Goal: Information Seeking & Learning: Learn about a topic

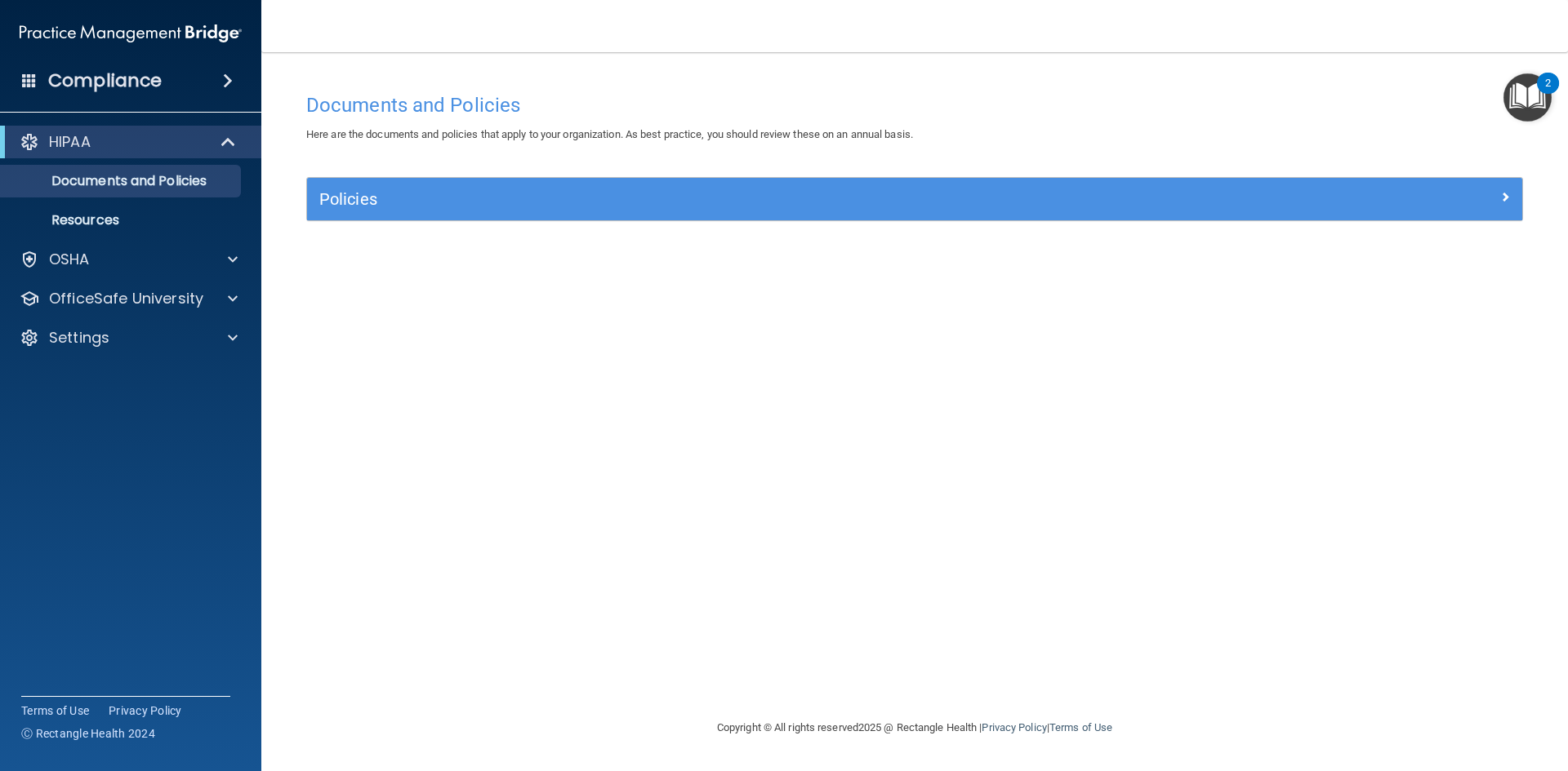
click at [1525, 89] on img "Open Resource Center, 2 new notifications" at bounding box center [1528, 98] width 49 height 49
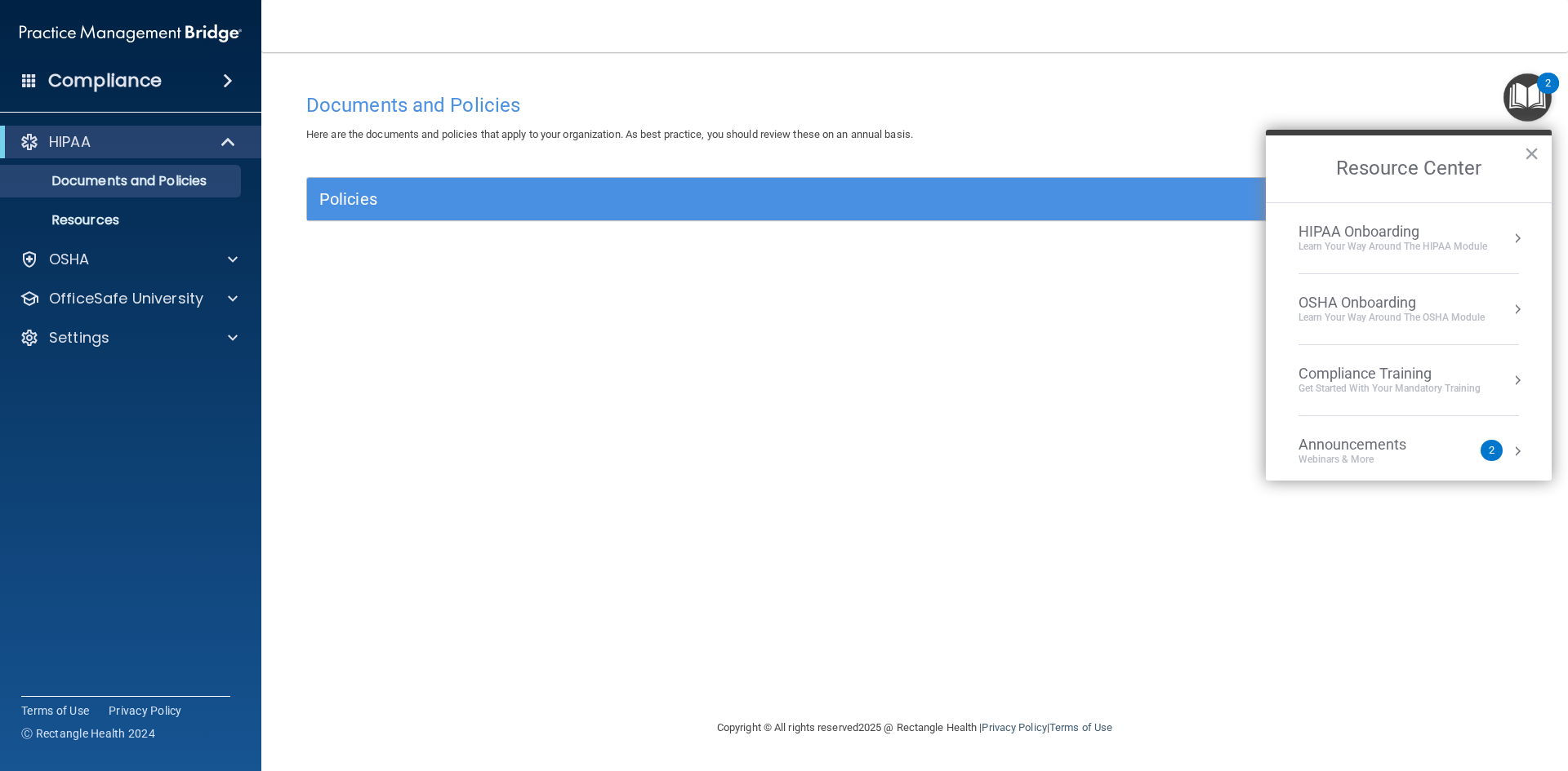
click at [1334, 374] on div "Compliance Training" at bounding box center [1389, 374] width 183 height 18
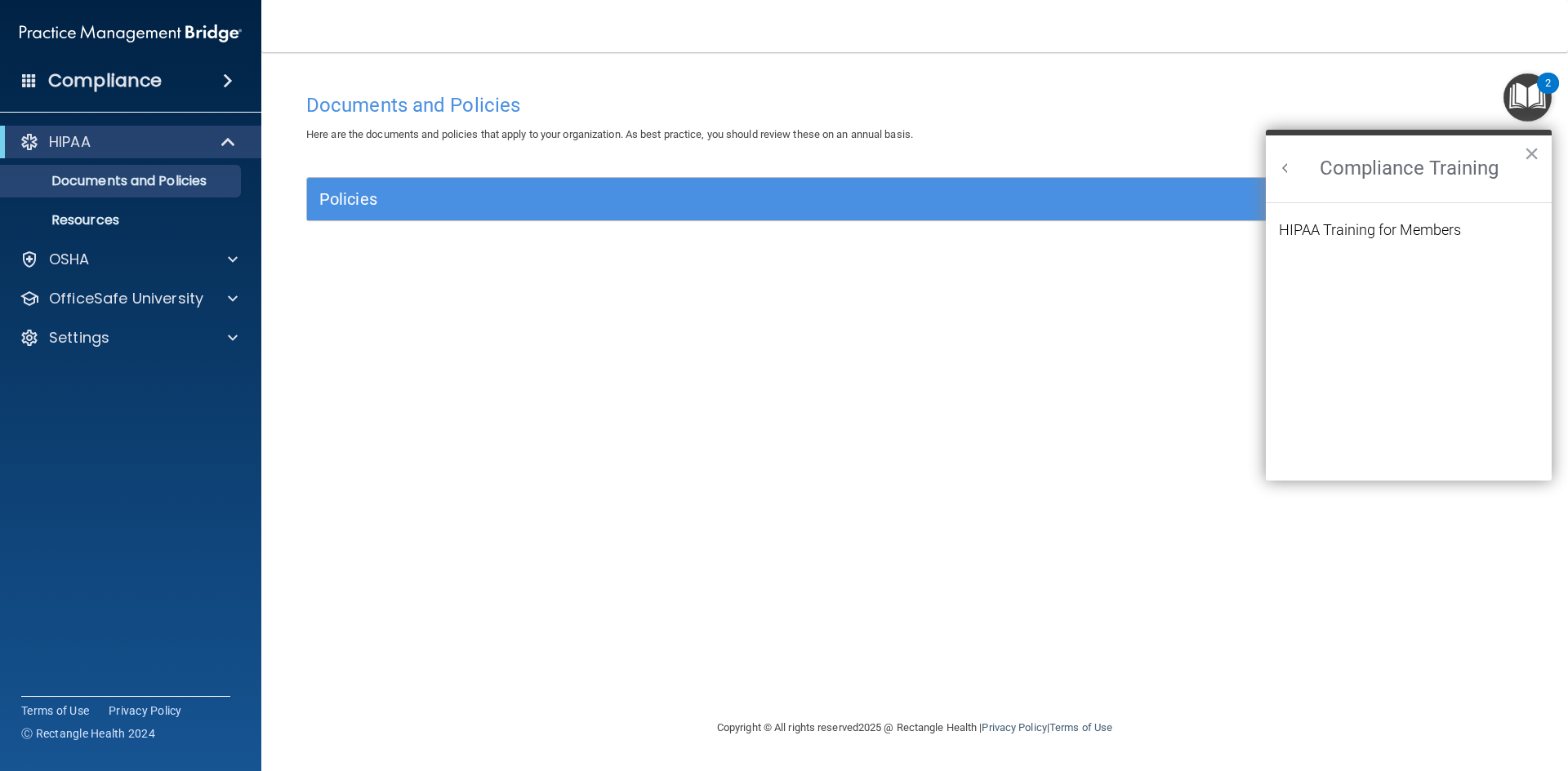
click at [1370, 224] on div "HIPAA Training for Members" at bounding box center [1369, 230] width 183 height 14
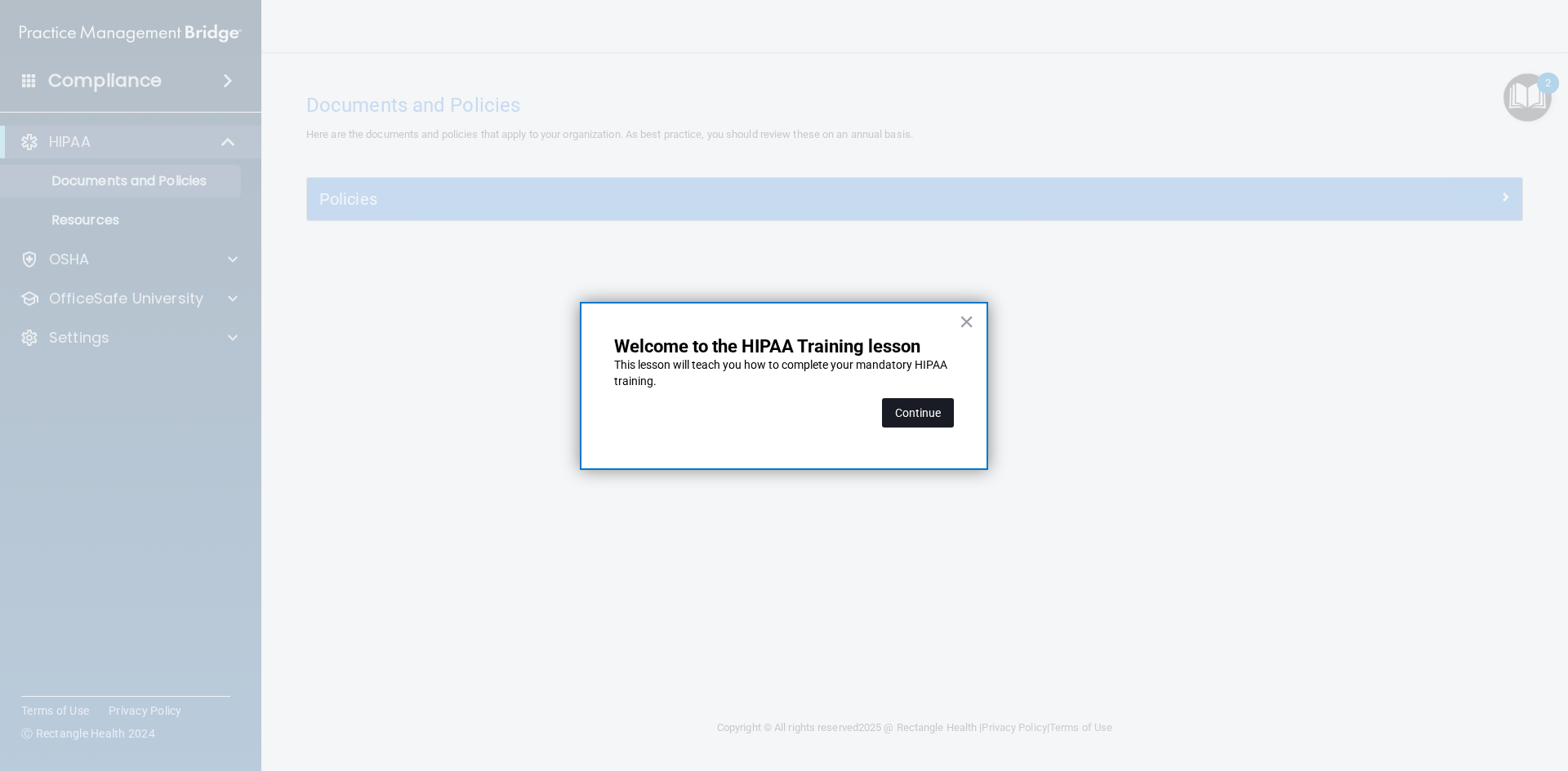
click at [922, 421] on button "Continue" at bounding box center [918, 412] width 72 height 30
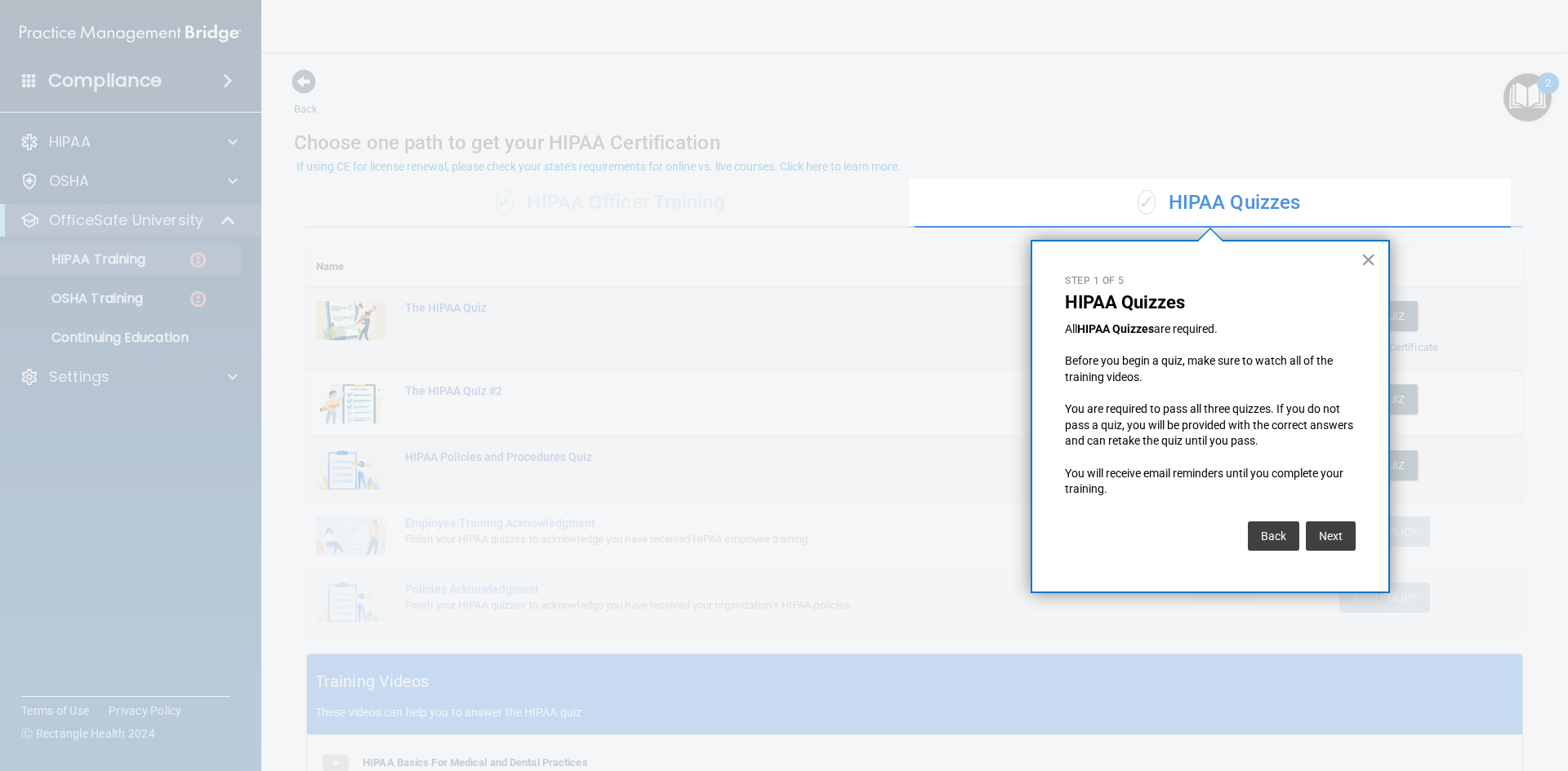
click at [1364, 260] on button "×" at bounding box center [1368, 259] width 15 height 26
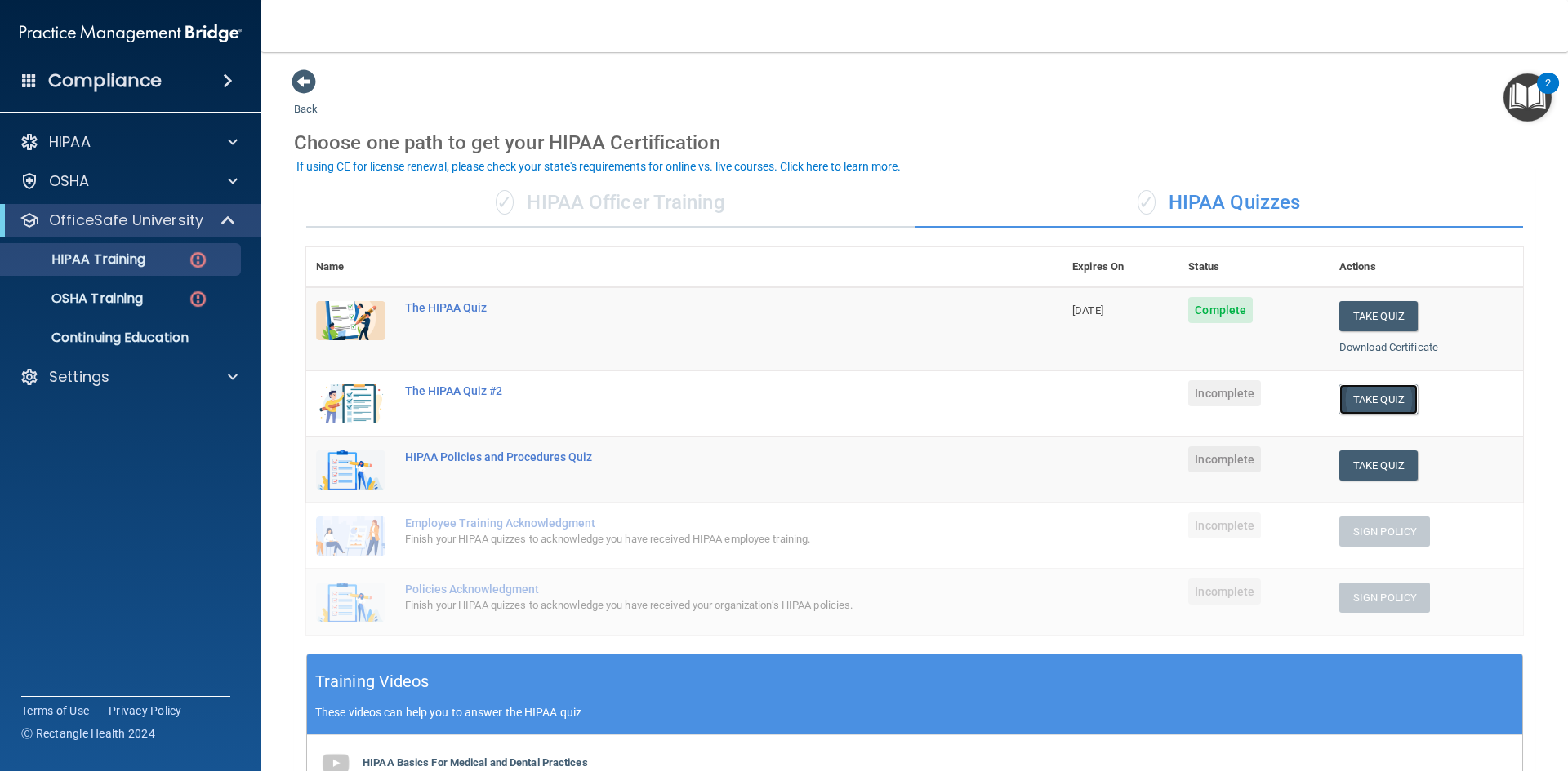
click at [1359, 403] on button "Take Quiz" at bounding box center [1377, 400] width 78 height 31
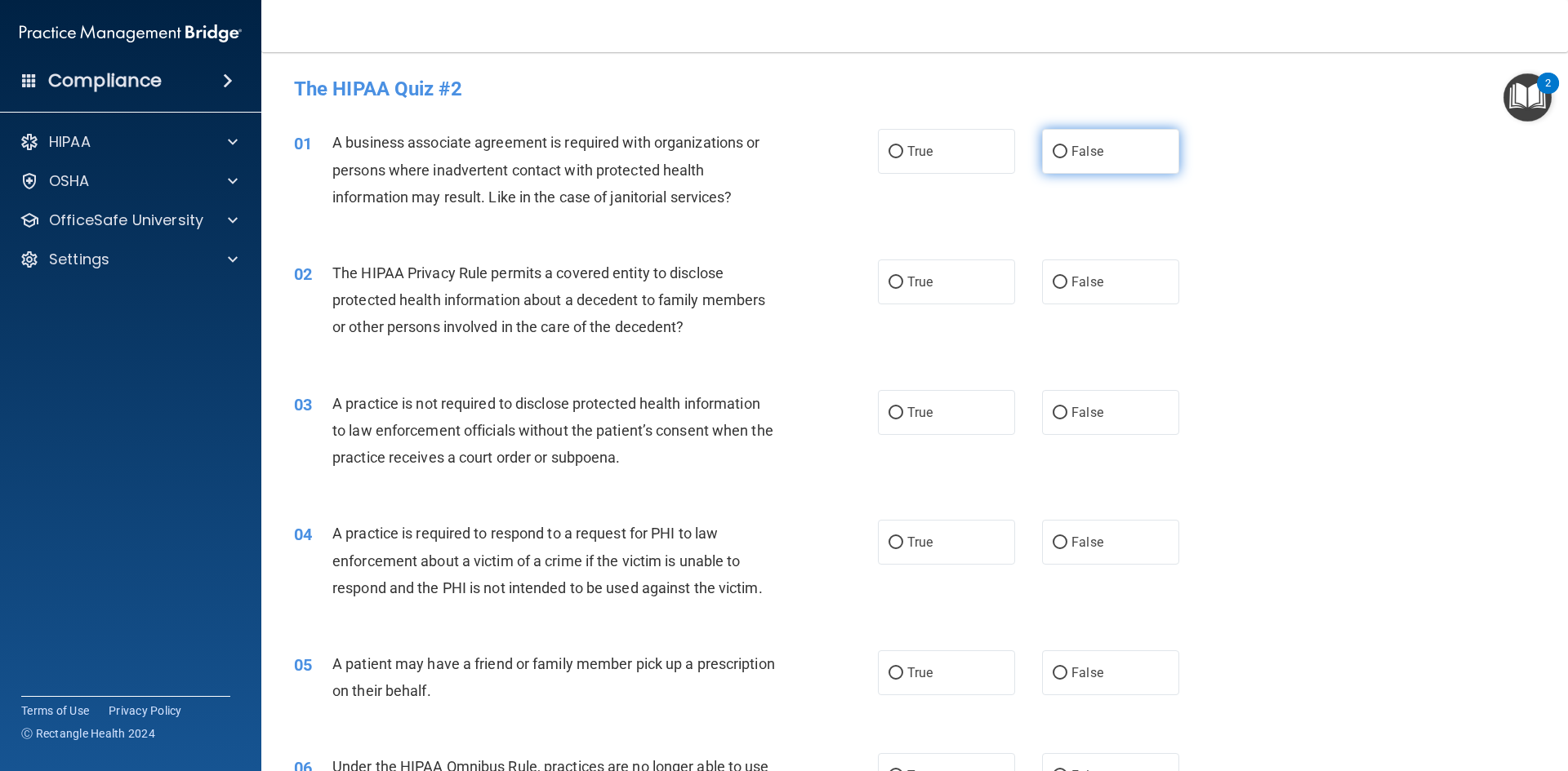
click at [1053, 154] on input "False" at bounding box center [1060, 153] width 14 height 13
radio input "true"
click at [895, 280] on input "True" at bounding box center [895, 283] width 14 height 13
radio input "true"
click at [1058, 409] on input "False" at bounding box center [1060, 413] width 14 height 13
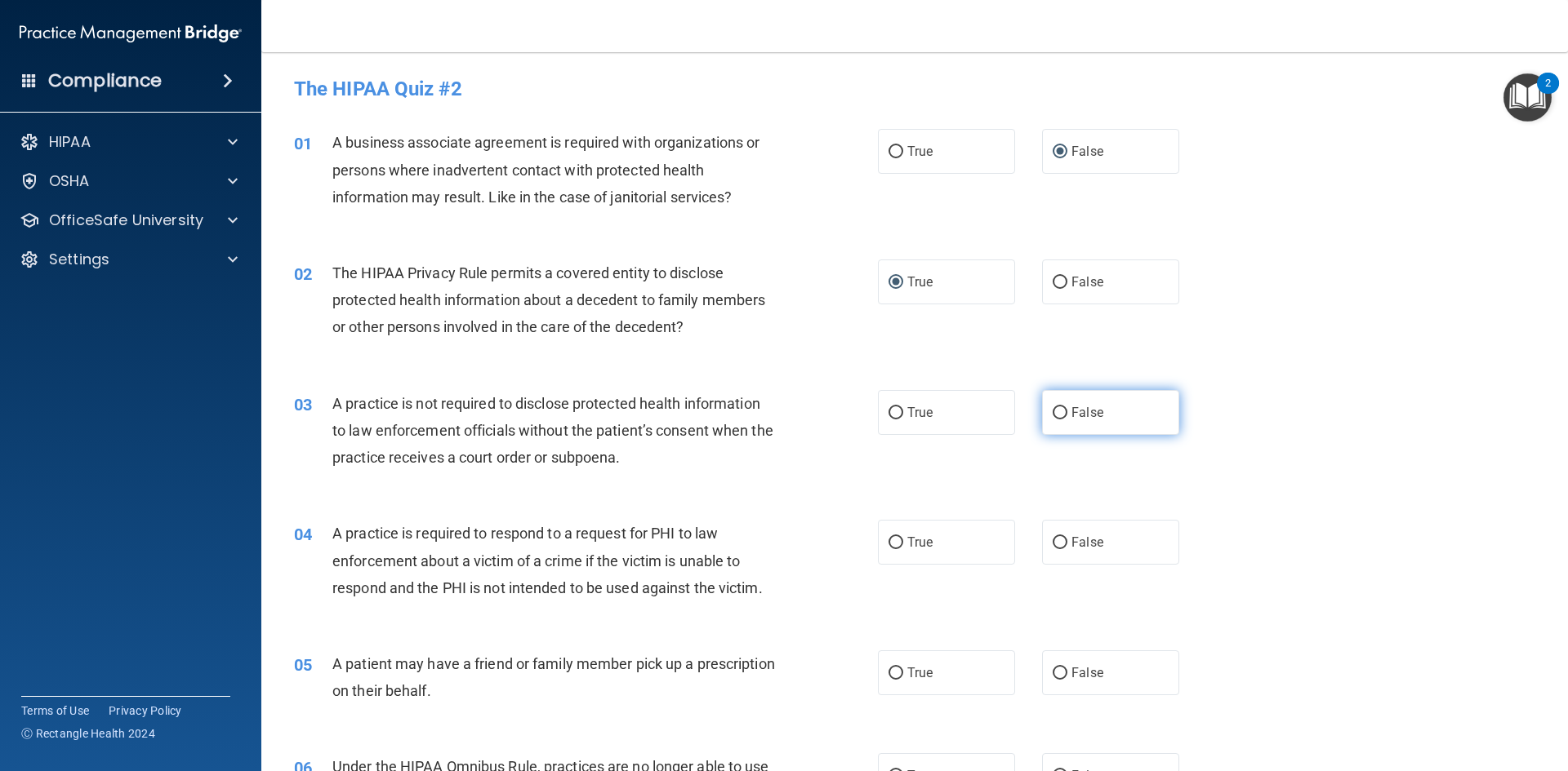
radio input "true"
click at [892, 543] on input "True" at bounding box center [895, 544] width 14 height 13
radio input "true"
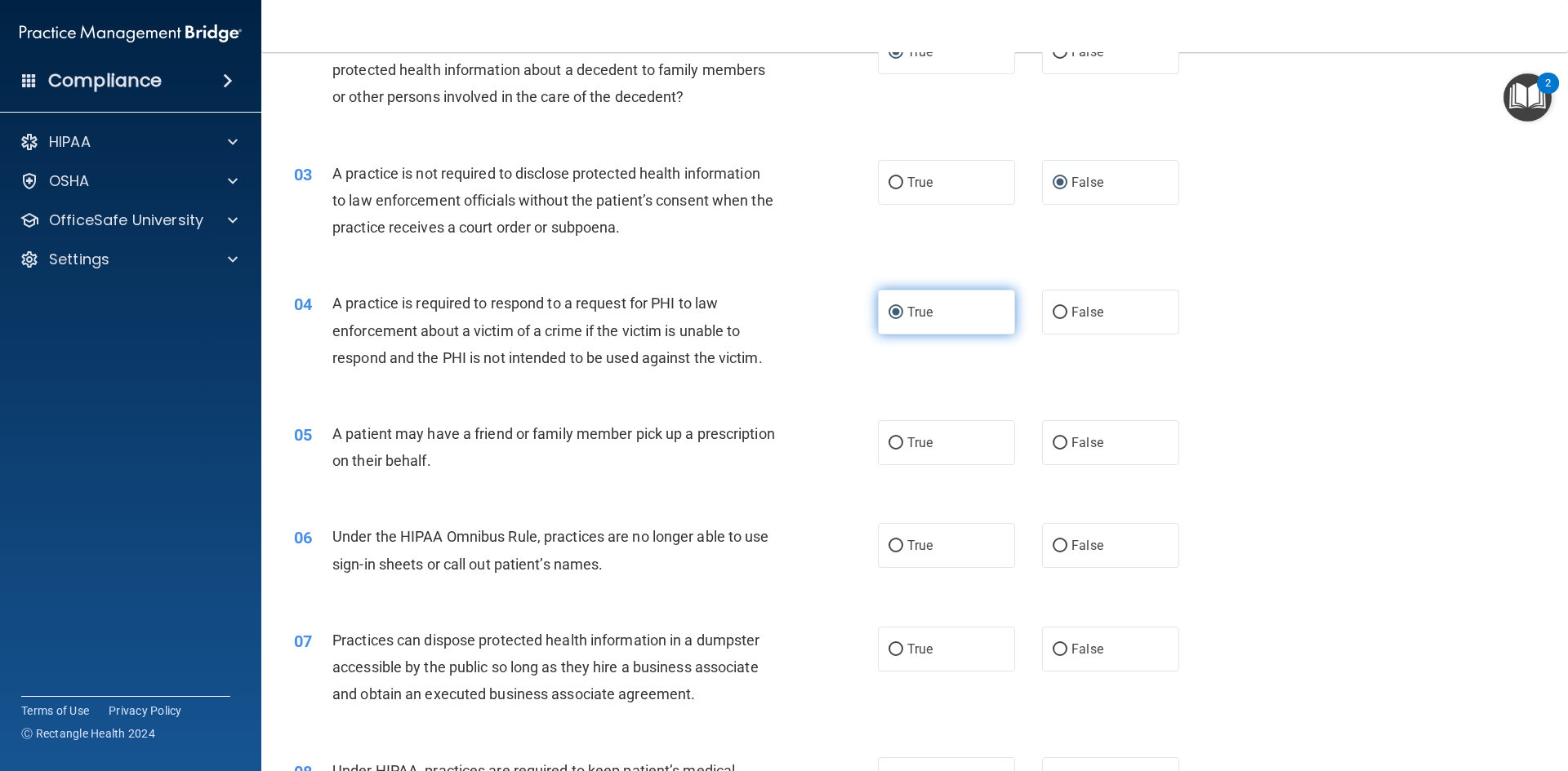
scroll to position [244, 0]
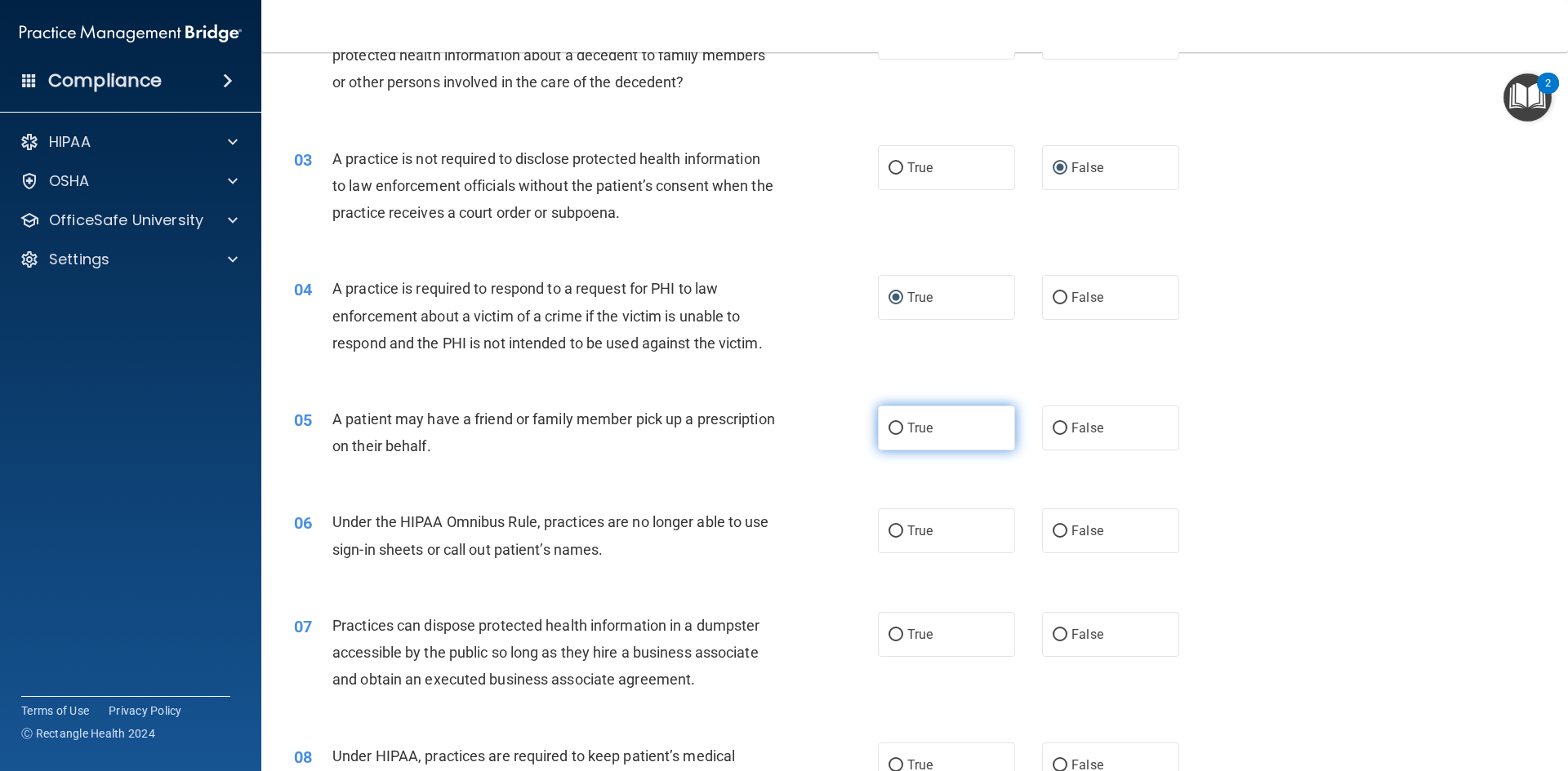
click at [893, 430] on input "True" at bounding box center [895, 429] width 14 height 13
radio input "true"
click at [1055, 534] on input "False" at bounding box center [1060, 532] width 14 height 13
radio input "true"
click at [1056, 633] on input "False" at bounding box center [1060, 635] width 14 height 13
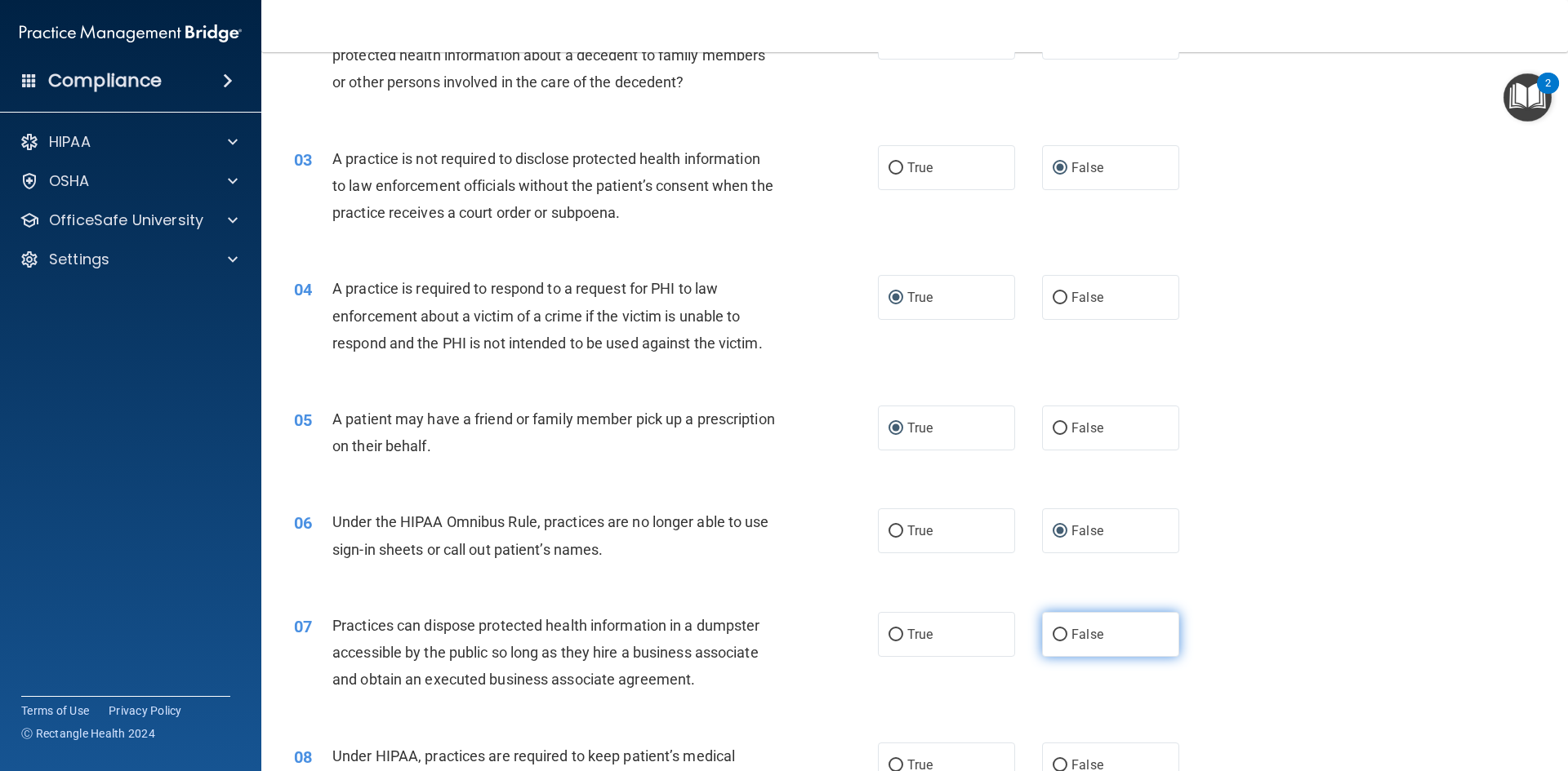
radio input "true"
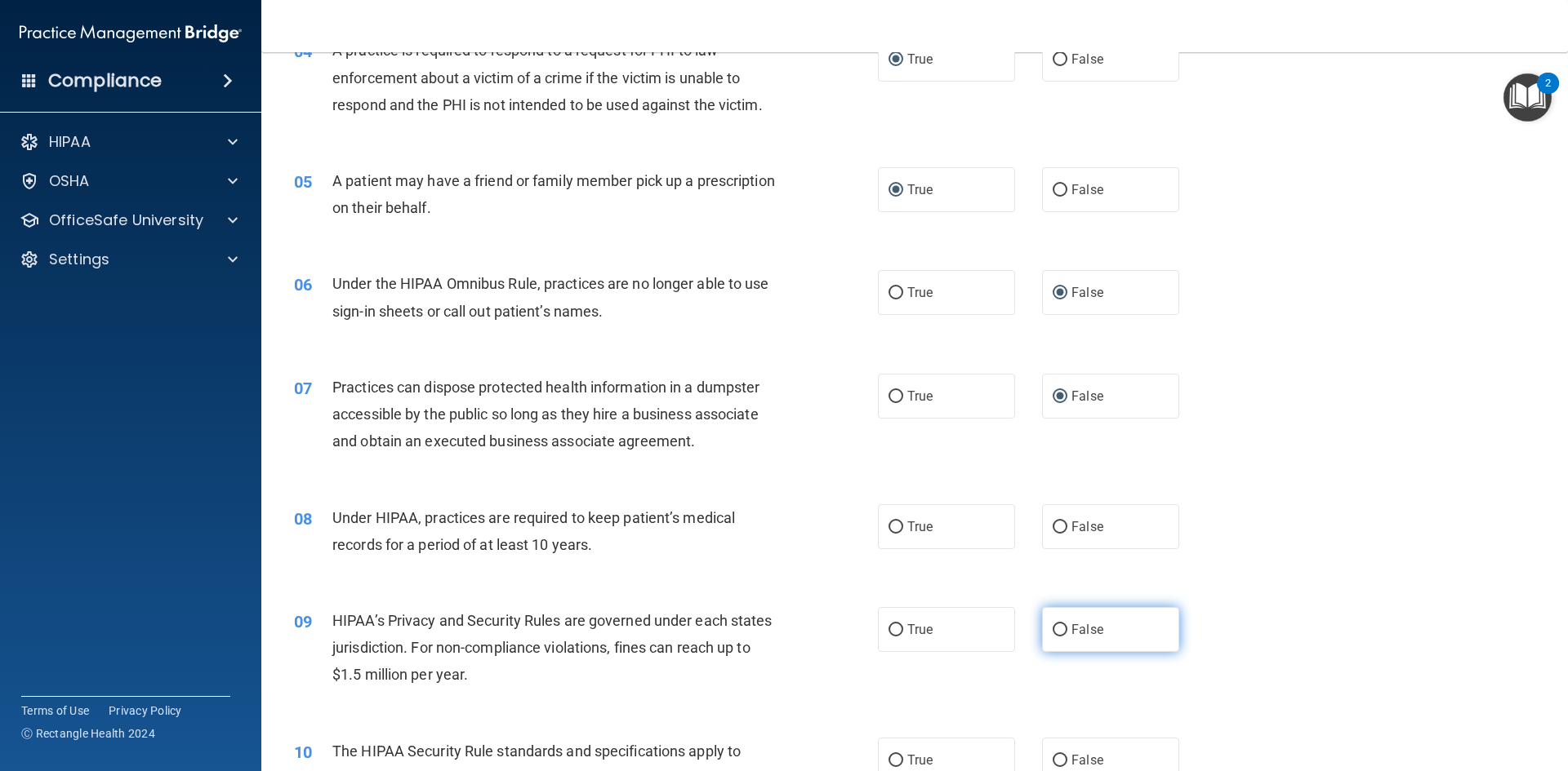
scroll to position [490, 0]
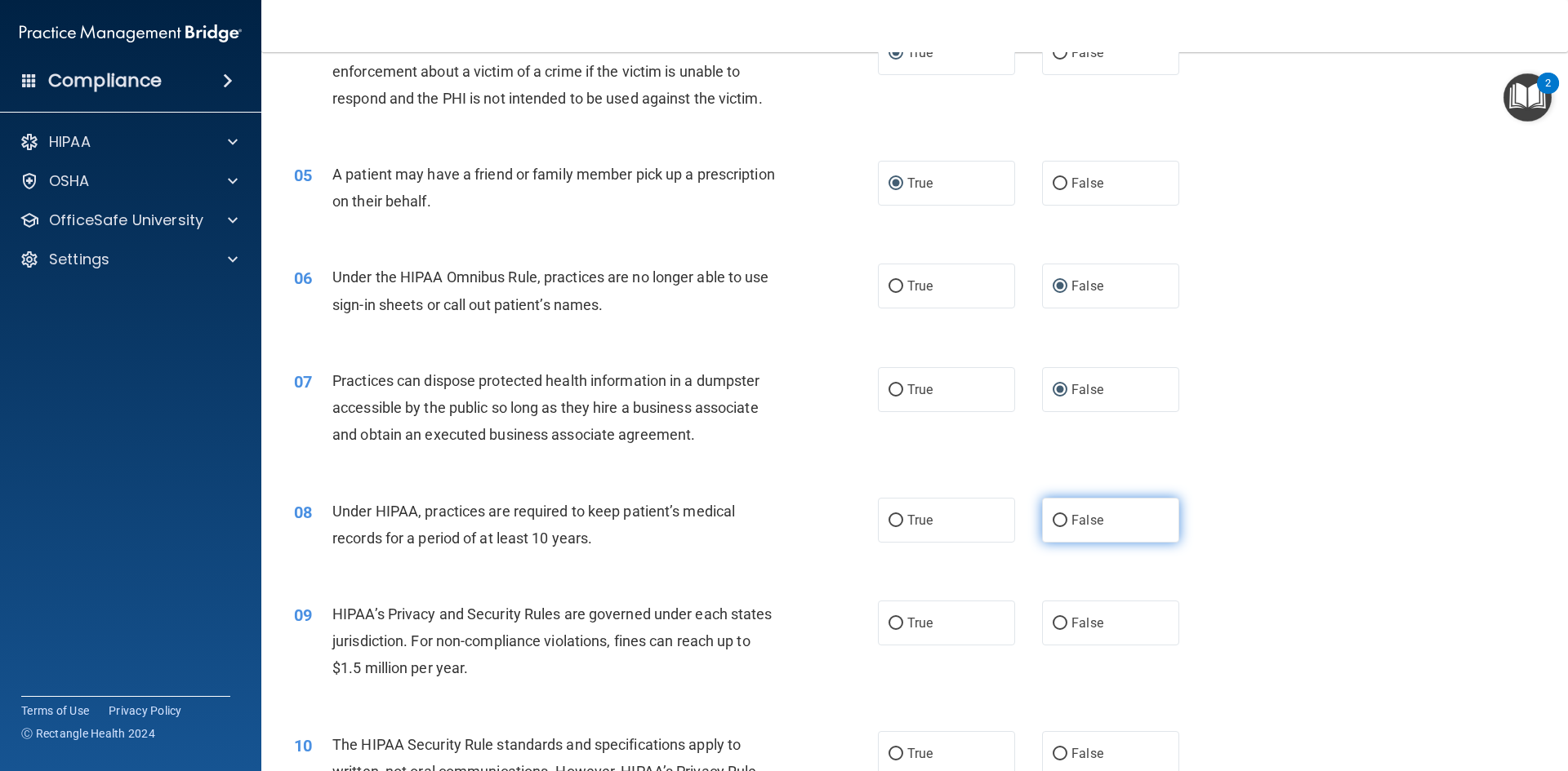
click at [1053, 516] on input "False" at bounding box center [1060, 521] width 14 height 13
radio input "true"
click at [1053, 624] on input "False" at bounding box center [1060, 624] width 14 height 13
radio input "true"
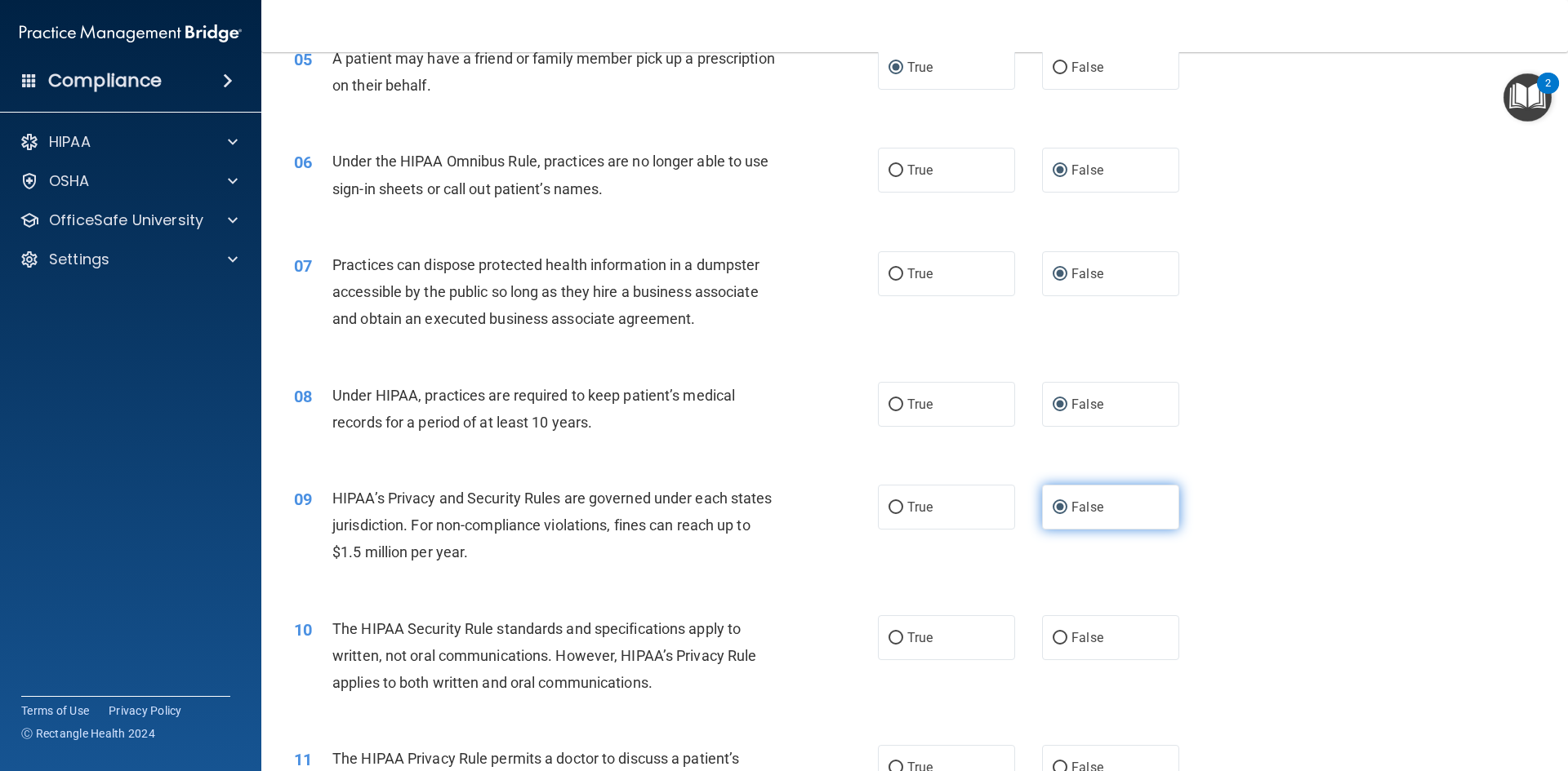
scroll to position [734, 0]
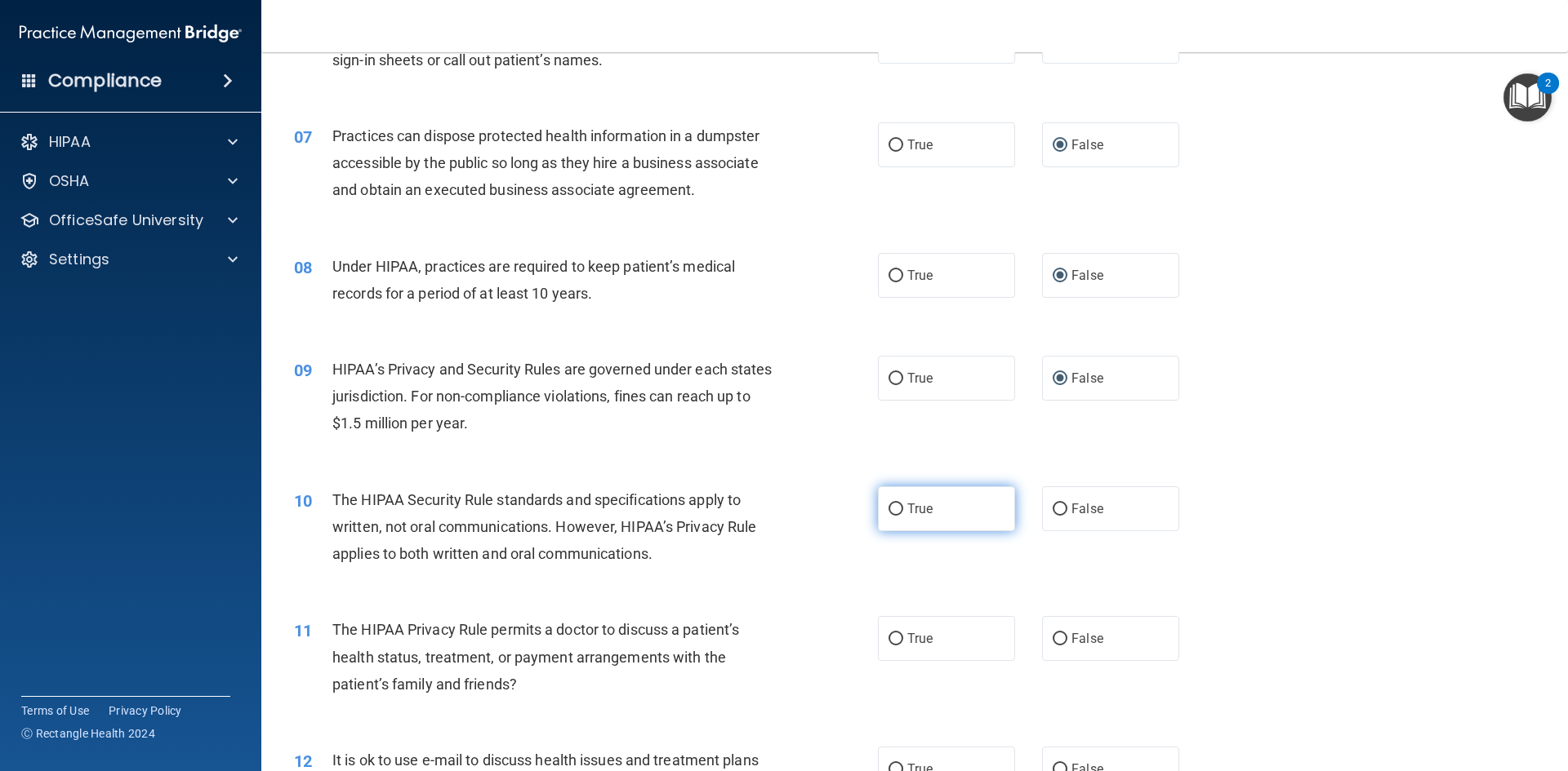
click at [893, 506] on input "True" at bounding box center [895, 510] width 14 height 13
radio input "true"
click at [893, 634] on input "True" at bounding box center [895, 640] width 14 height 13
radio input "true"
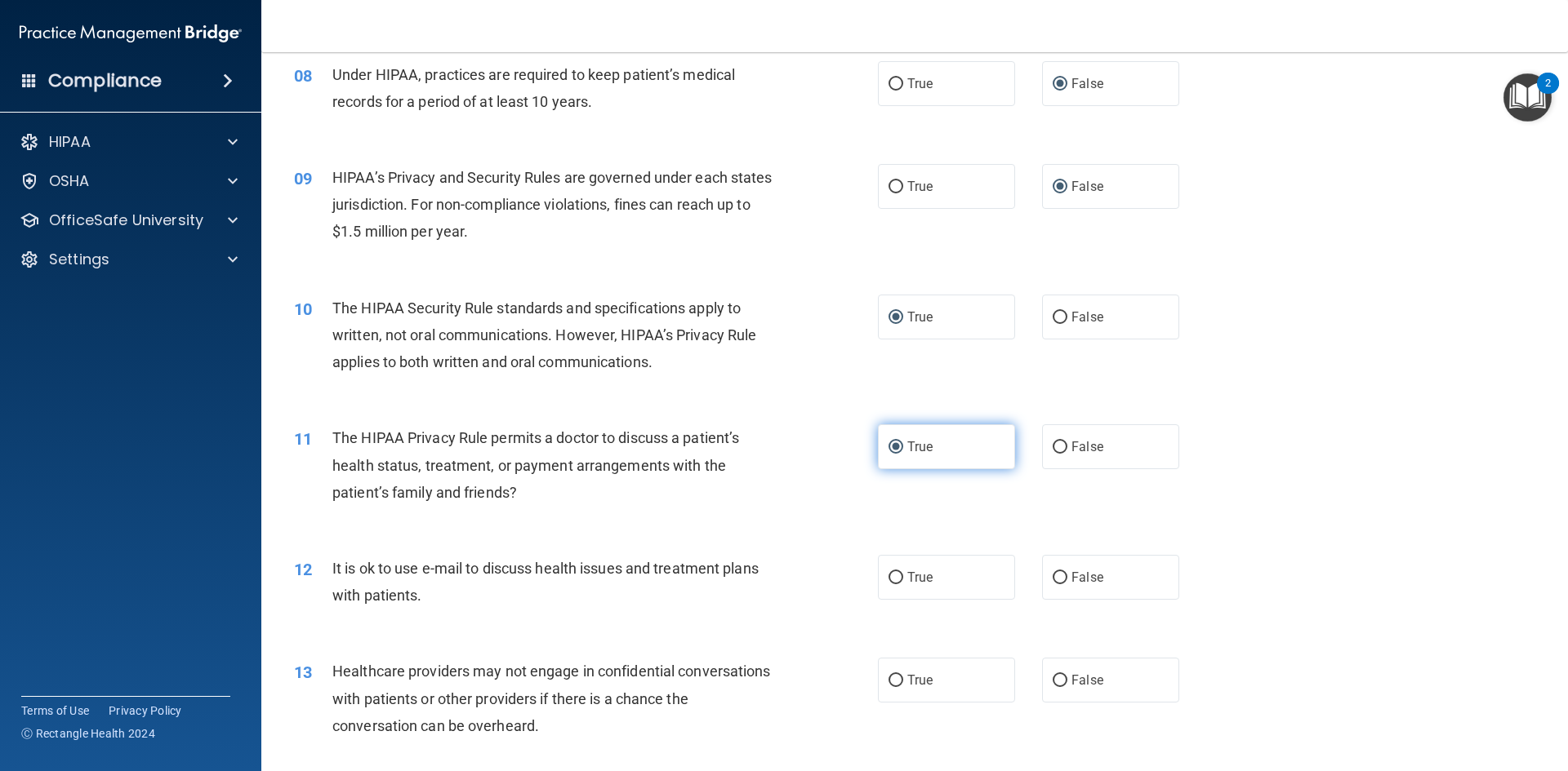
scroll to position [979, 0]
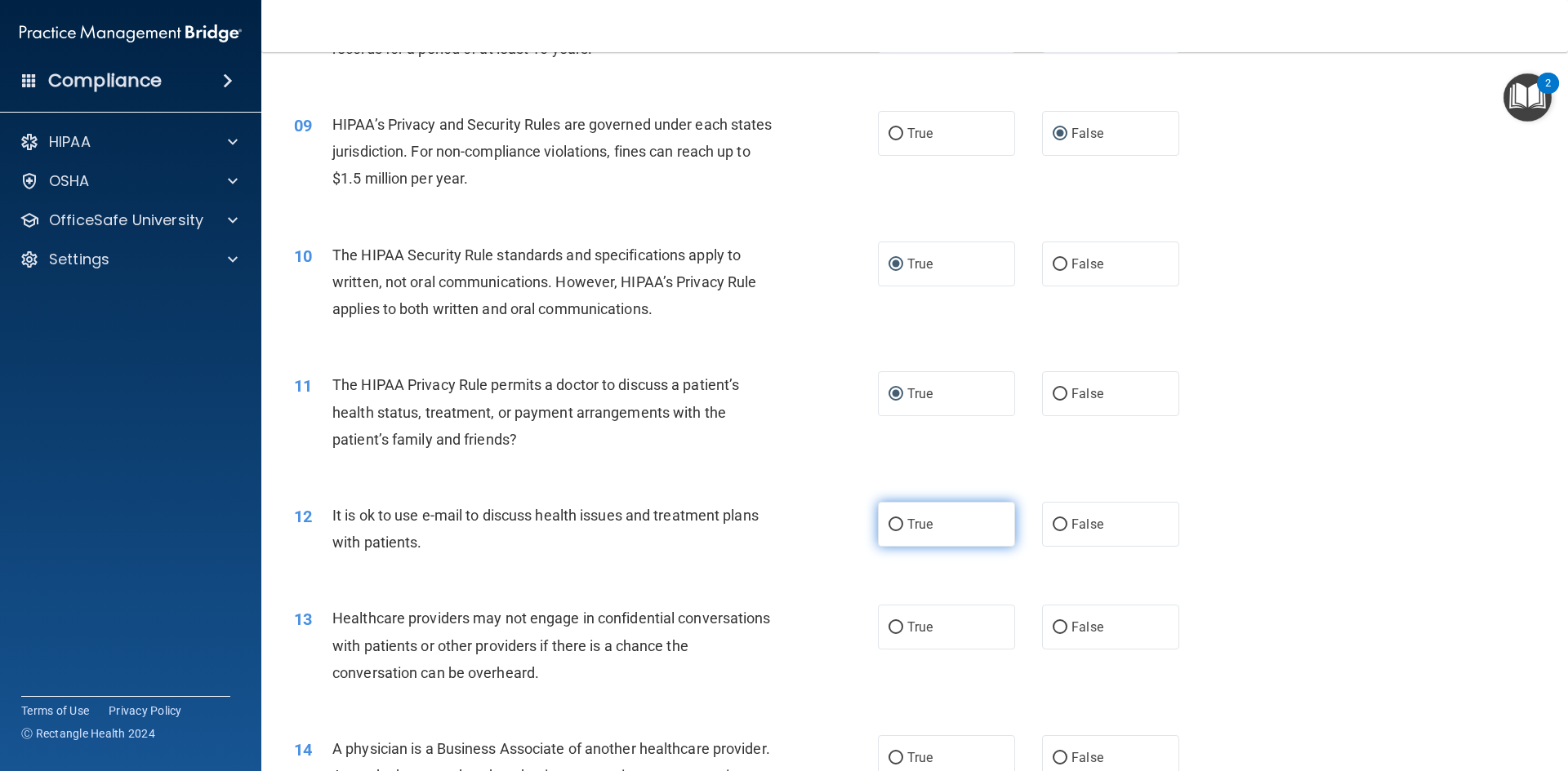
click at [888, 519] on input "True" at bounding box center [895, 526] width 14 height 13
radio input "true"
click at [1053, 628] on input "False" at bounding box center [1060, 628] width 14 height 13
radio input "true"
click at [1053, 756] on input "False" at bounding box center [1060, 758] width 14 height 13
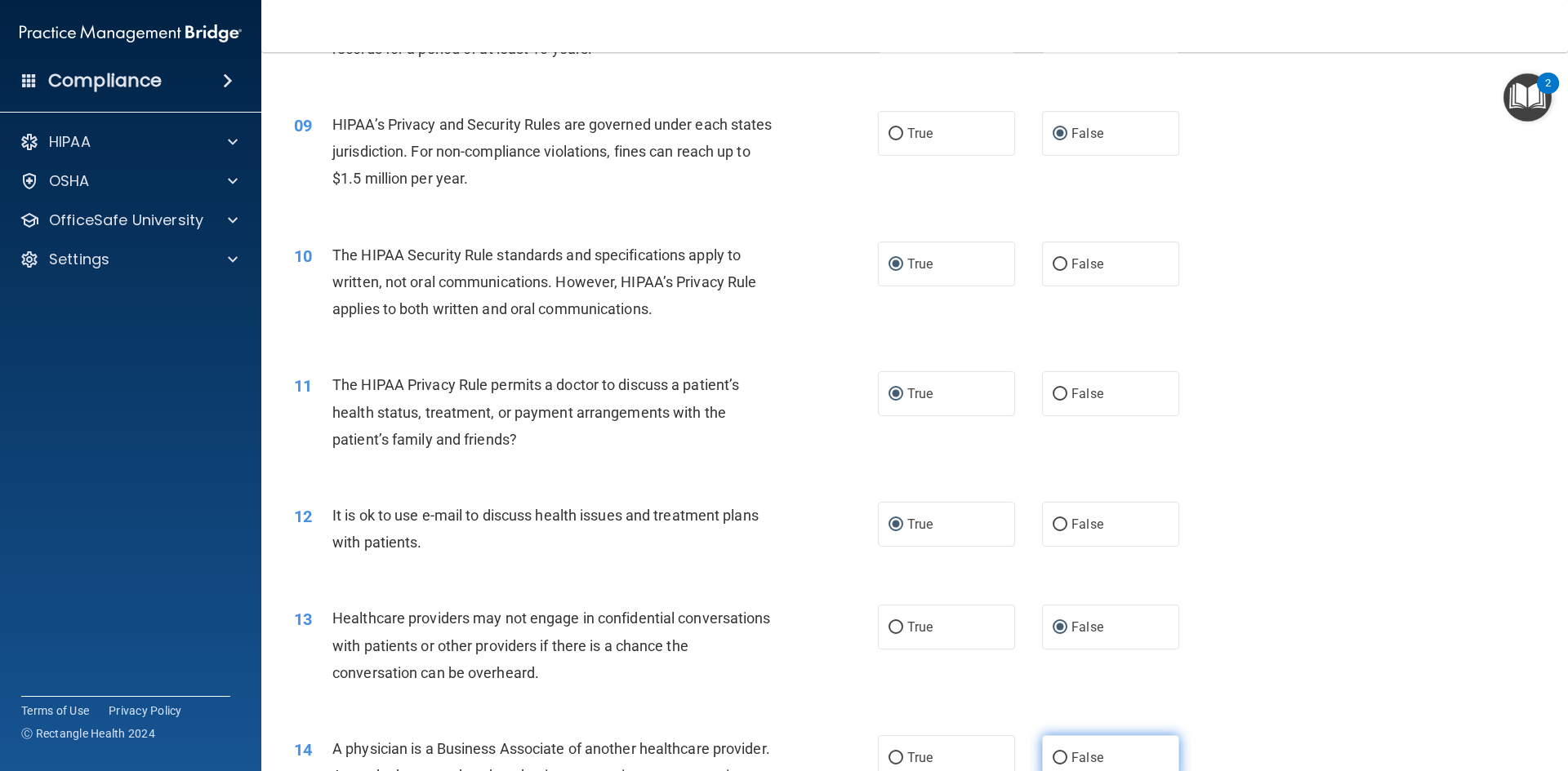
radio input "true"
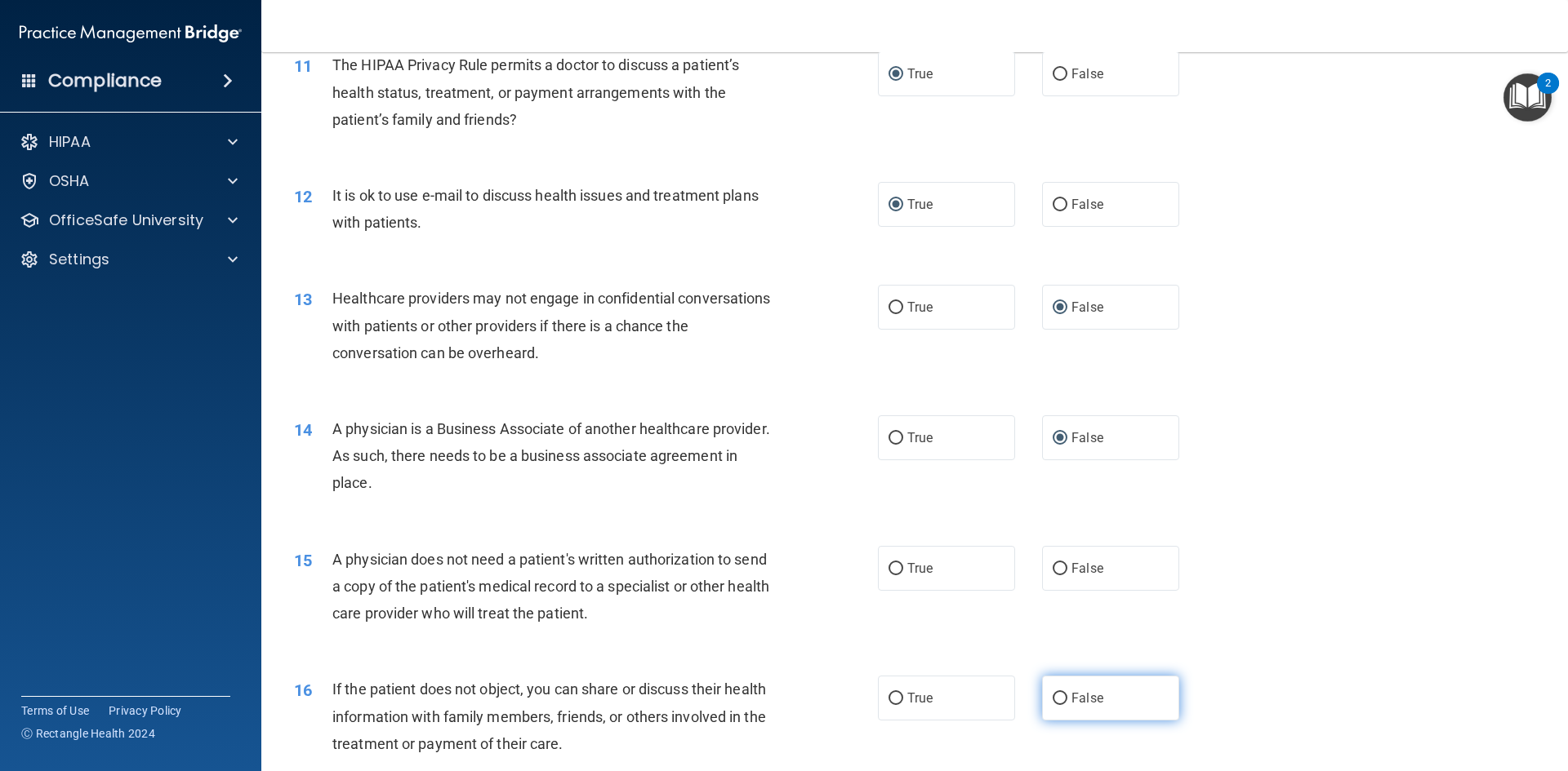
scroll to position [1306, 0]
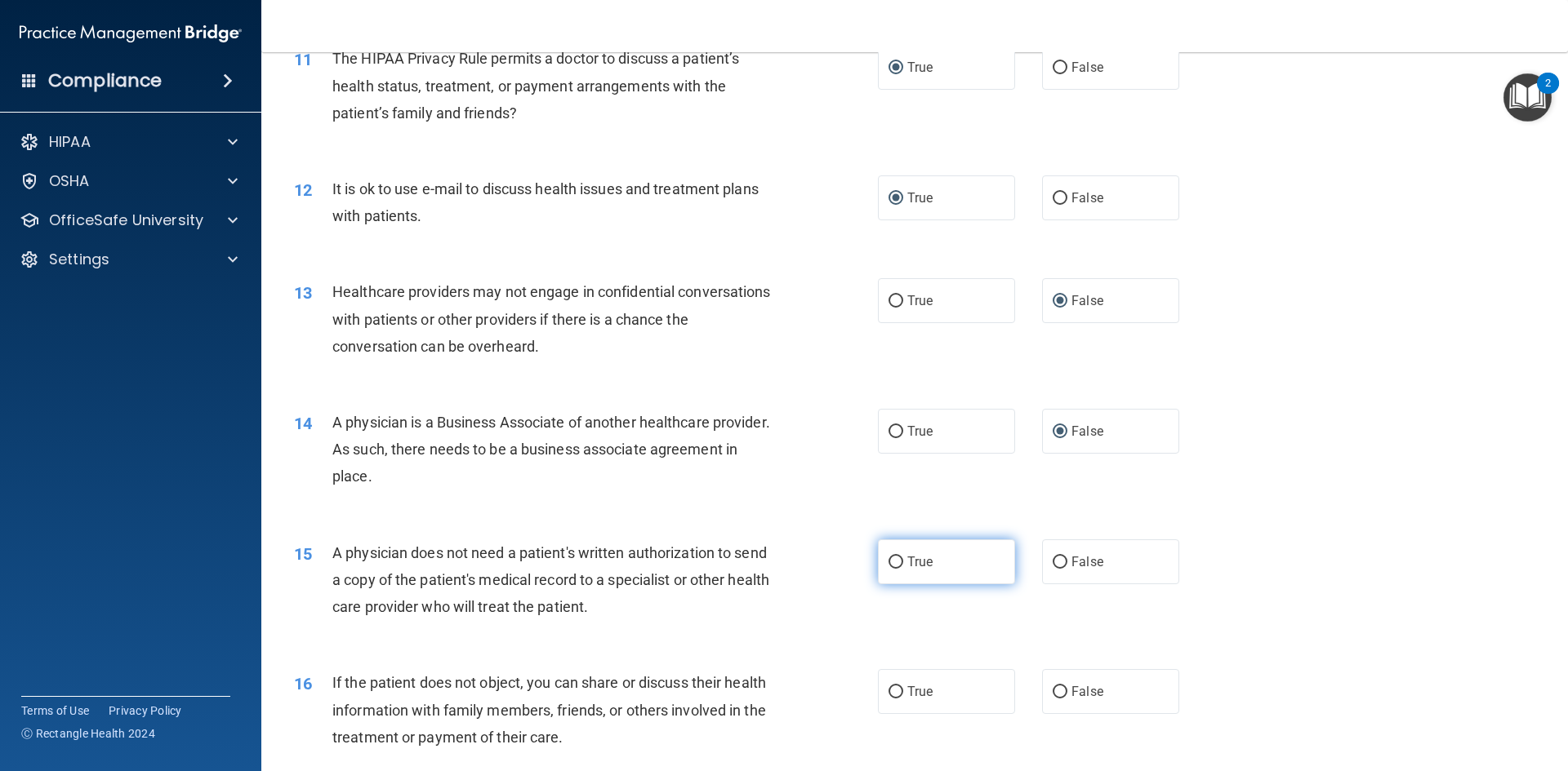
click at [891, 561] on input "True" at bounding box center [895, 563] width 14 height 13
radio input "true"
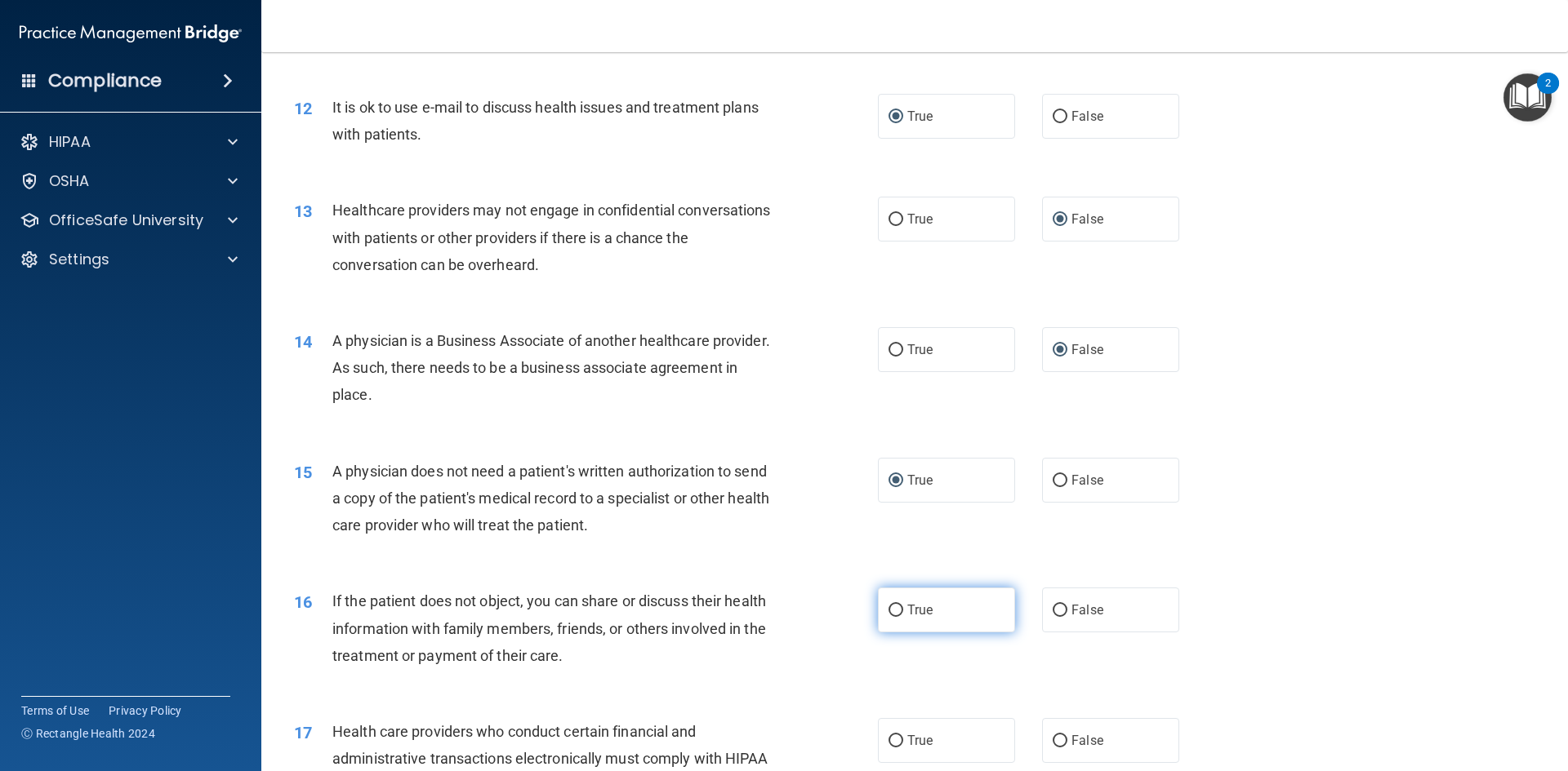
click at [888, 611] on input "True" at bounding box center [895, 611] width 14 height 13
radio input "true"
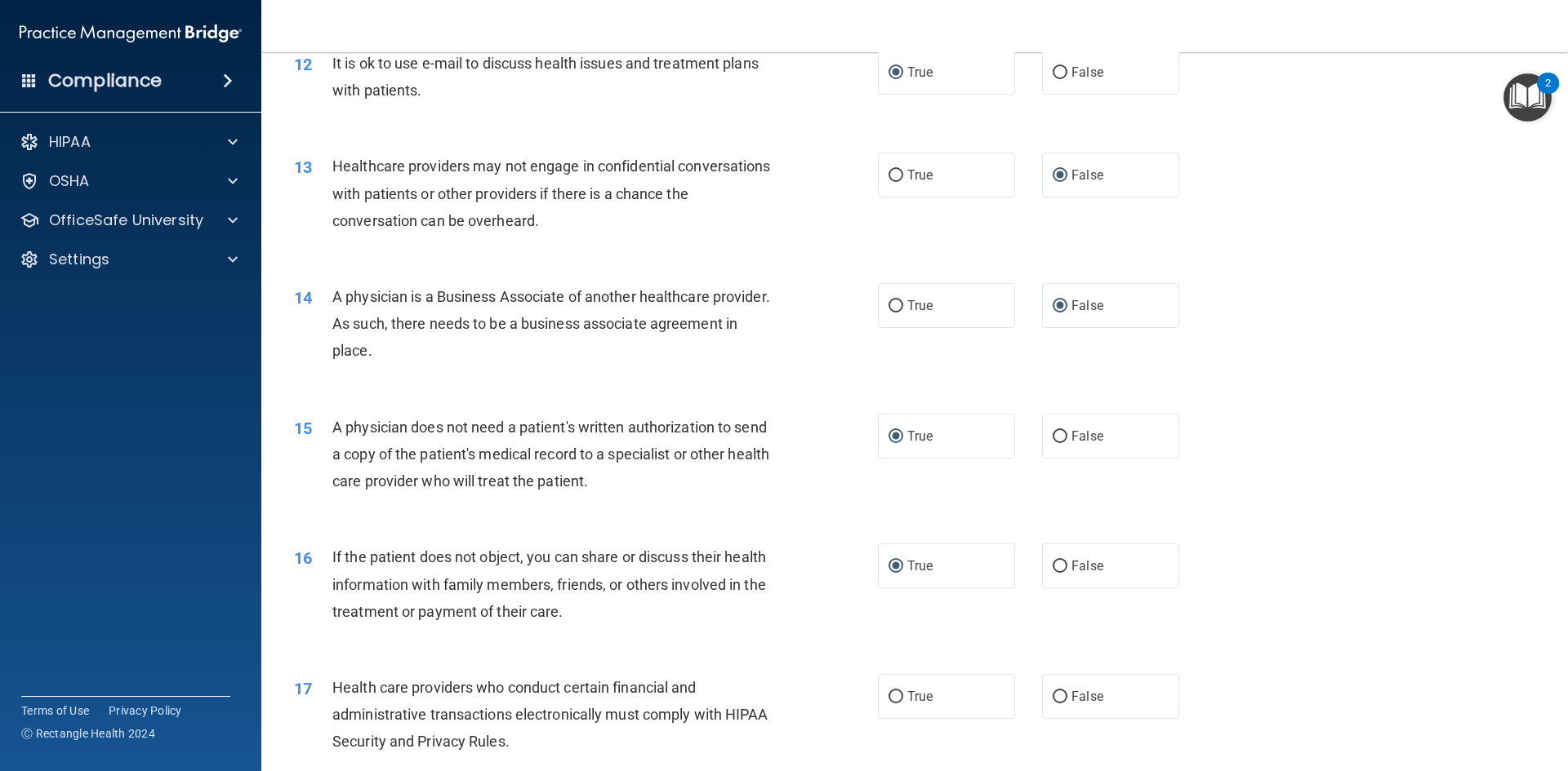
scroll to position [1469, 0]
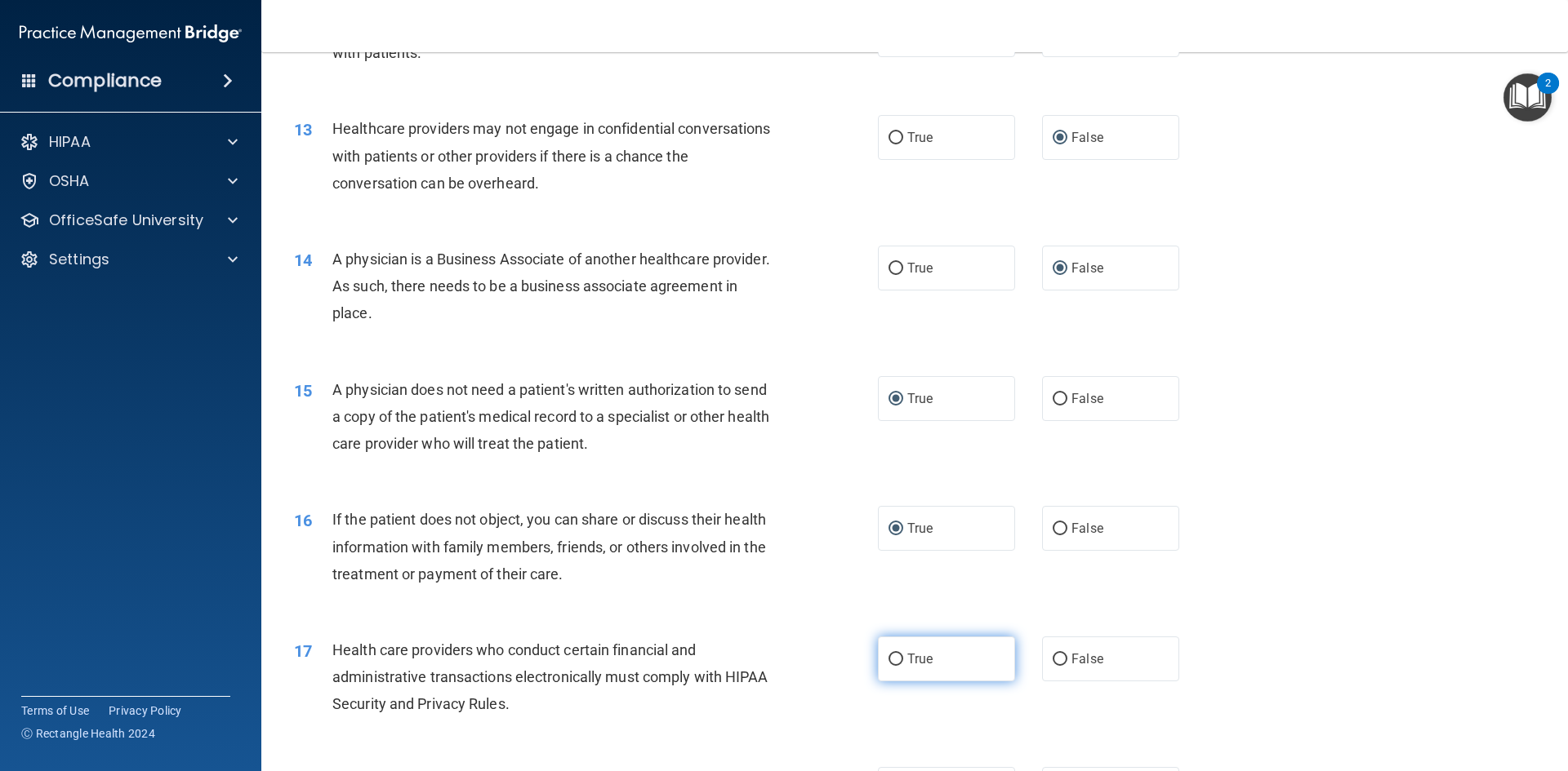
click at [888, 661] on input "True" at bounding box center [895, 660] width 14 height 13
radio input "true"
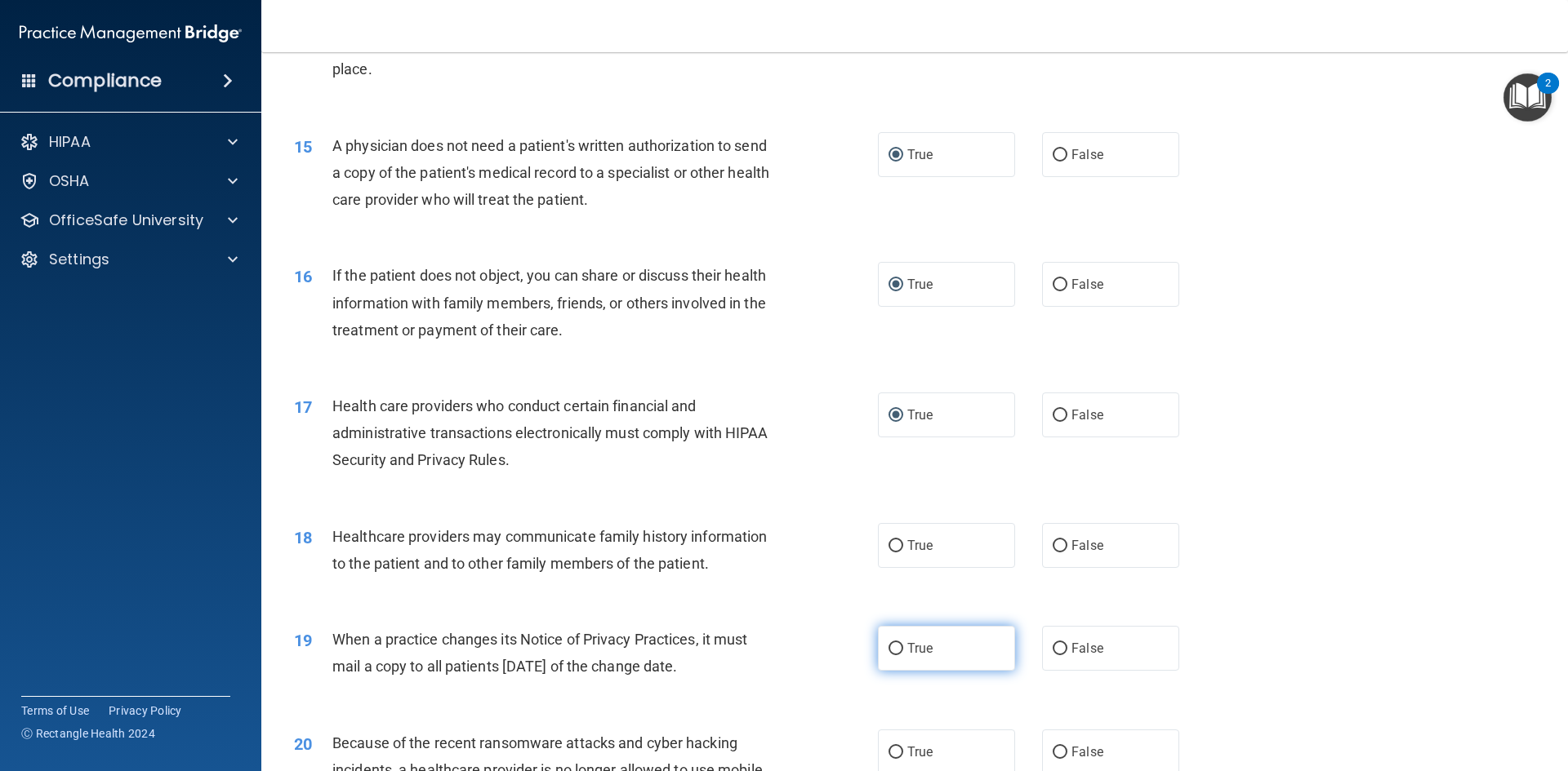
scroll to position [1714, 0]
click at [1054, 544] on input "False" at bounding box center [1060, 545] width 14 height 13
radio input "true"
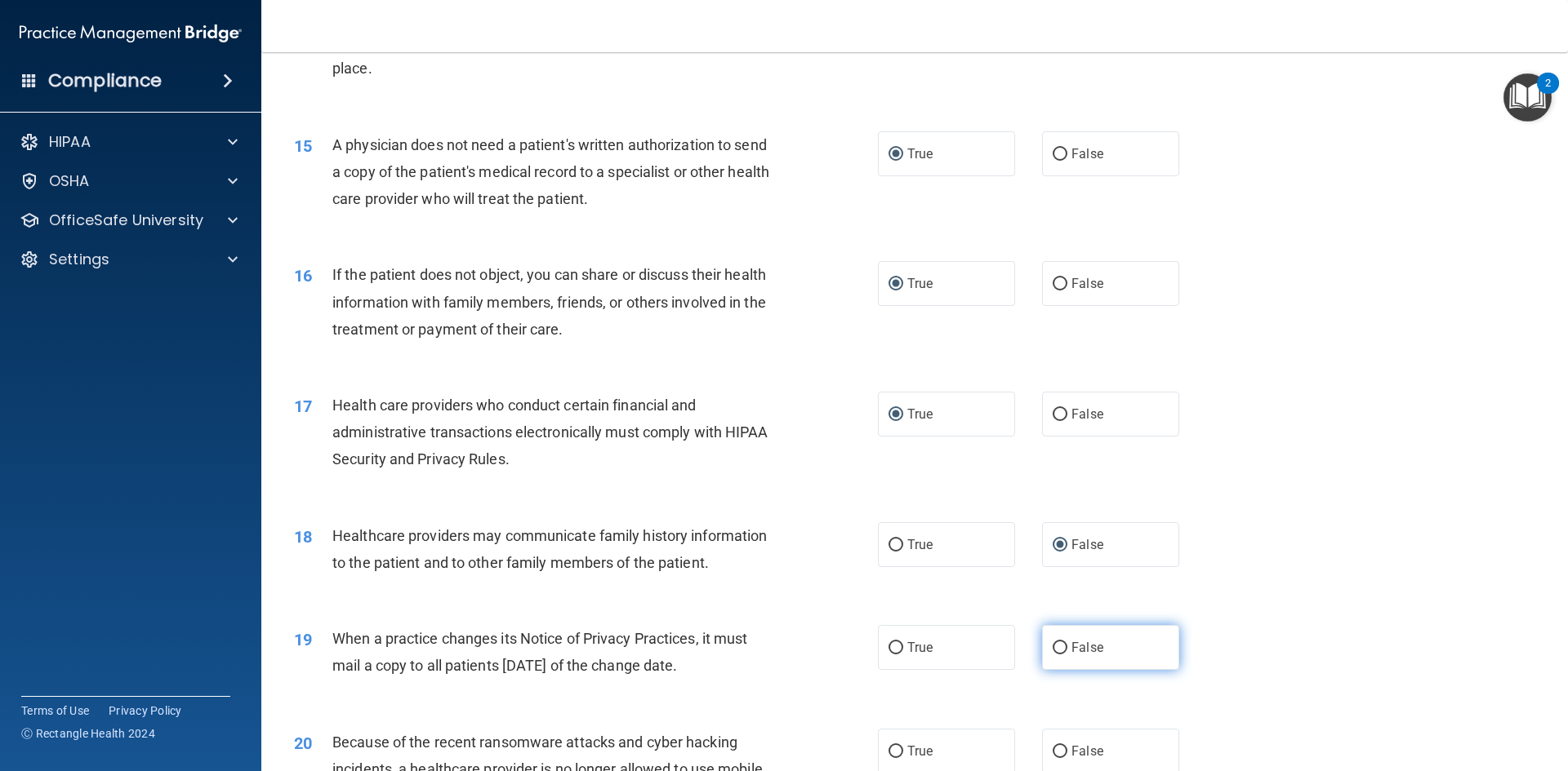
click at [1053, 649] on input "False" at bounding box center [1060, 649] width 14 height 13
radio input "true"
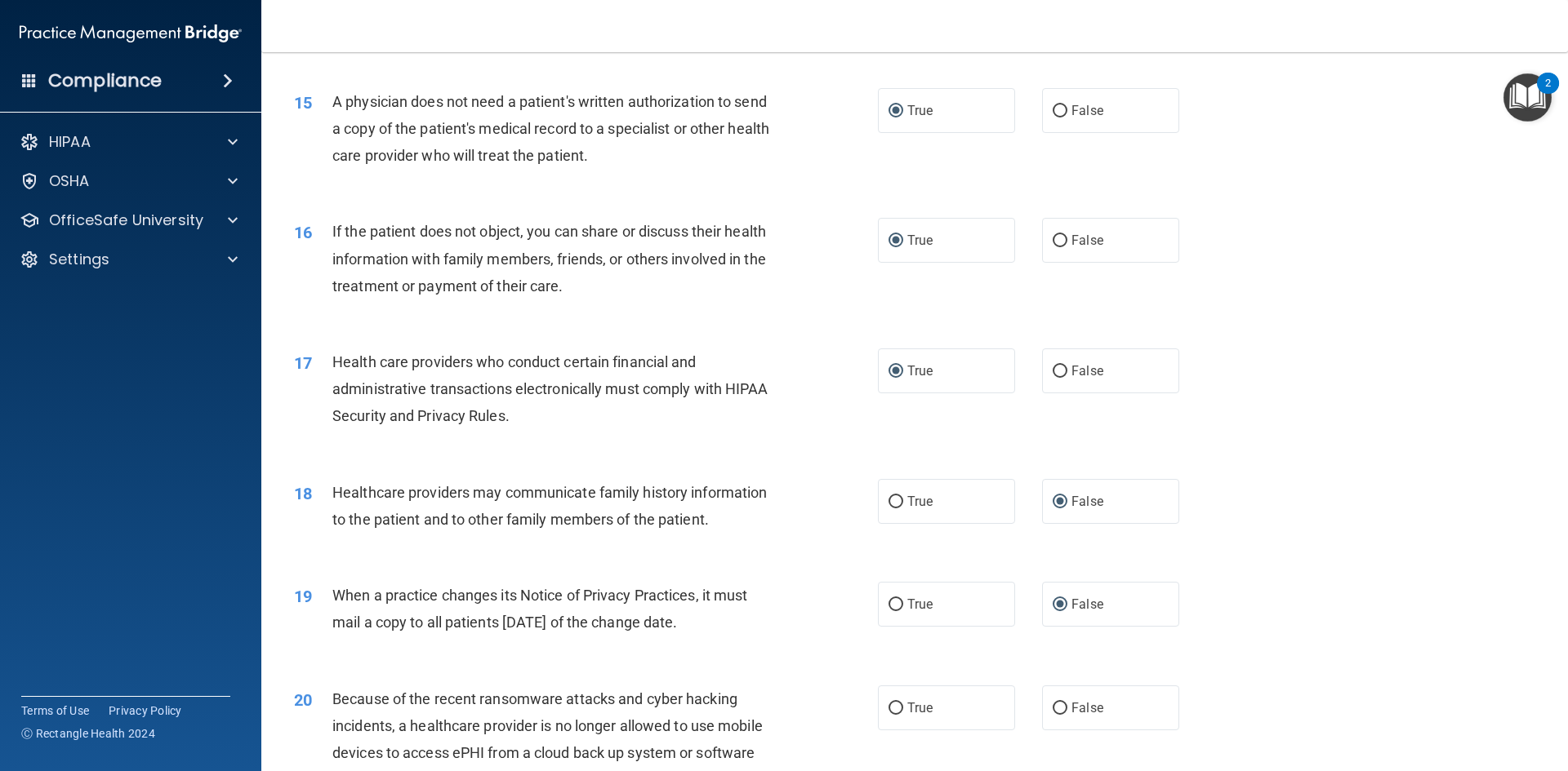
scroll to position [1877, 0]
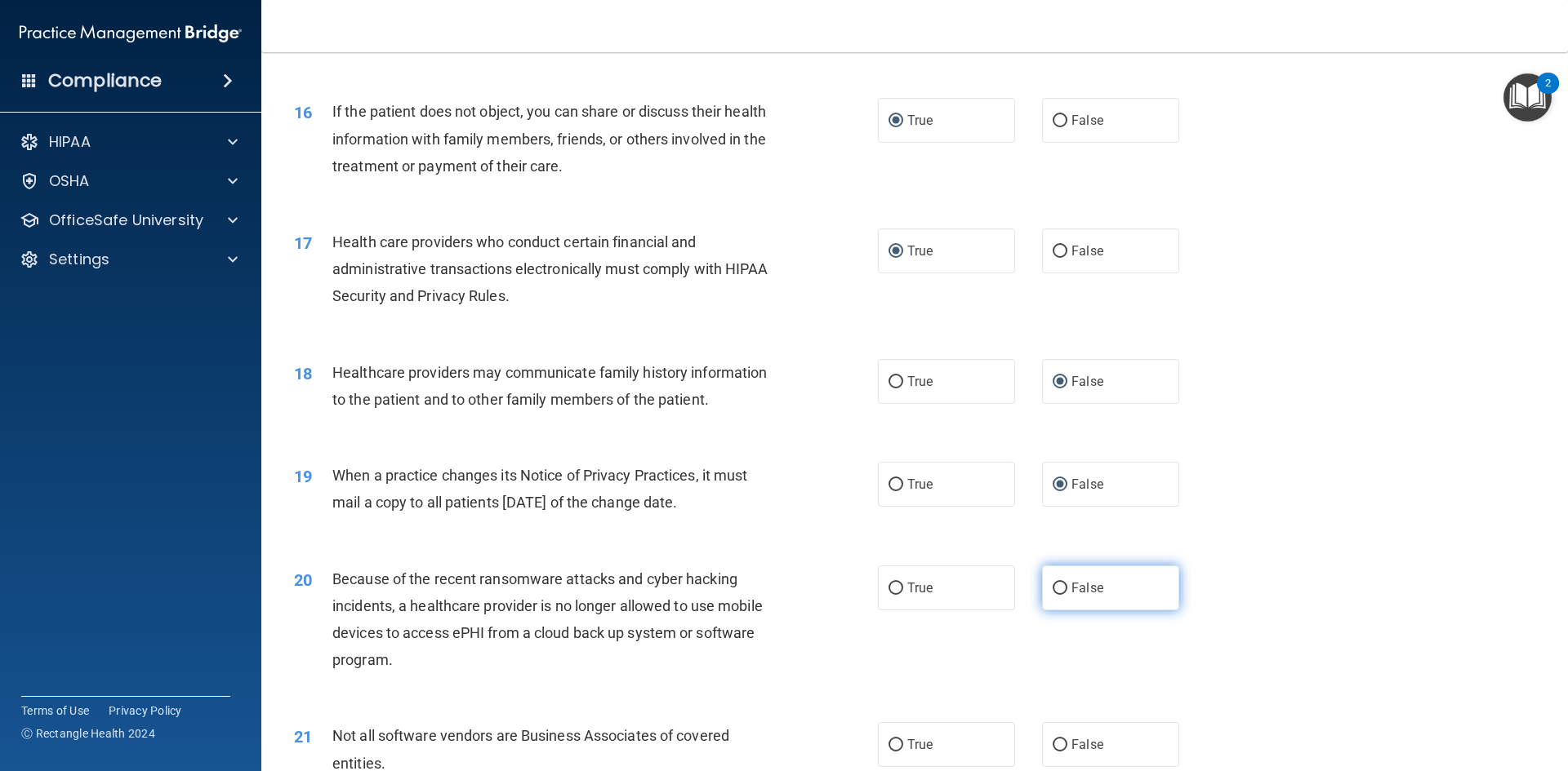
click at [1049, 595] on label "False" at bounding box center [1110, 588] width 138 height 45
click at [1053, 595] on input "False" at bounding box center [1060, 589] width 14 height 13
radio input "true"
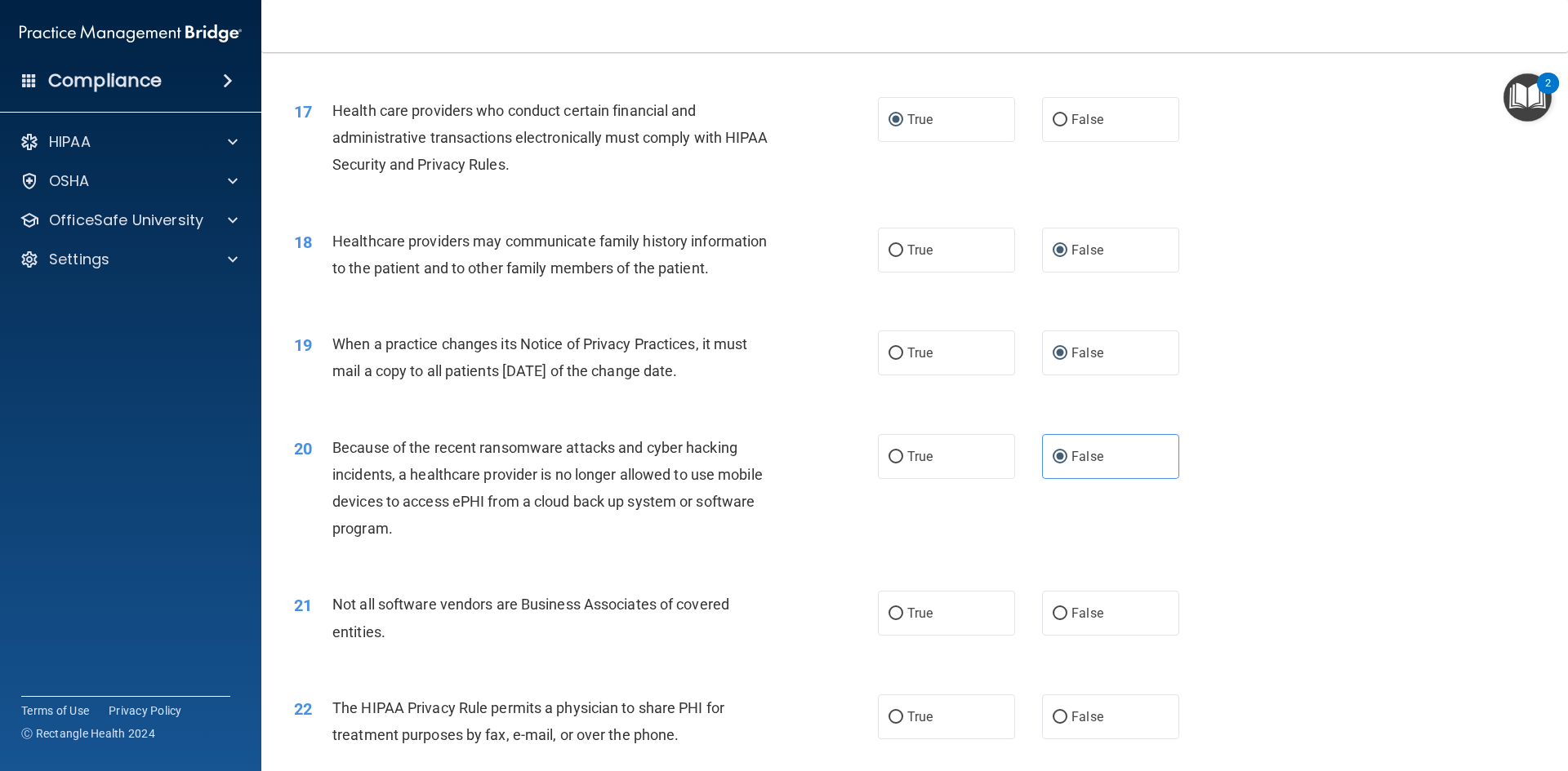
scroll to position [2040, 0]
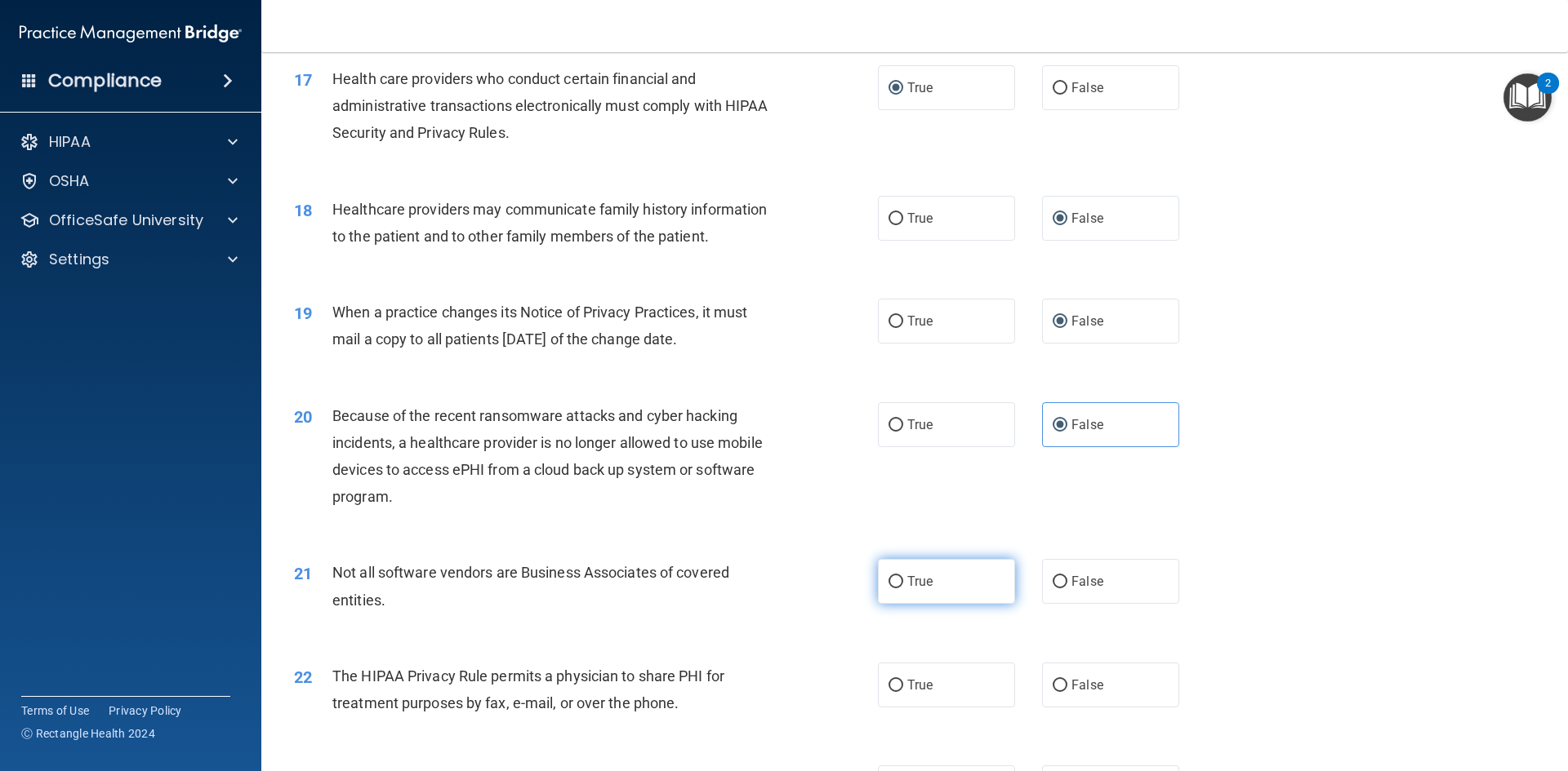
click at [892, 588] on input "True" at bounding box center [895, 582] width 14 height 13
radio input "true"
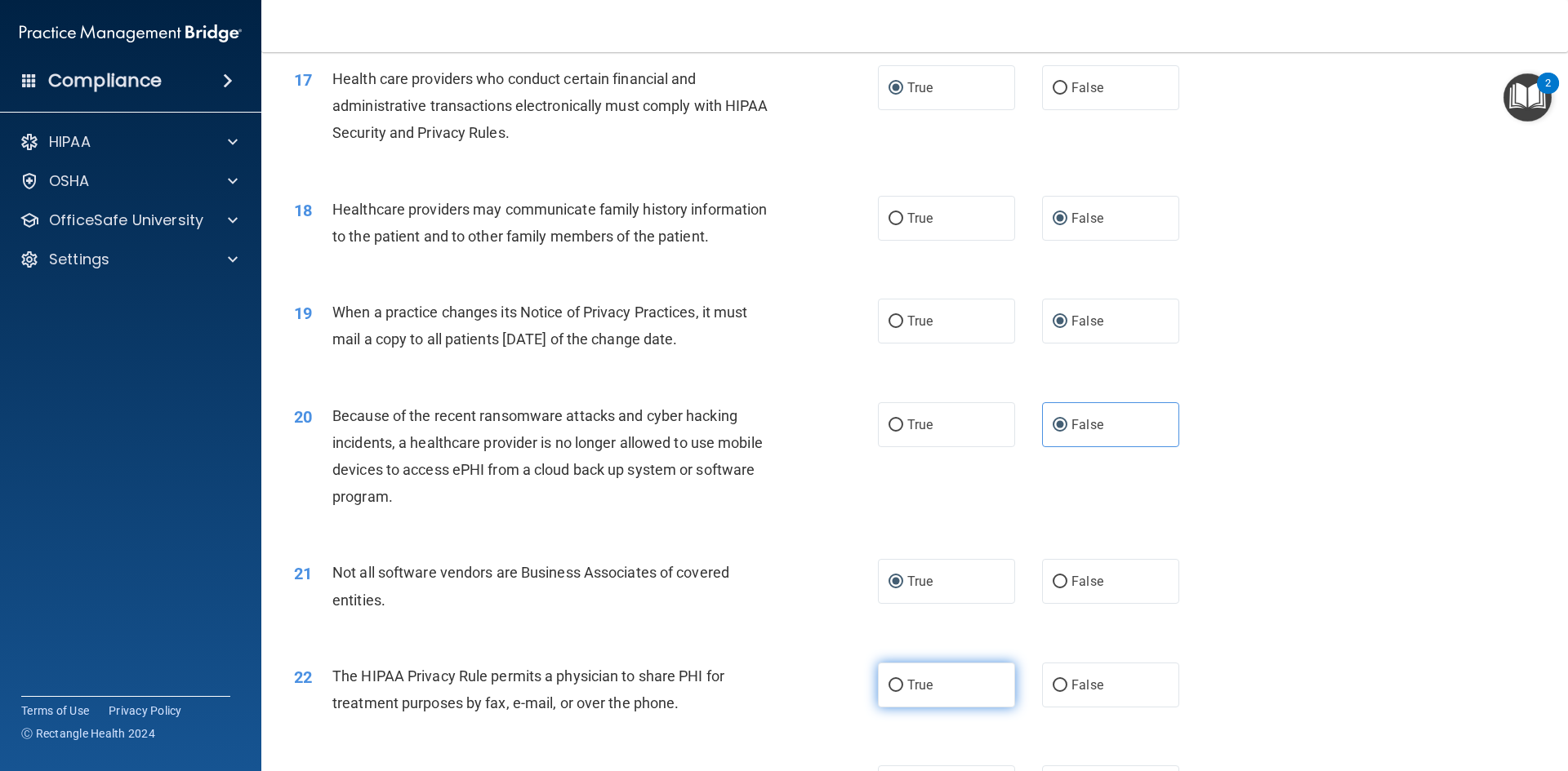
click at [892, 679] on input "True" at bounding box center [895, 686] width 14 height 13
radio input "true"
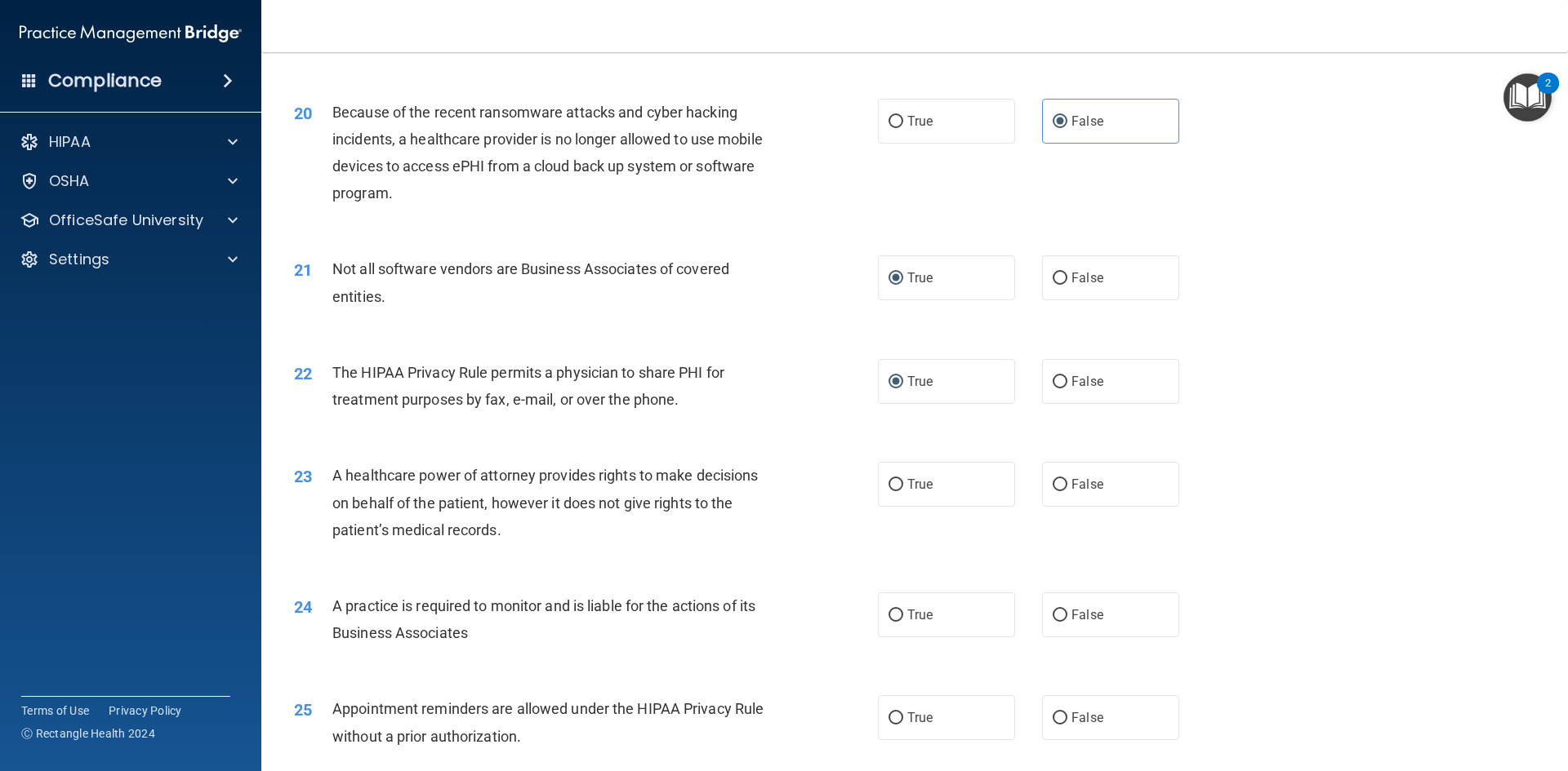
scroll to position [2366, 0]
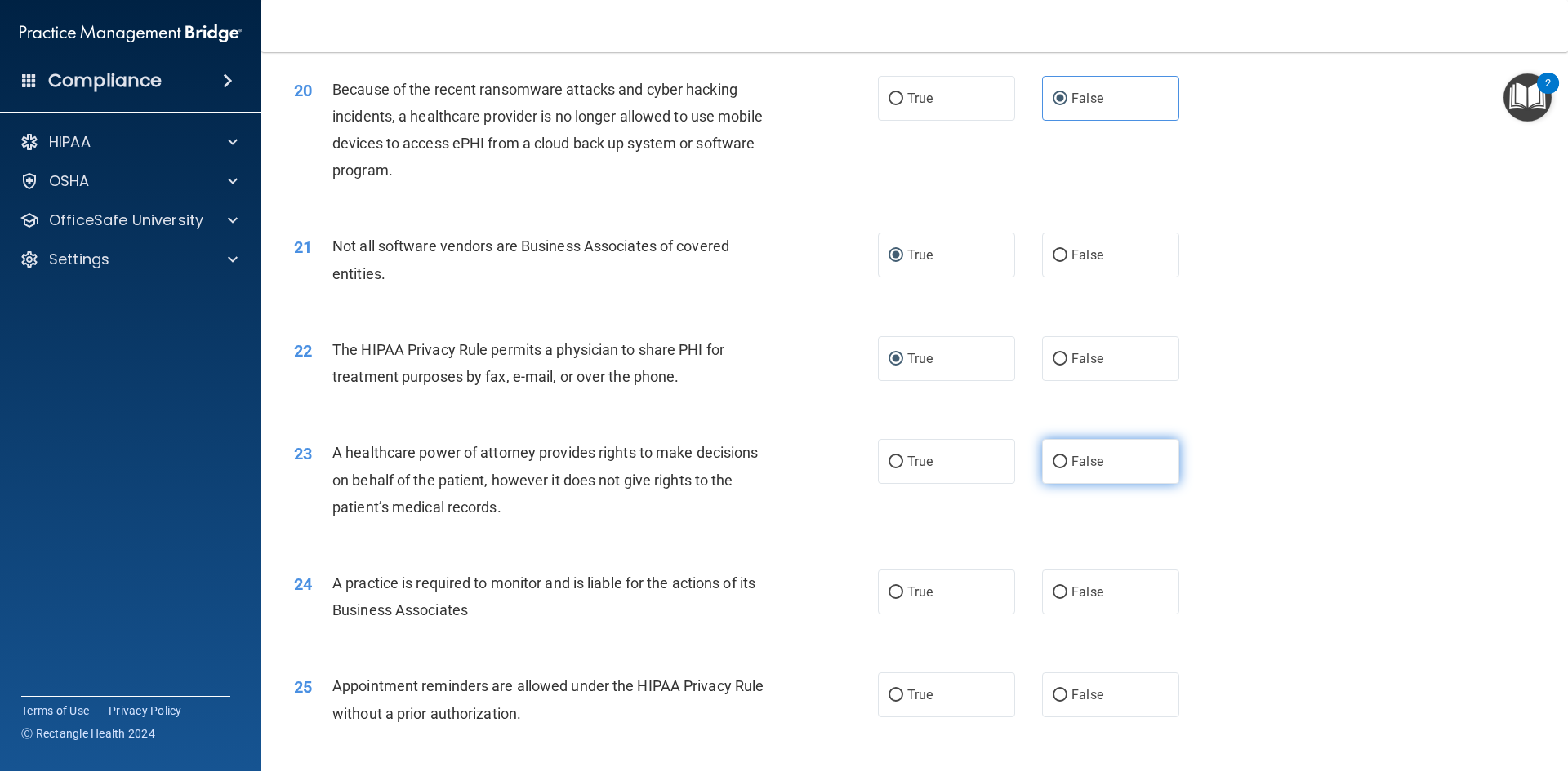
click at [1056, 463] on input "False" at bounding box center [1060, 463] width 14 height 13
radio input "true"
click at [1053, 593] on input "False" at bounding box center [1060, 593] width 14 height 13
radio input "true"
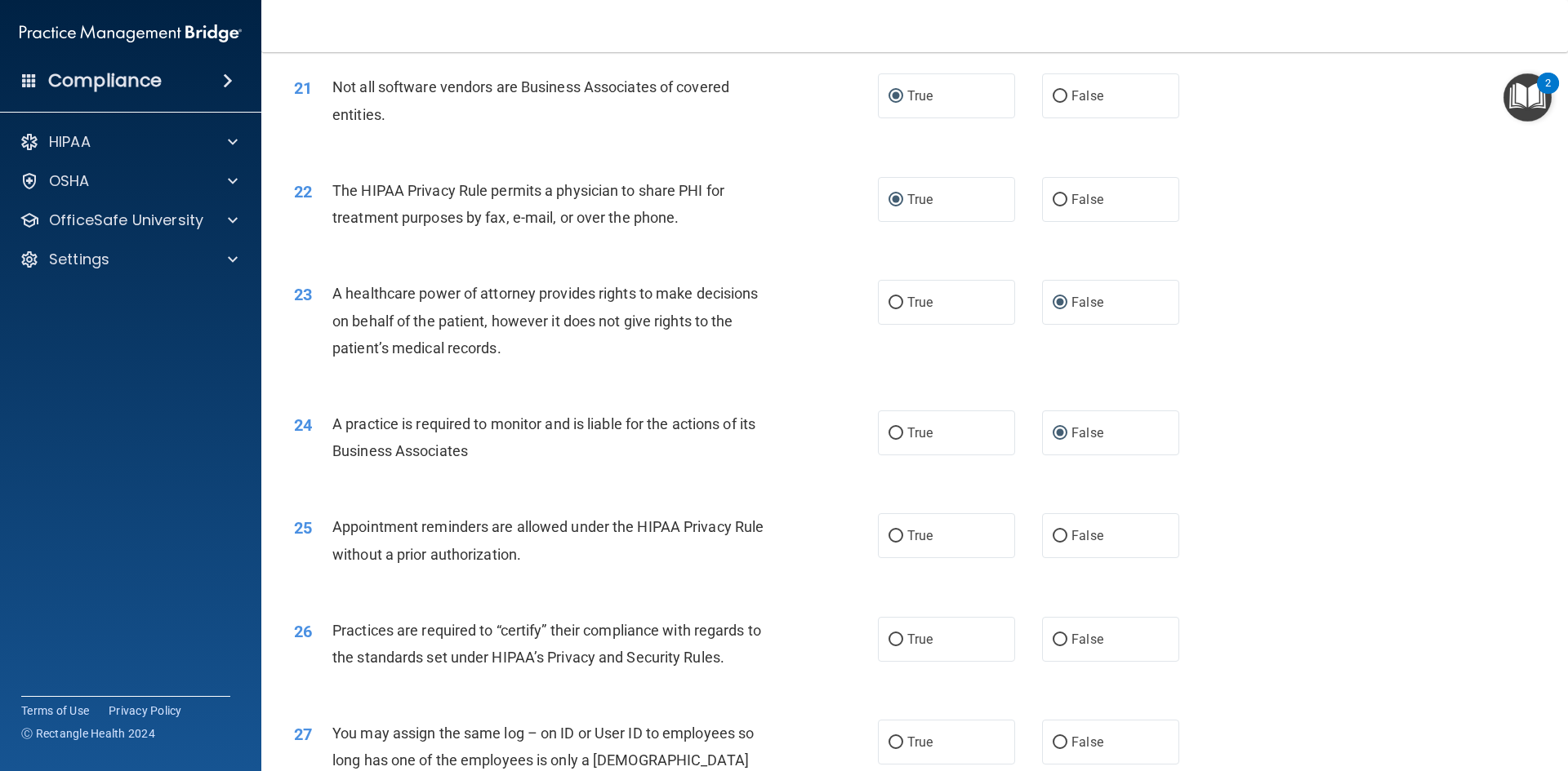
scroll to position [2530, 0]
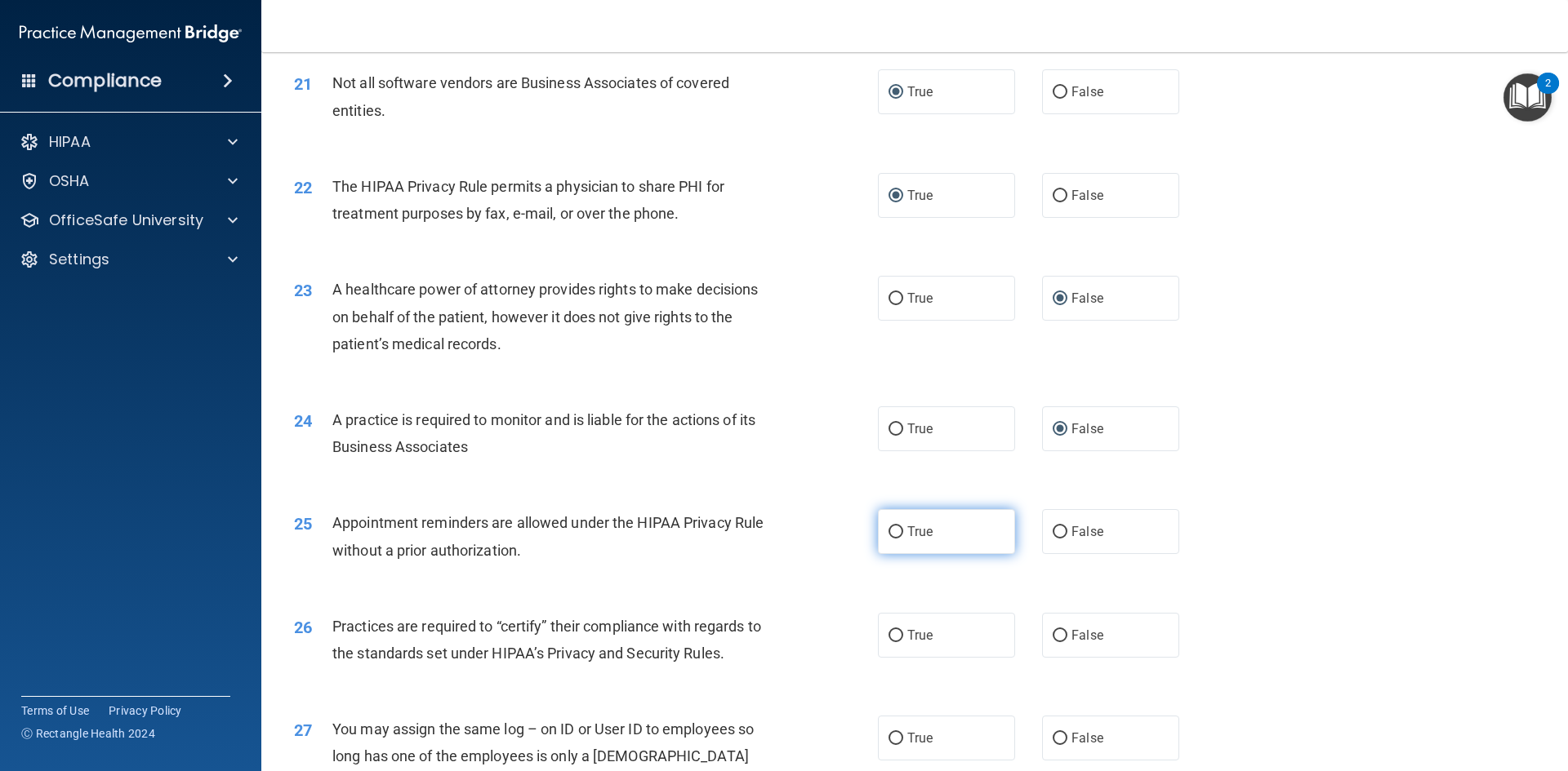
click at [890, 531] on input "True" at bounding box center [895, 533] width 14 height 13
radio input "true"
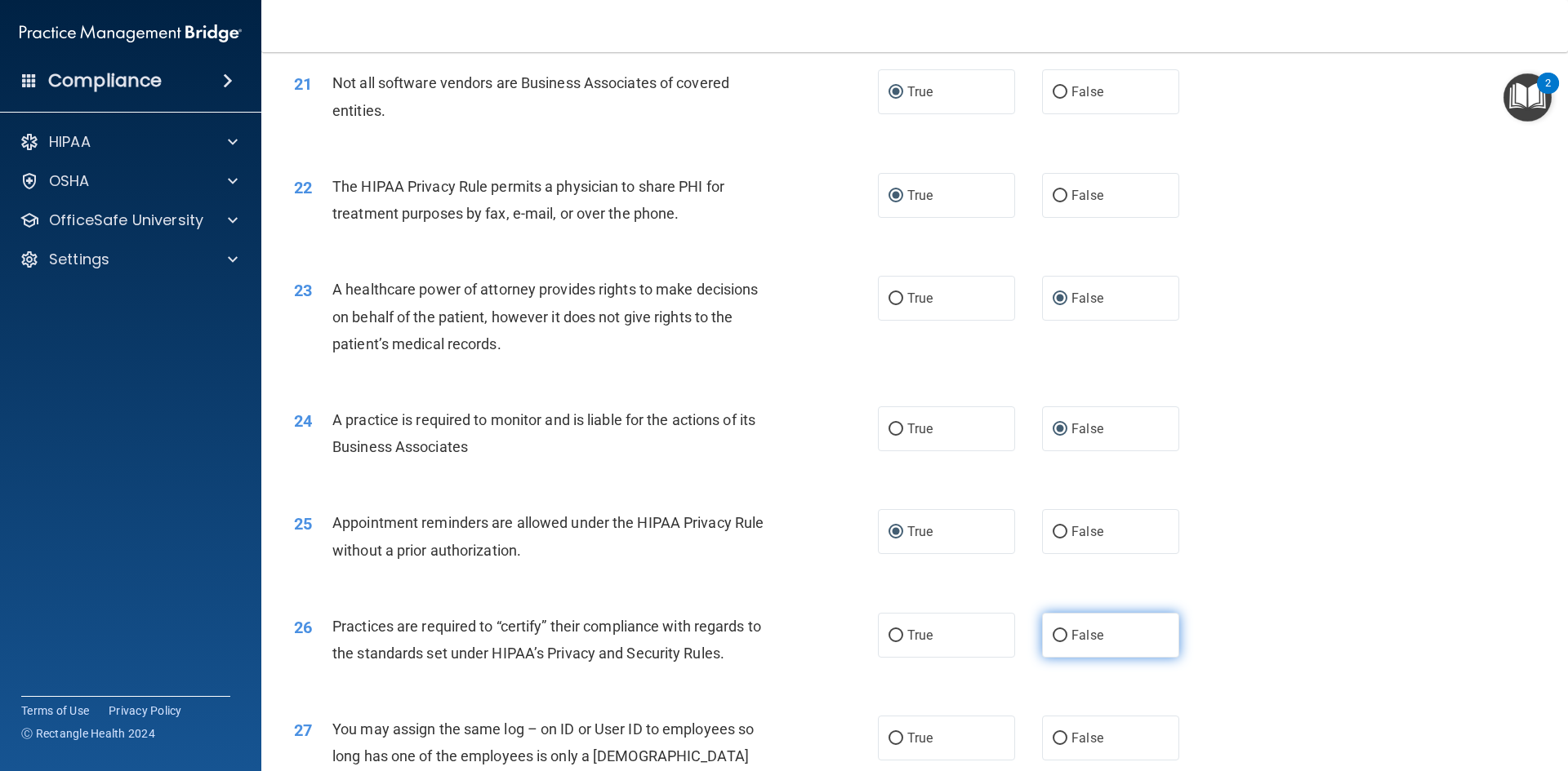
click at [1053, 639] on input "False" at bounding box center [1060, 636] width 14 height 13
radio input "true"
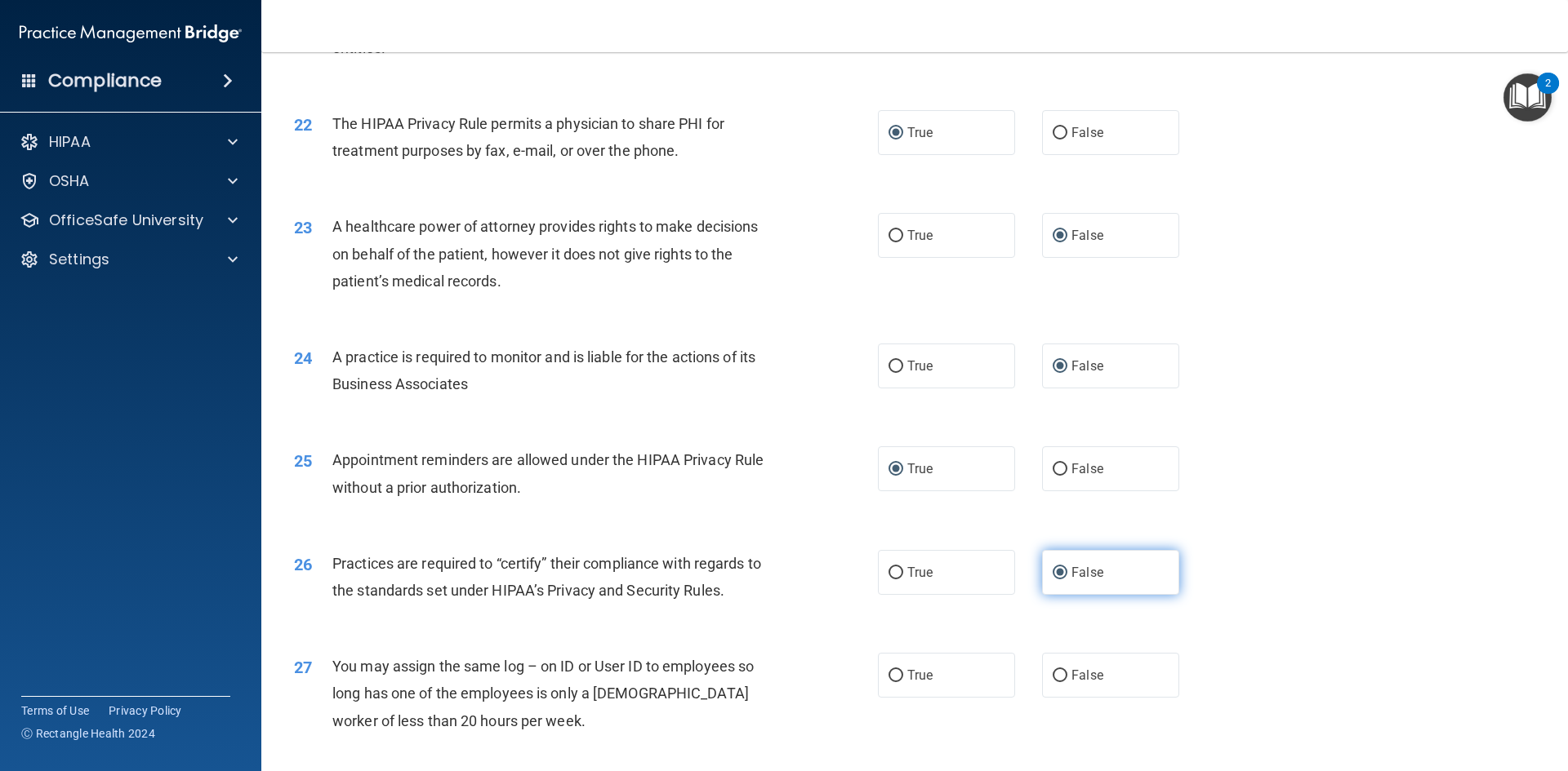
scroll to position [2611, 0]
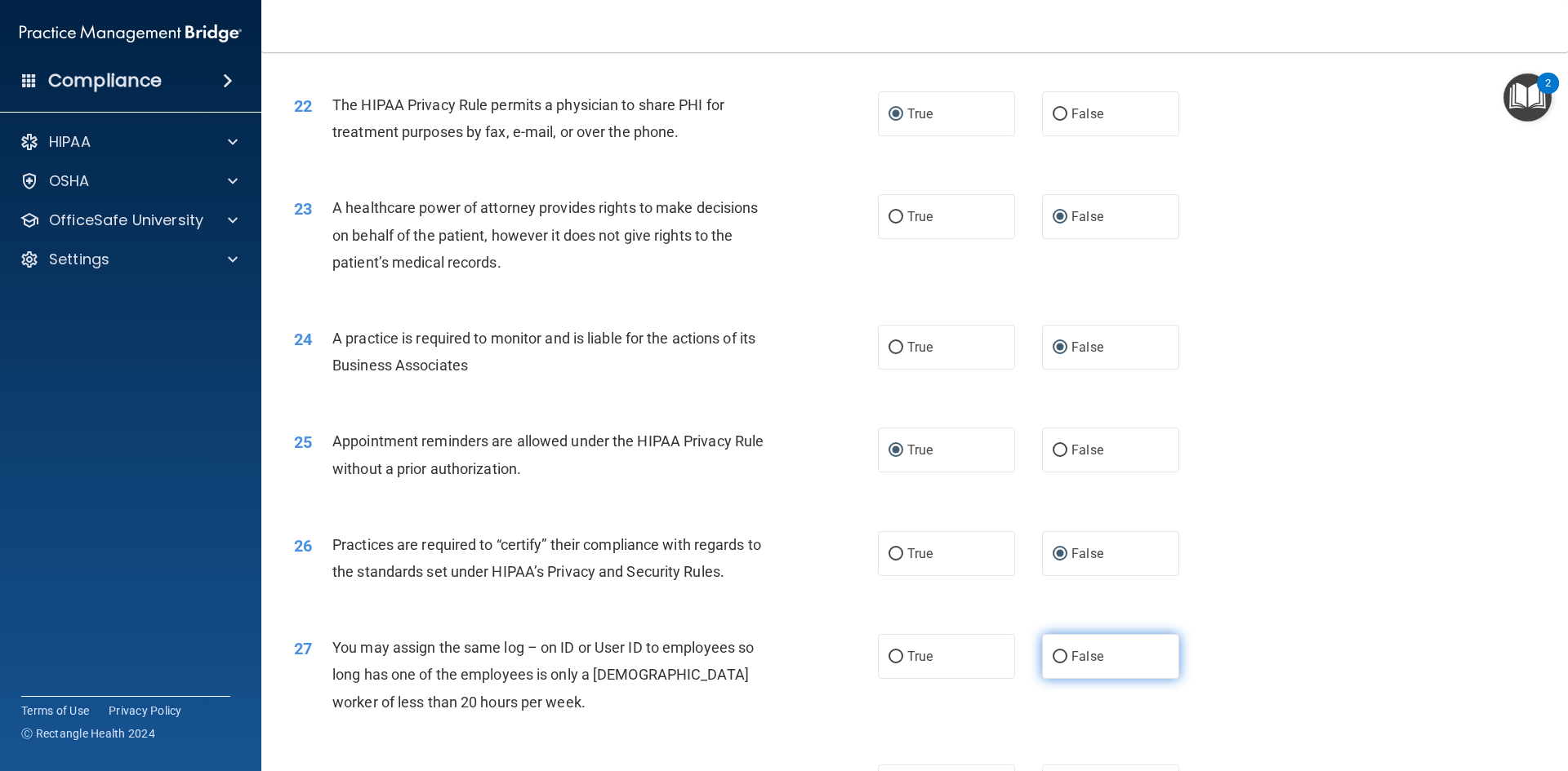
click at [1053, 659] on input "False" at bounding box center [1060, 658] width 14 height 13
radio input "true"
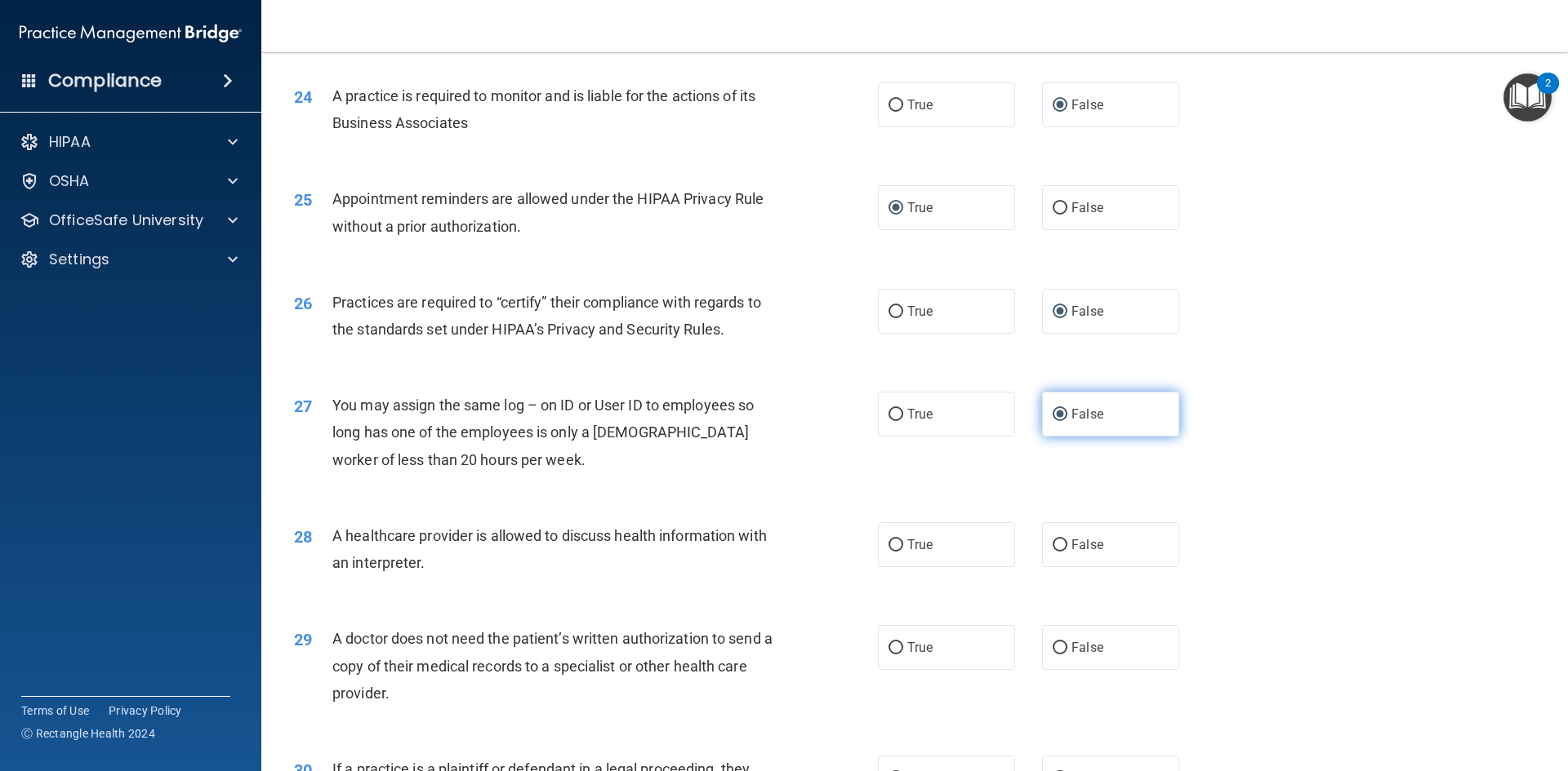
scroll to position [2856, 0]
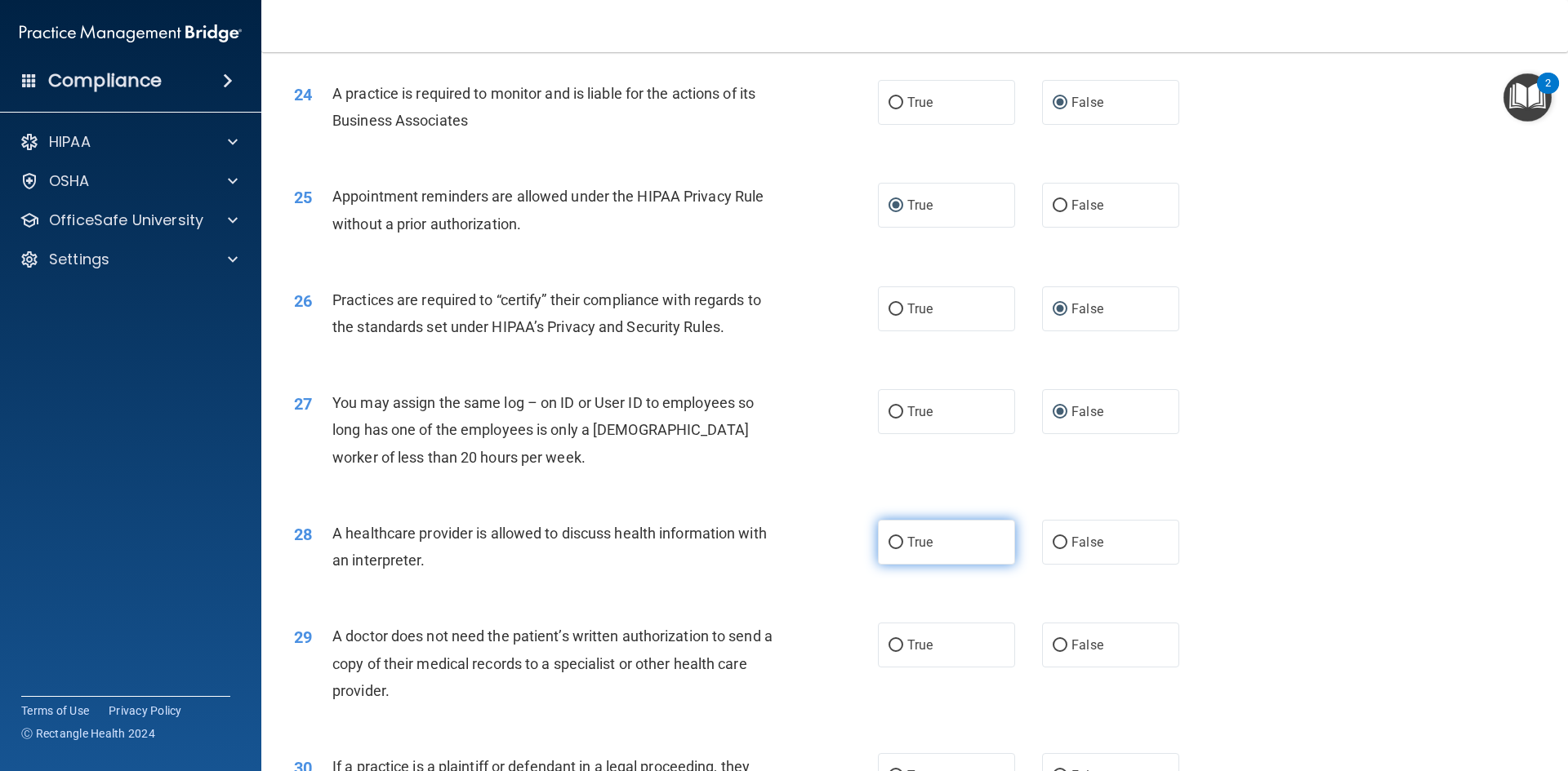
click at [889, 546] on input "True" at bounding box center [895, 544] width 14 height 13
radio input "true"
click at [889, 649] on input "True" at bounding box center [895, 646] width 14 height 13
radio input "true"
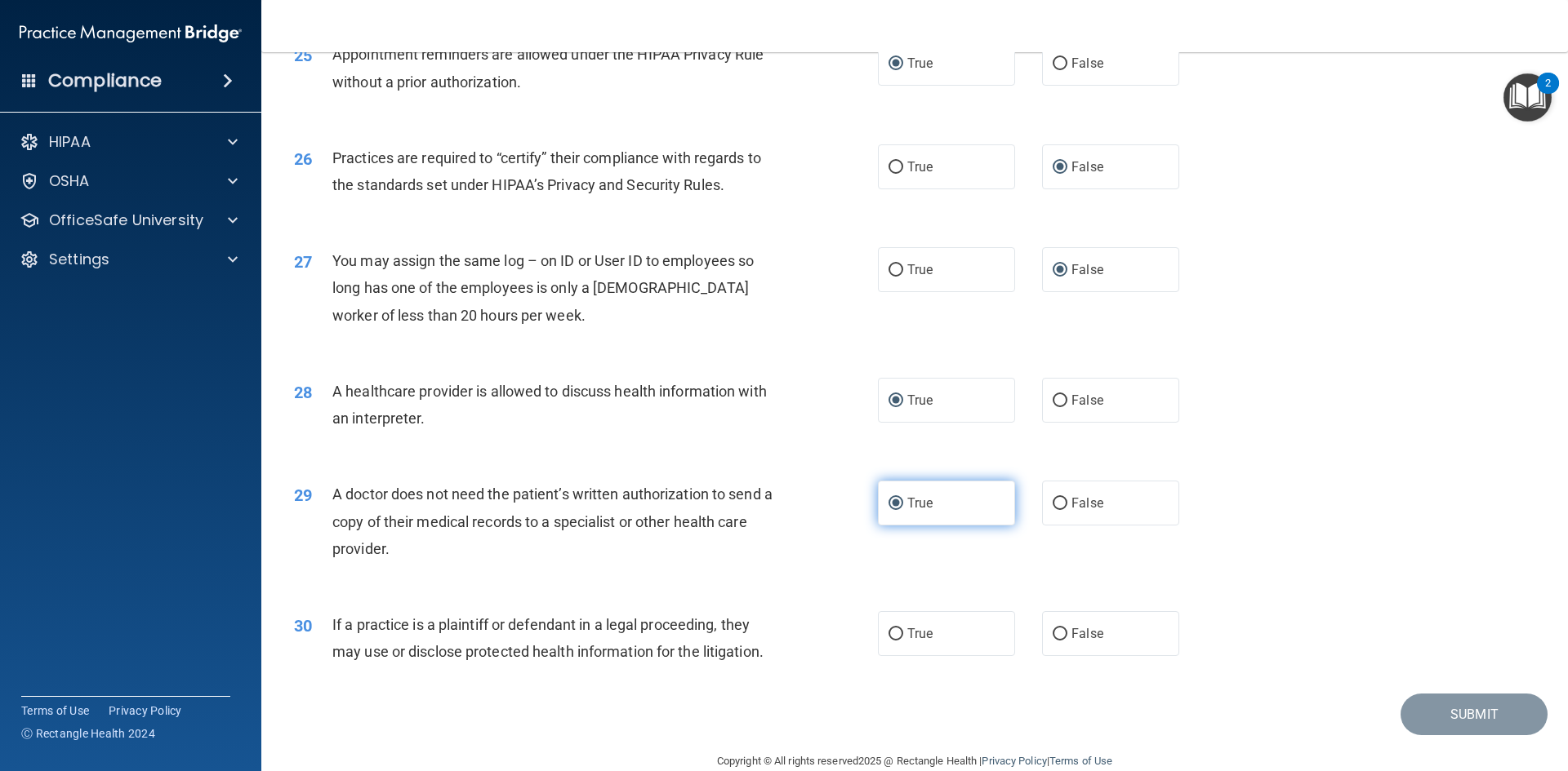
scroll to position [3019, 0]
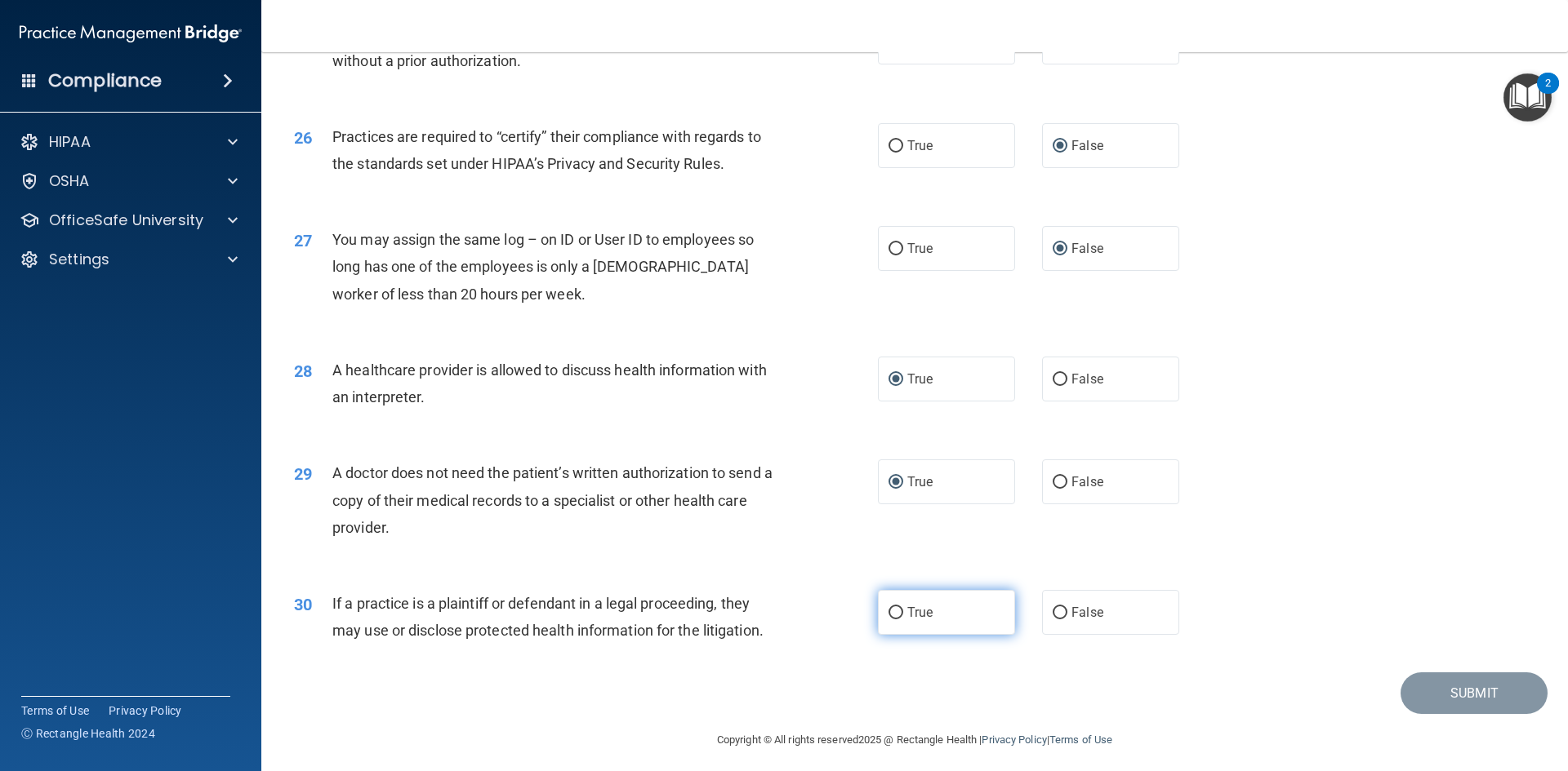
click at [888, 611] on input "True" at bounding box center [895, 614] width 14 height 13
radio input "true"
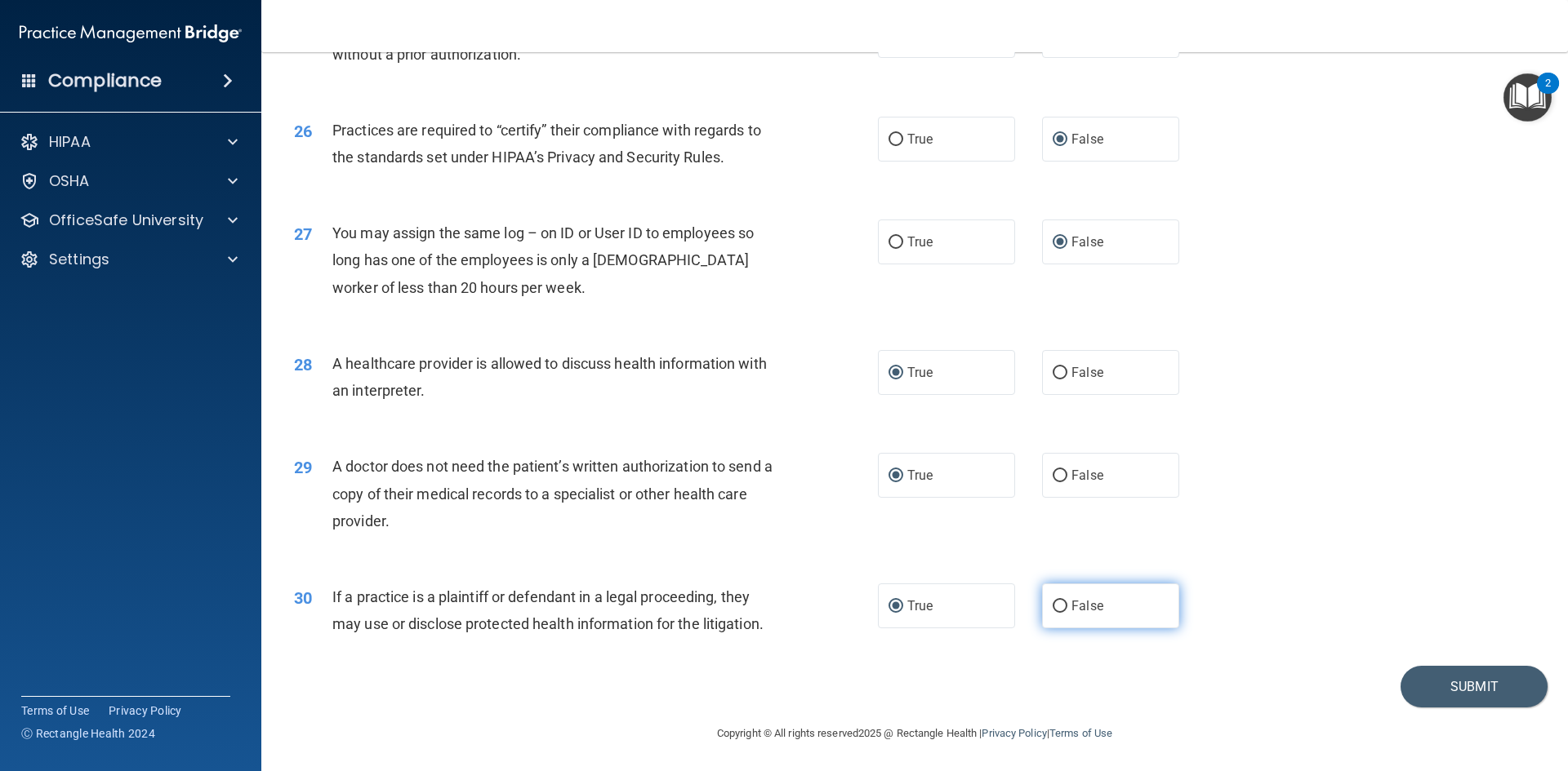
scroll to position [3027, 0]
click at [1454, 696] on button "Submit" at bounding box center [1473, 685] width 147 height 41
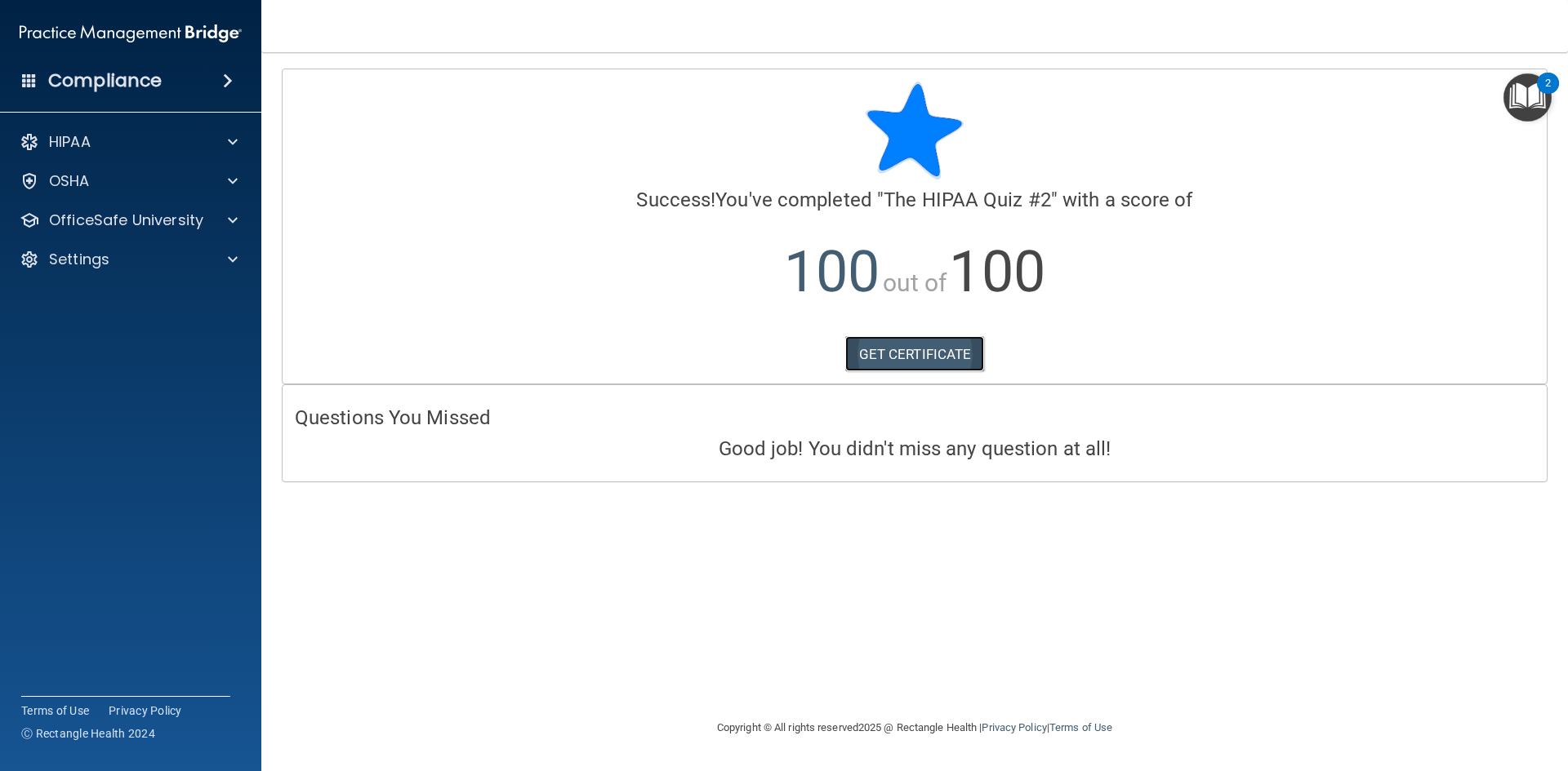
click at [871, 360] on link "GET CERTIFICATE" at bounding box center [914, 354] width 139 height 36
click at [1519, 93] on img "Open Resource Center, 2 new notifications" at bounding box center [1528, 98] width 49 height 49
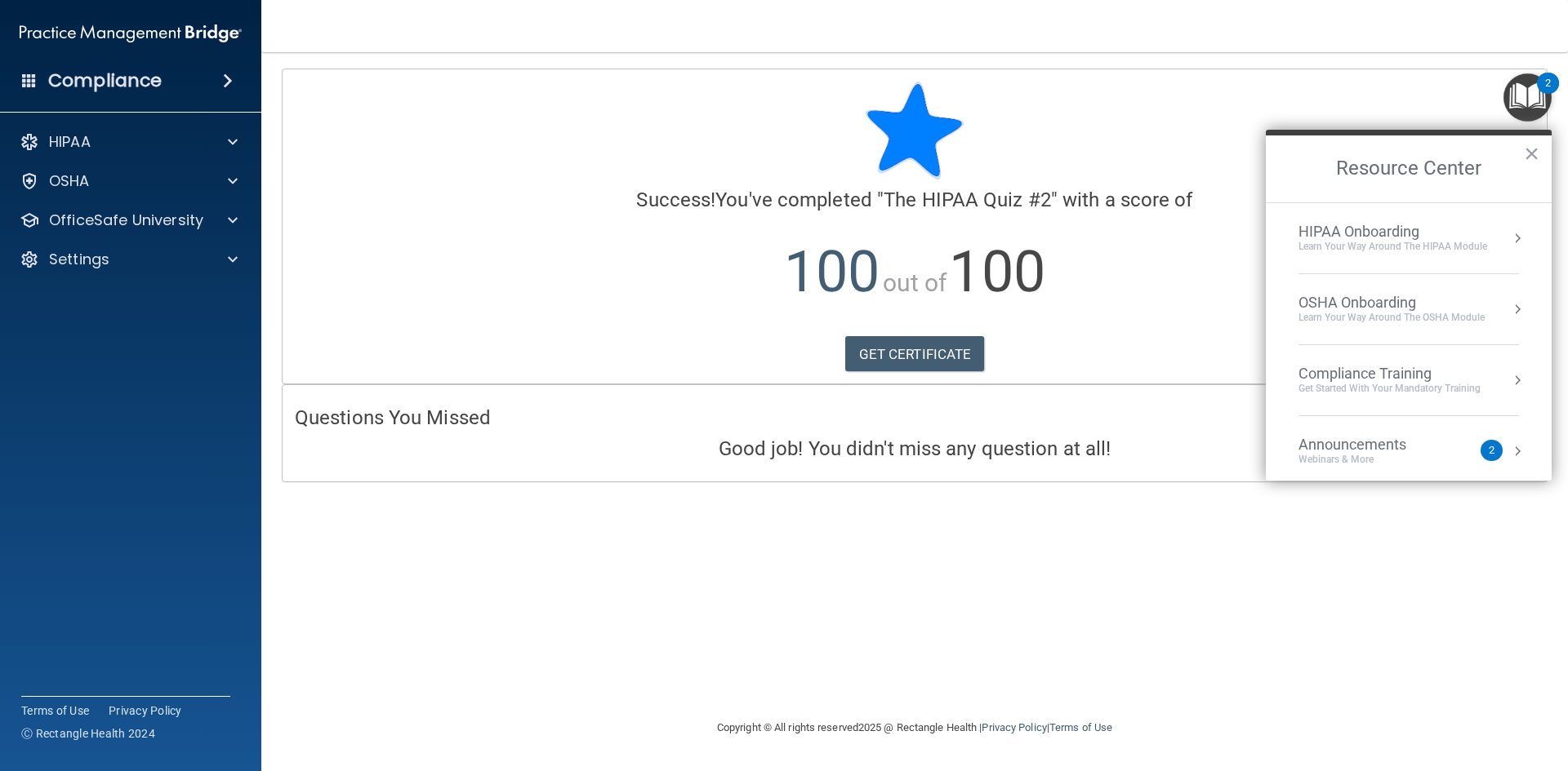
click at [1375, 377] on div "Compliance Training" at bounding box center [1389, 374] width 183 height 18
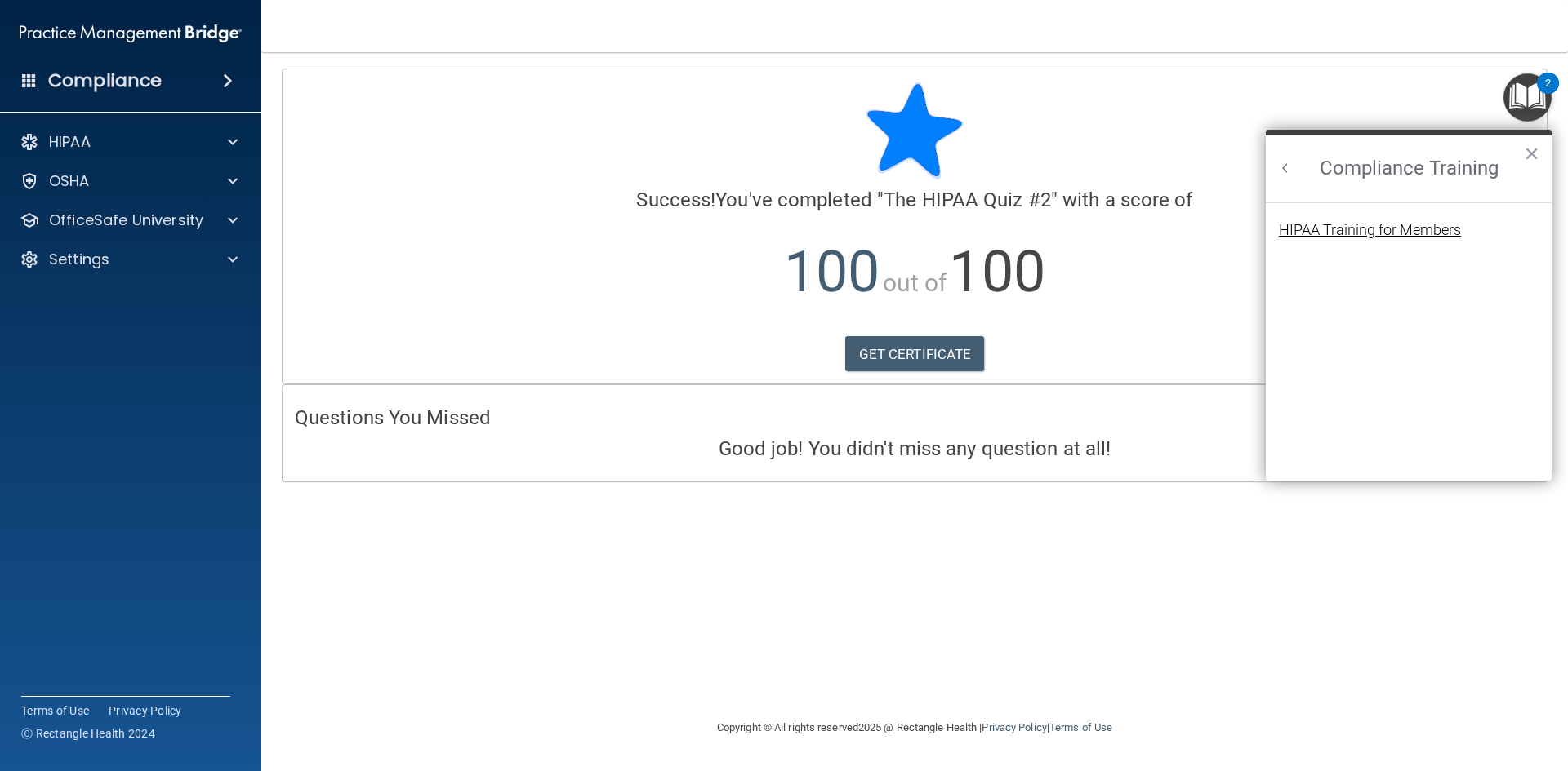
click at [1337, 235] on div "HIPAA Training for Members" at bounding box center [1369, 230] width 183 height 14
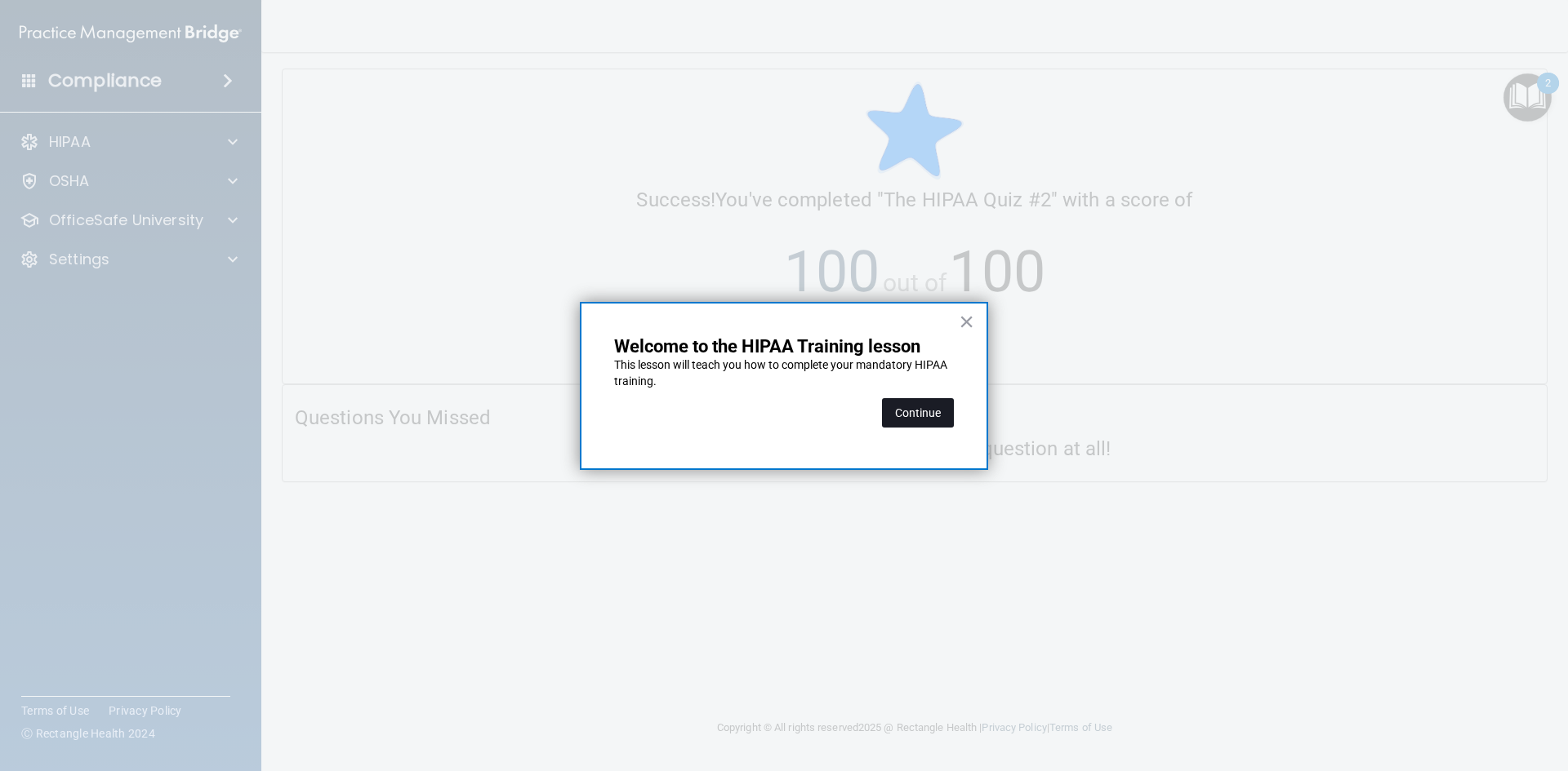
click at [928, 418] on button "Continue" at bounding box center [918, 412] width 72 height 30
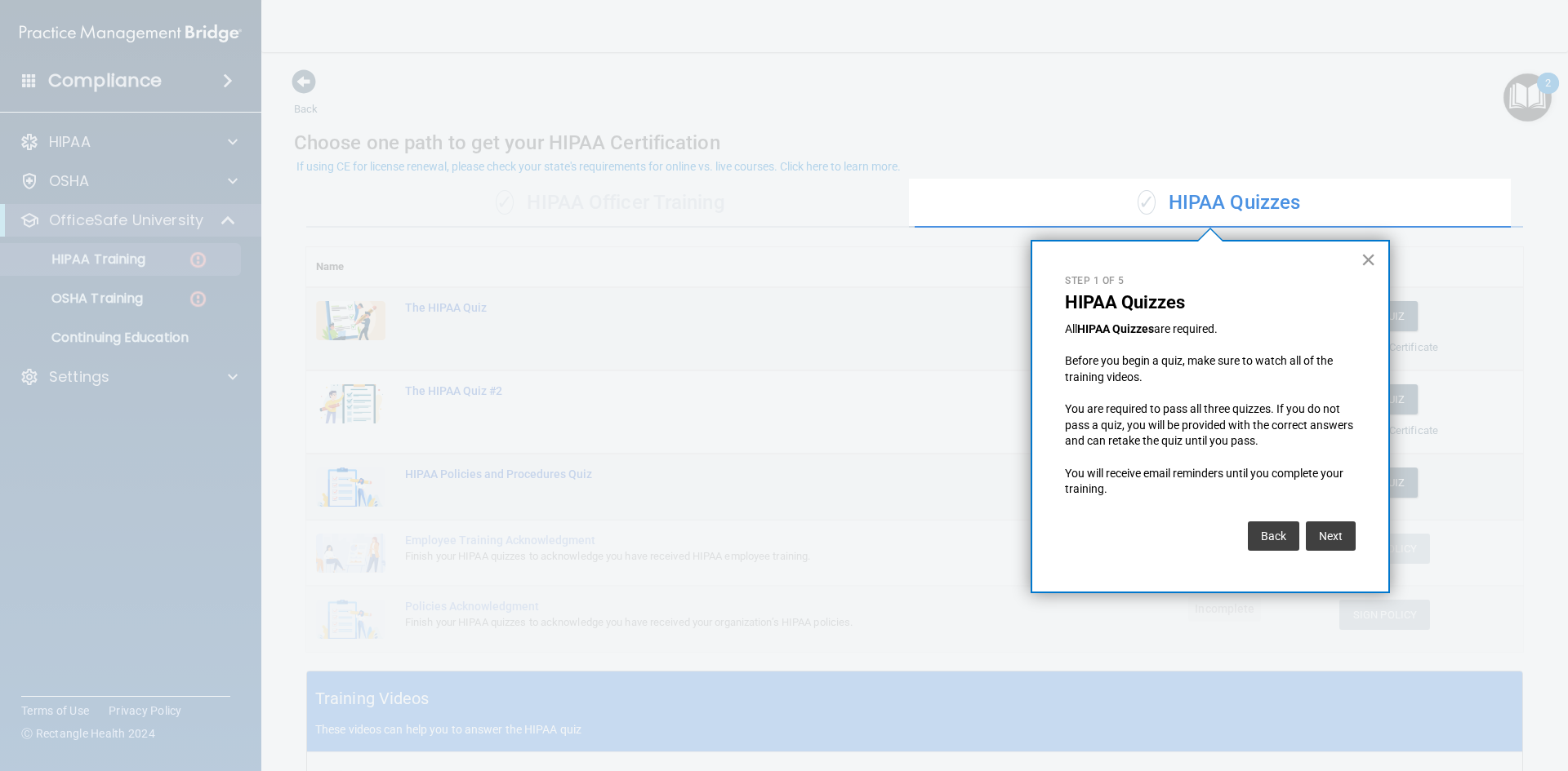
click at [1369, 261] on button "×" at bounding box center [1368, 259] width 15 height 26
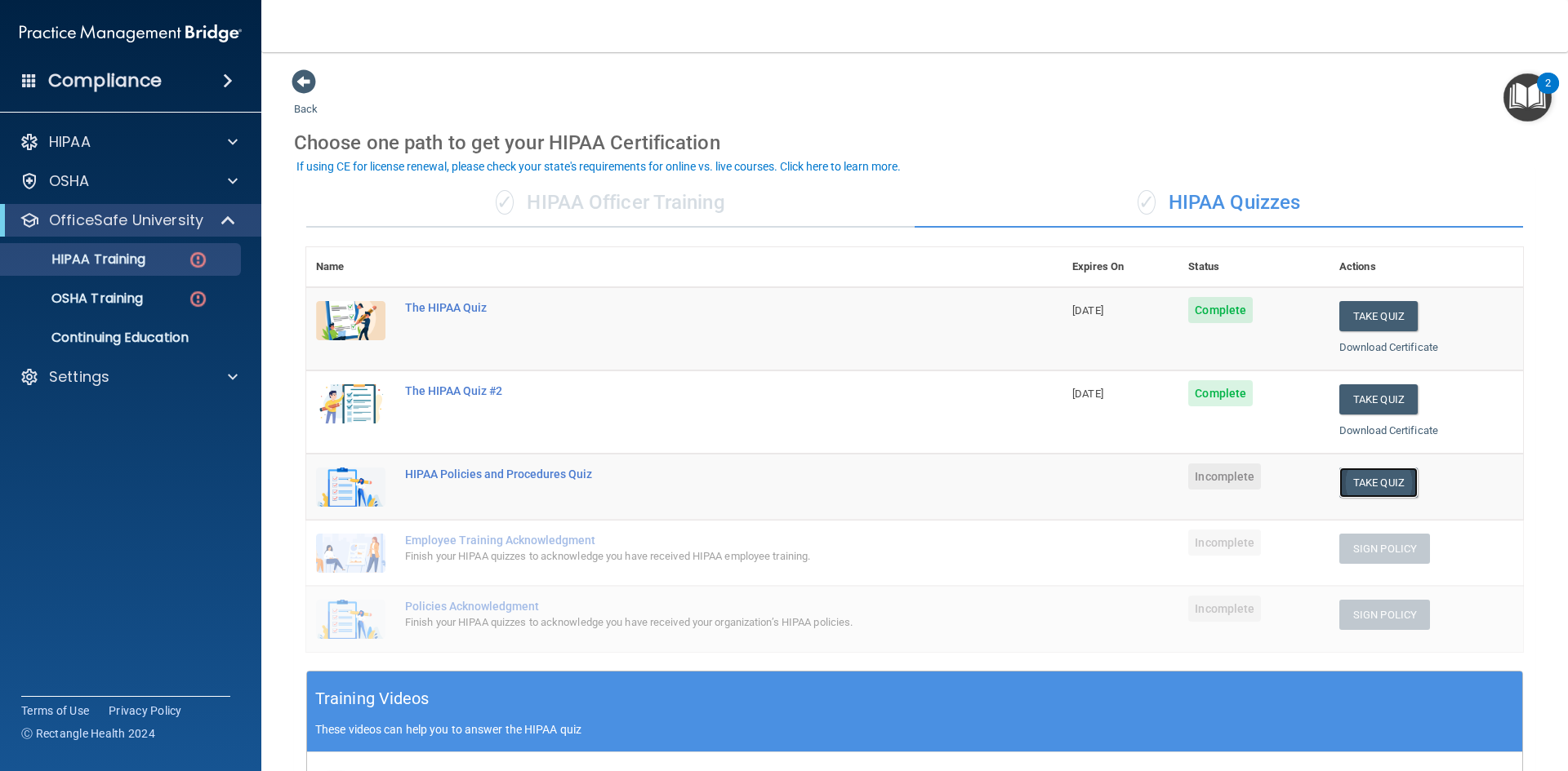
click at [1351, 483] on button "Take Quiz" at bounding box center [1377, 483] width 78 height 31
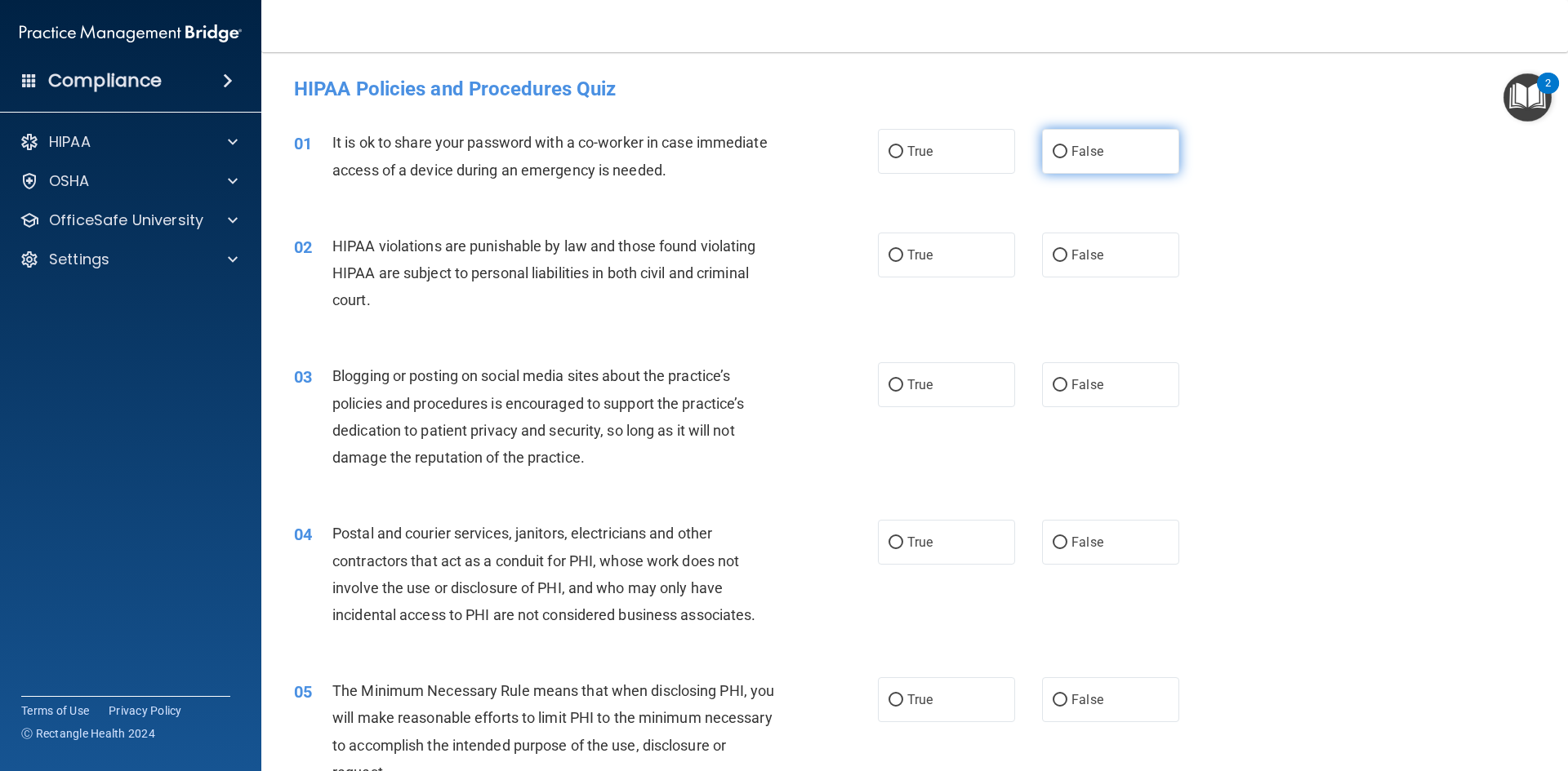
click at [1053, 152] on input "False" at bounding box center [1060, 153] width 14 height 13
radio input "true"
click at [891, 253] on input "True" at bounding box center [895, 256] width 14 height 13
radio input "true"
click at [1055, 386] on input "False" at bounding box center [1060, 386] width 14 height 13
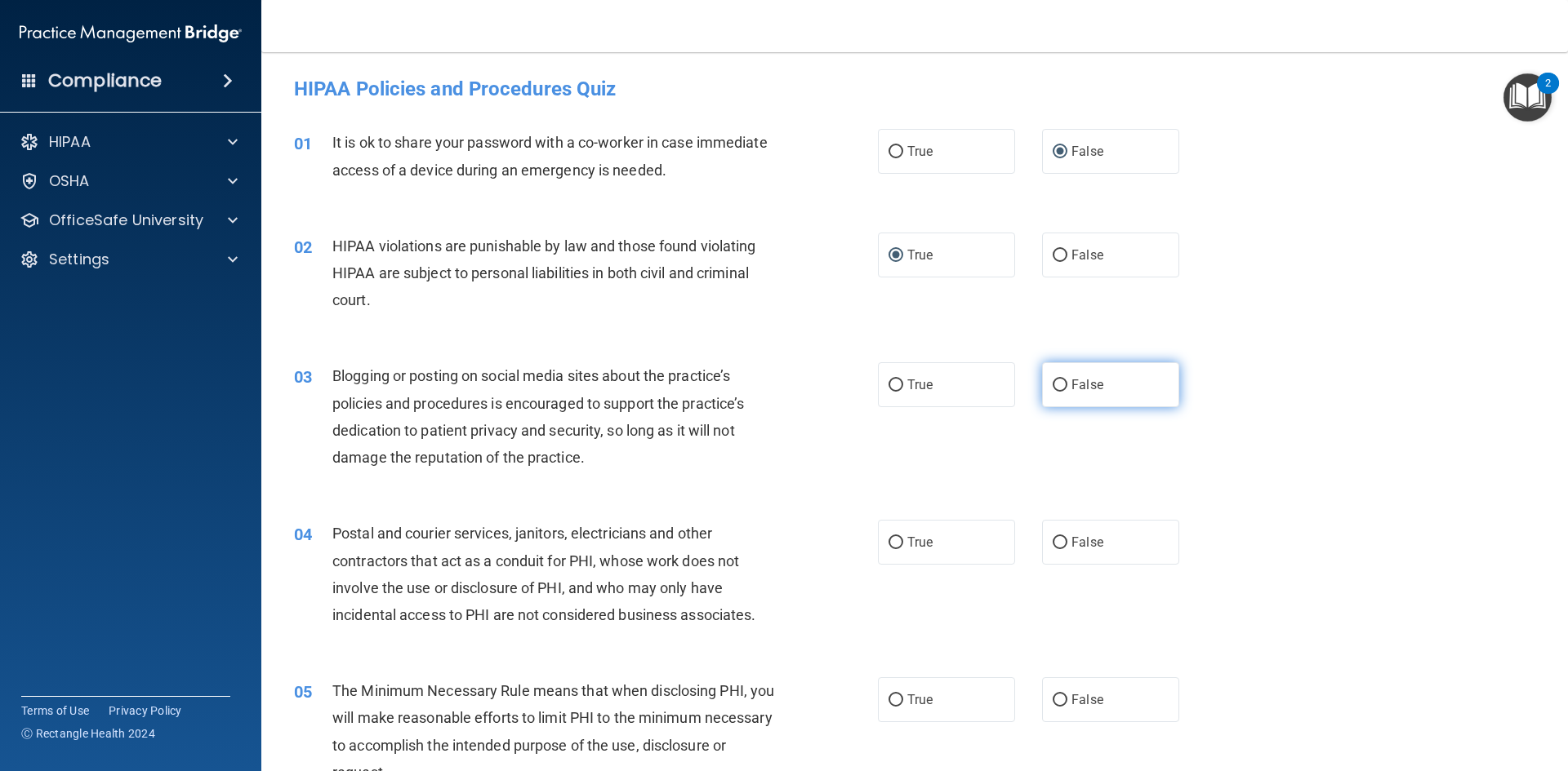
radio input "true"
click at [888, 541] on input "True" at bounding box center [895, 544] width 14 height 13
radio input "true"
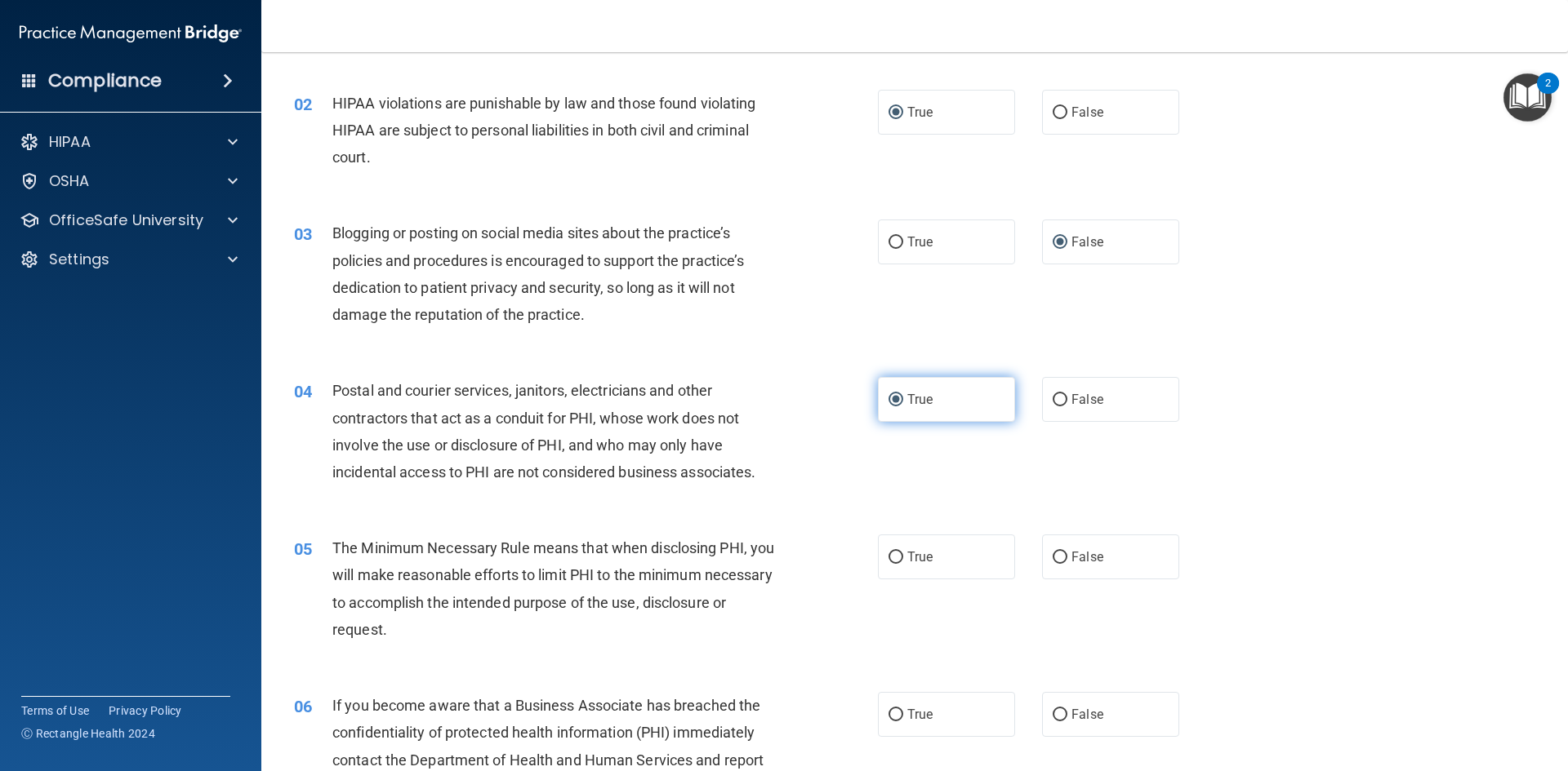
scroll to position [164, 0]
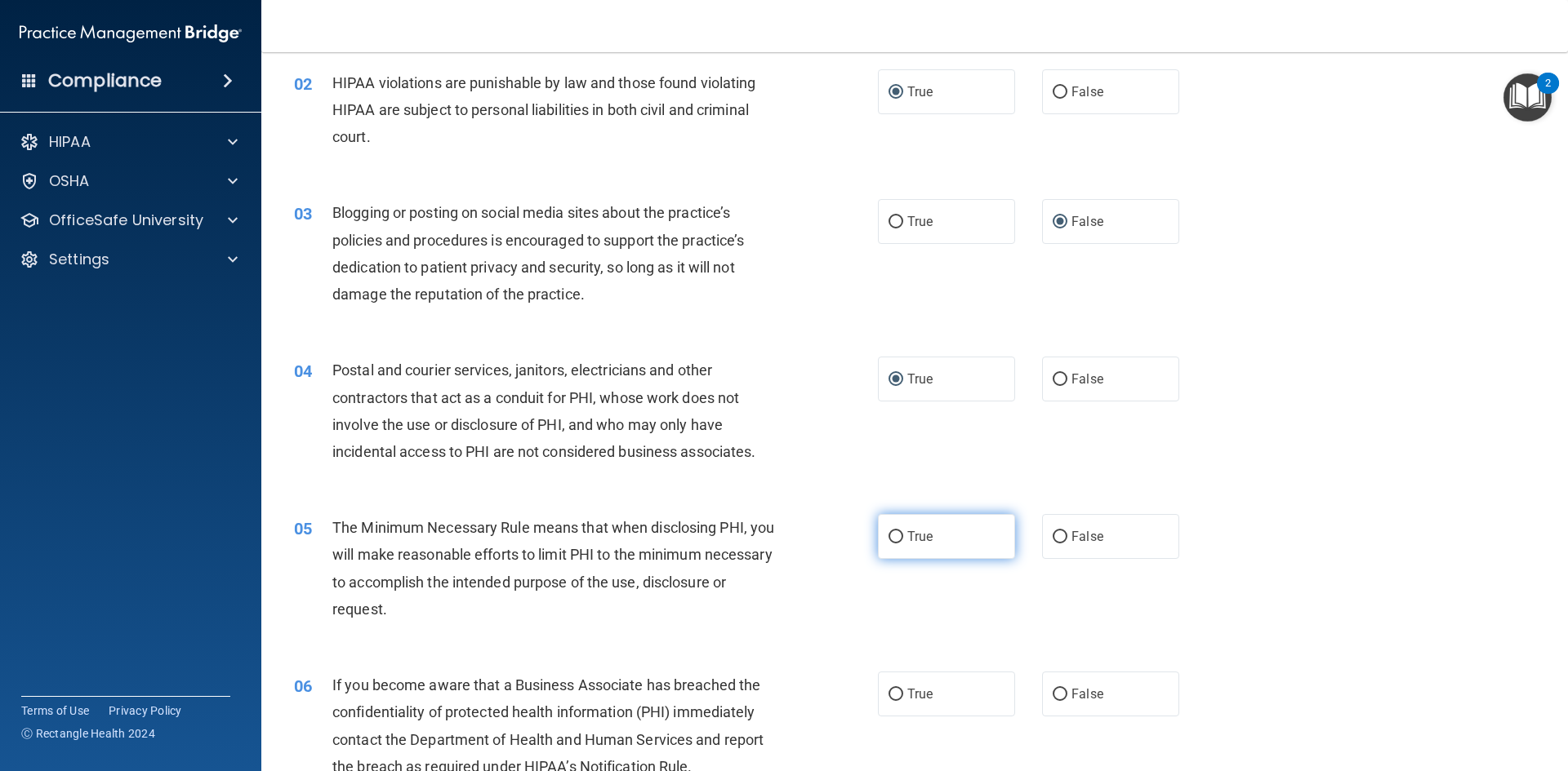
click at [892, 537] on input "True" at bounding box center [895, 537] width 14 height 13
radio input "true"
click at [1053, 697] on input "False" at bounding box center [1060, 695] width 14 height 13
radio input "true"
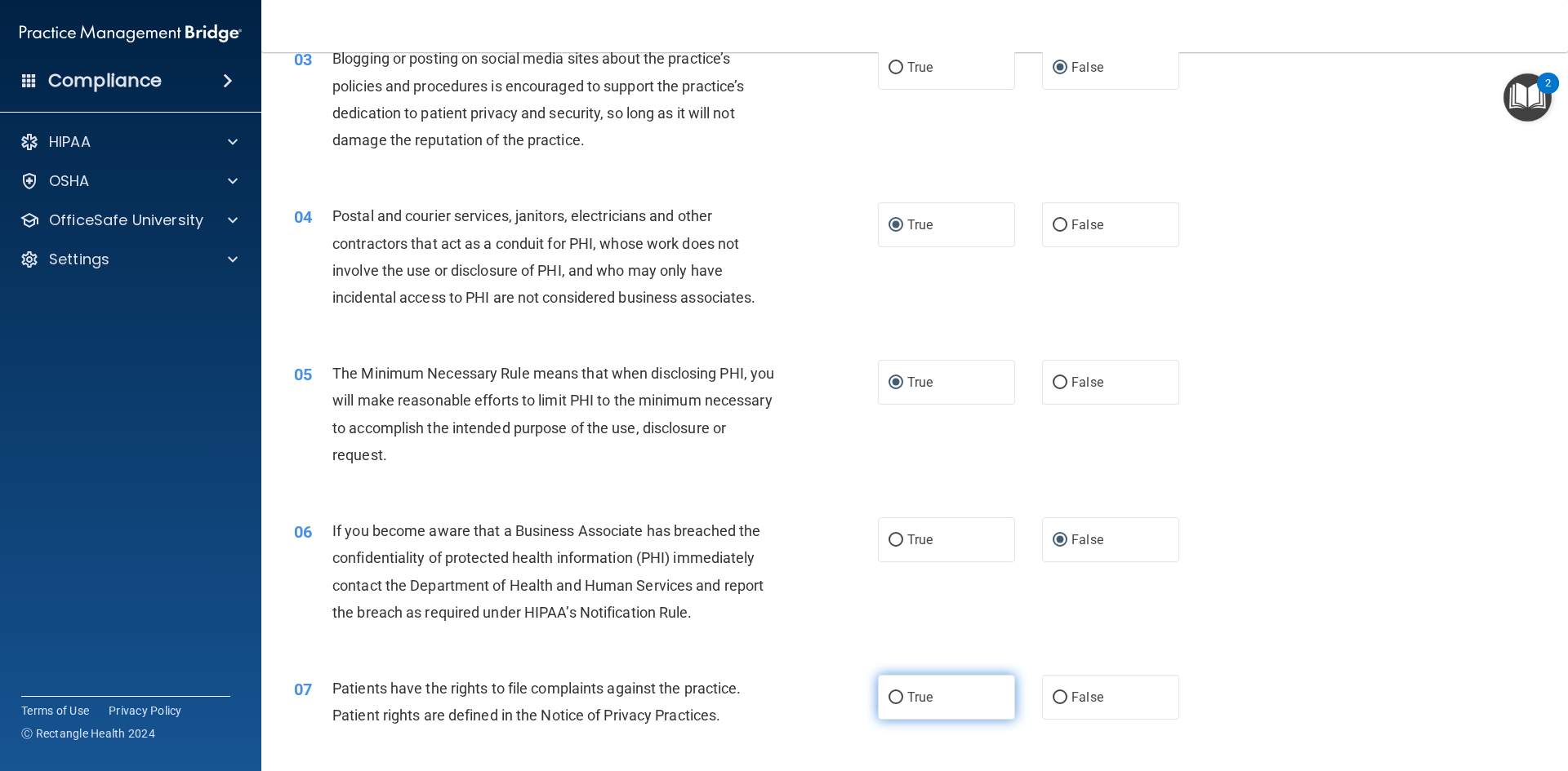
scroll to position [326, 0]
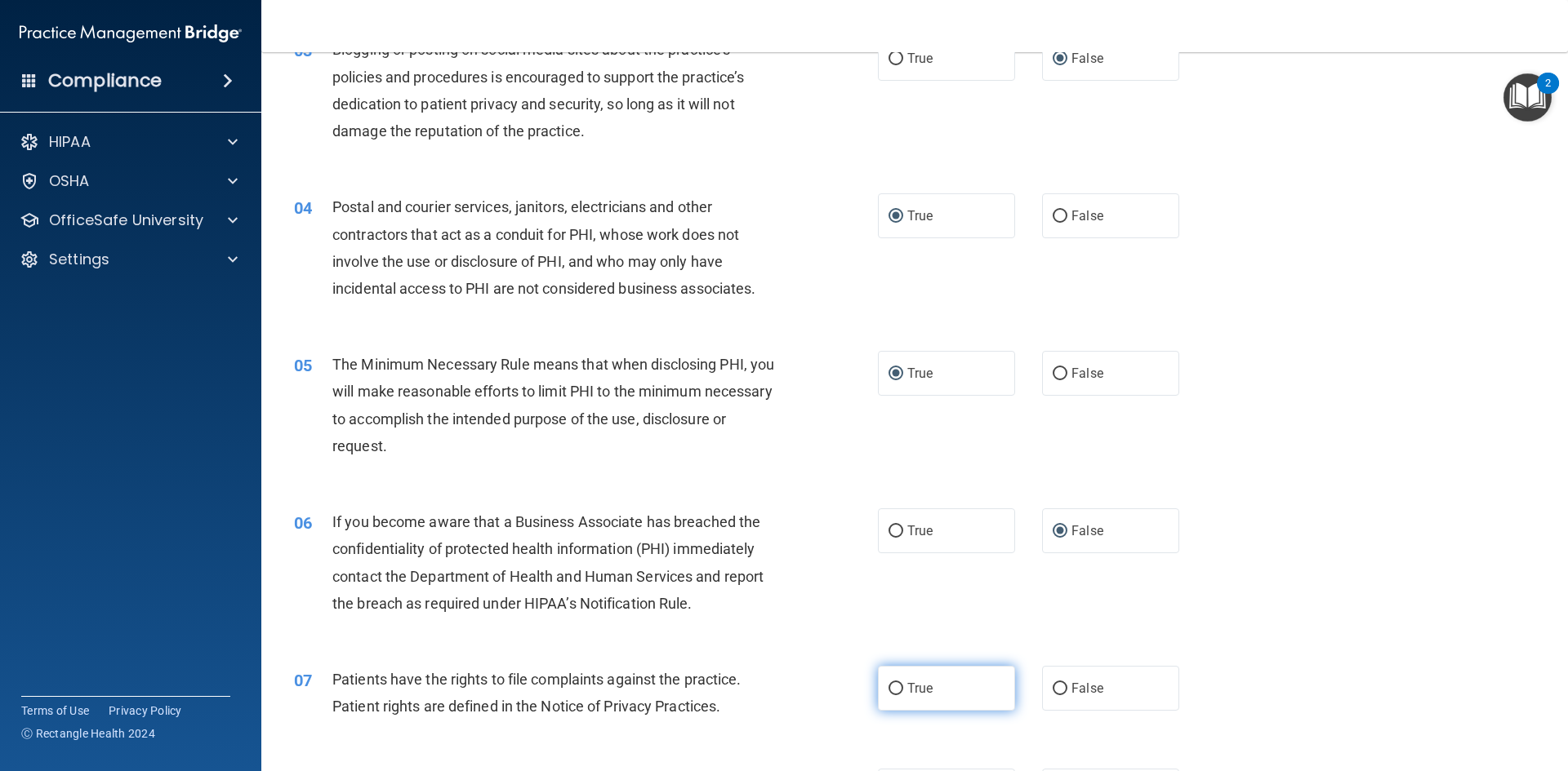
click at [888, 688] on input "True" at bounding box center [895, 689] width 14 height 13
radio input "true"
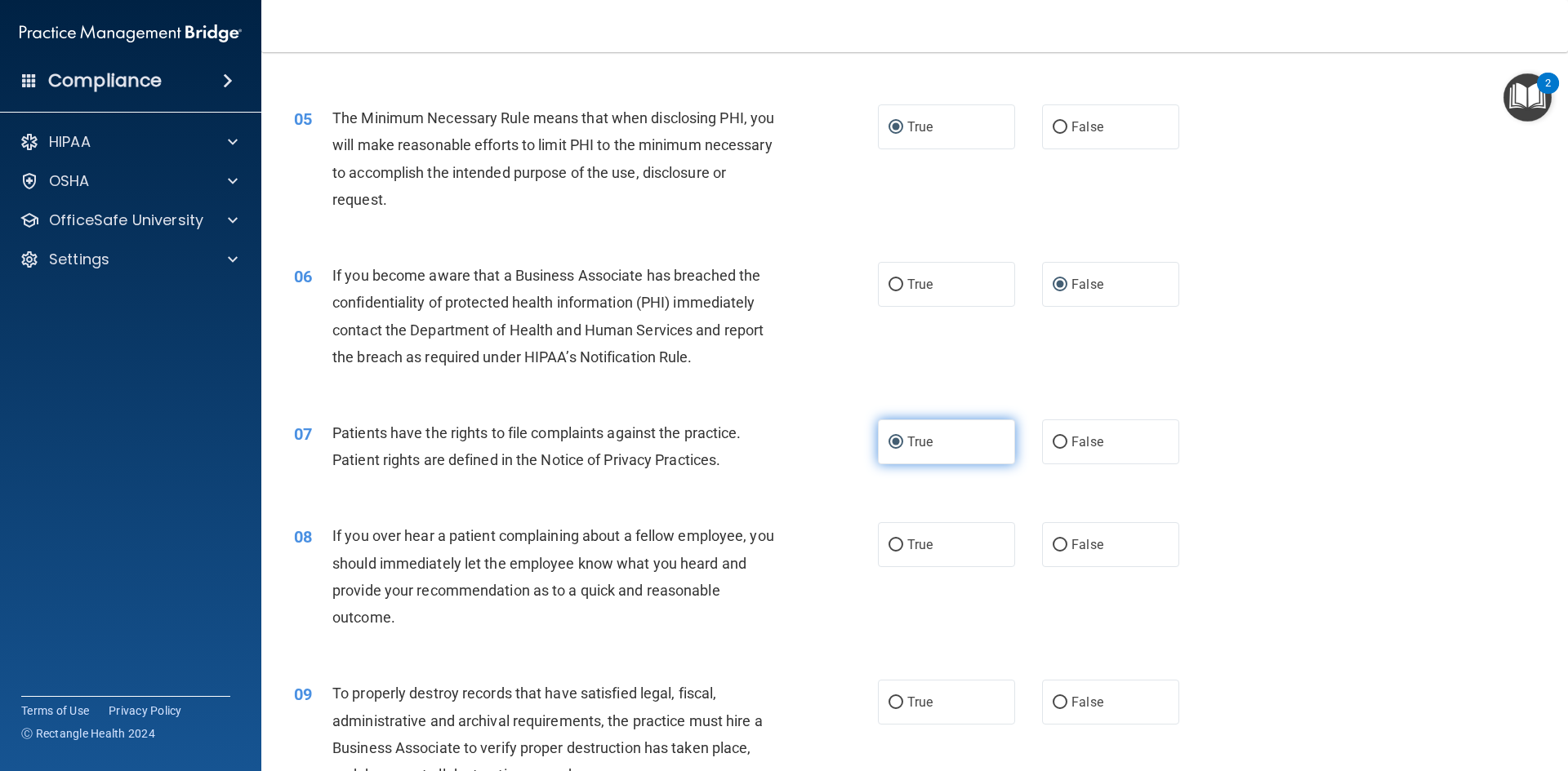
scroll to position [652, 0]
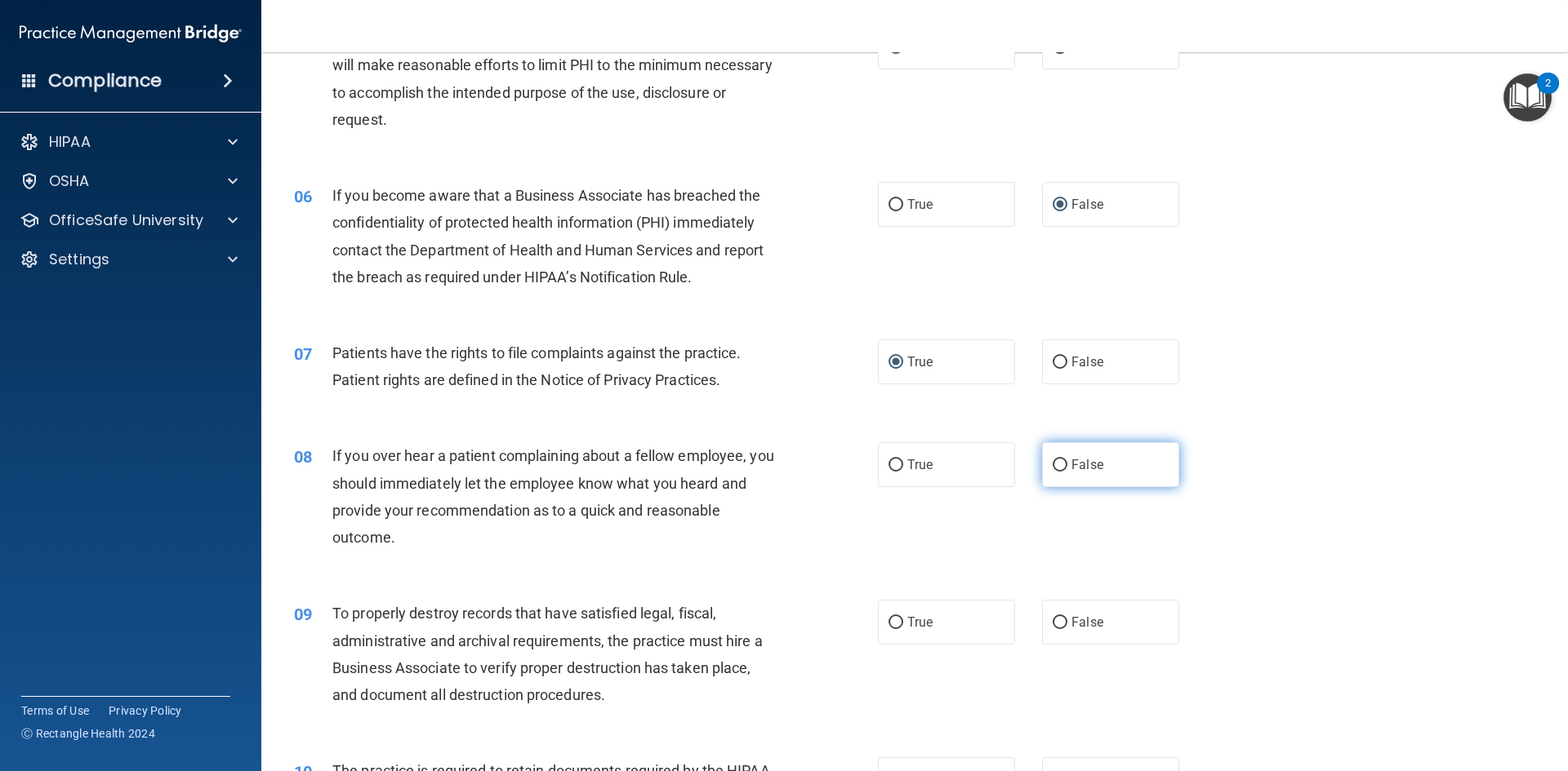
click at [1053, 465] on input "False" at bounding box center [1060, 465] width 14 height 13
radio input "true"
click at [1057, 623] on input "False" at bounding box center [1060, 624] width 14 height 13
radio input "true"
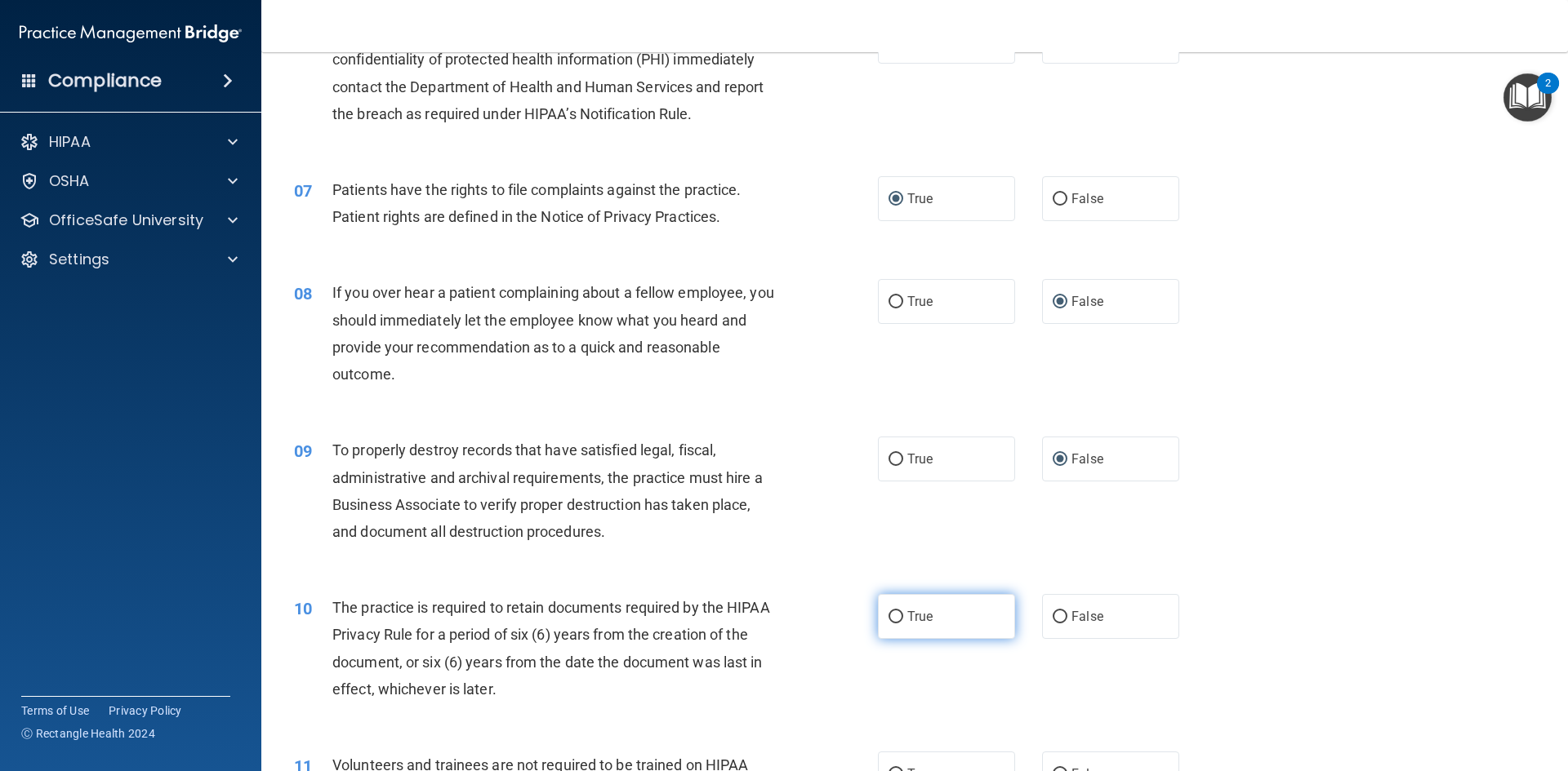
click at [891, 619] on input "True" at bounding box center [895, 617] width 14 height 13
radio input "true"
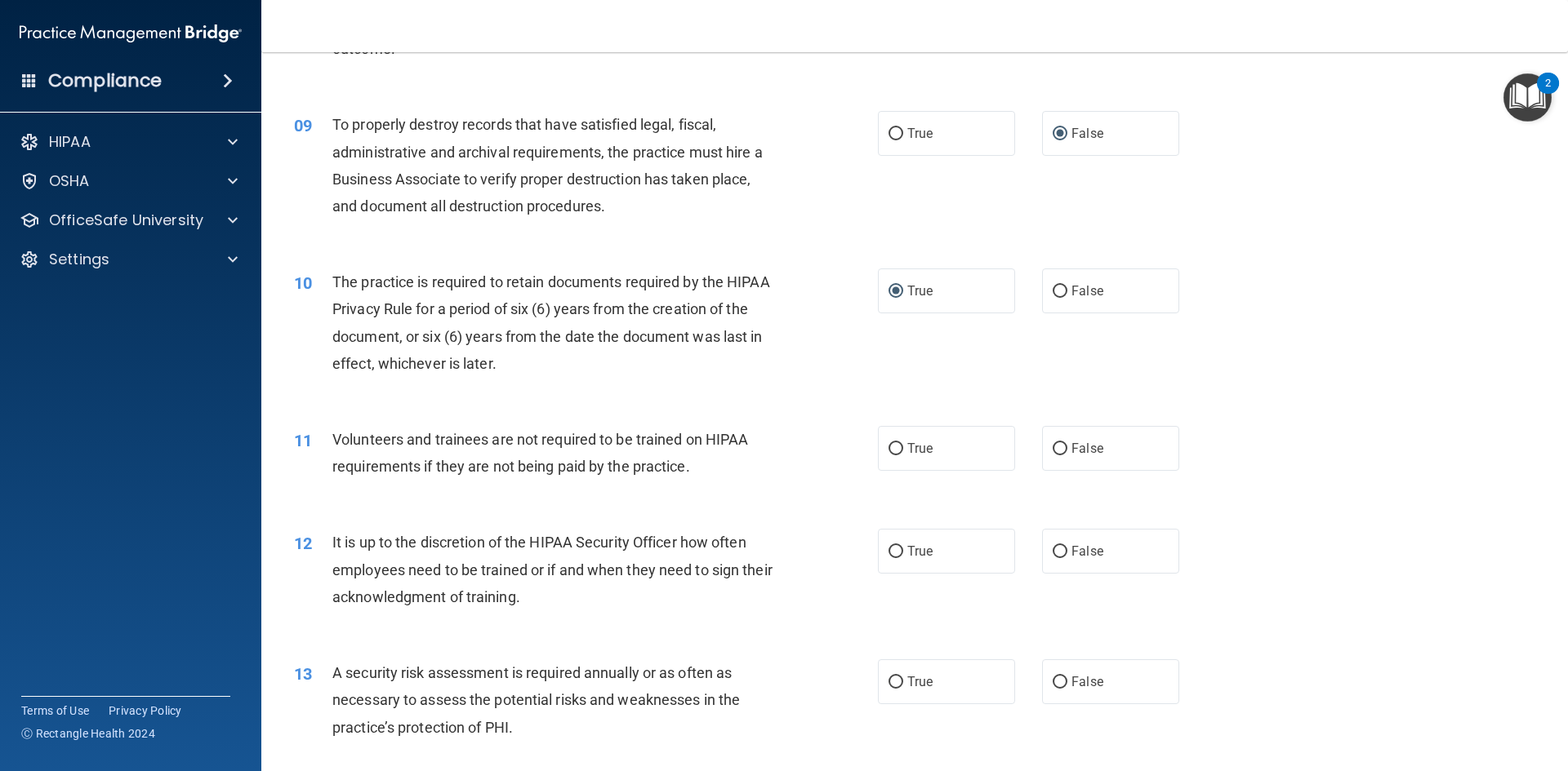
scroll to position [1142, 0]
click at [1053, 445] on input "False" at bounding box center [1060, 448] width 14 height 13
radio input "true"
click at [1053, 548] on input "False" at bounding box center [1060, 552] width 14 height 13
radio input "true"
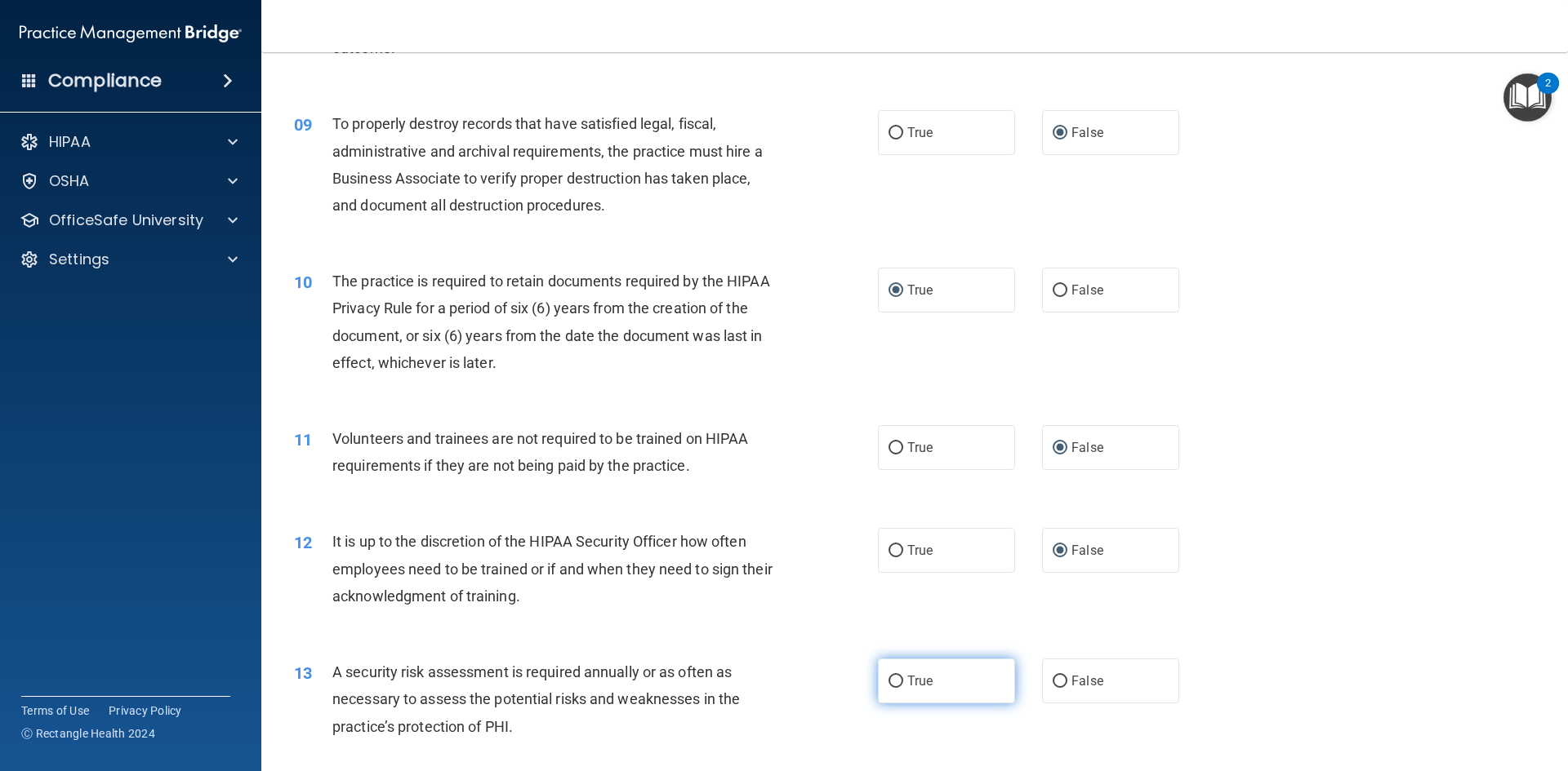
click at [888, 679] on input "True" at bounding box center [895, 682] width 14 height 13
radio input "true"
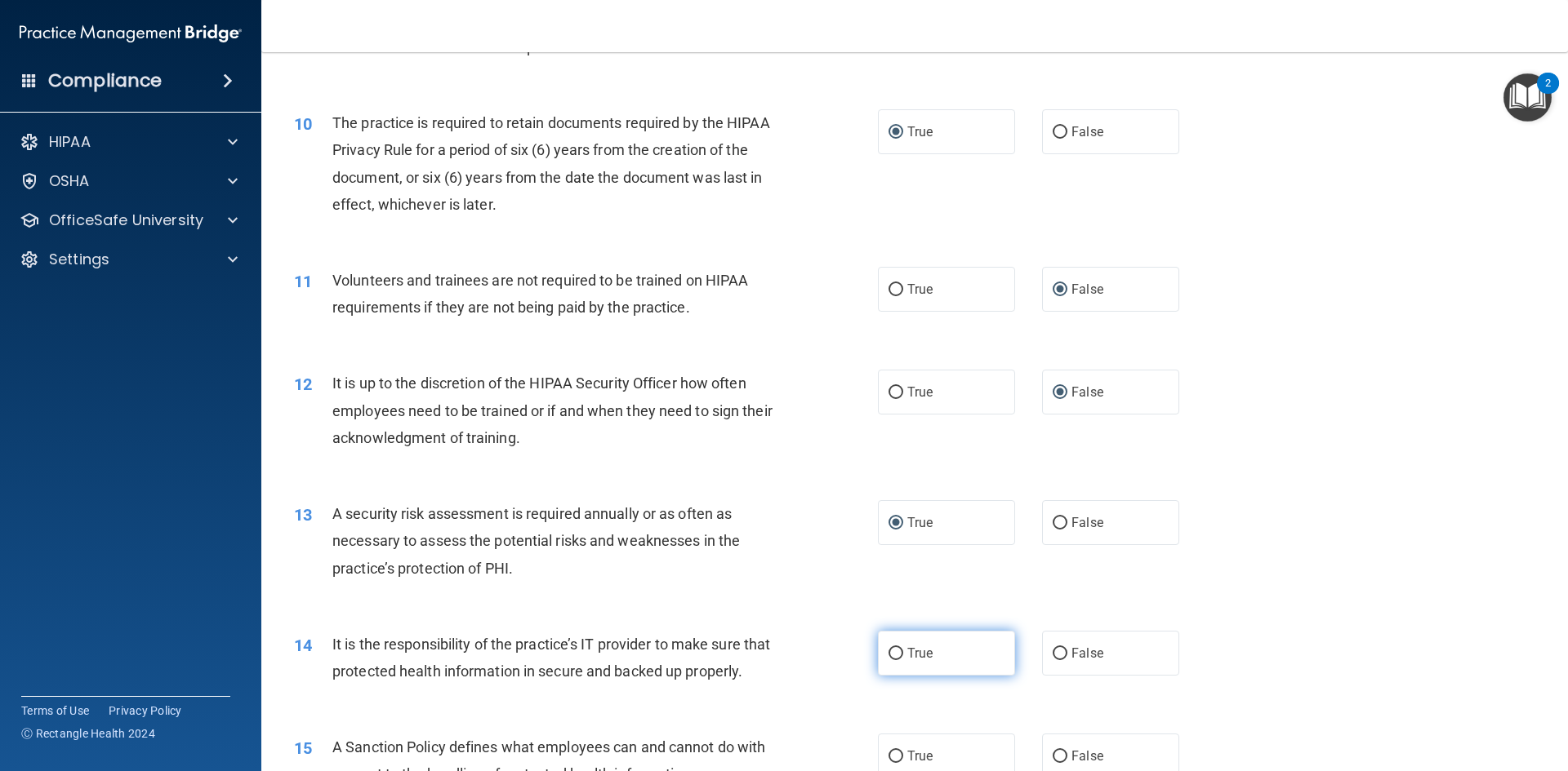
scroll to position [1306, 0]
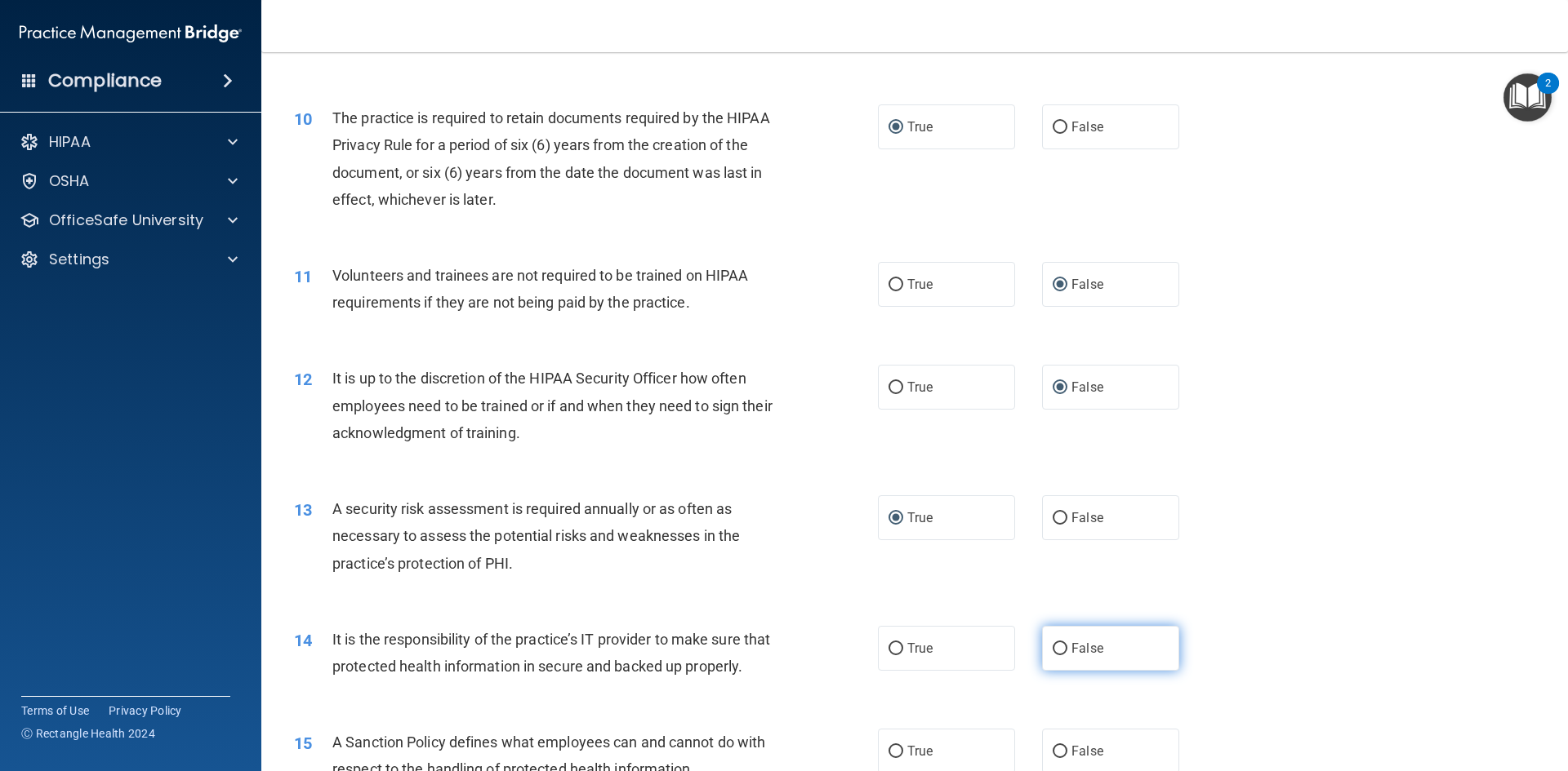
click at [1053, 647] on input "False" at bounding box center [1060, 650] width 14 height 13
radio input "true"
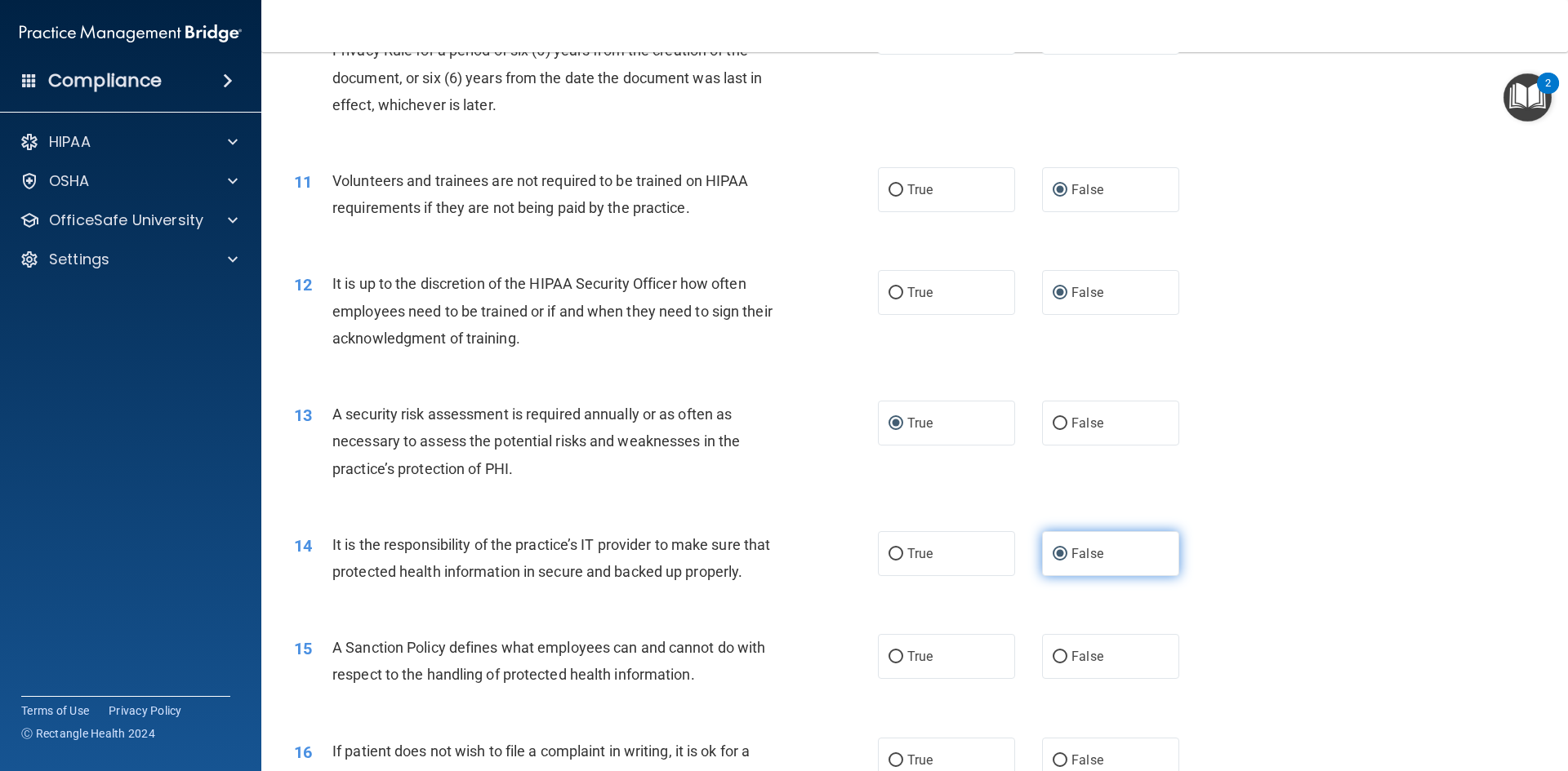
scroll to position [1550, 0]
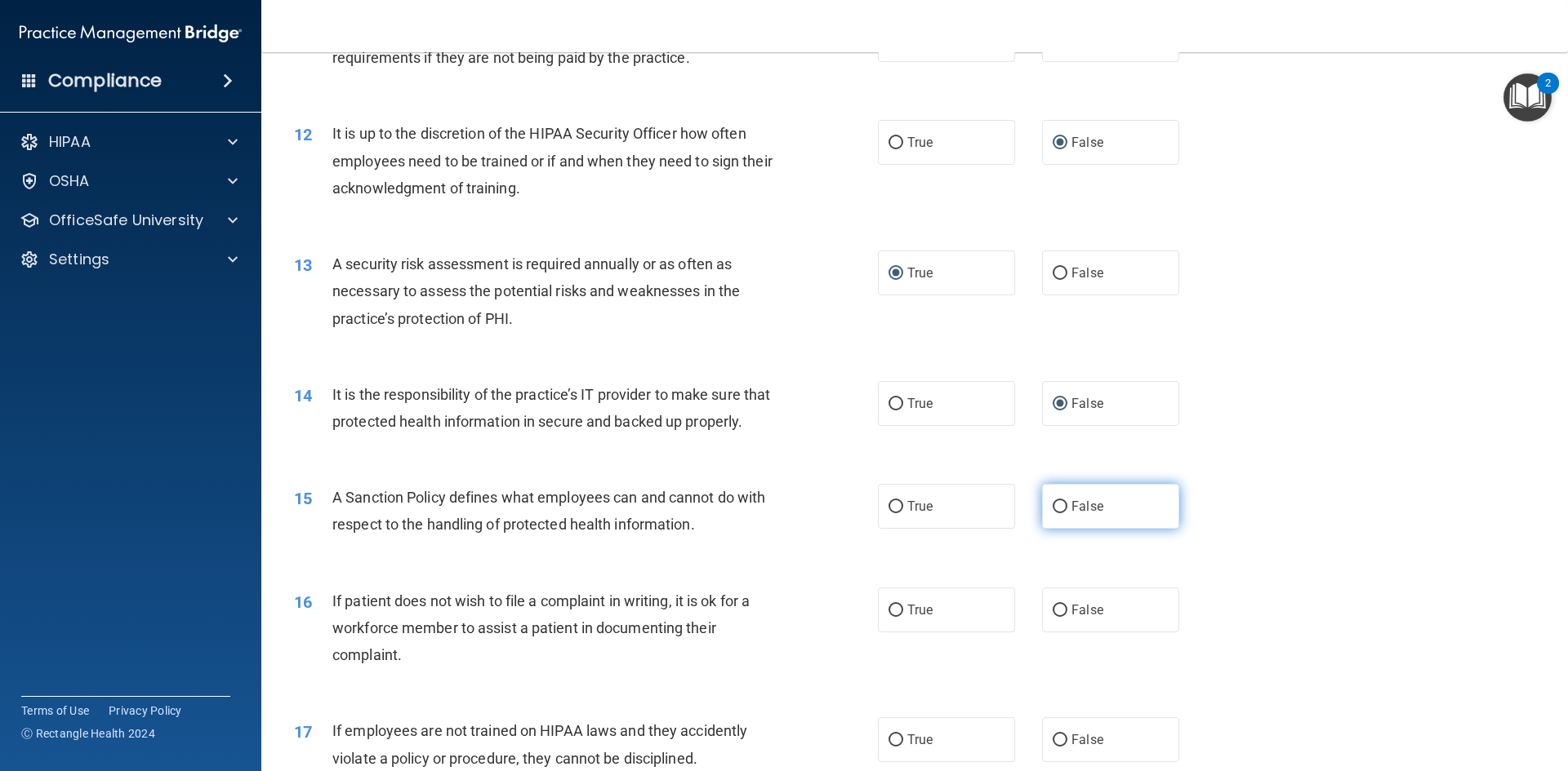
click at [1053, 513] on input "False" at bounding box center [1060, 508] width 14 height 13
radio input "true"
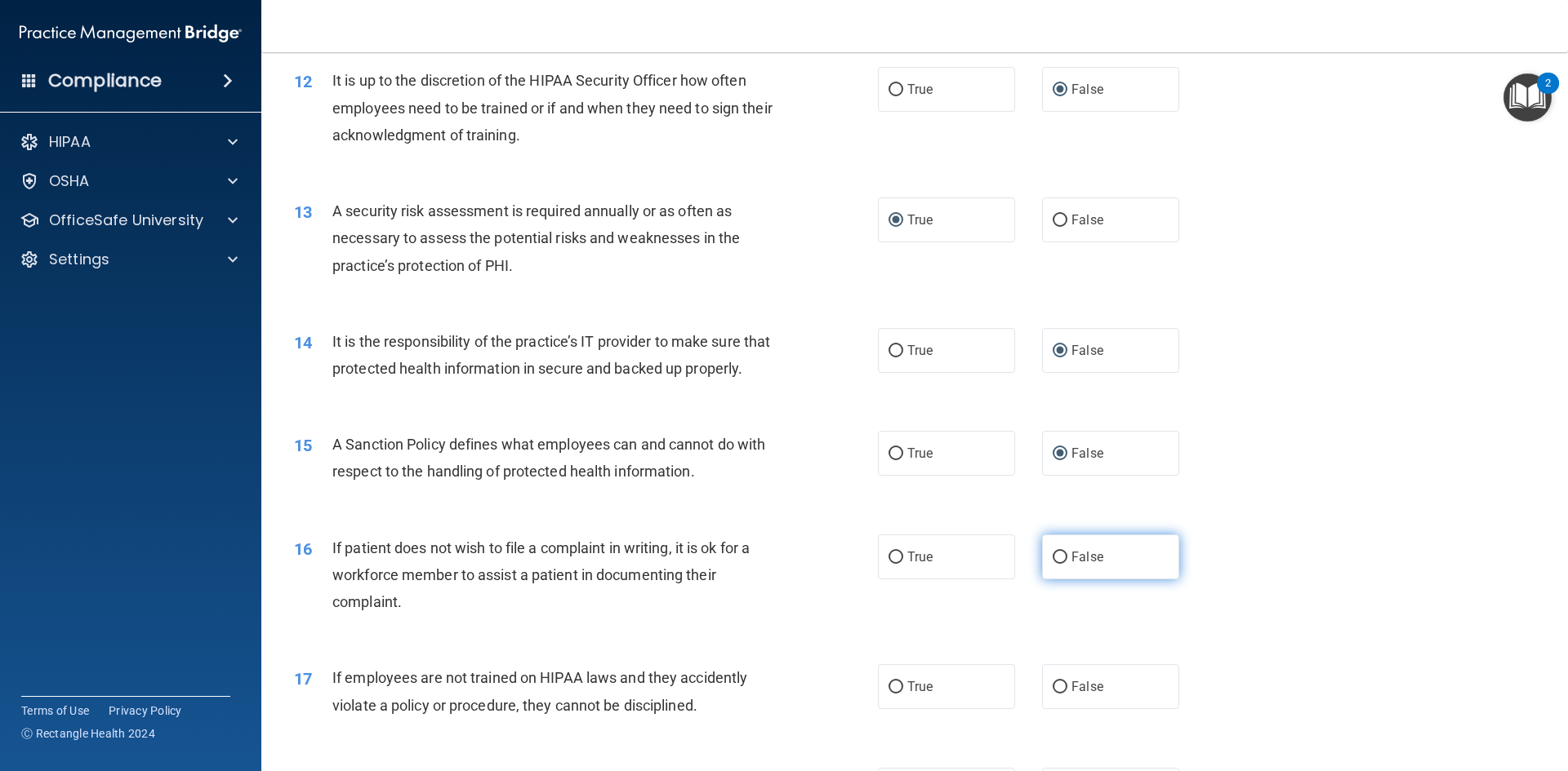
scroll to position [1632, 0]
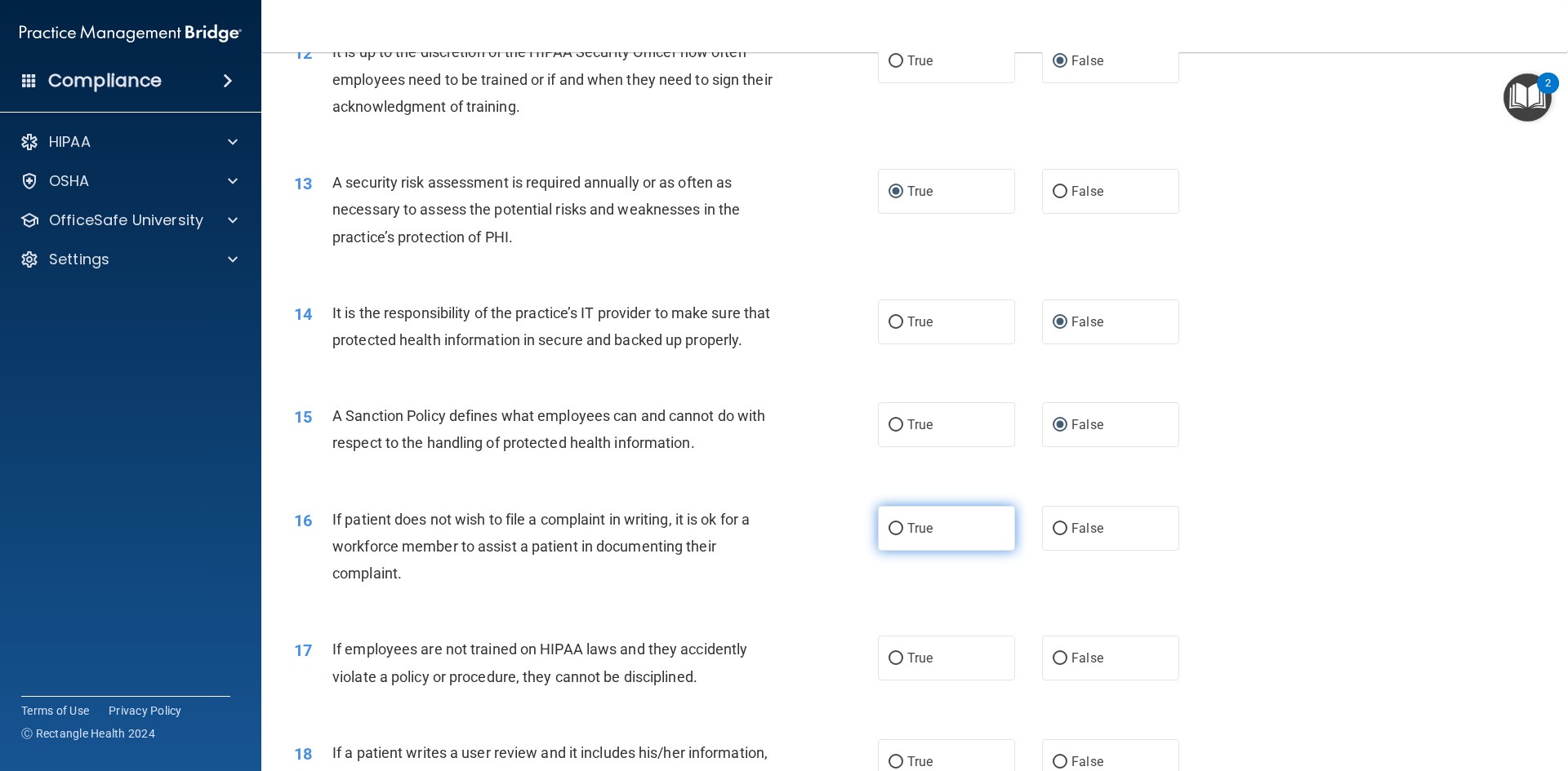
click at [888, 536] on input "True" at bounding box center [895, 529] width 14 height 13
radio input "true"
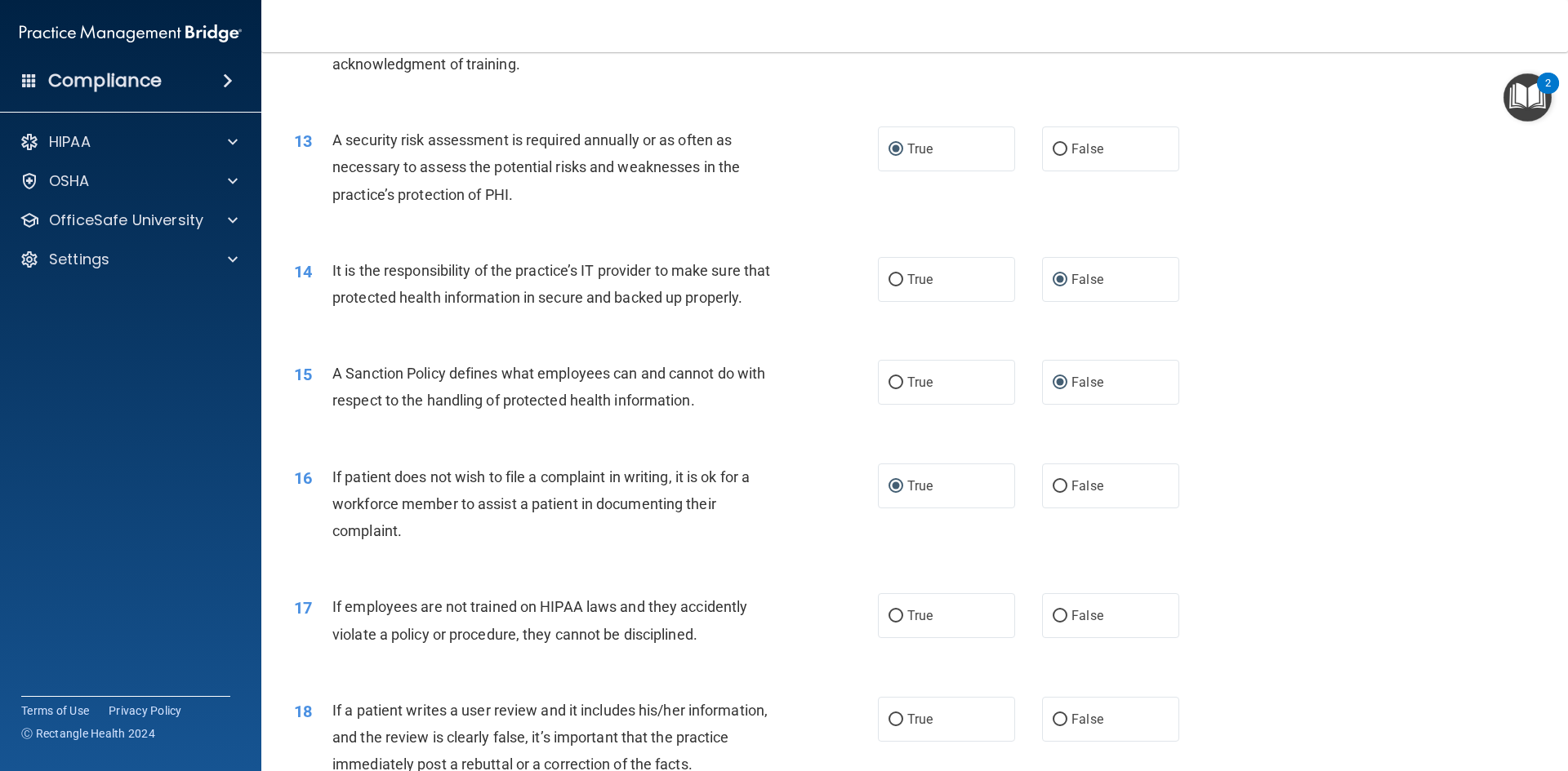
scroll to position [1714, 0]
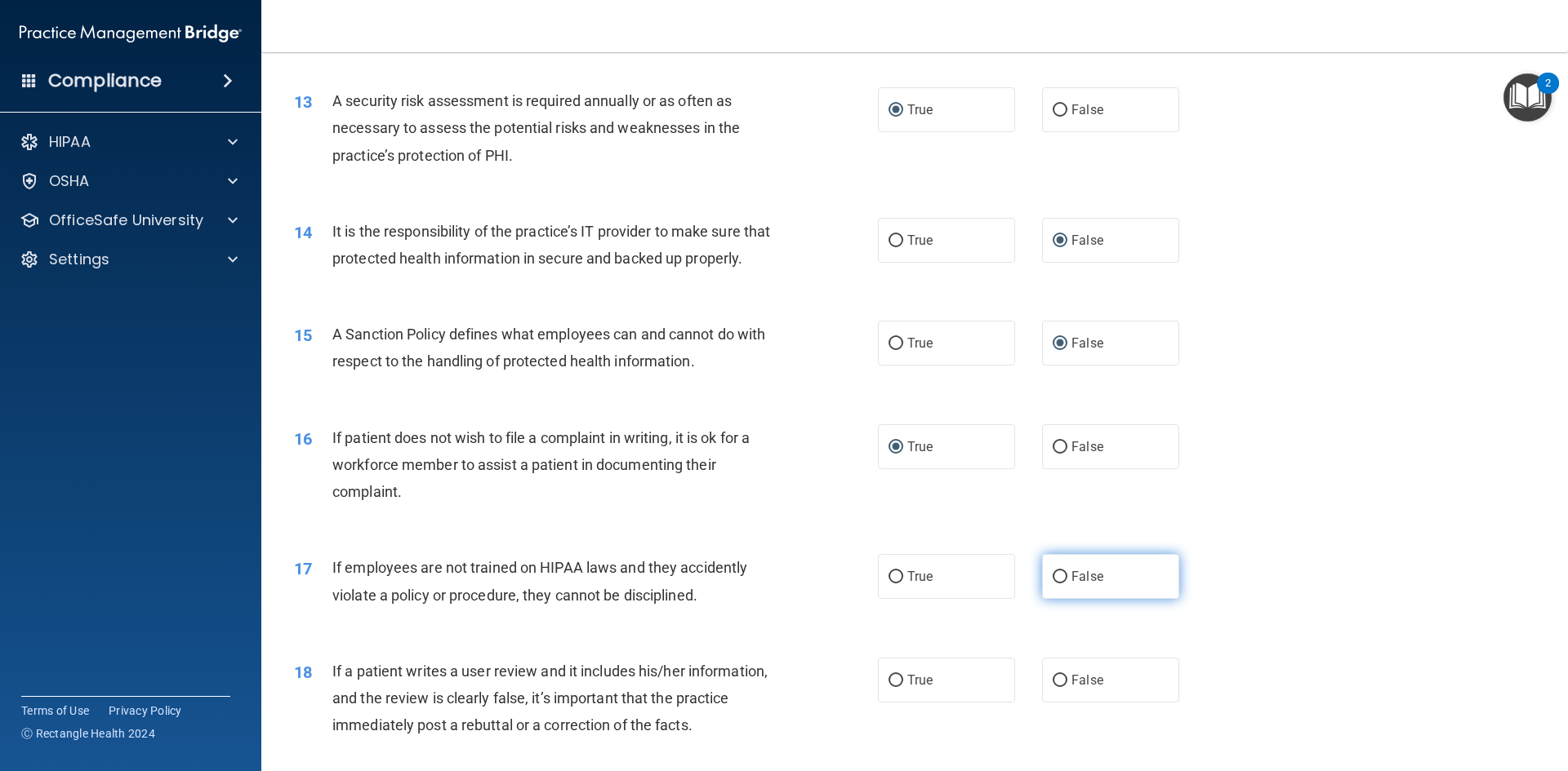
click at [1053, 583] on input "False" at bounding box center [1060, 578] width 14 height 13
radio input "true"
click at [1053, 687] on input "False" at bounding box center [1060, 681] width 14 height 13
radio input "true"
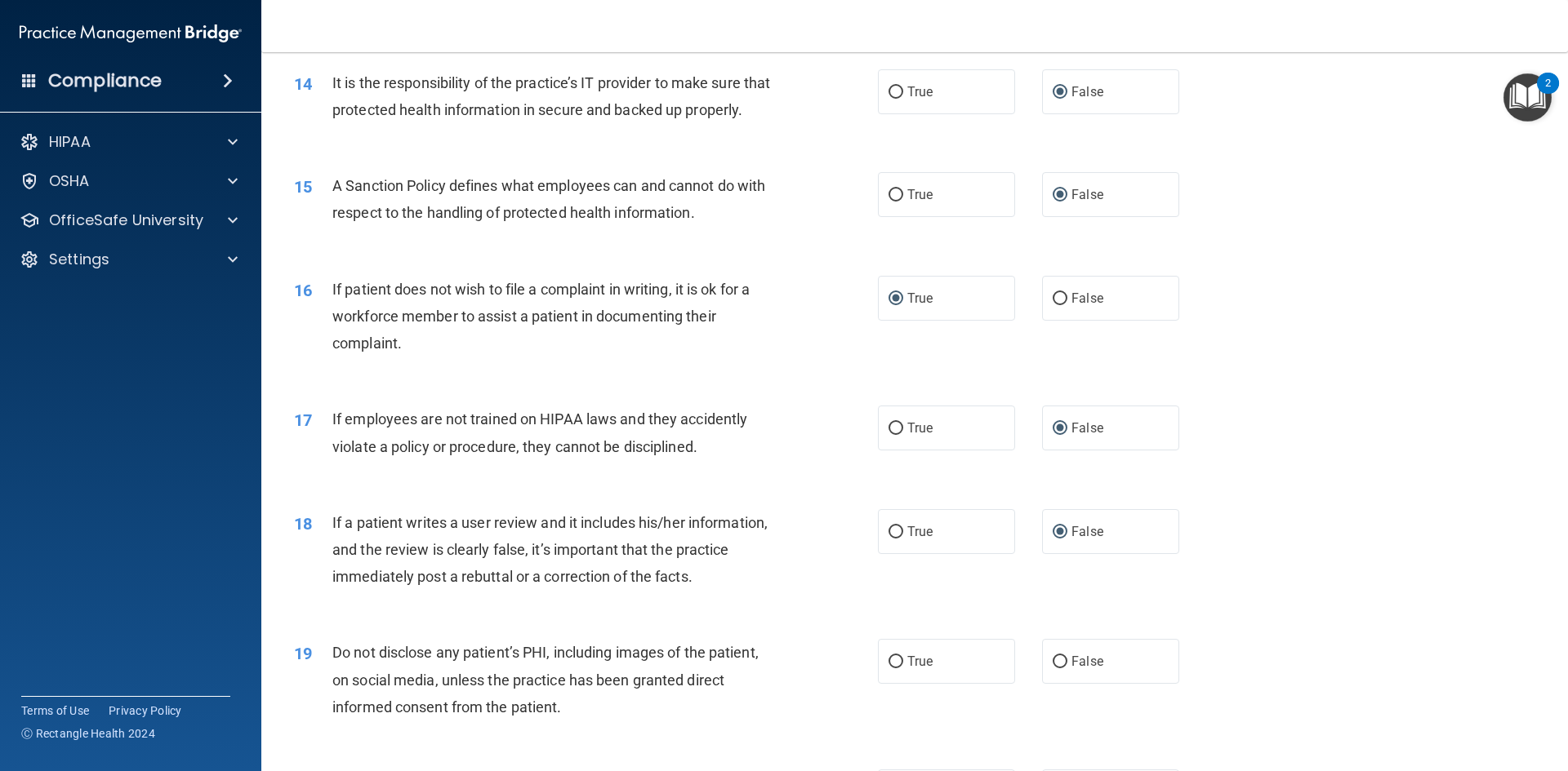
scroll to position [1877, 0]
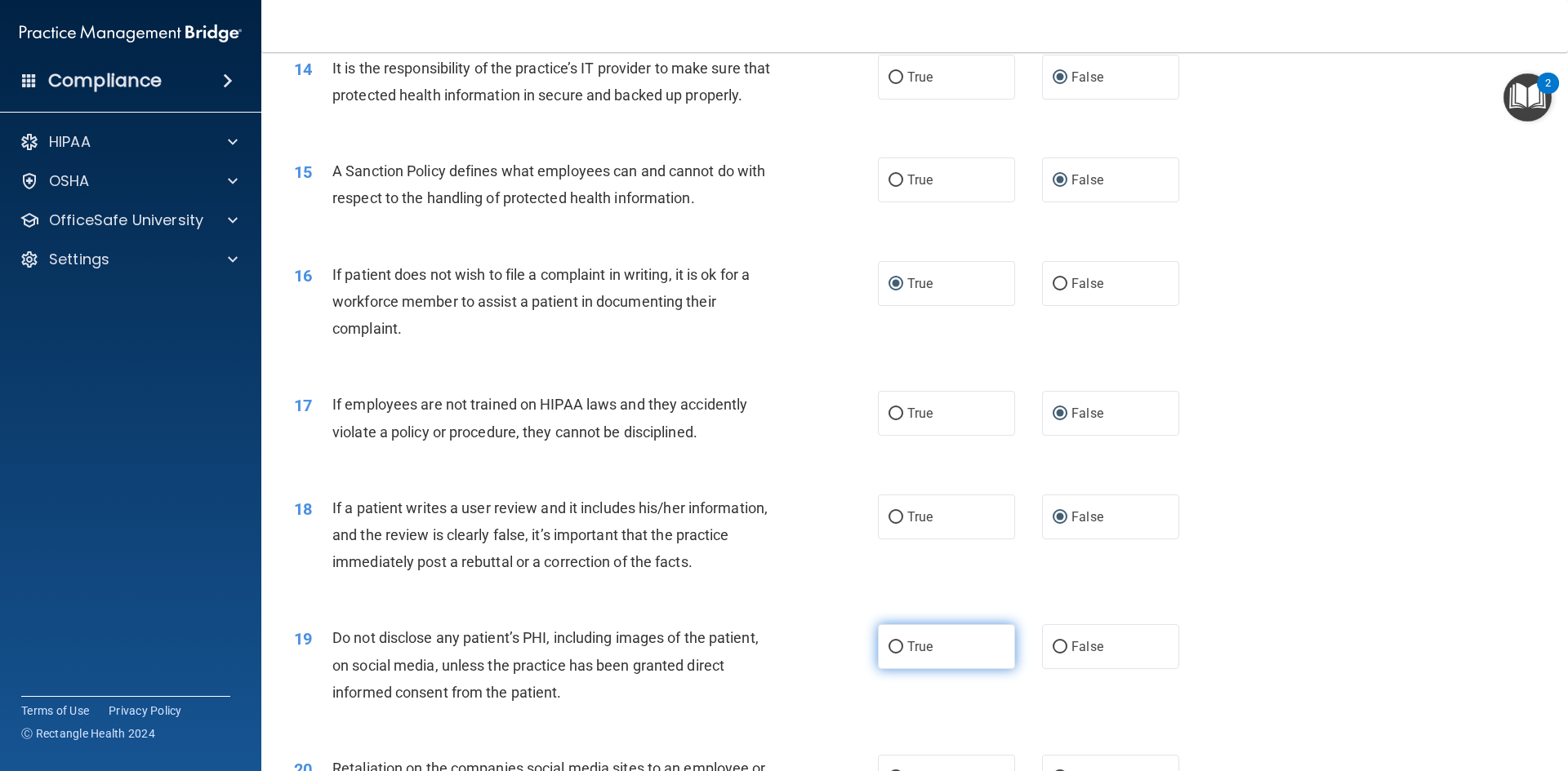
click at [890, 653] on input "True" at bounding box center [895, 648] width 14 height 13
radio input "true"
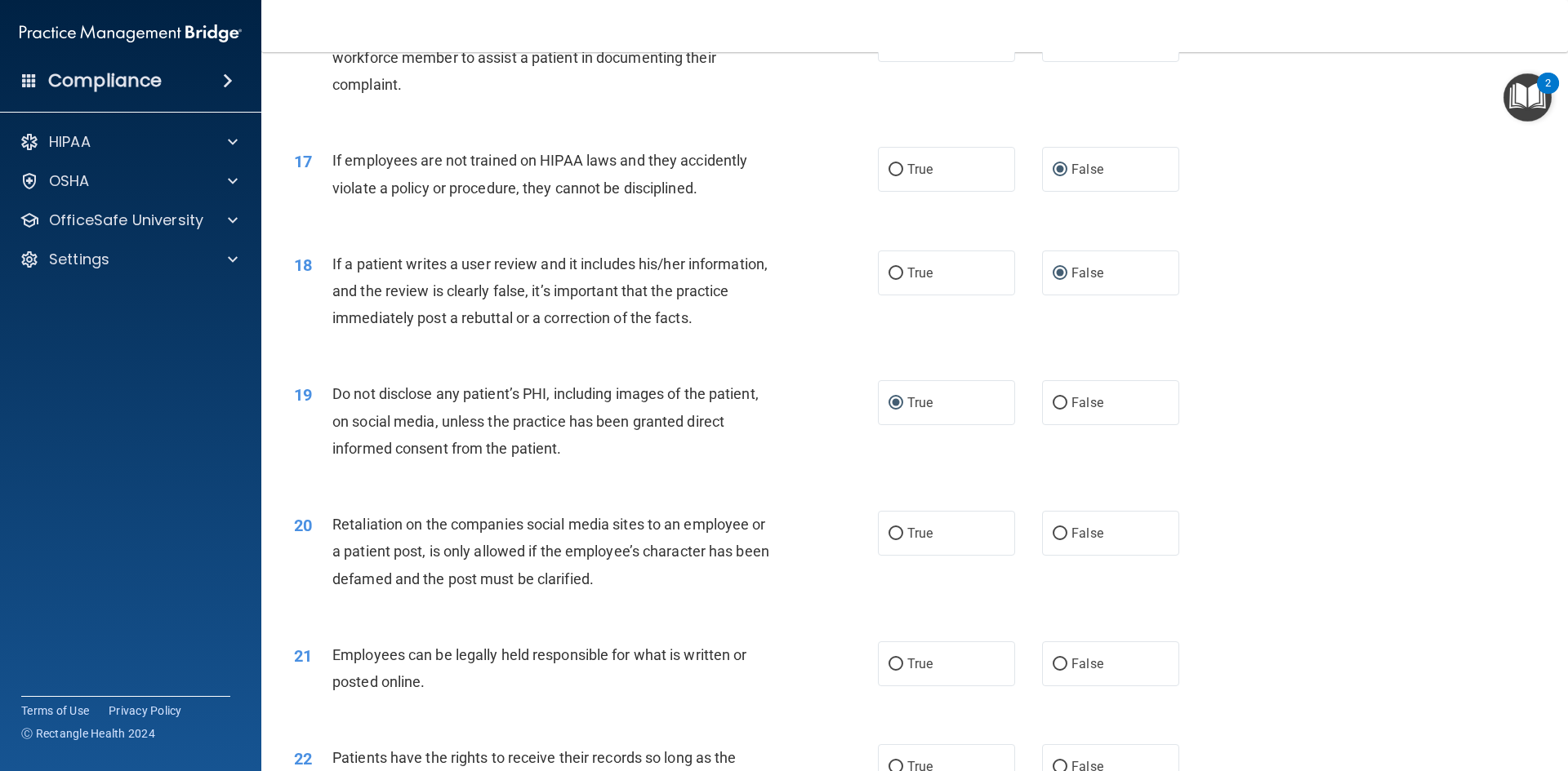
scroll to position [2122, 0]
click at [1053, 539] on input "False" at bounding box center [1060, 534] width 14 height 13
radio input "true"
click at [888, 670] on input "True" at bounding box center [895, 664] width 14 height 13
radio input "true"
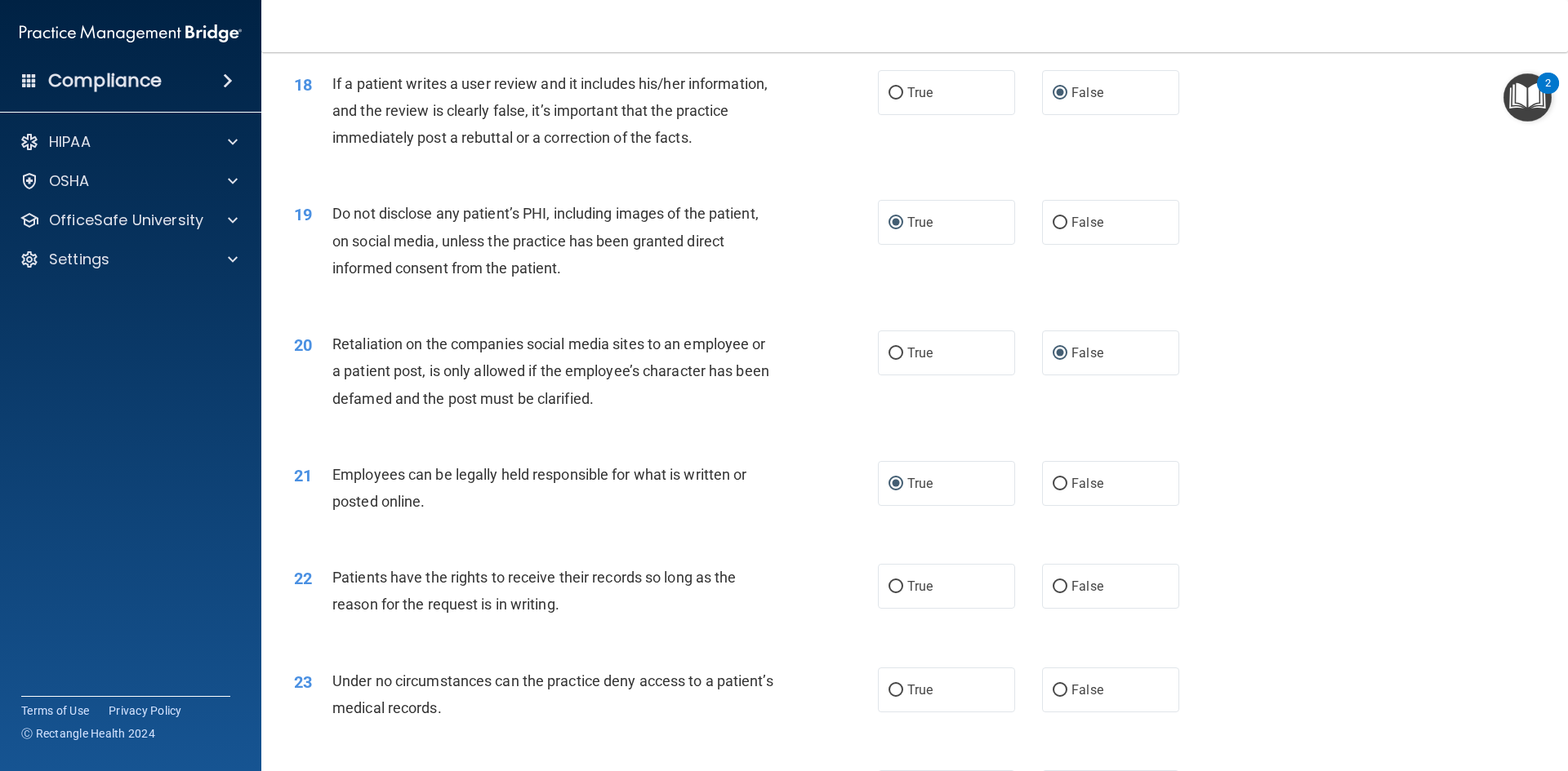
scroll to position [2448, 0]
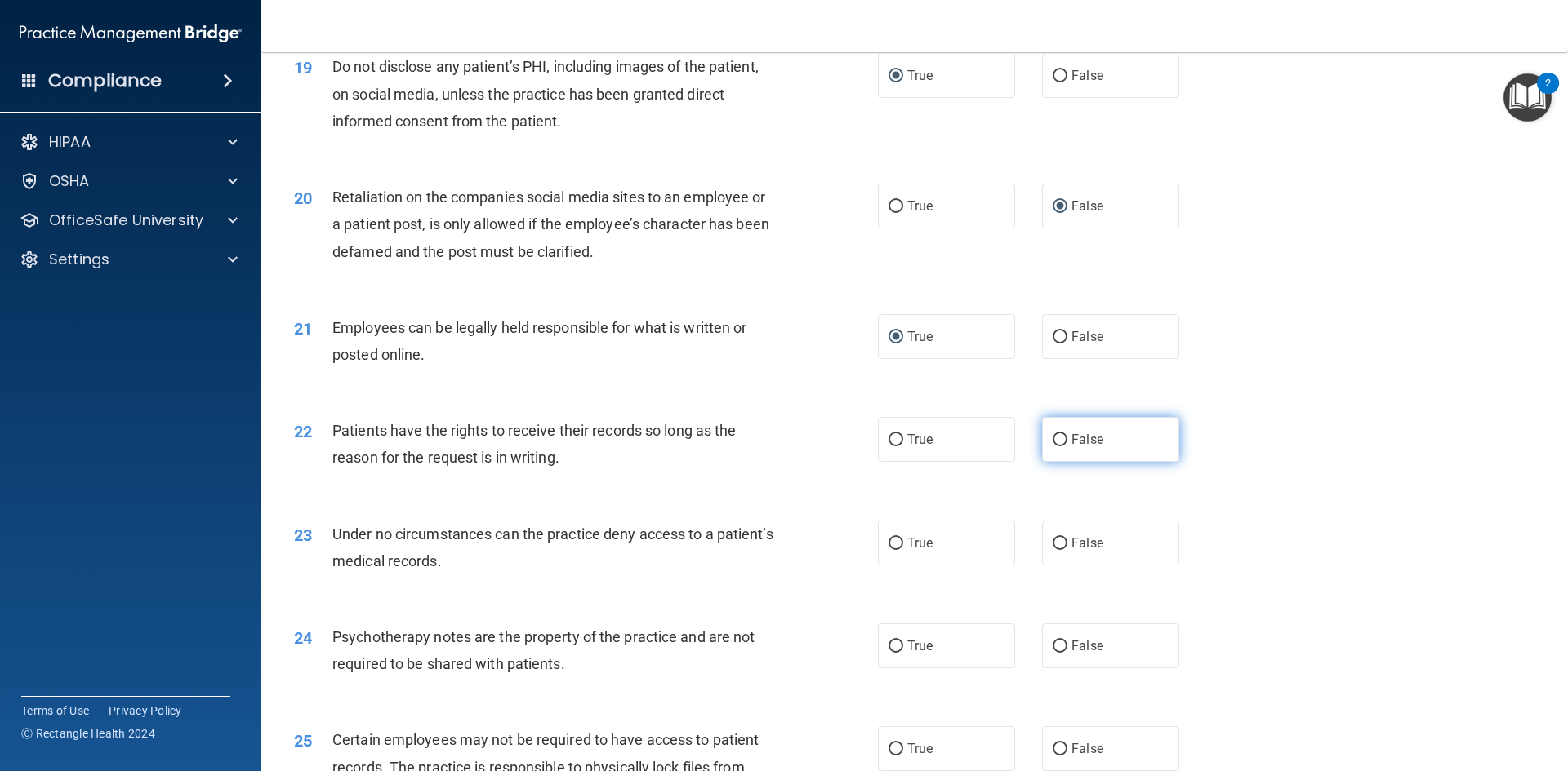
click at [1053, 447] on input "False" at bounding box center [1060, 440] width 14 height 13
radio input "true"
click at [1053, 550] on input "False" at bounding box center [1060, 544] width 14 height 13
radio input "true"
click at [888, 652] on input "True" at bounding box center [895, 647] width 14 height 13
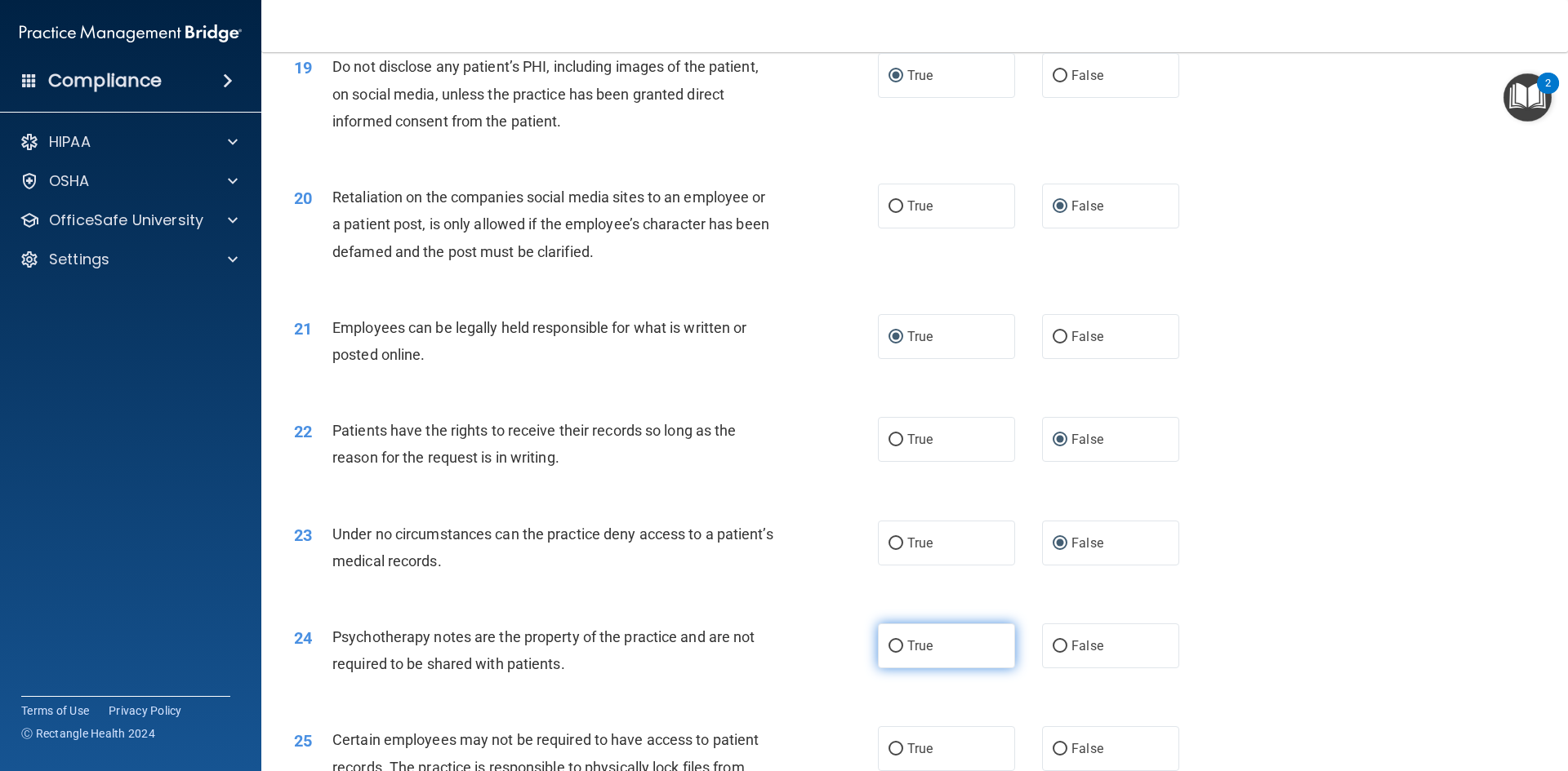
radio input "true"
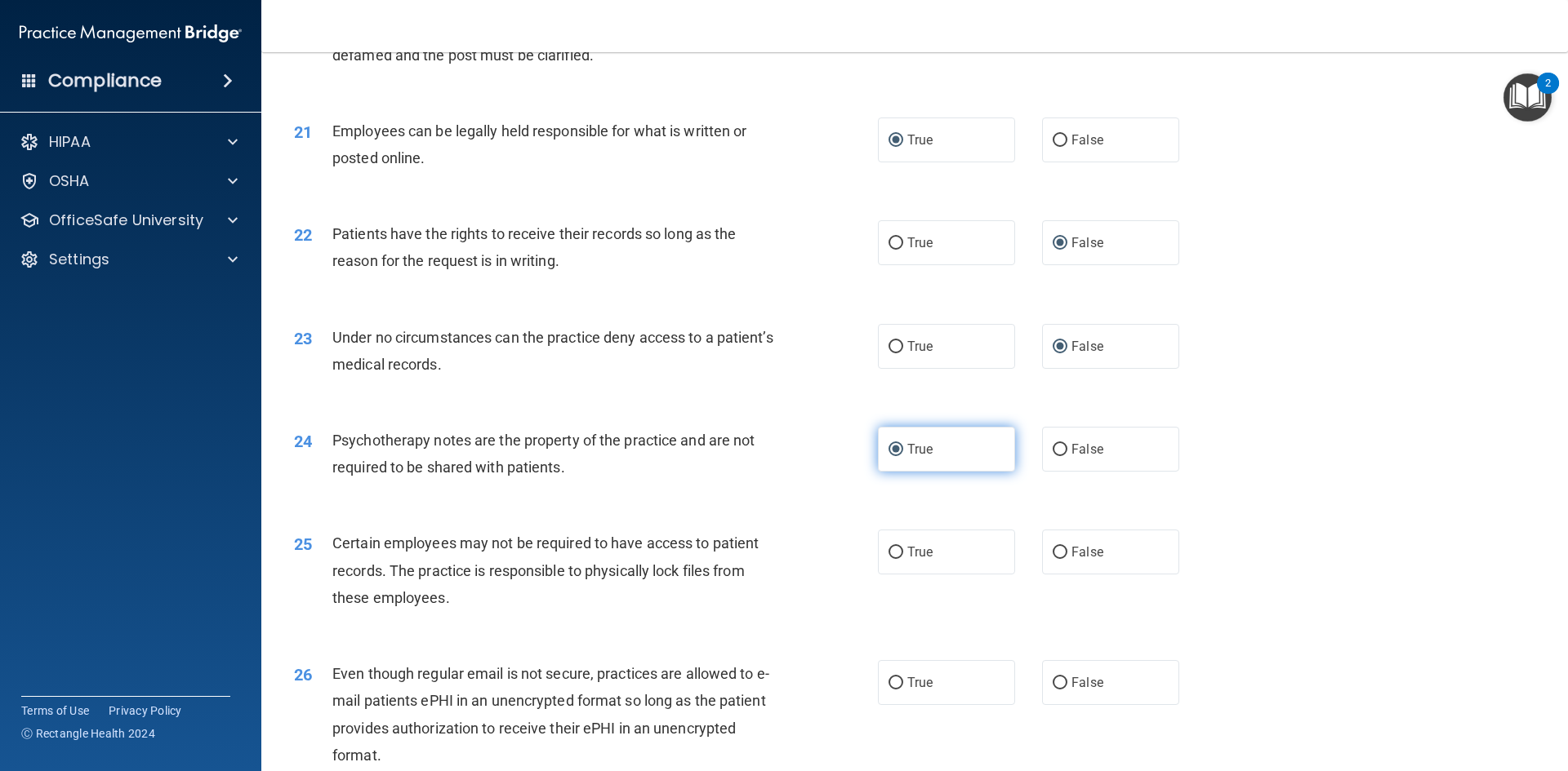
scroll to position [2693, 0]
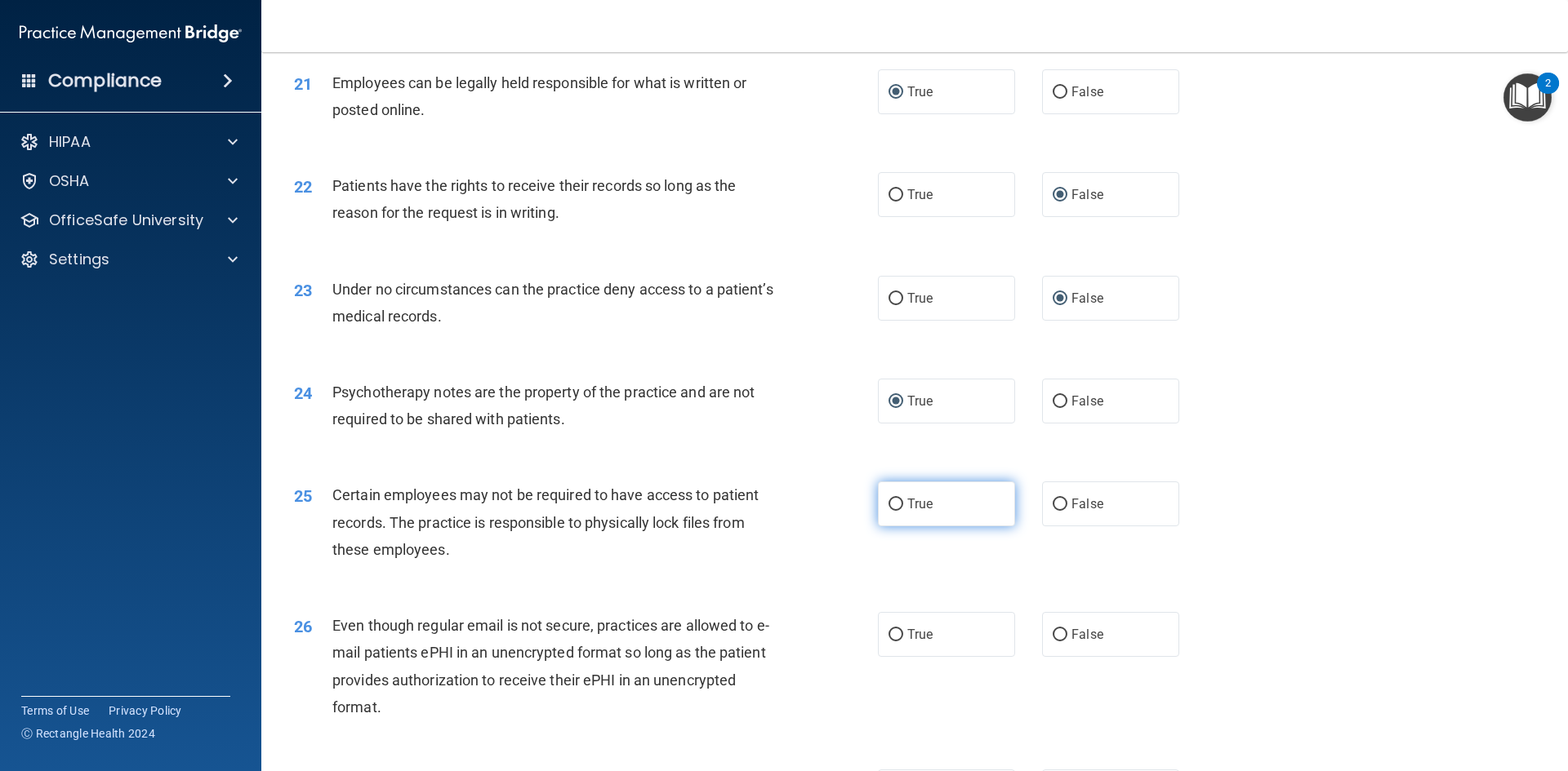
click at [891, 510] on input "True" at bounding box center [895, 505] width 14 height 13
radio input "true"
click at [896, 642] on input "True" at bounding box center [895, 635] width 14 height 13
radio input "true"
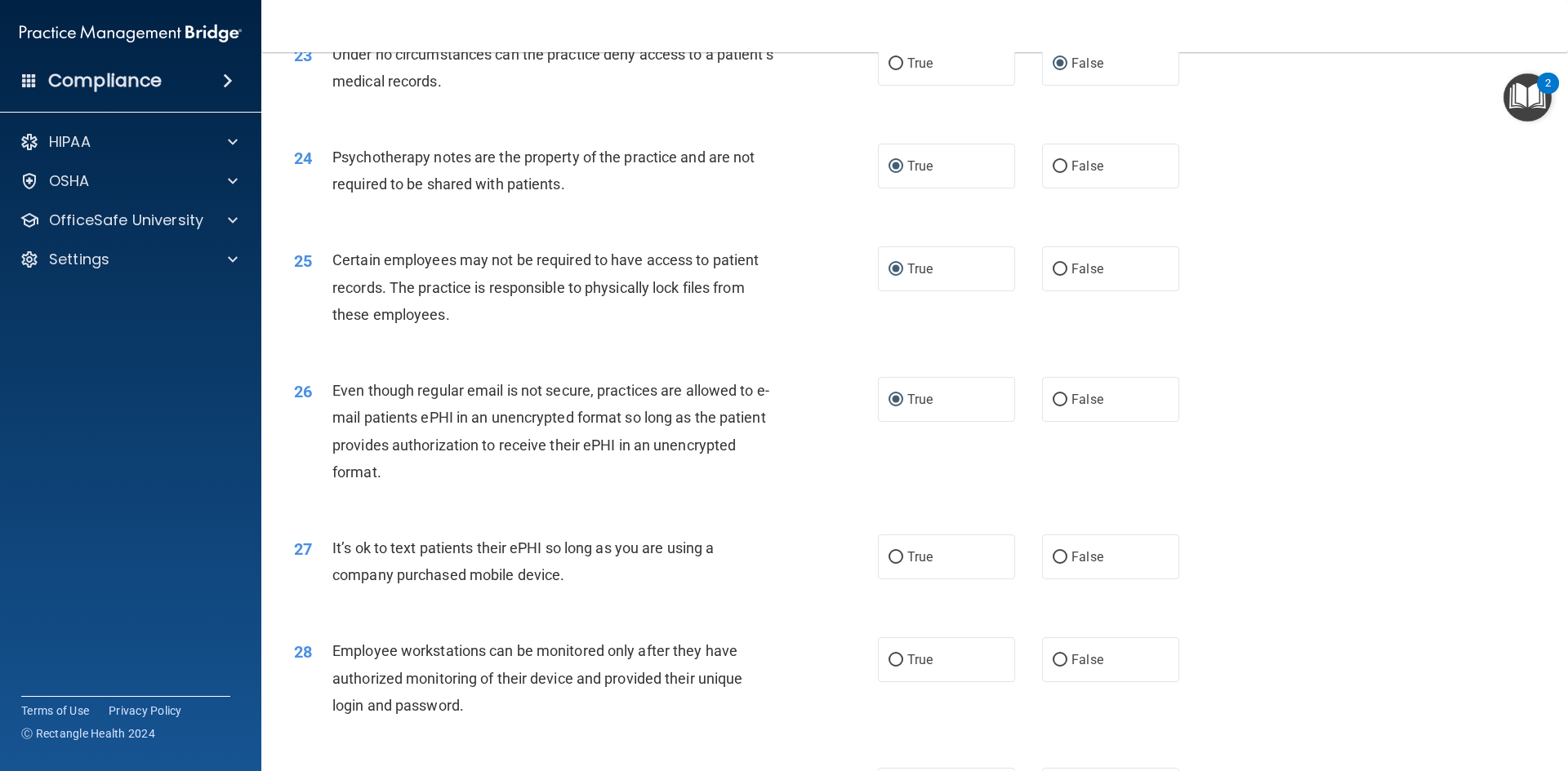
scroll to position [2938, 0]
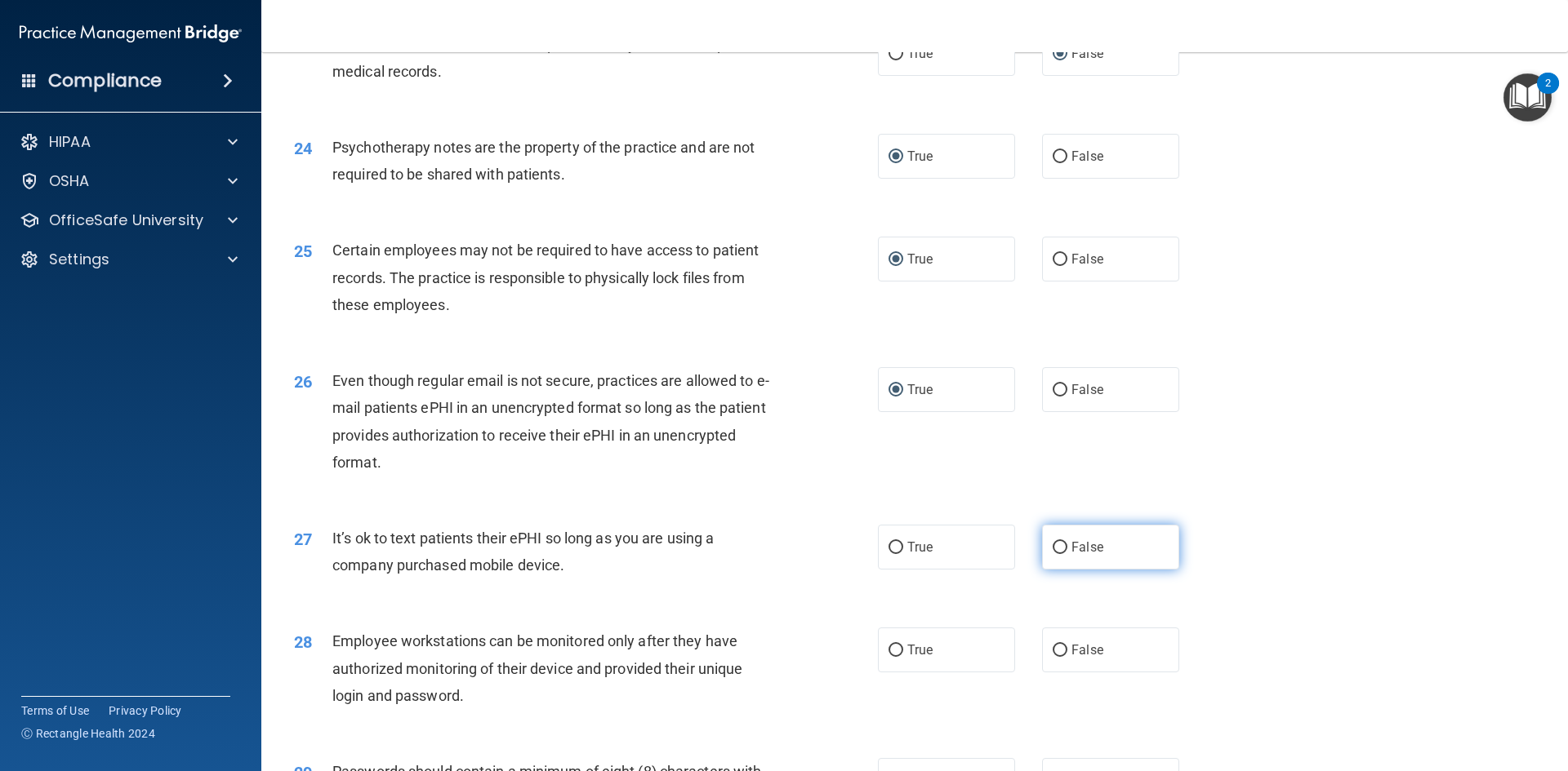
click at [1056, 554] on input "False" at bounding box center [1060, 548] width 14 height 13
radio input "true"
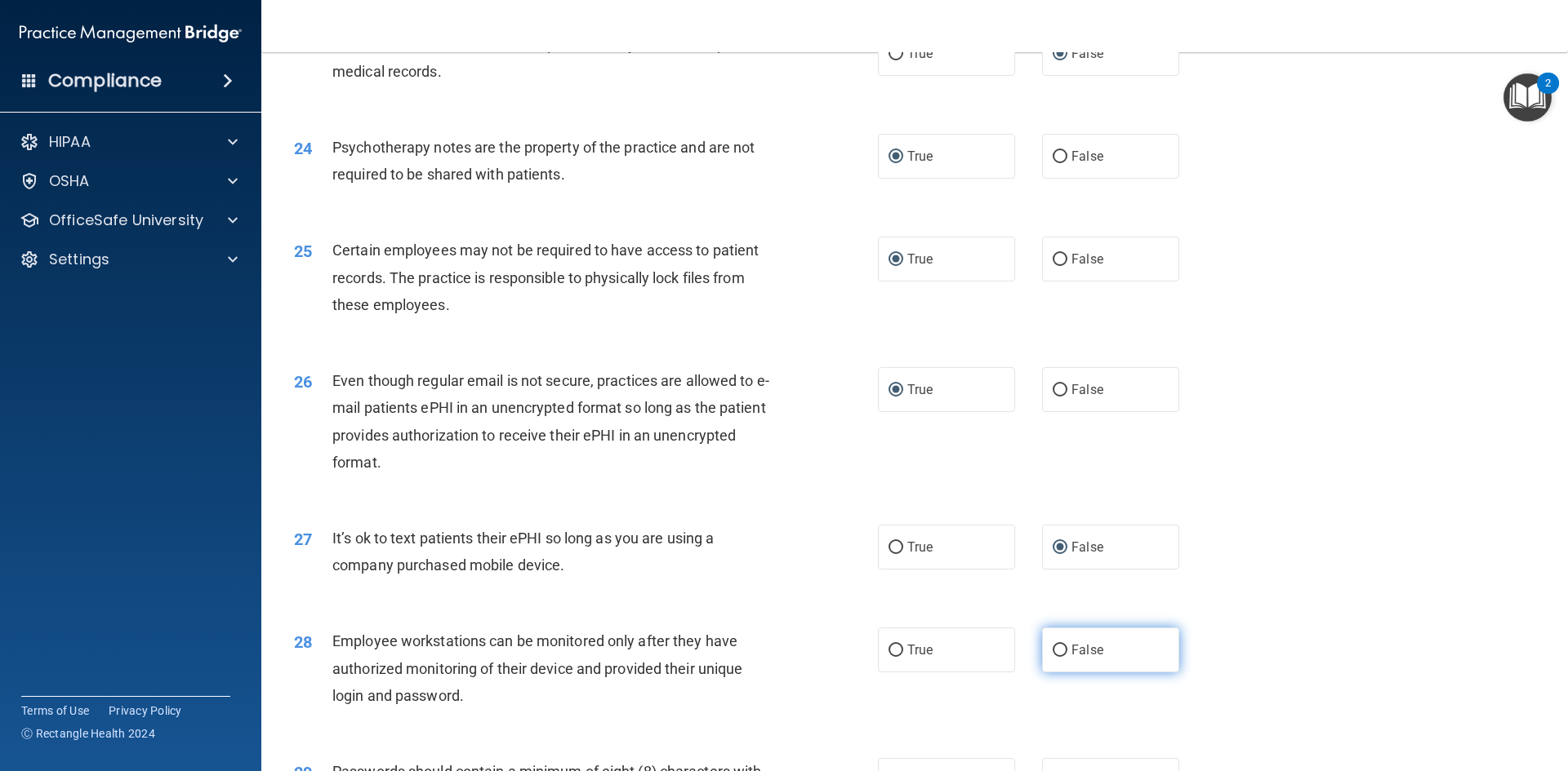
click at [1053, 657] on input "False" at bounding box center [1060, 651] width 14 height 13
radio input "true"
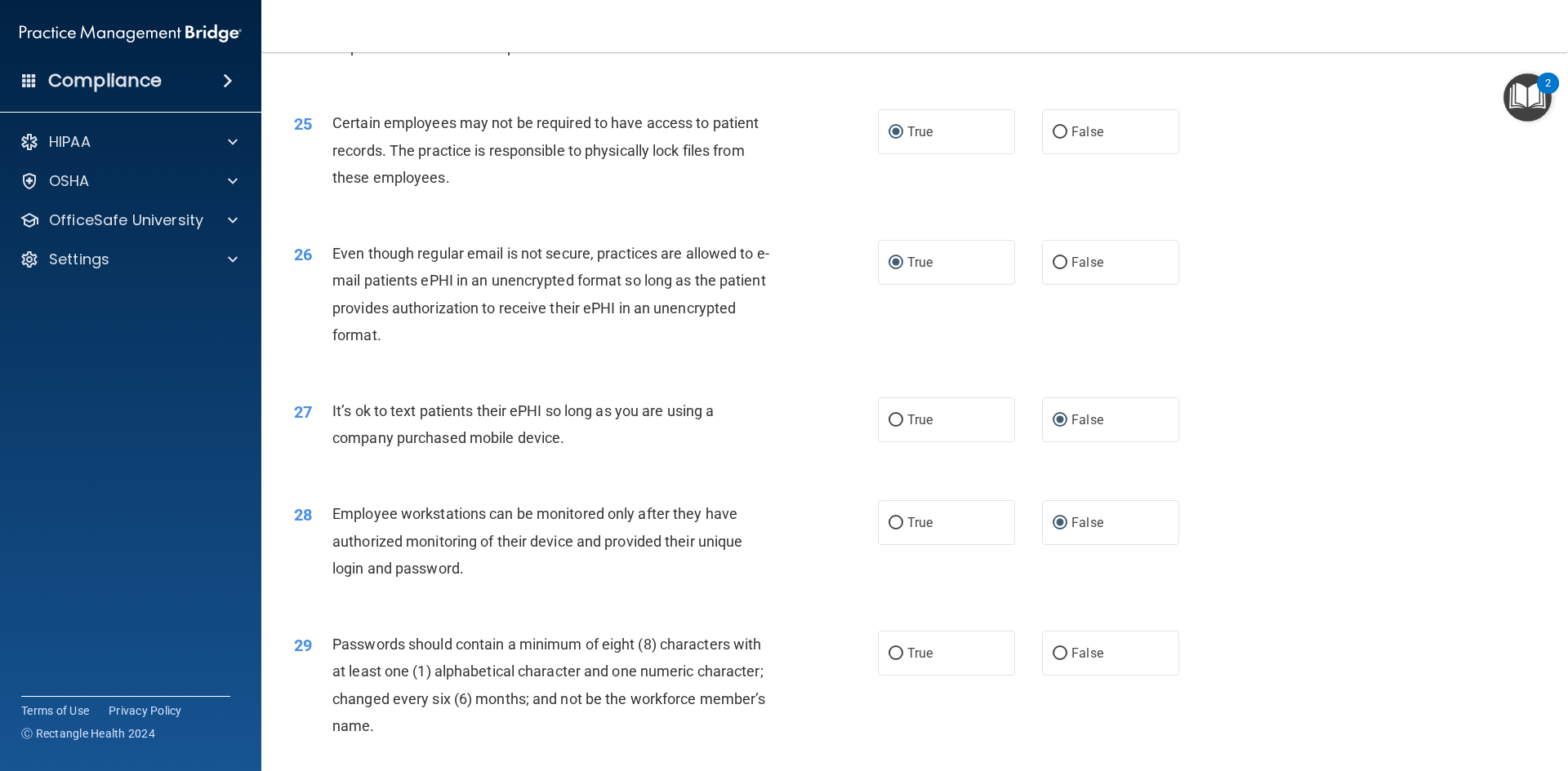
scroll to position [3101, 0]
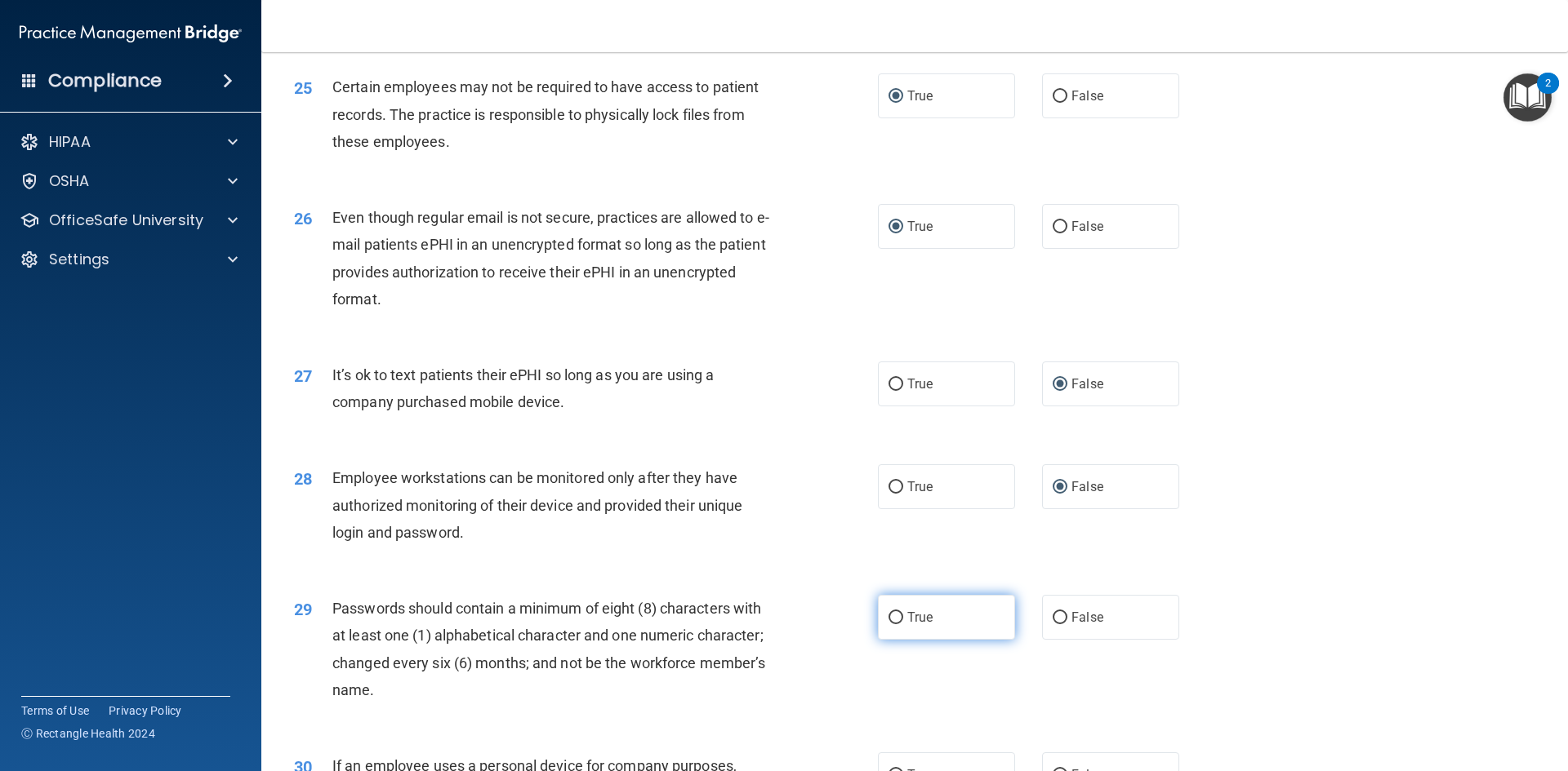
click at [892, 625] on input "True" at bounding box center [895, 618] width 14 height 13
radio input "true"
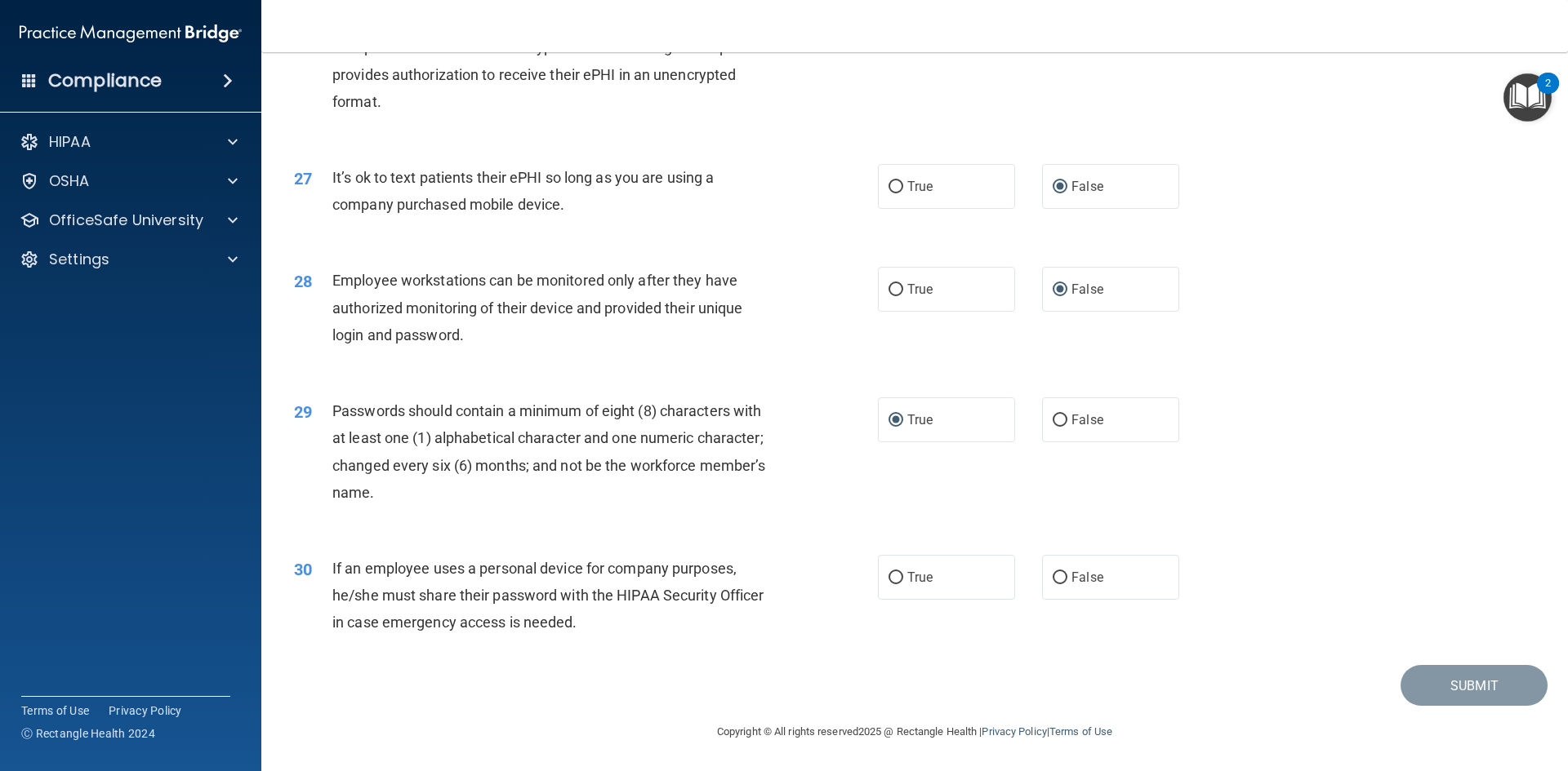
scroll to position [3325, 0]
click at [1053, 578] on input "False" at bounding box center [1060, 579] width 14 height 13
radio input "true"
click at [1433, 682] on button "Submit" at bounding box center [1473, 686] width 147 height 41
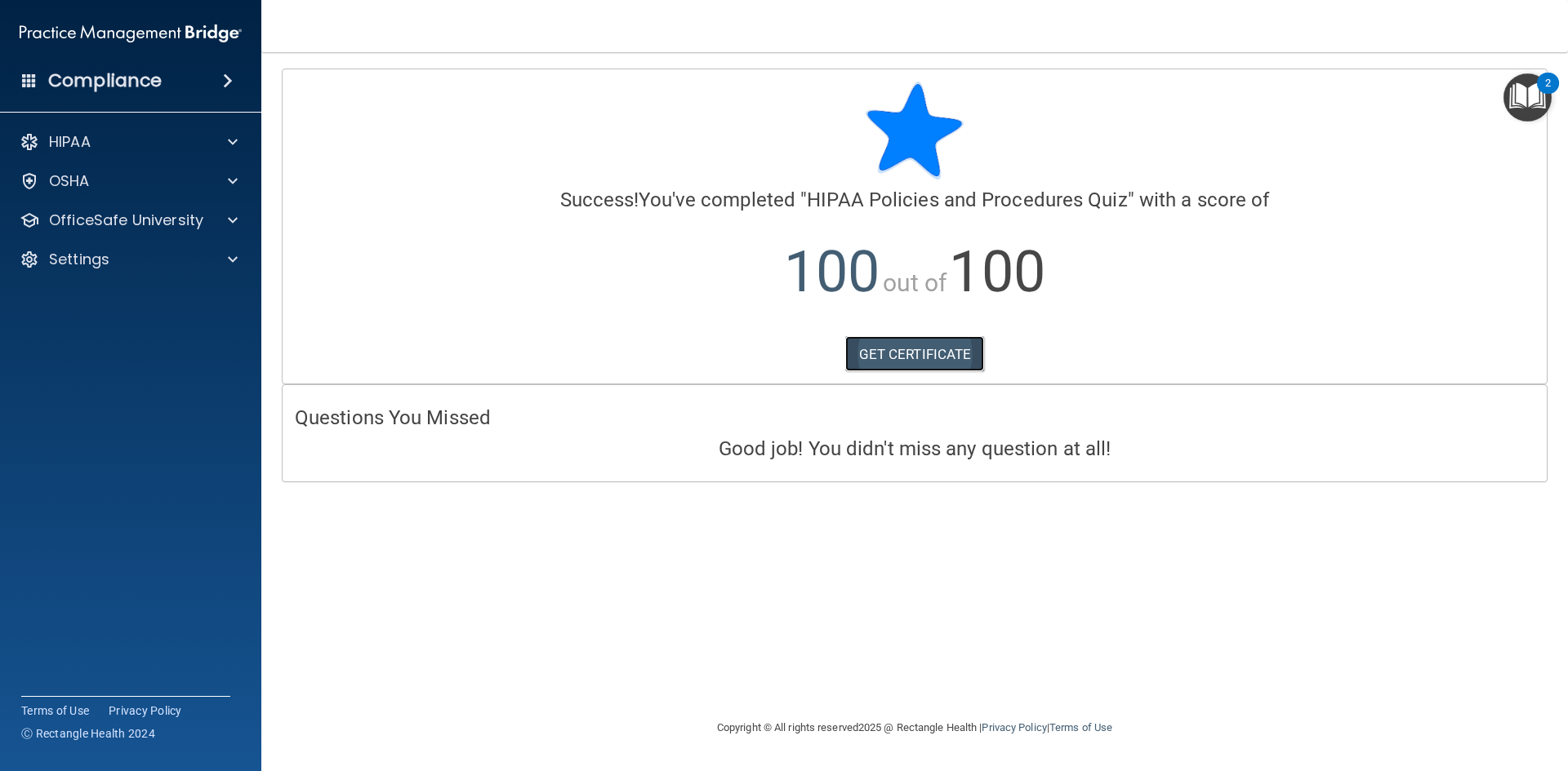
click at [880, 359] on link "GET CERTIFICATE" at bounding box center [914, 354] width 139 height 36
click at [1532, 99] on img "Open Resource Center, 2 new notifications" at bounding box center [1528, 98] width 49 height 49
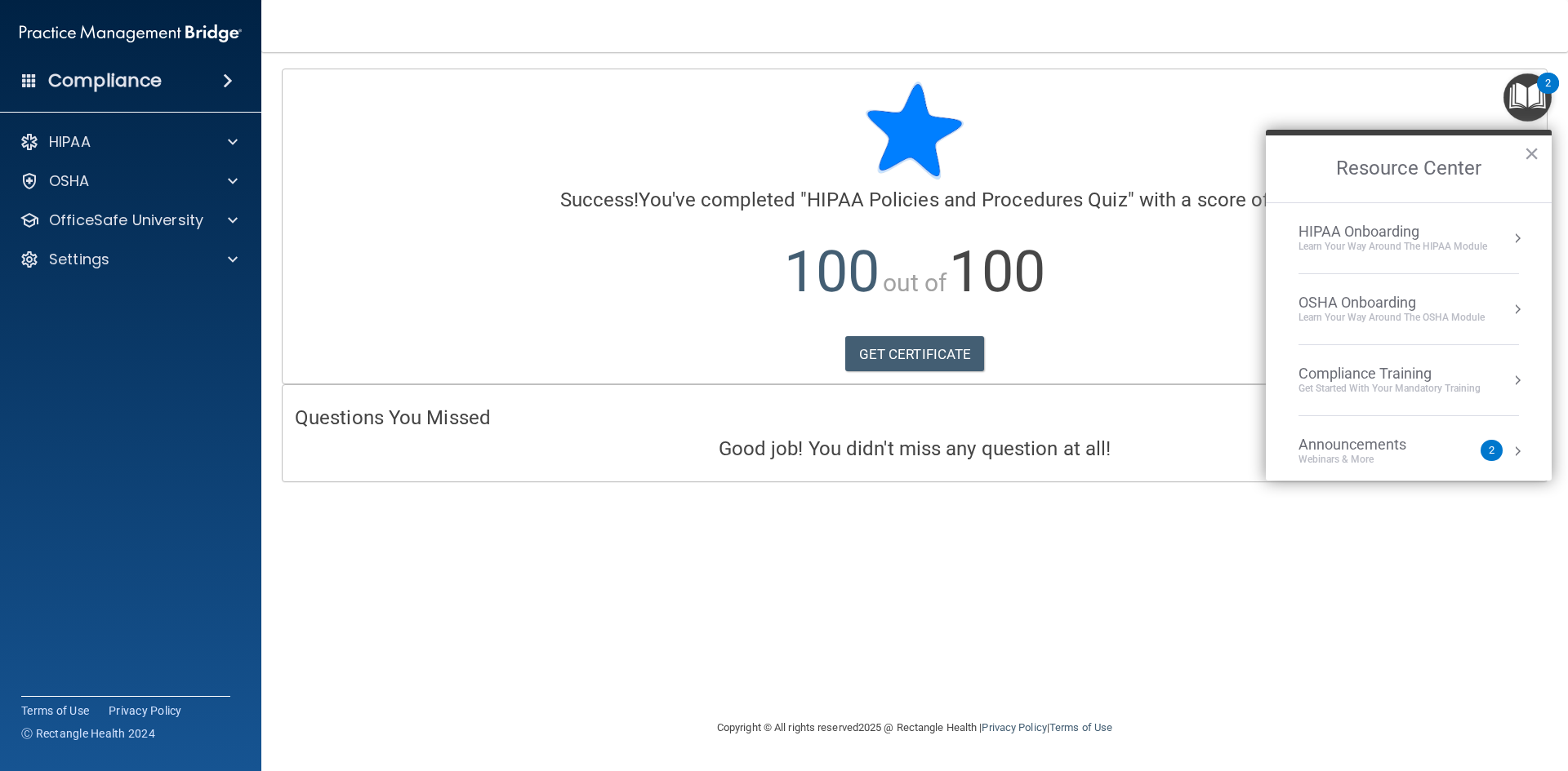
click at [1389, 377] on div "Compliance Training" at bounding box center [1389, 374] width 183 height 18
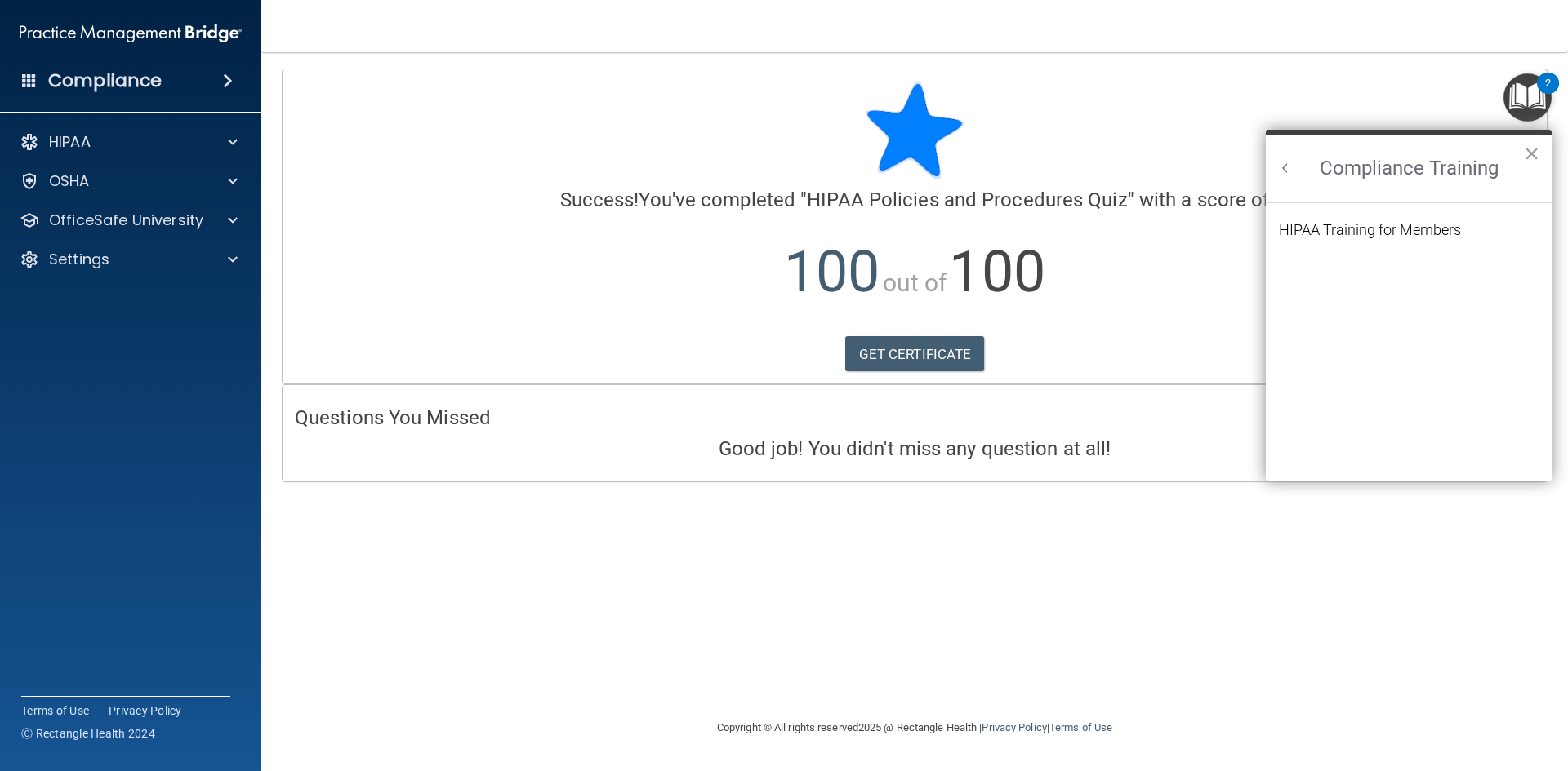
click at [1282, 170] on button "Back to Resource Center Home" at bounding box center [1285, 168] width 16 height 16
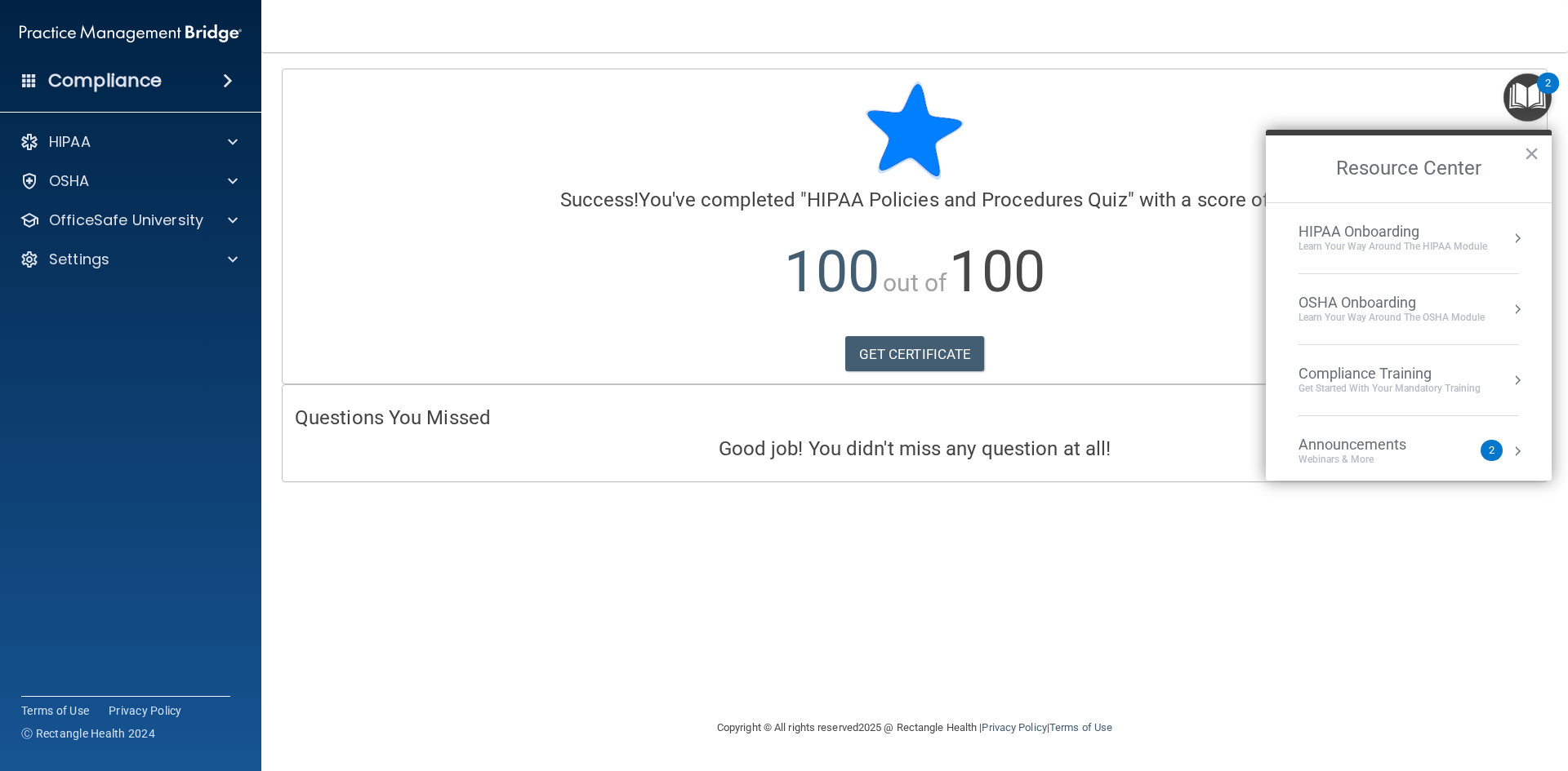
click at [1370, 386] on div "Get Started with your mandatory training" at bounding box center [1389, 388] width 183 height 13
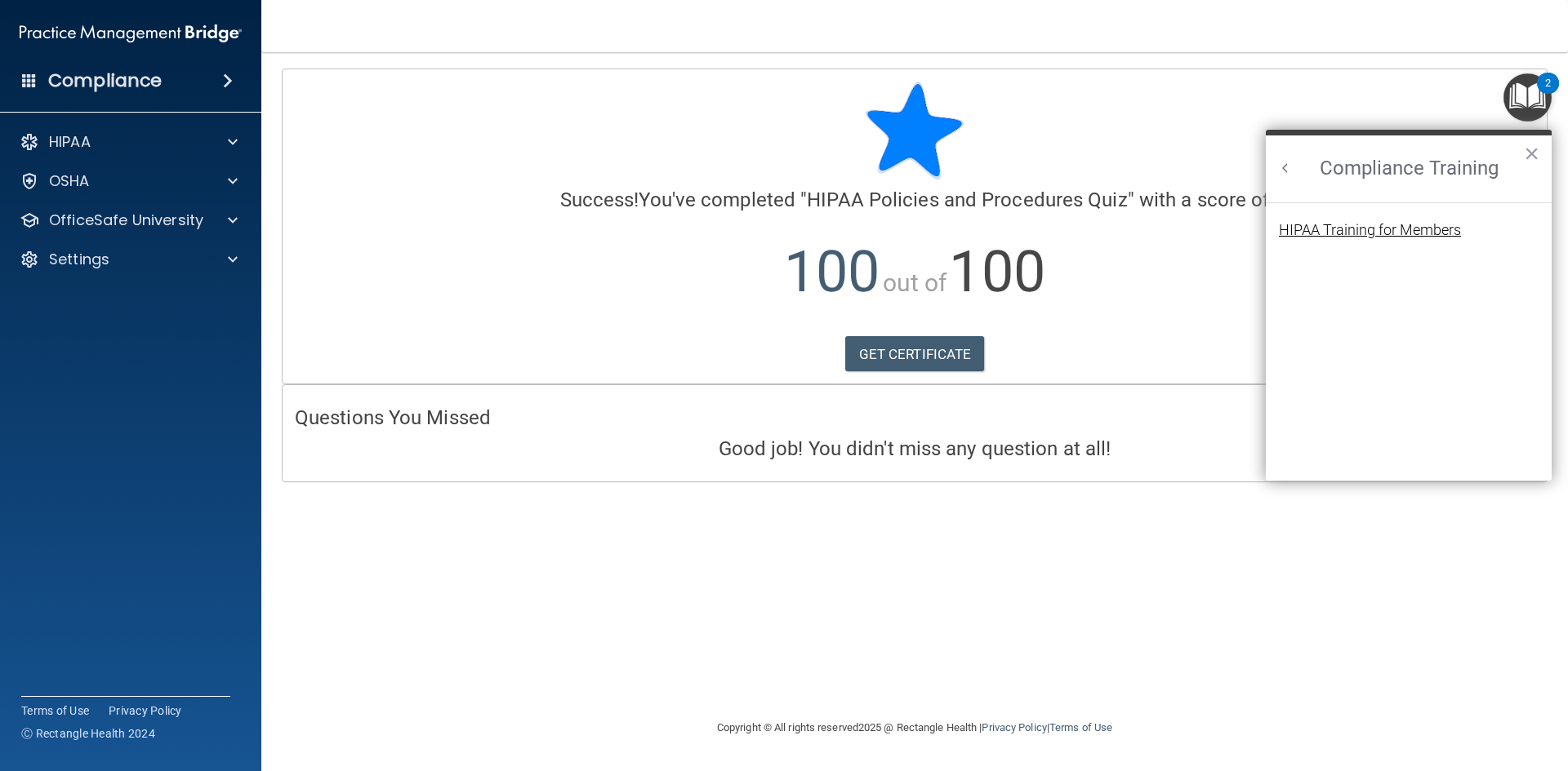
click at [1388, 223] on div "HIPAA Training for Members" at bounding box center [1369, 230] width 183 height 14
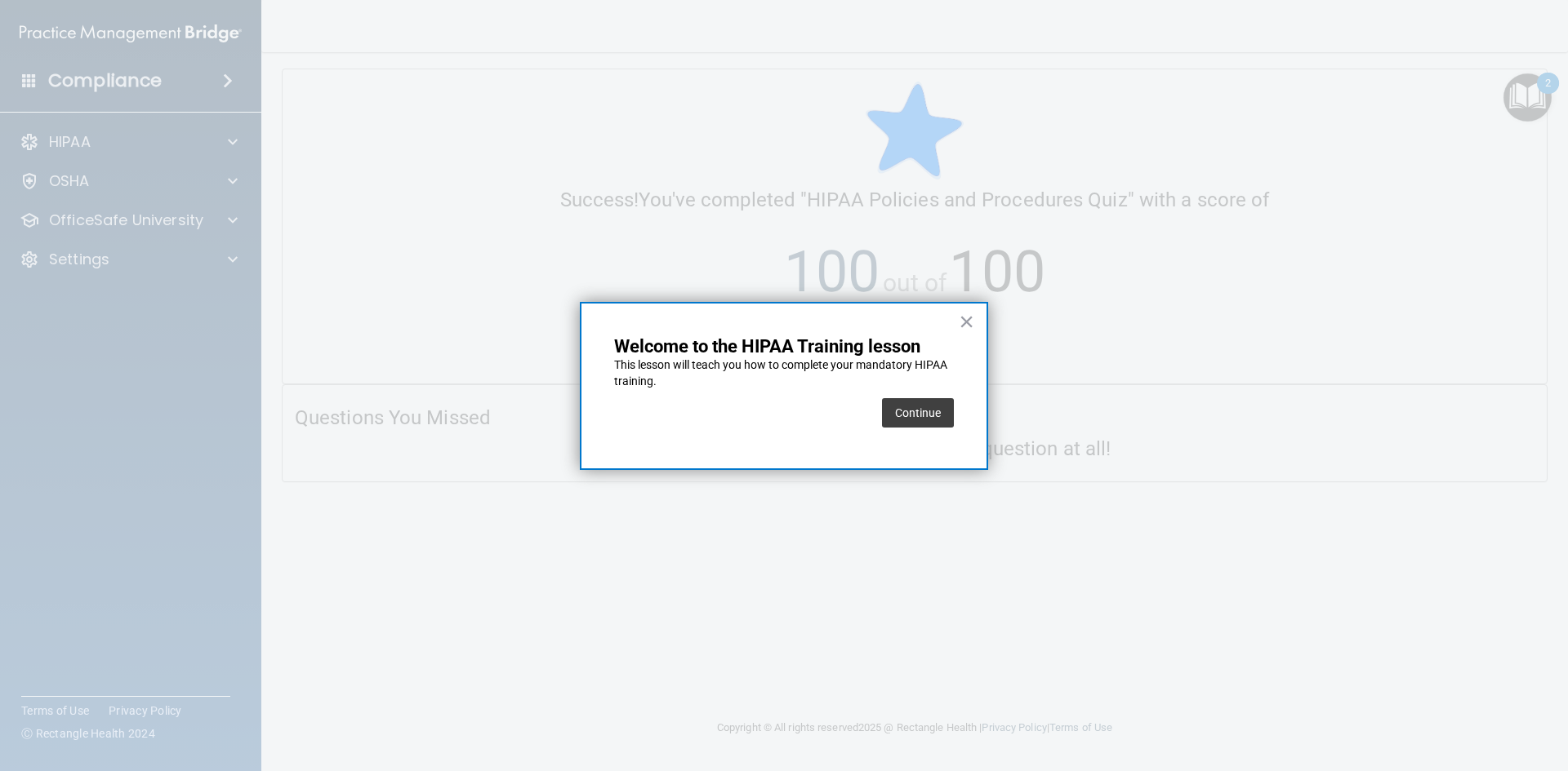
click at [922, 412] on button "Continue" at bounding box center [918, 412] width 72 height 30
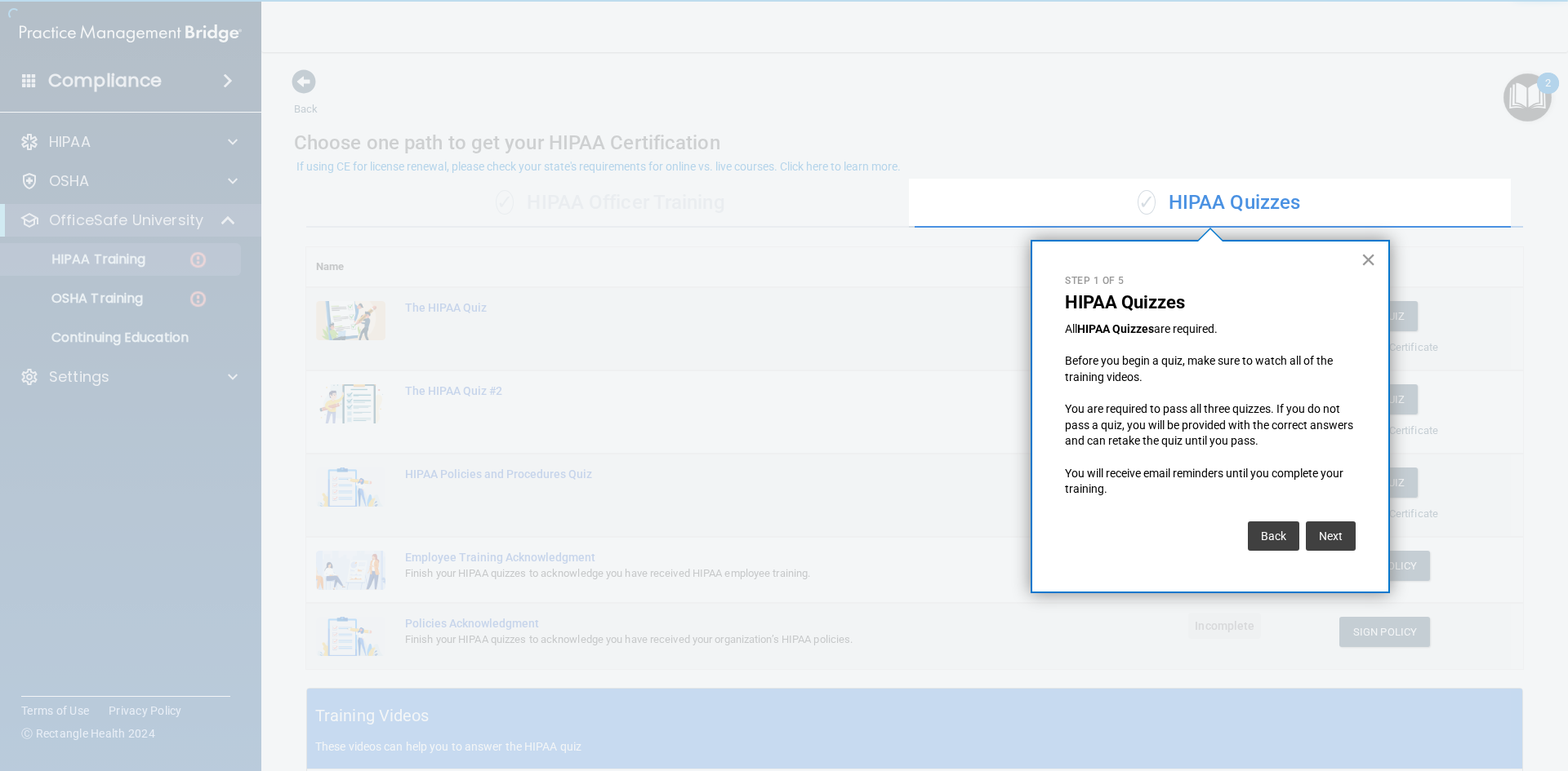
click at [1369, 263] on button "×" at bounding box center [1368, 259] width 15 height 26
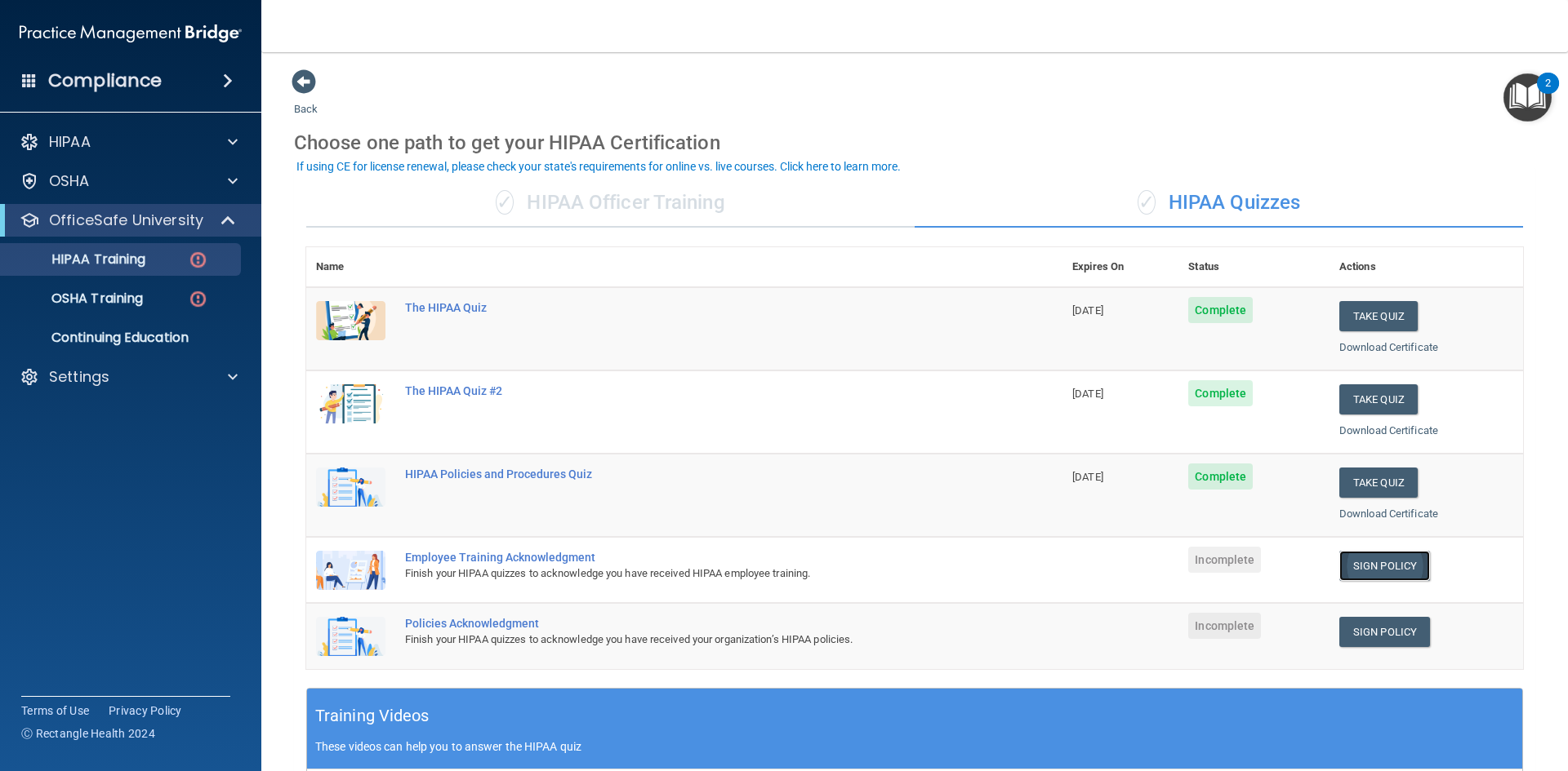
click at [1369, 569] on link "Sign Policy" at bounding box center [1384, 566] width 91 height 31
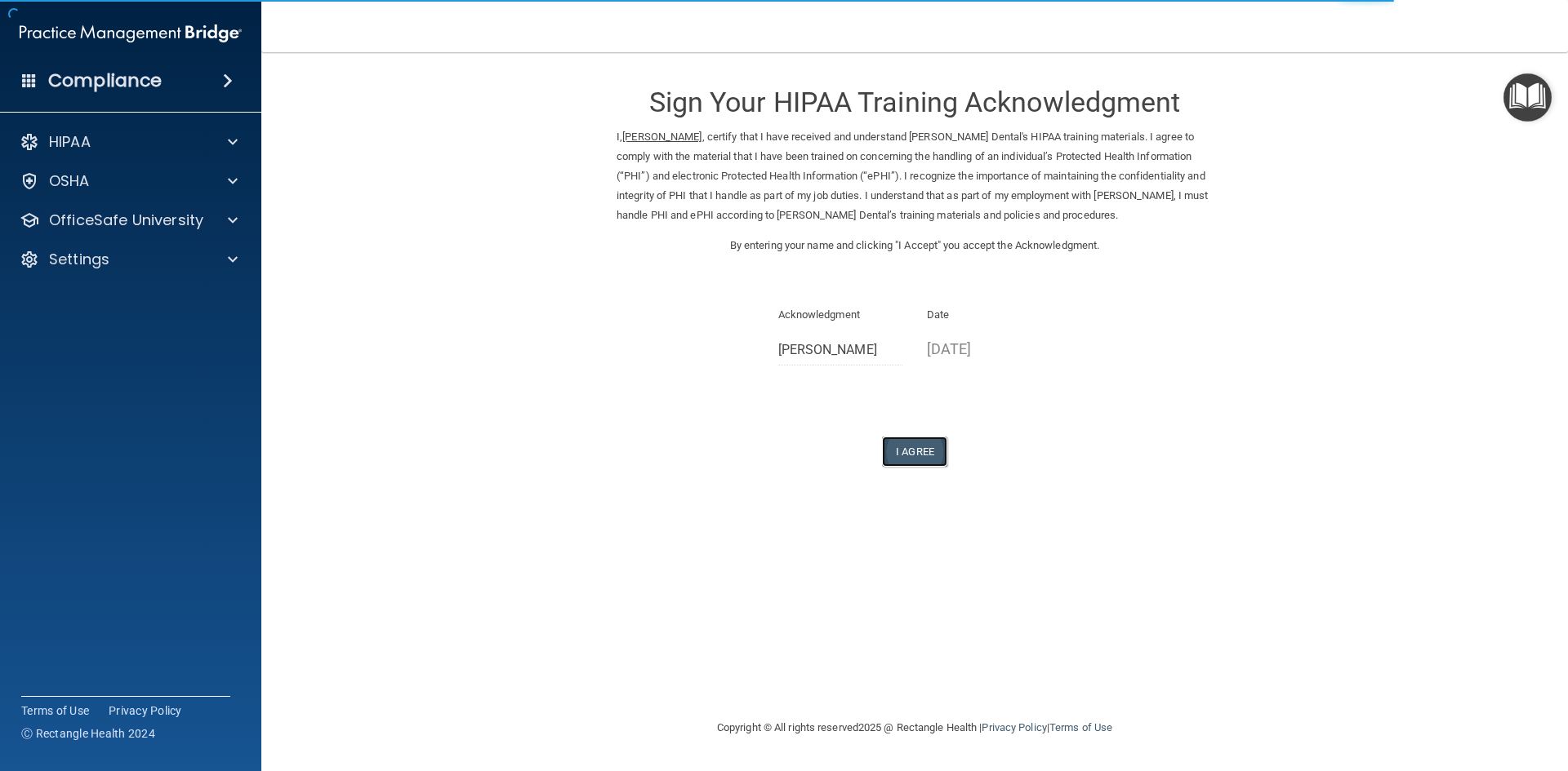
click at [919, 456] on button "I Agree" at bounding box center [914, 452] width 66 height 31
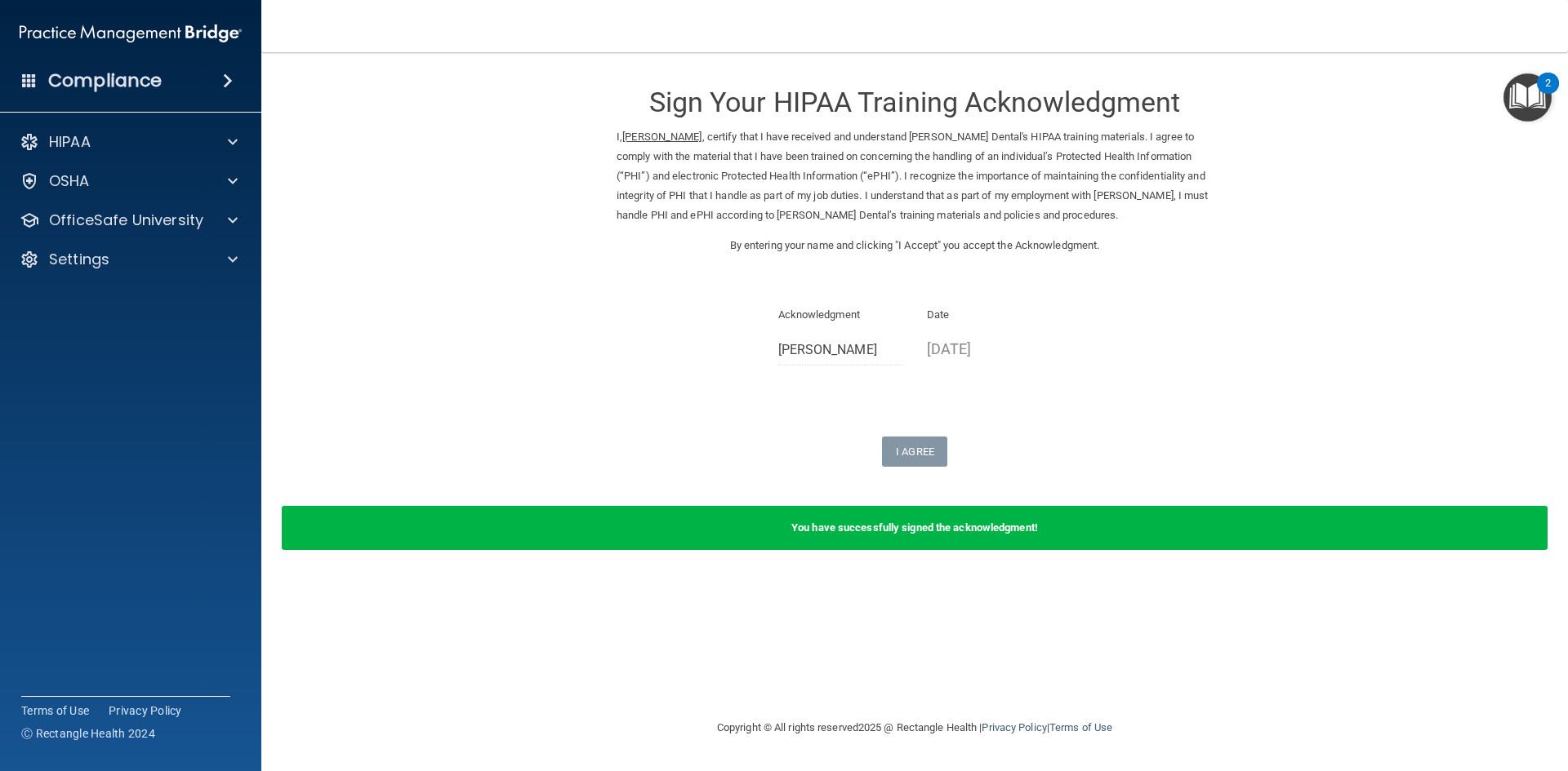
click at [922, 470] on form "Sign Your HIPAA Training Acknowledgment I, Jennifer Bethel , certify that I hav…" at bounding box center [914, 319] width 1241 height 501
click at [1518, 90] on img "Open Resource Center, 2 new notifications" at bounding box center [1528, 98] width 49 height 49
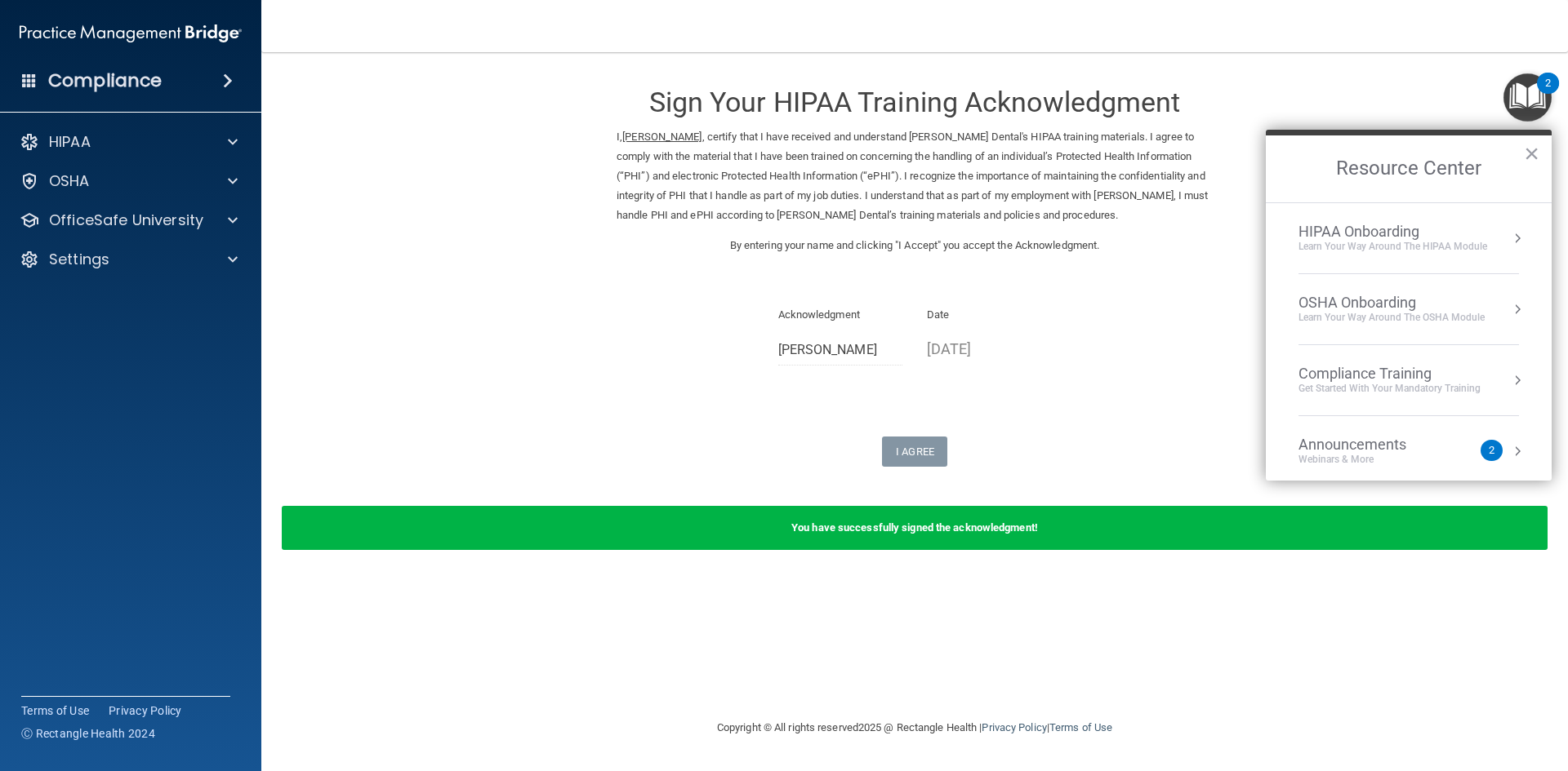
click at [1356, 392] on div "Get Started with your mandatory training" at bounding box center [1389, 388] width 183 height 13
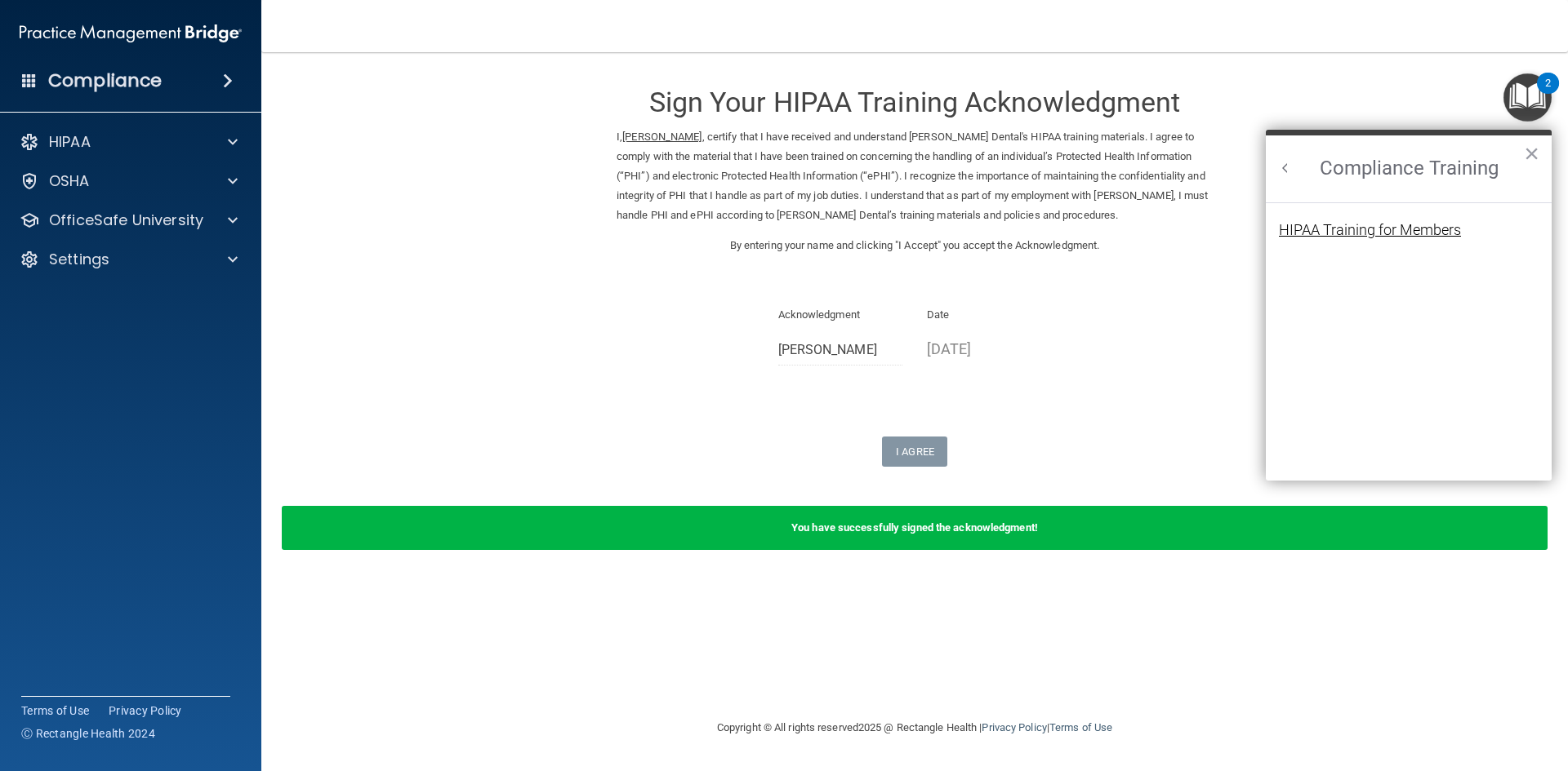
click at [1319, 229] on div "HIPAA Training for Members" at bounding box center [1369, 230] width 183 height 14
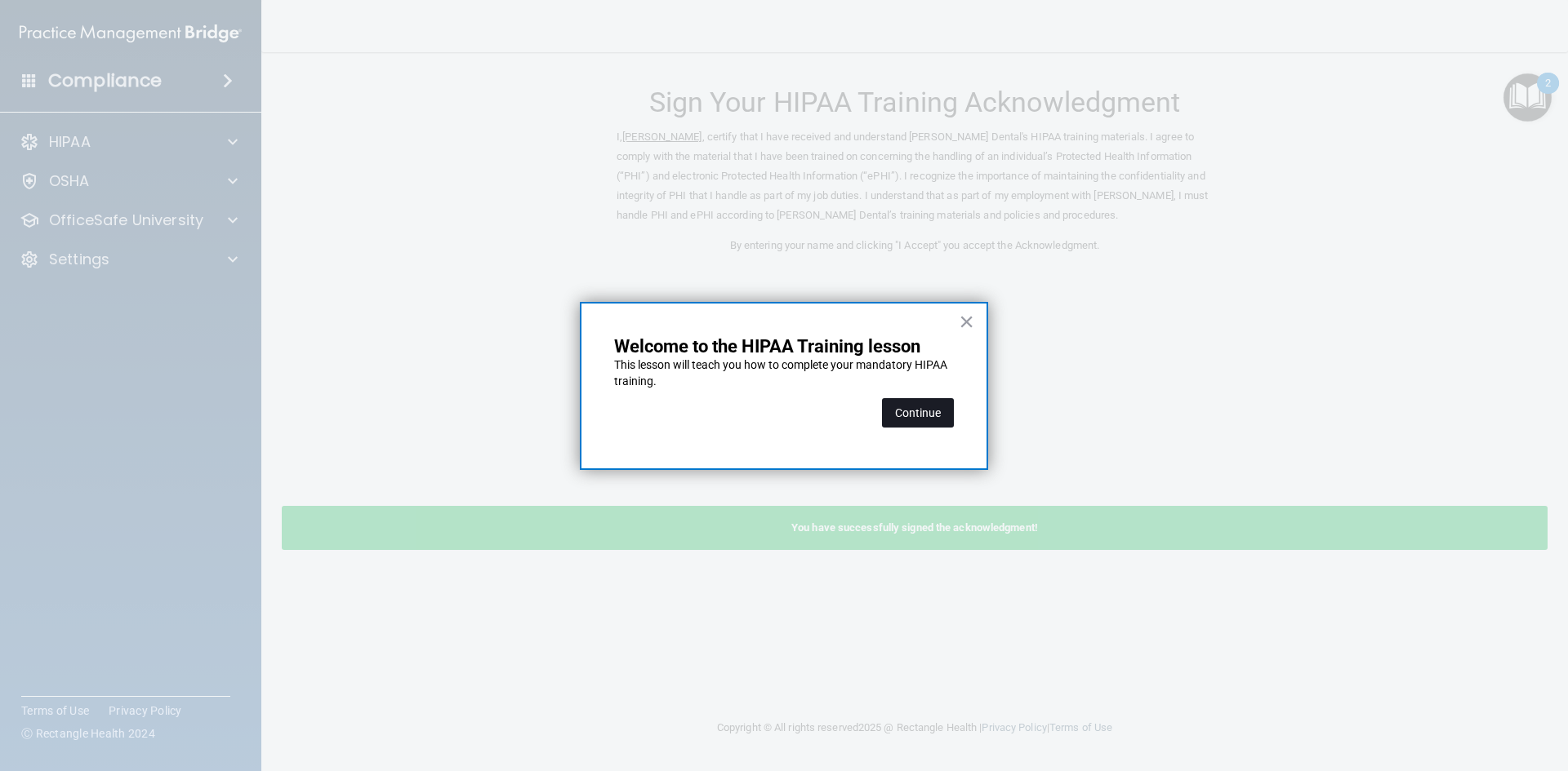
click at [921, 412] on button "Continue" at bounding box center [918, 412] width 72 height 30
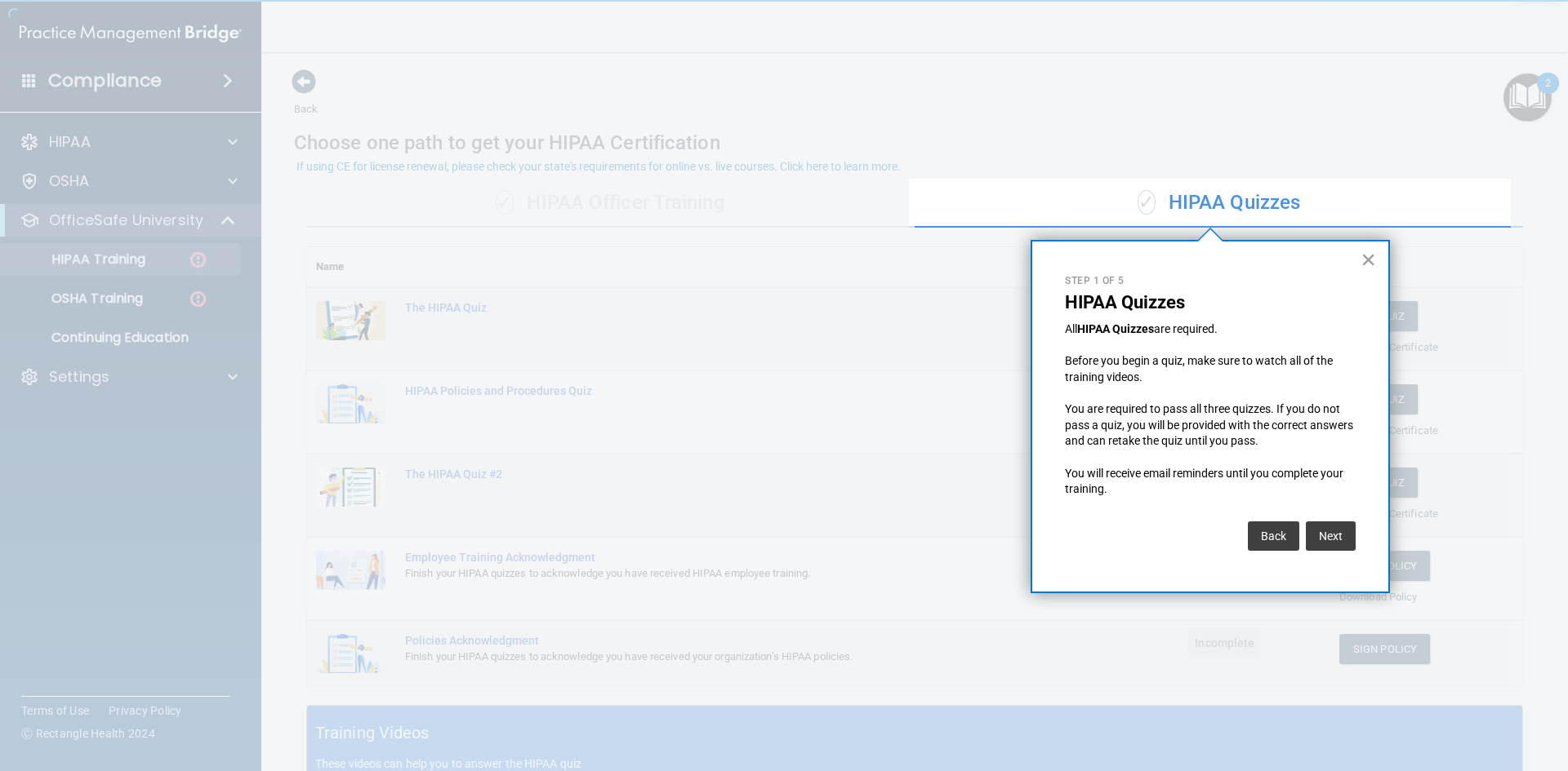
click at [1367, 260] on button "×" at bounding box center [1368, 259] width 15 height 26
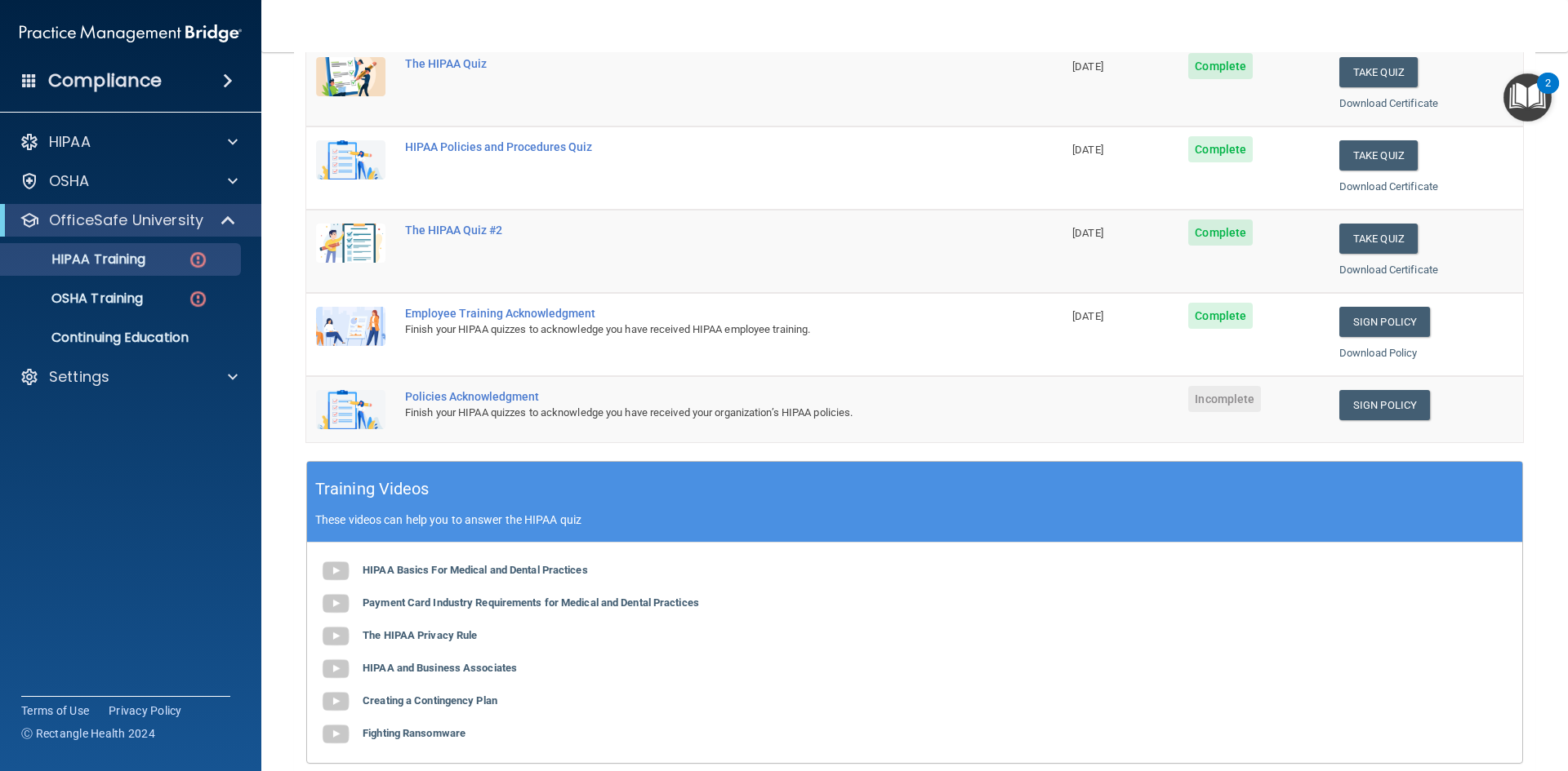
scroll to position [244, 0]
click at [1378, 404] on link "Sign Policy" at bounding box center [1384, 404] width 91 height 31
click at [1367, 403] on link "Sign Policy" at bounding box center [1384, 404] width 91 height 31
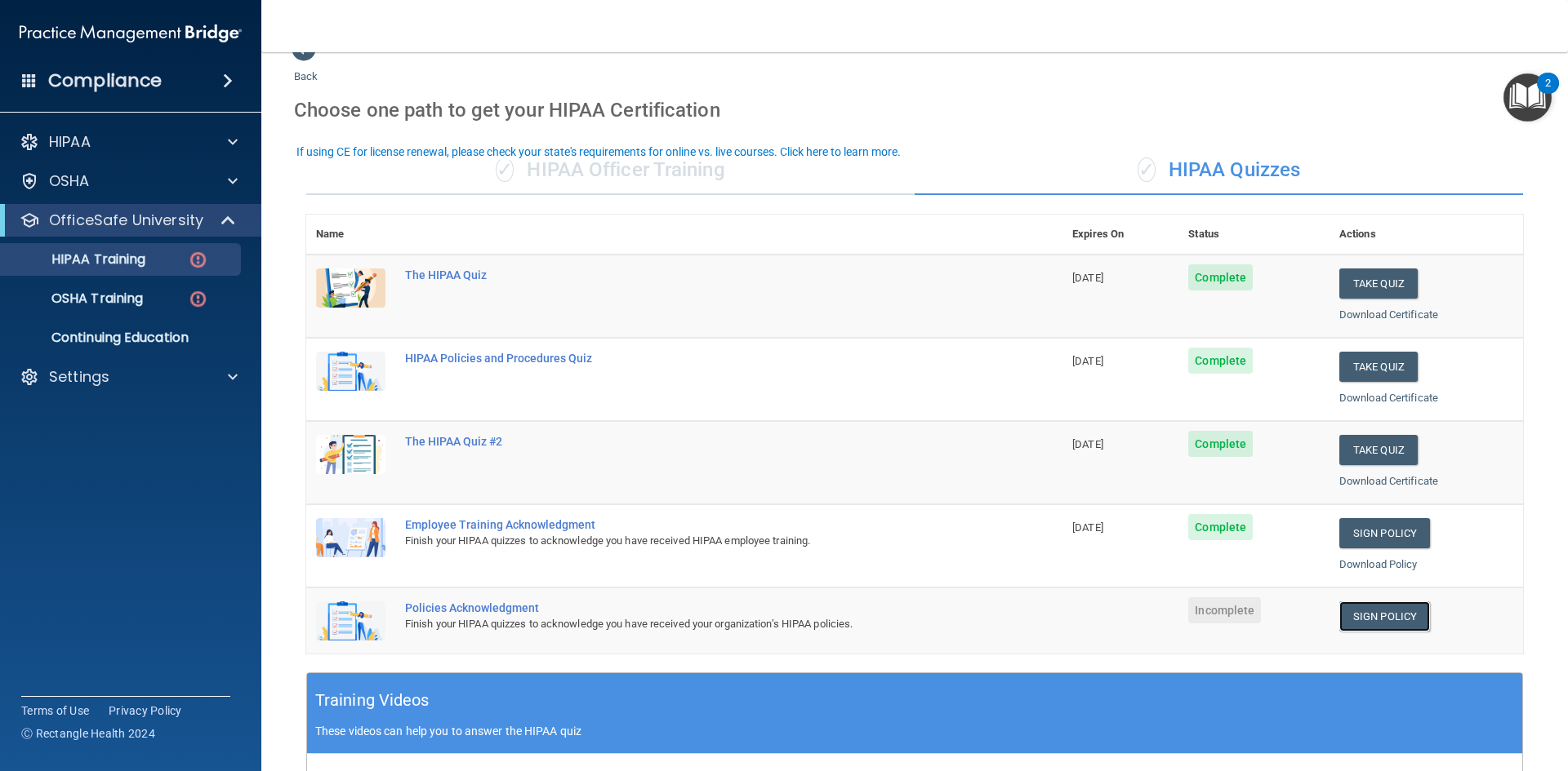
scroll to position [0, 0]
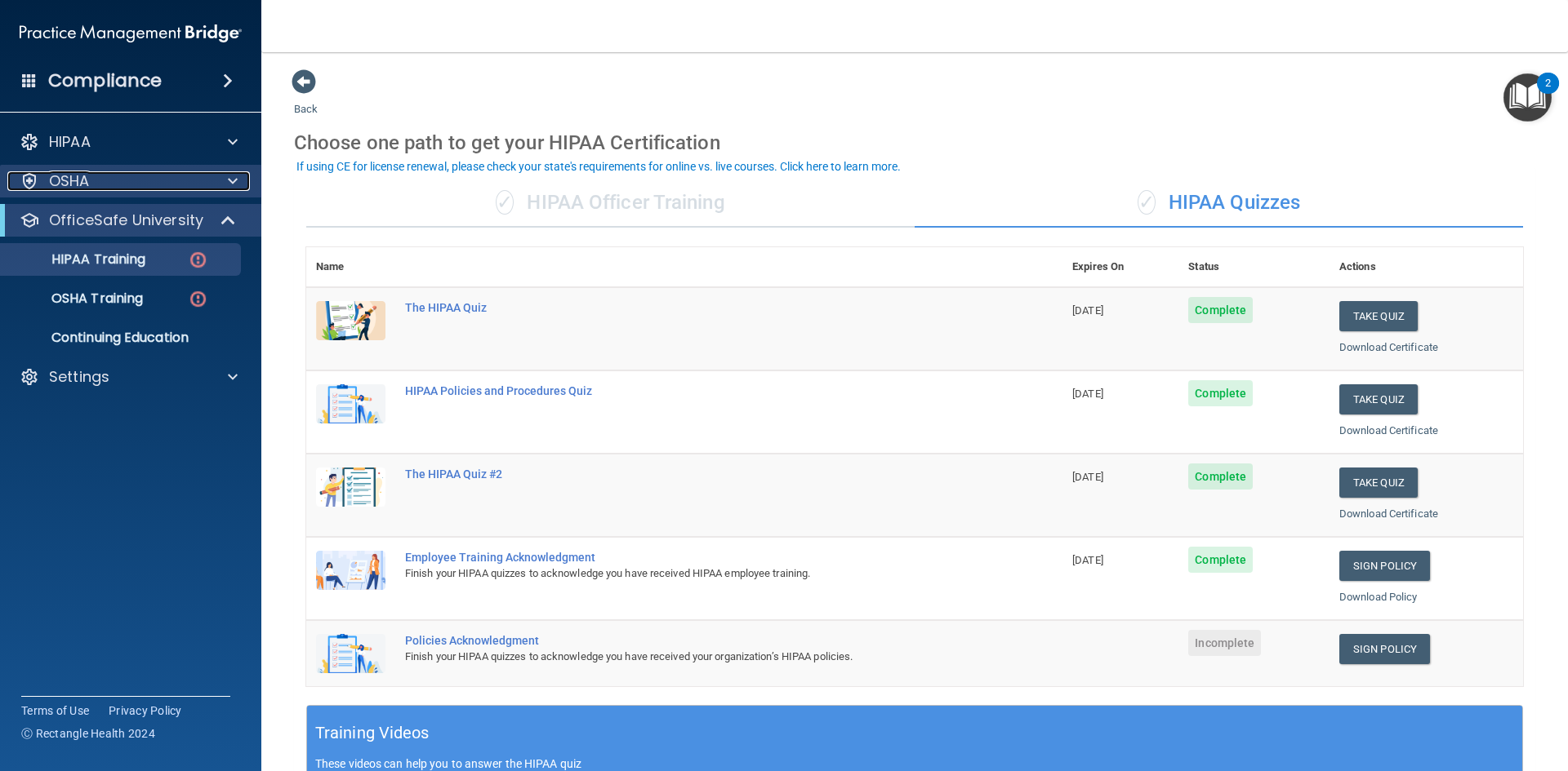
click at [227, 181] on div at bounding box center [229, 182] width 40 height 20
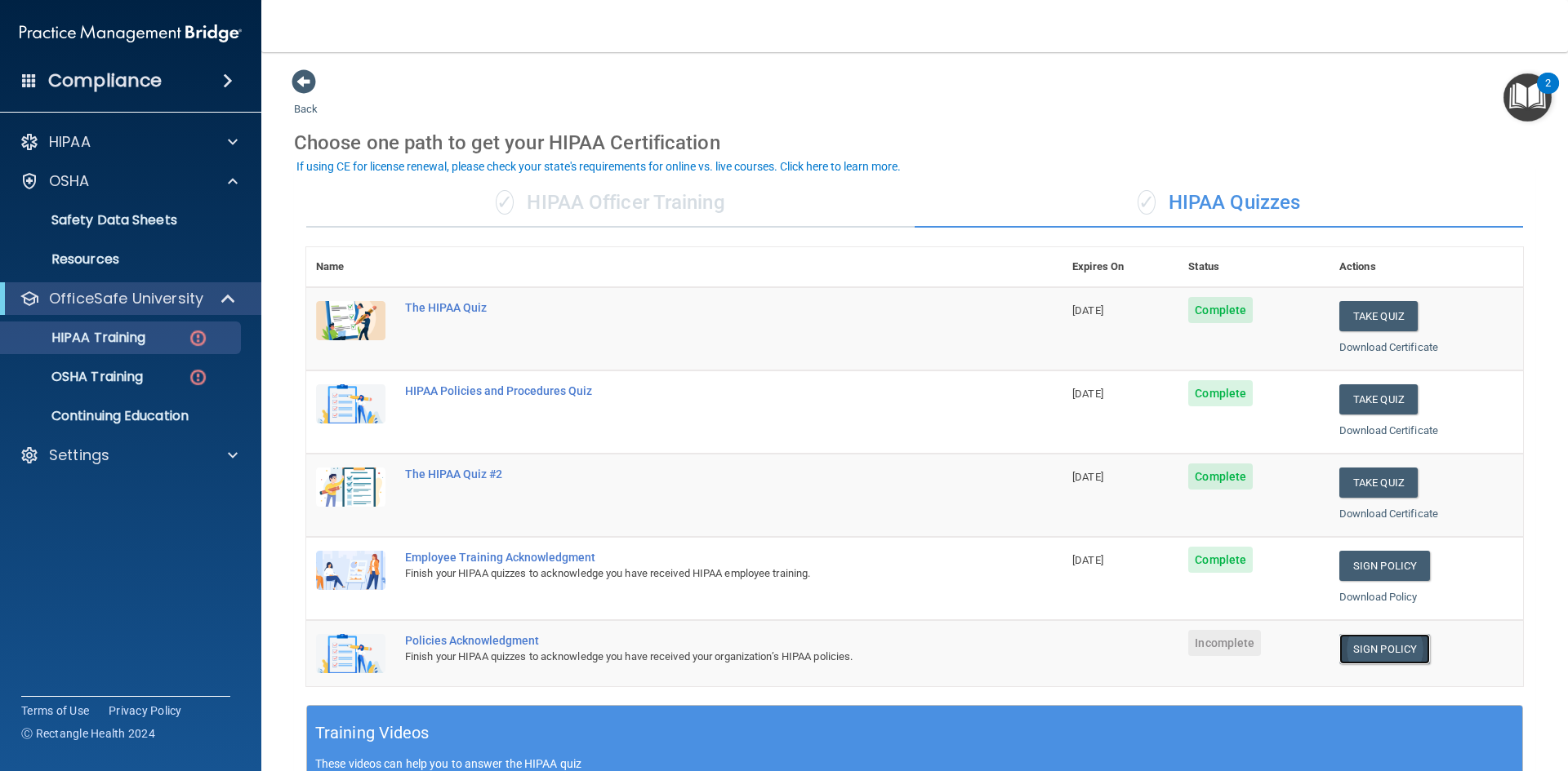
click at [1380, 650] on link "Sign Policy" at bounding box center [1384, 650] width 91 height 31
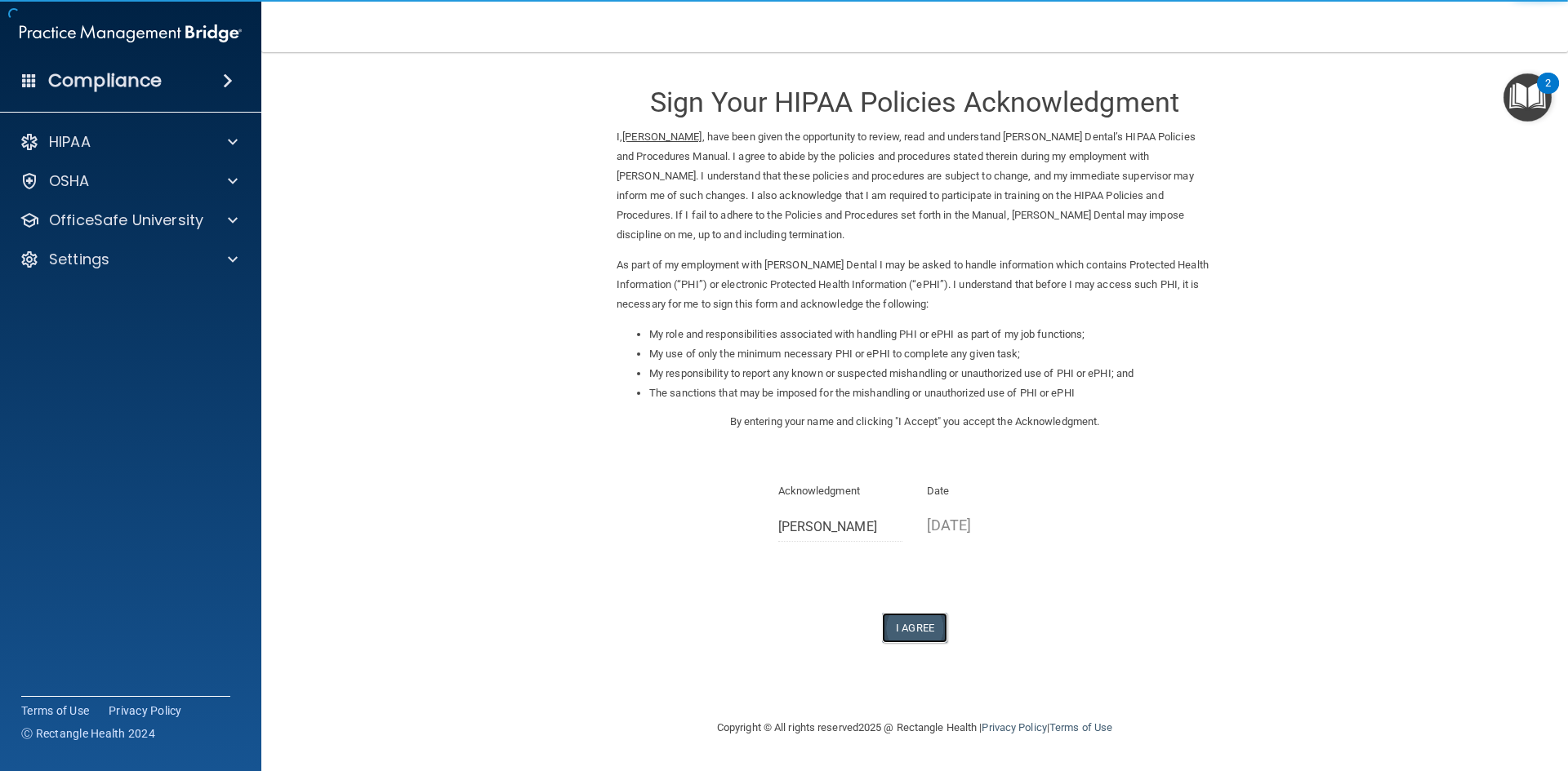
click at [931, 629] on button "I Agree" at bounding box center [914, 628] width 66 height 31
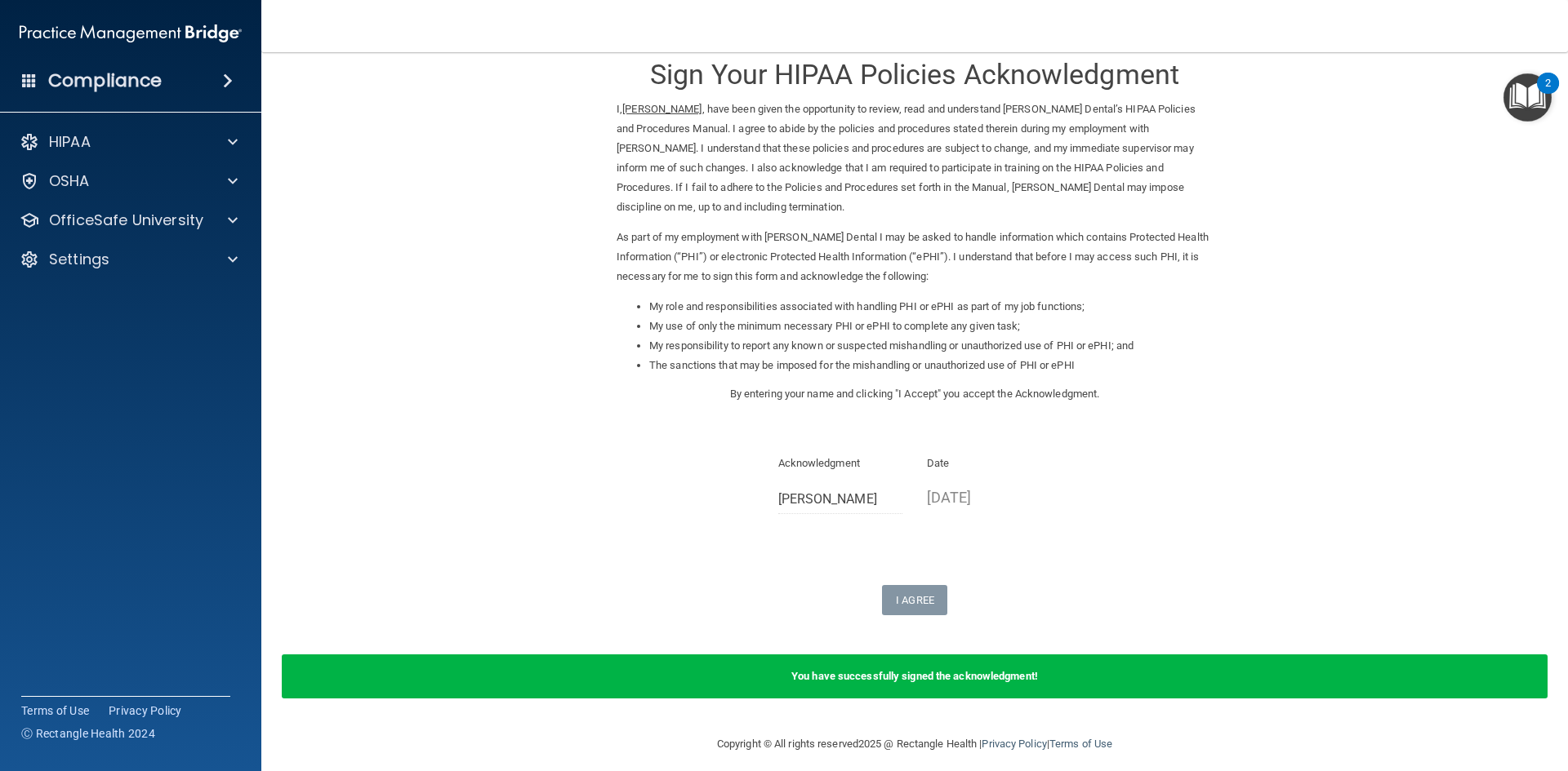
scroll to position [40, 0]
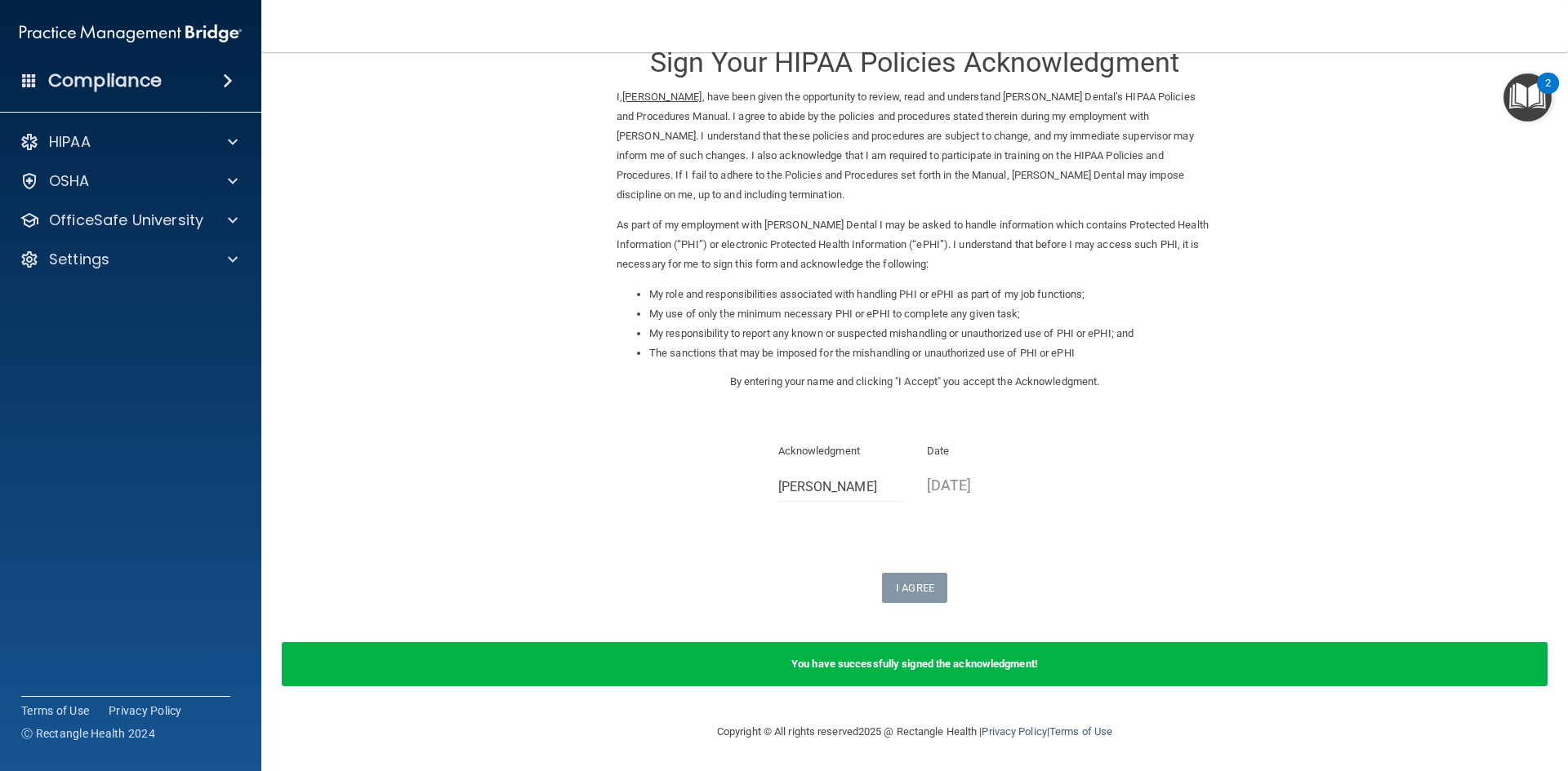
click at [1529, 105] on img "Open Resource Center, 2 new notifications" at bounding box center [1528, 98] width 49 height 49
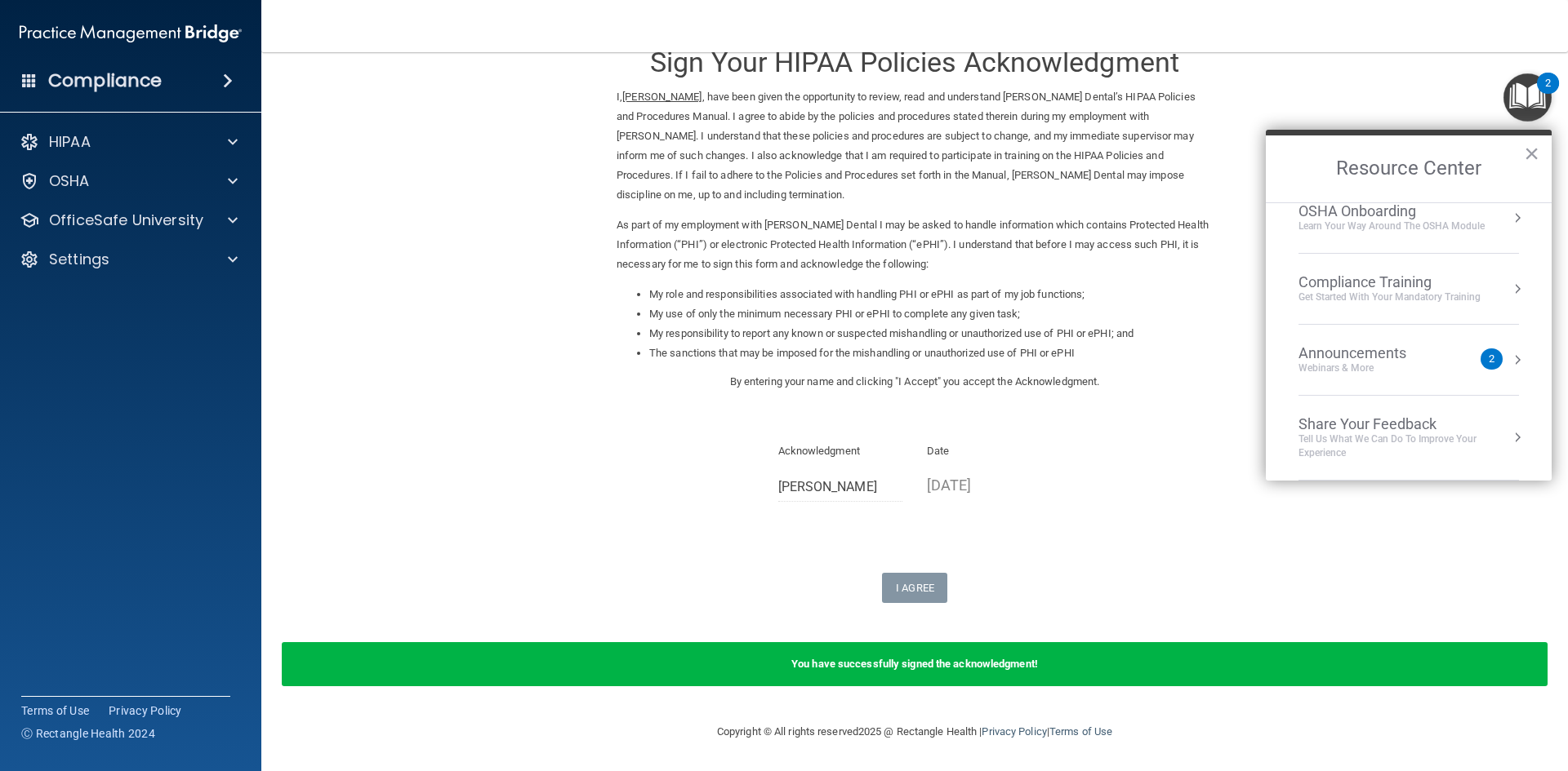
scroll to position [10, 0]
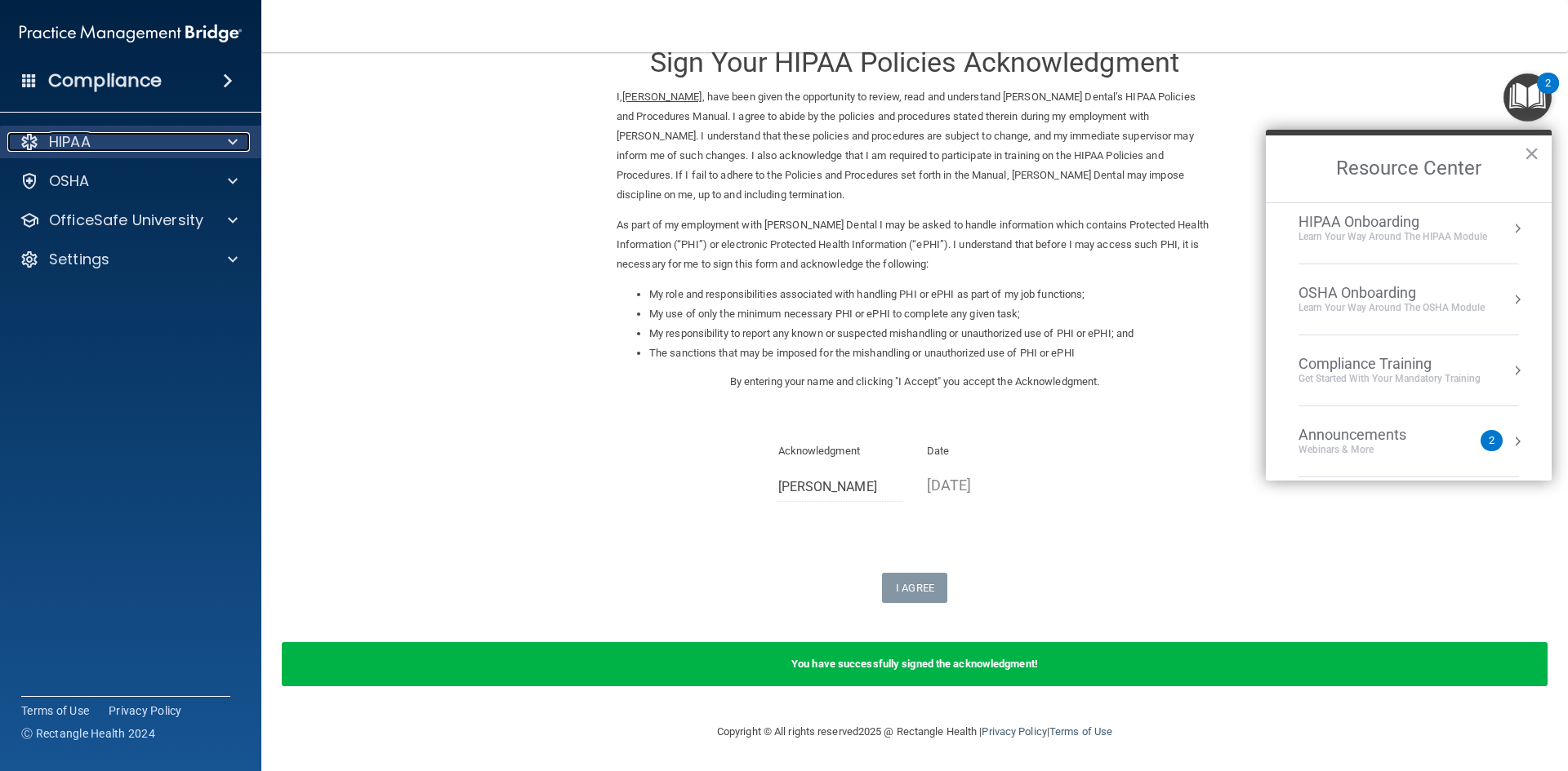
click at [231, 144] on span at bounding box center [232, 142] width 10 height 20
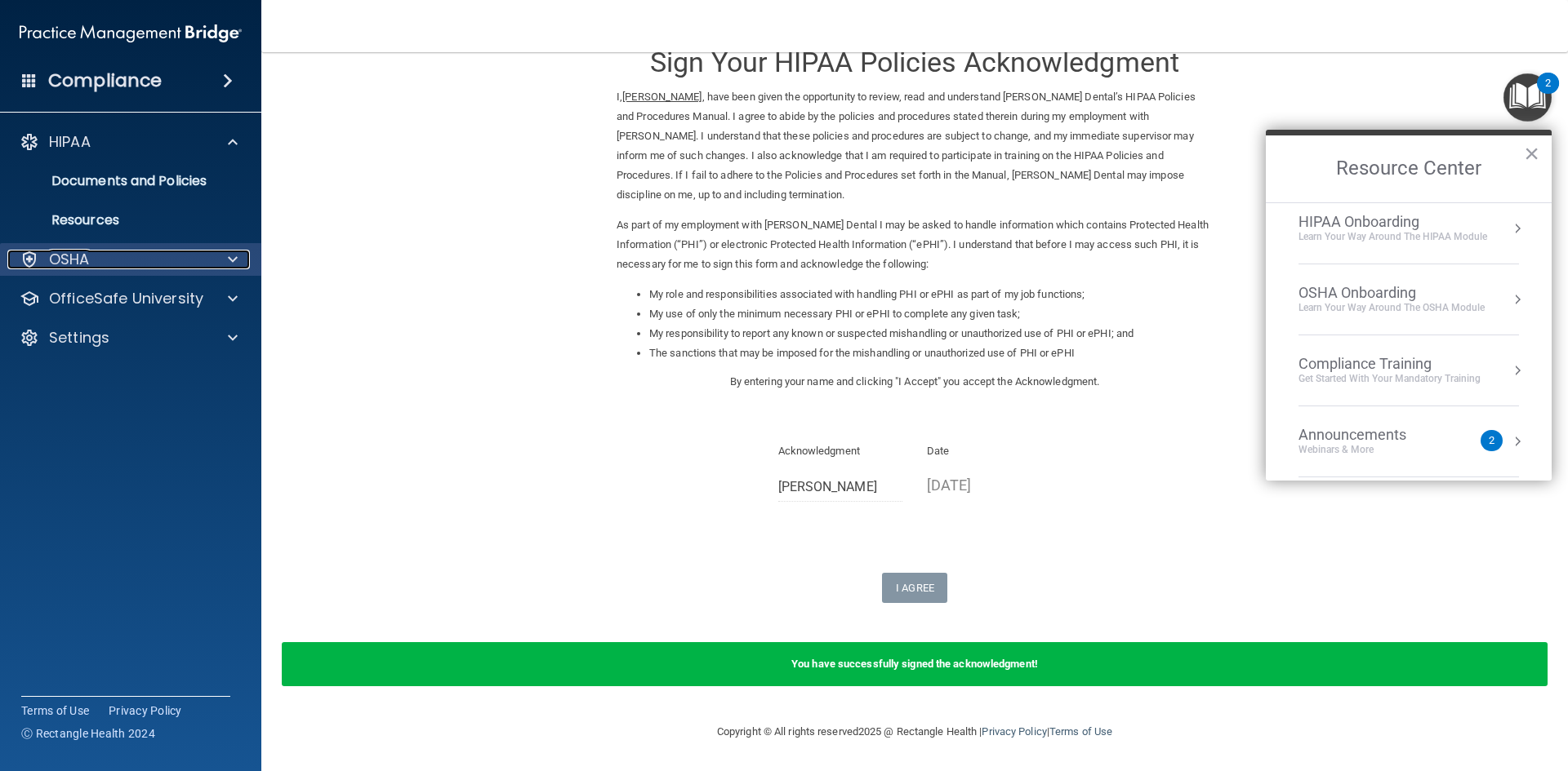
click at [231, 257] on span at bounding box center [232, 260] width 10 height 20
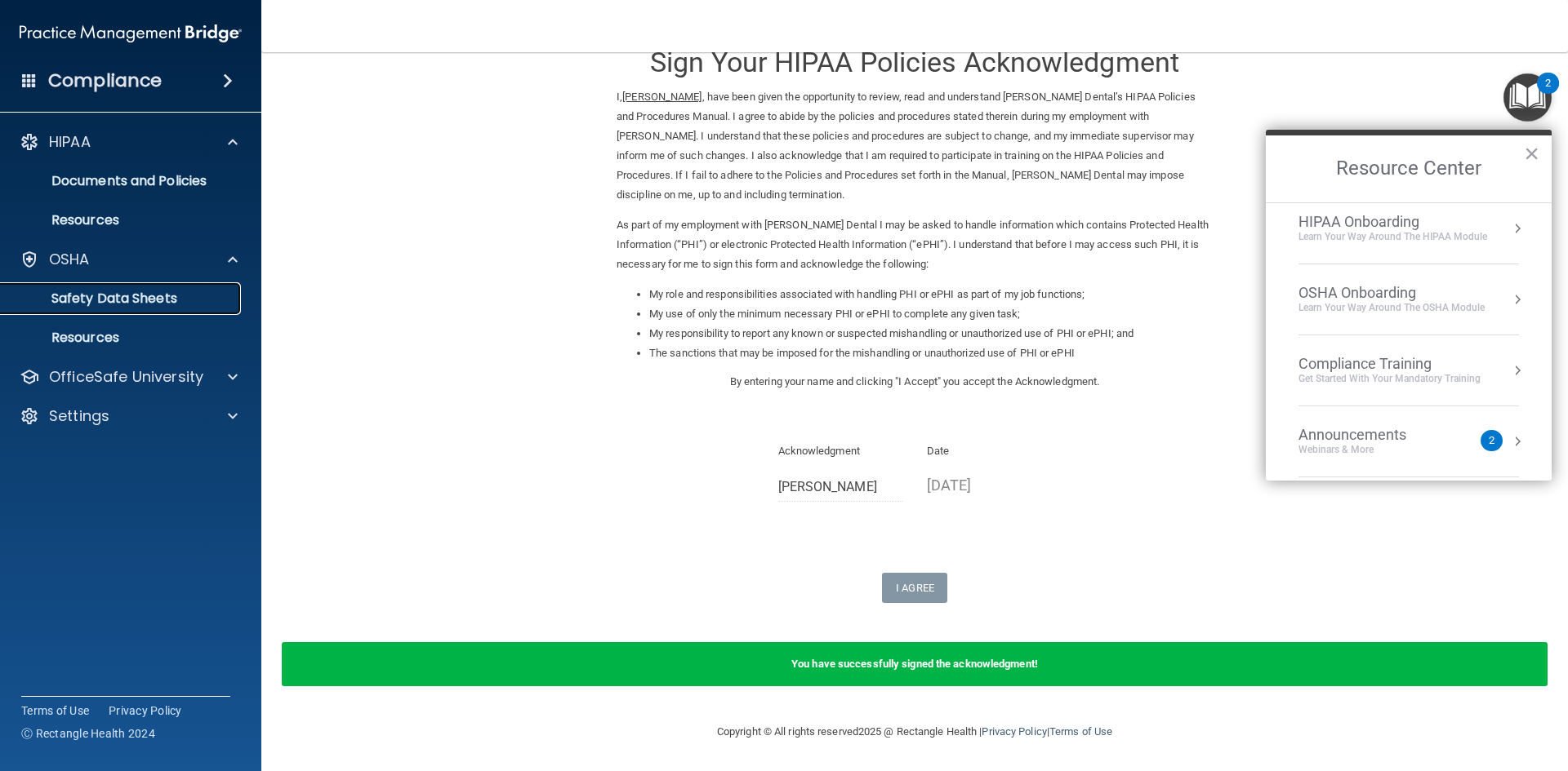
click at [147, 301] on p "Safety Data Sheets" at bounding box center [122, 298] width 223 height 16
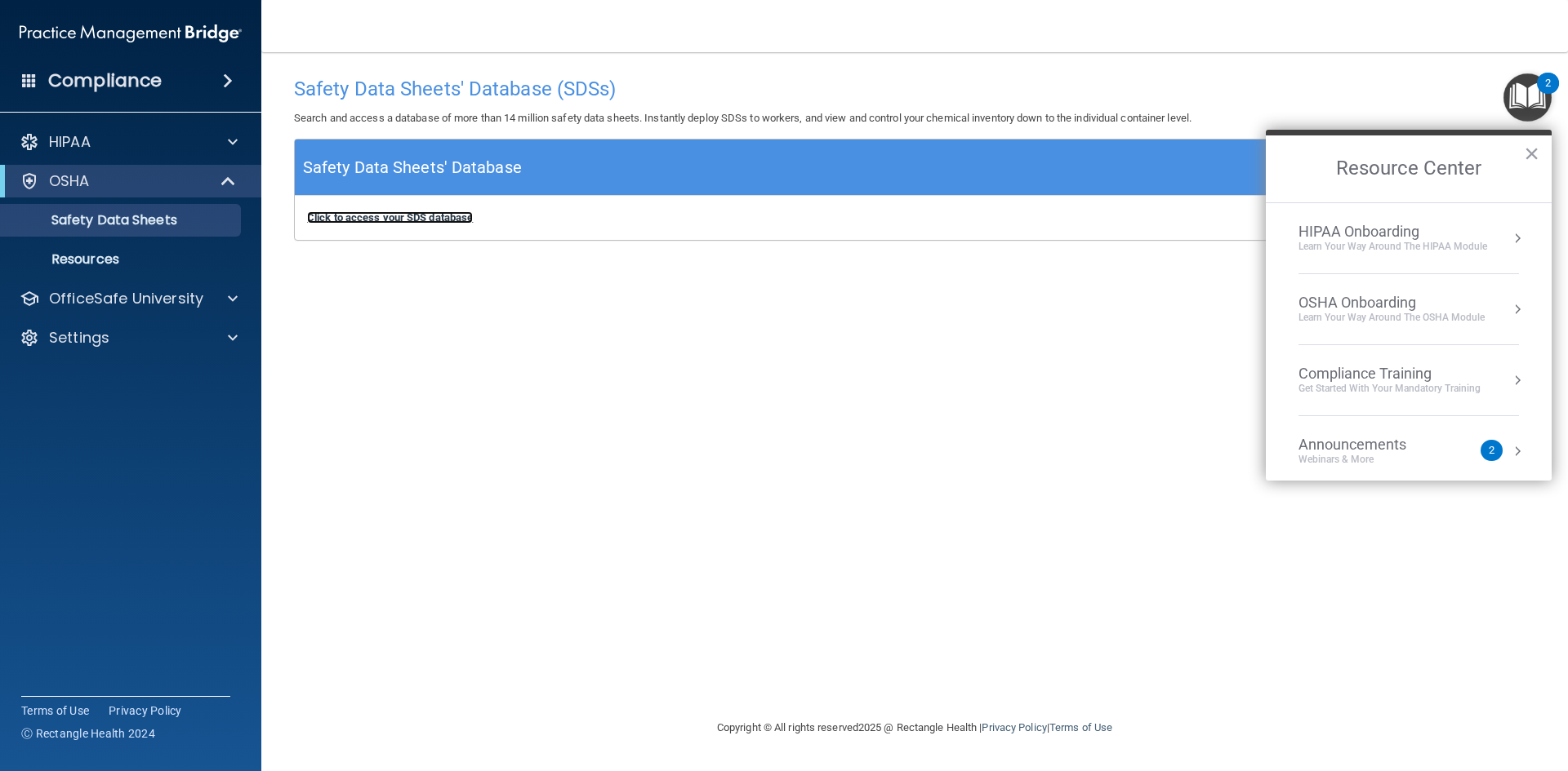
click at [409, 219] on b "Click to access your SDS database" at bounding box center [389, 217] width 165 height 13
click at [1380, 251] on div "Learn Your Way around the HIPAA module" at bounding box center [1393, 246] width 189 height 13
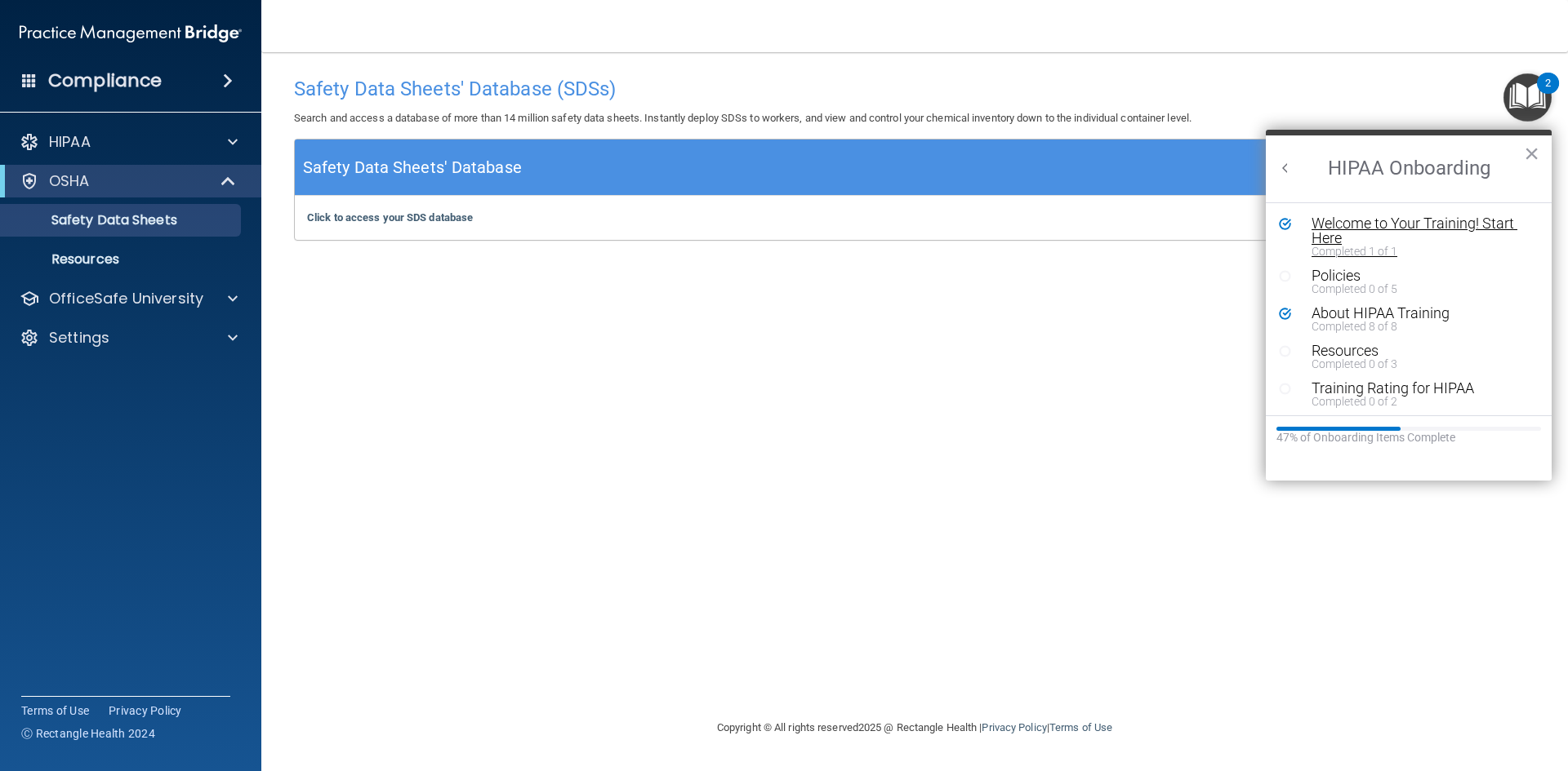
click at [1341, 248] on div "Completed 1 of 1" at bounding box center [1414, 251] width 207 height 12
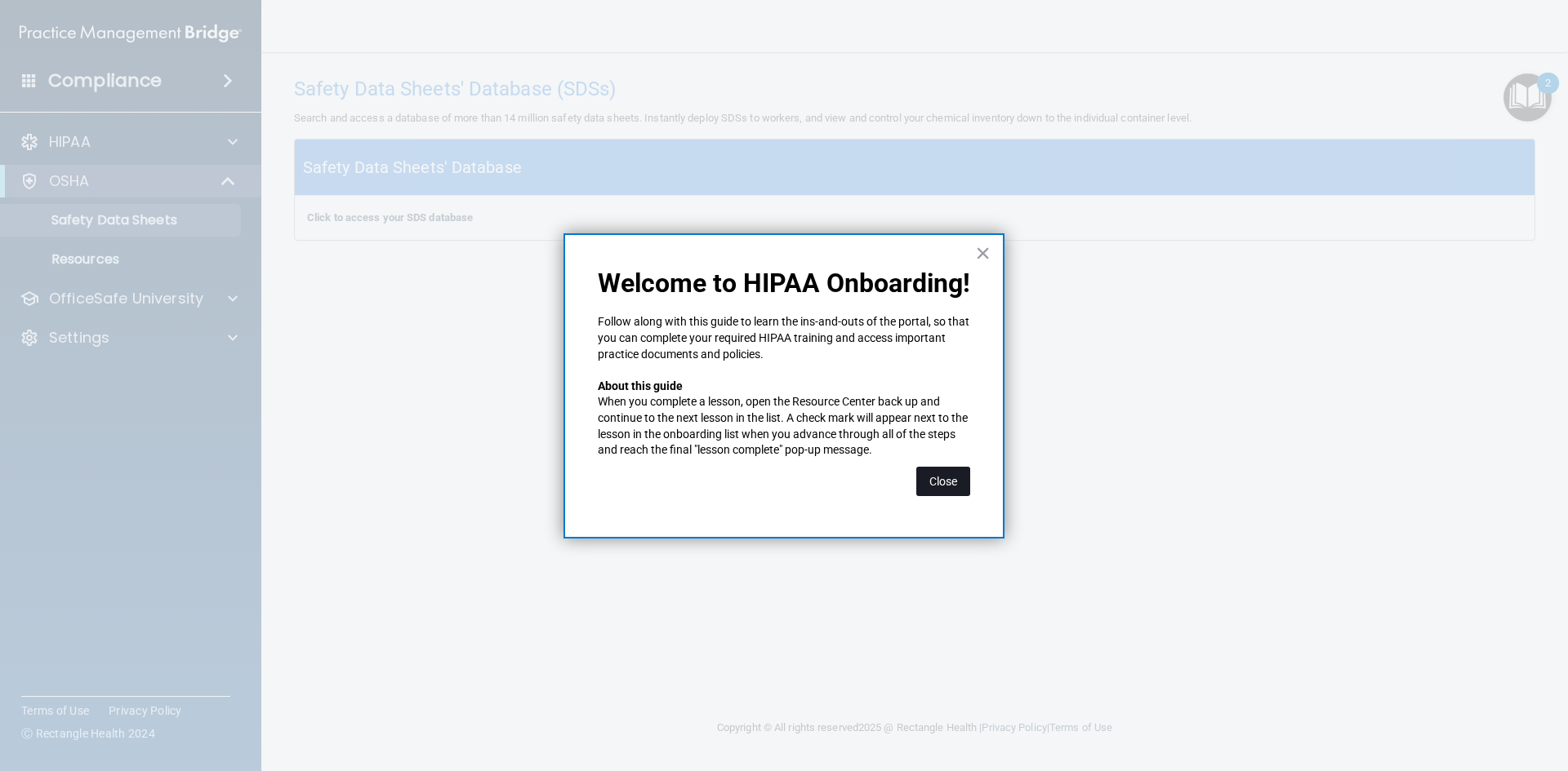
click at [935, 473] on button "Close" at bounding box center [943, 481] width 54 height 30
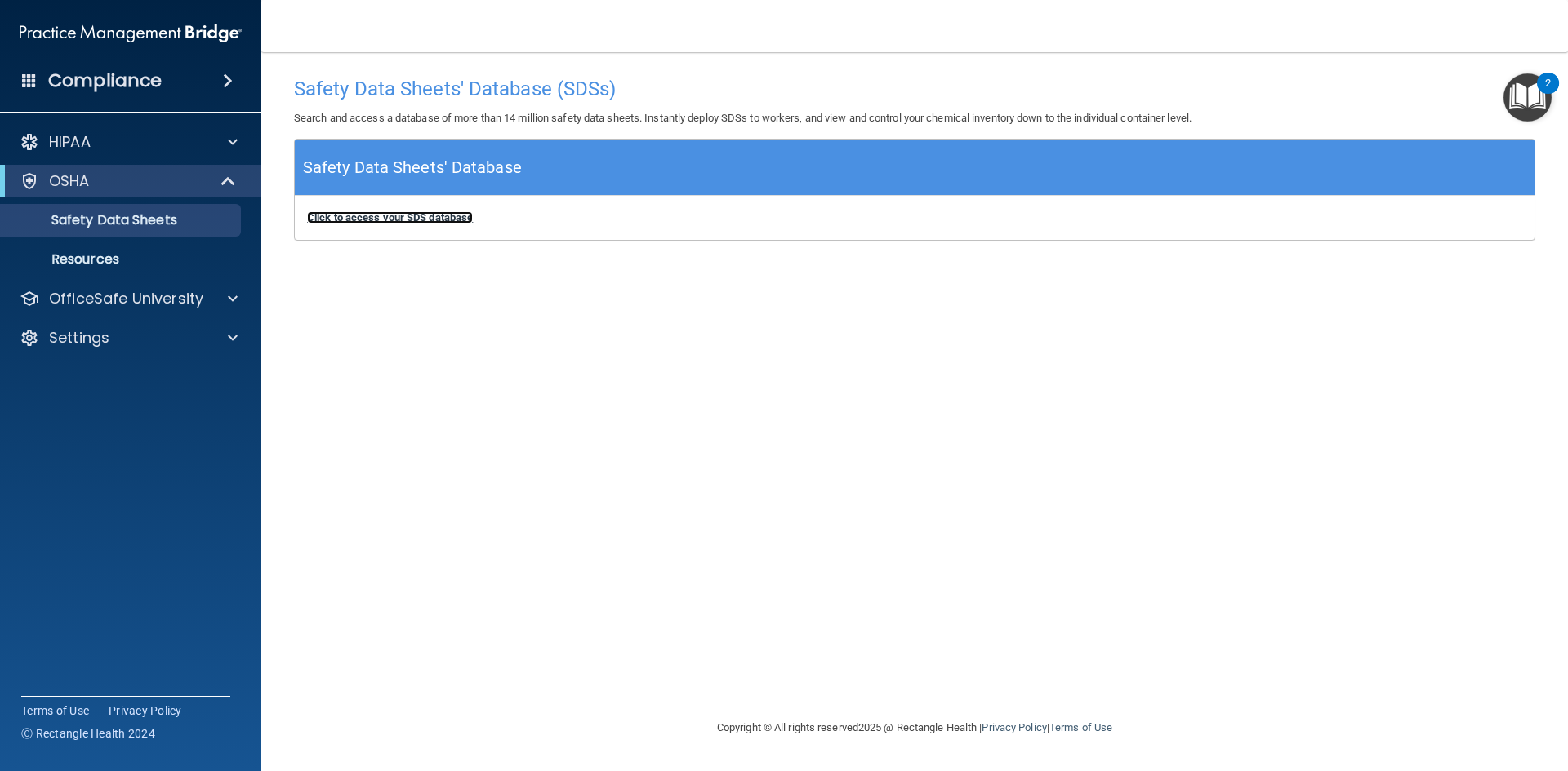
click at [429, 220] on b "Click to access your SDS database" at bounding box center [389, 217] width 165 height 13
click at [1526, 101] on img "Open Resource Center, 2 new notifications" at bounding box center [1528, 98] width 49 height 49
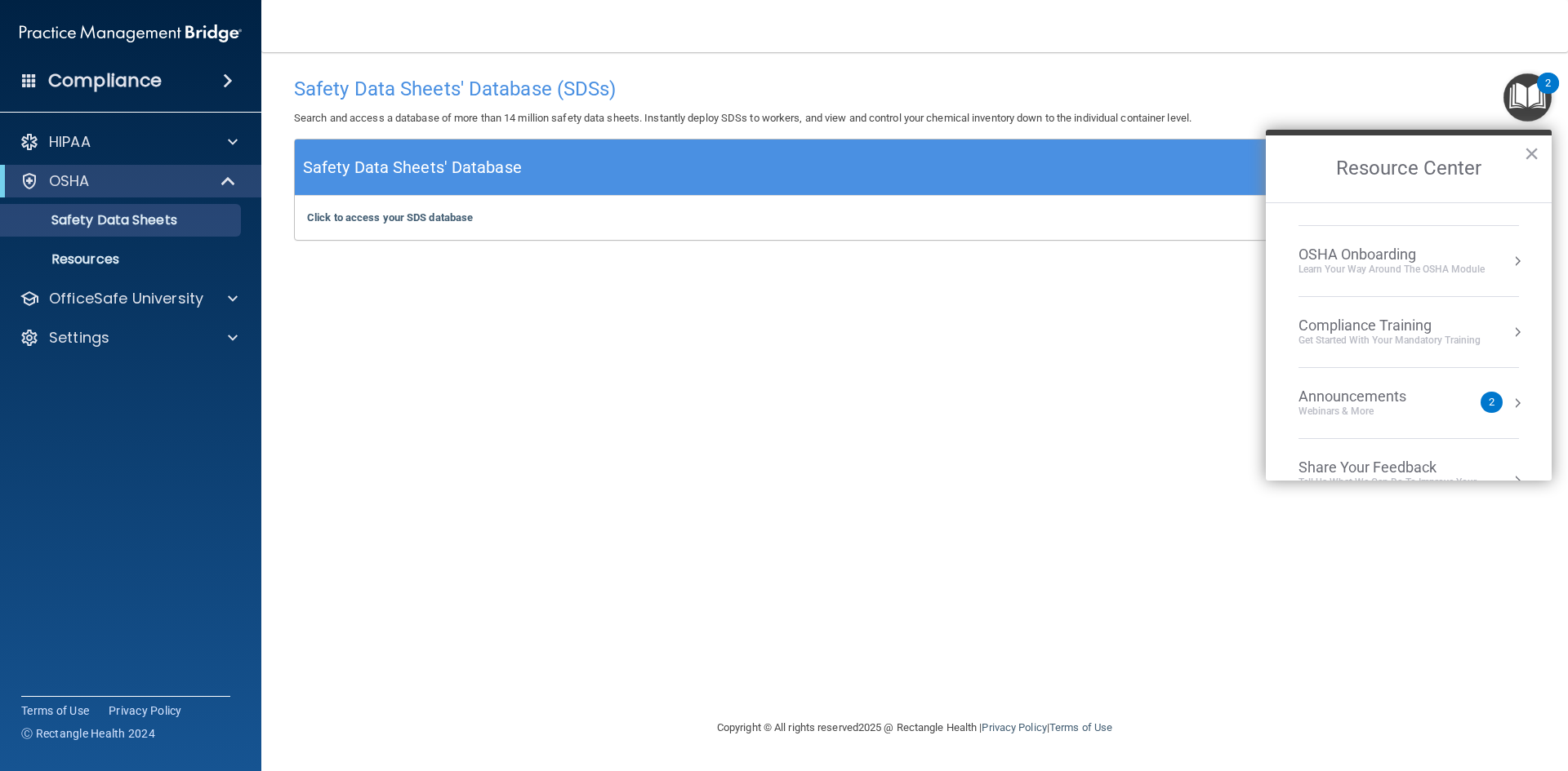
scroll to position [92, 0]
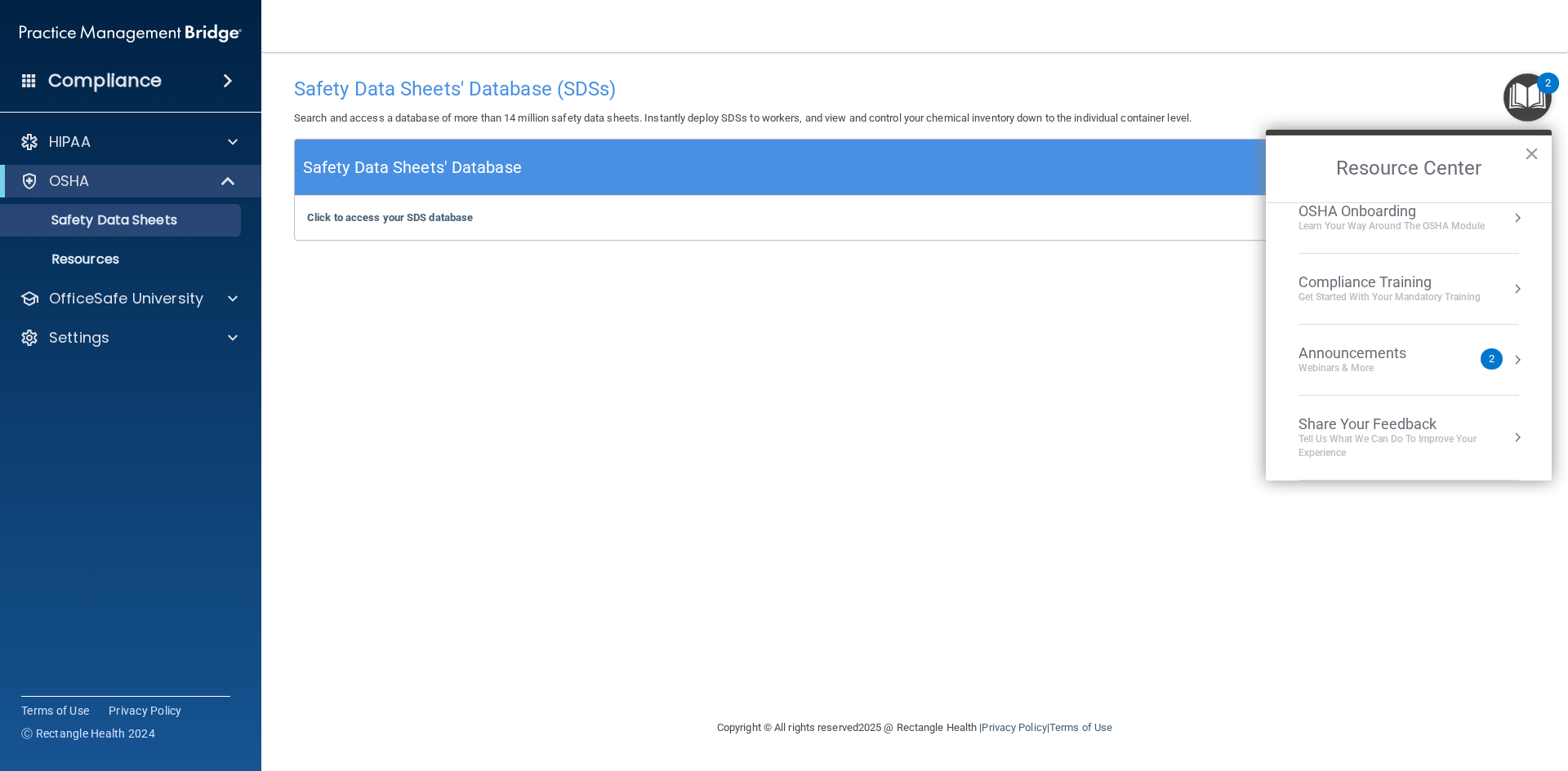
click at [1509, 288] on button "Resource Center" at bounding box center [1517, 288] width 16 height 16
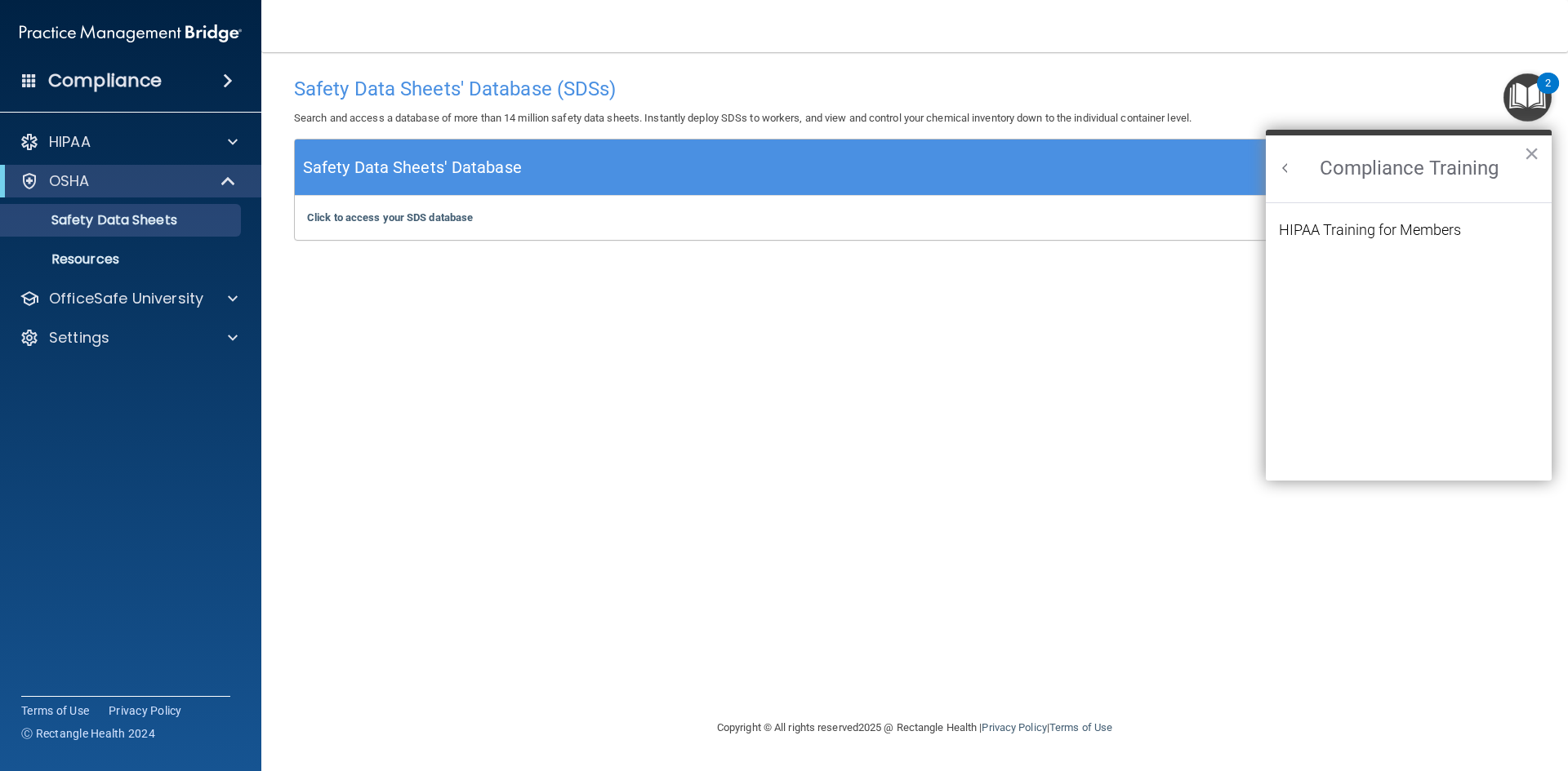
scroll to position [0, 0]
click at [1358, 226] on div "HIPAA Training for Members" at bounding box center [1369, 230] width 183 height 14
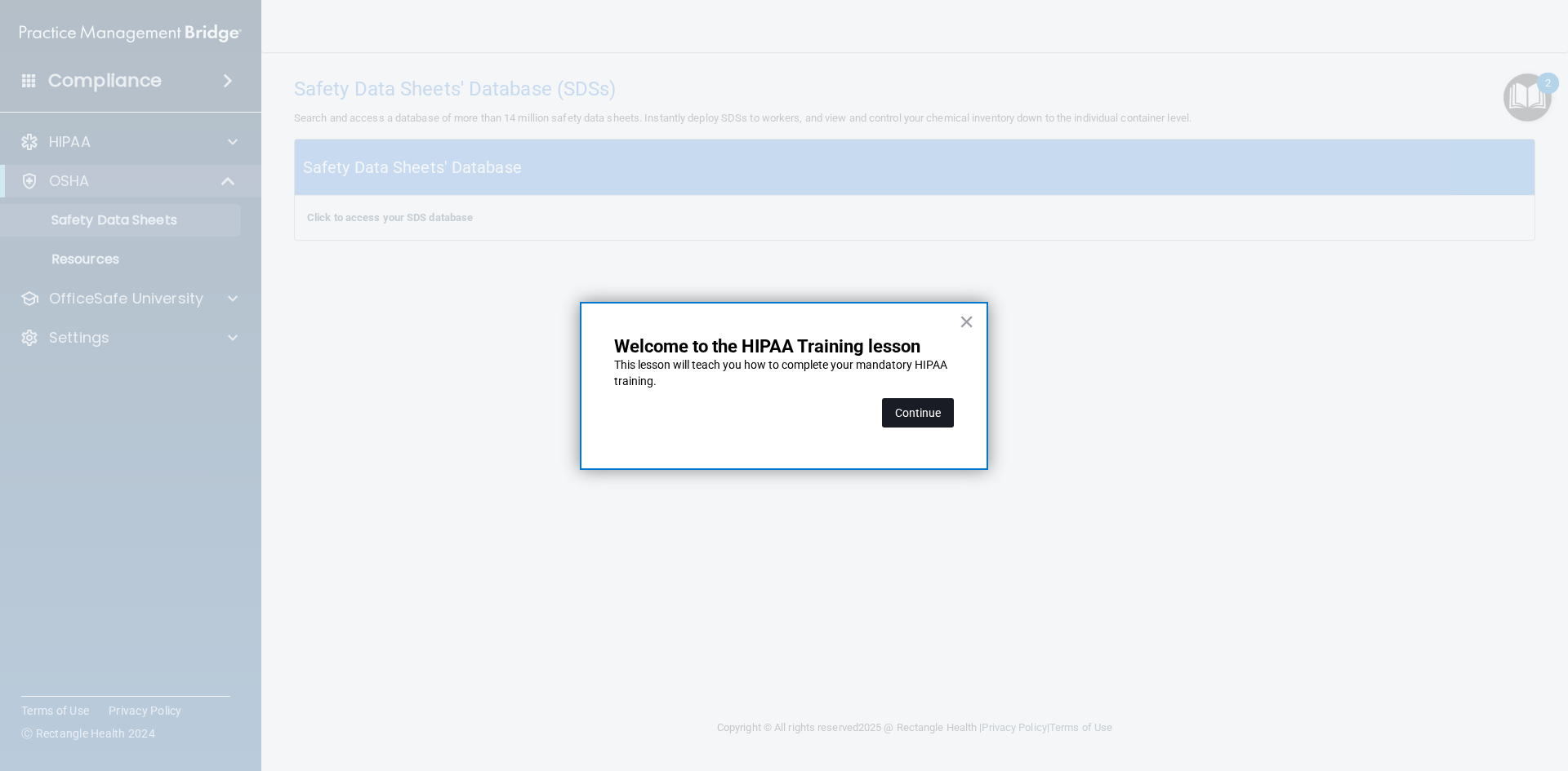
click at [920, 412] on button "Continue" at bounding box center [918, 412] width 72 height 30
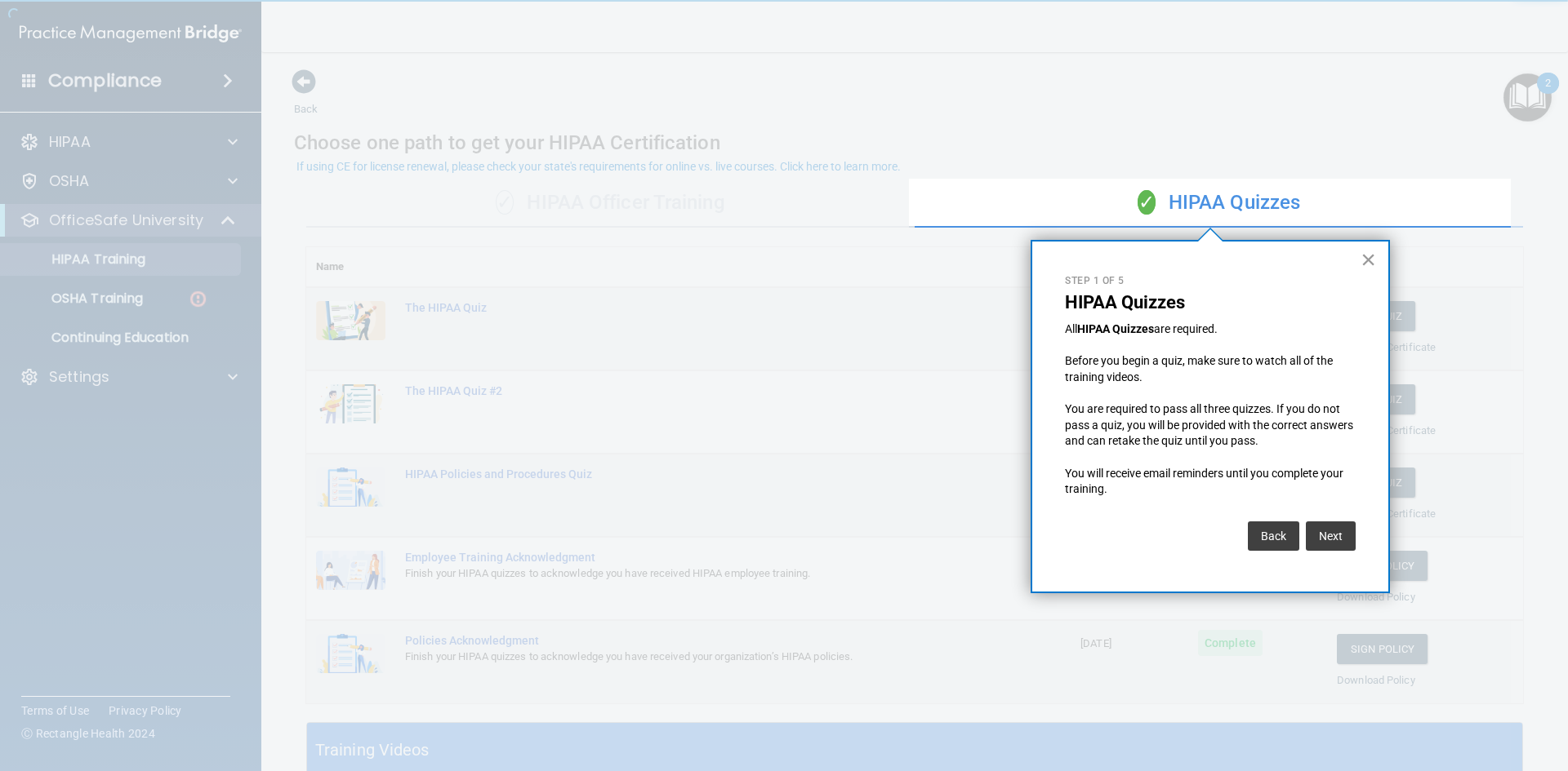
click at [1369, 260] on button "×" at bounding box center [1368, 259] width 15 height 26
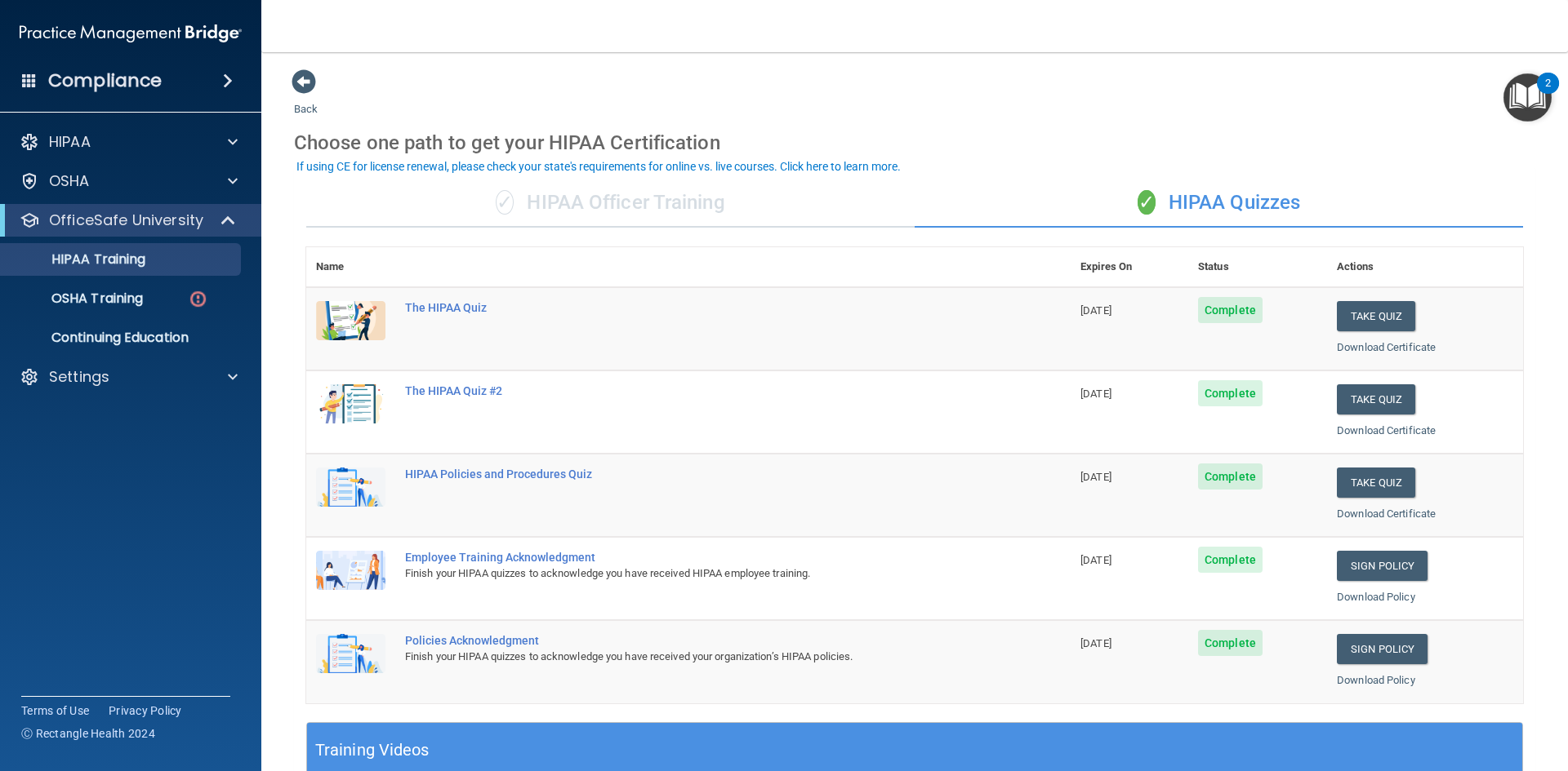
click at [669, 206] on div "✓ HIPAA Officer Training" at bounding box center [610, 203] width 609 height 49
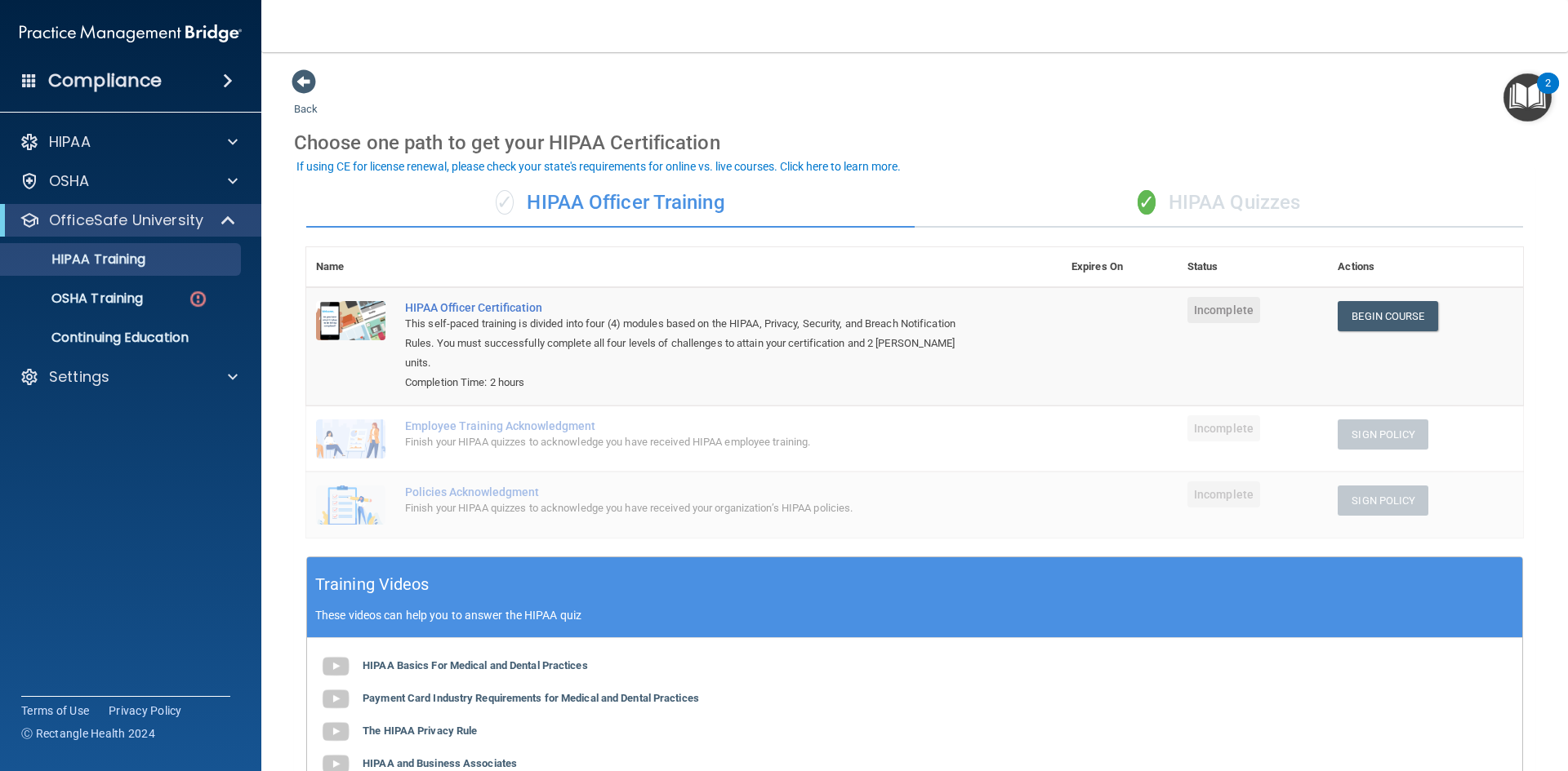
click at [1522, 97] on img "Open Resource Center, 2 new notifications" at bounding box center [1528, 98] width 49 height 49
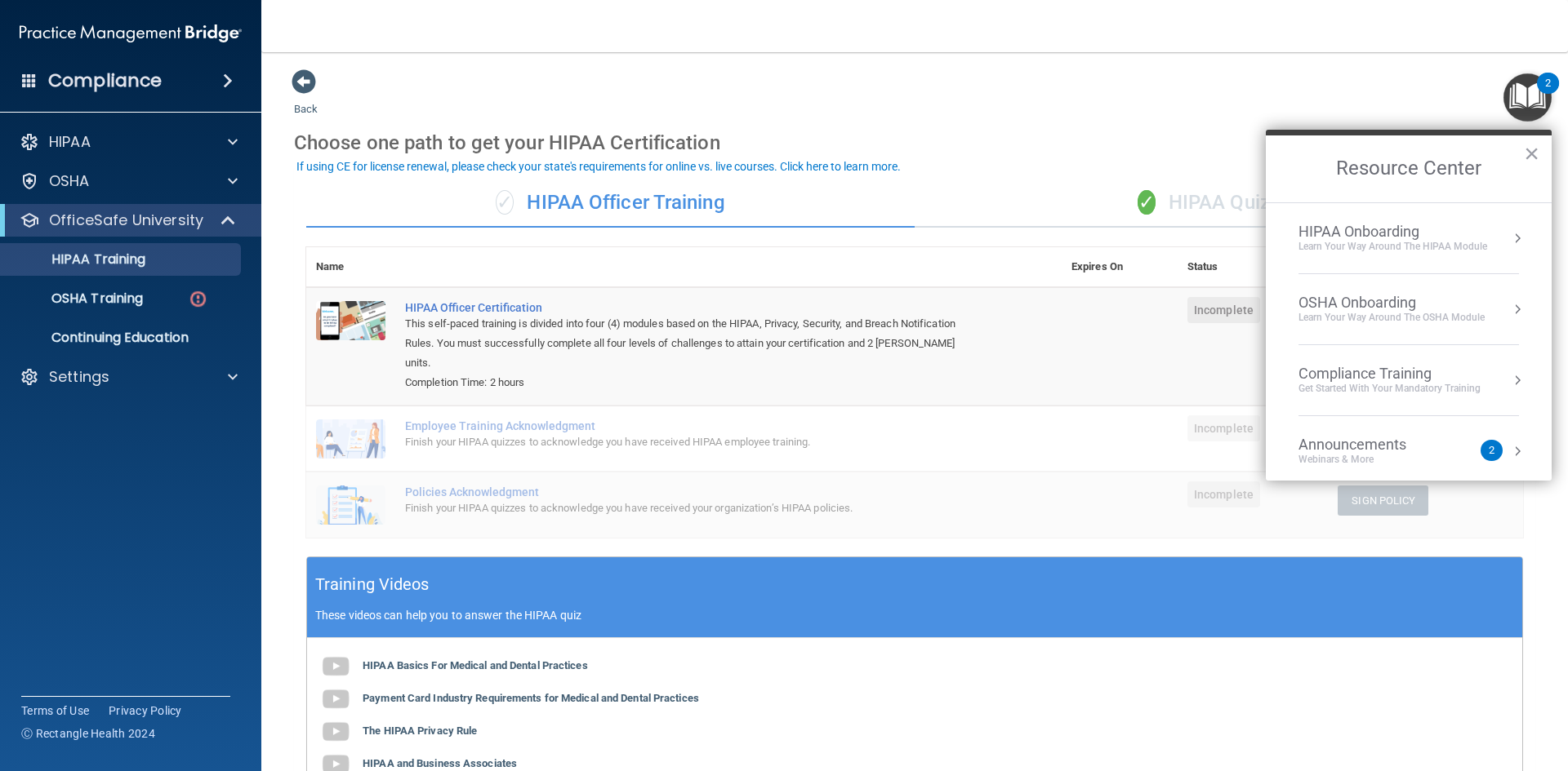
click at [1341, 243] on div "Learn Your Way around the HIPAA module" at bounding box center [1393, 246] width 189 height 13
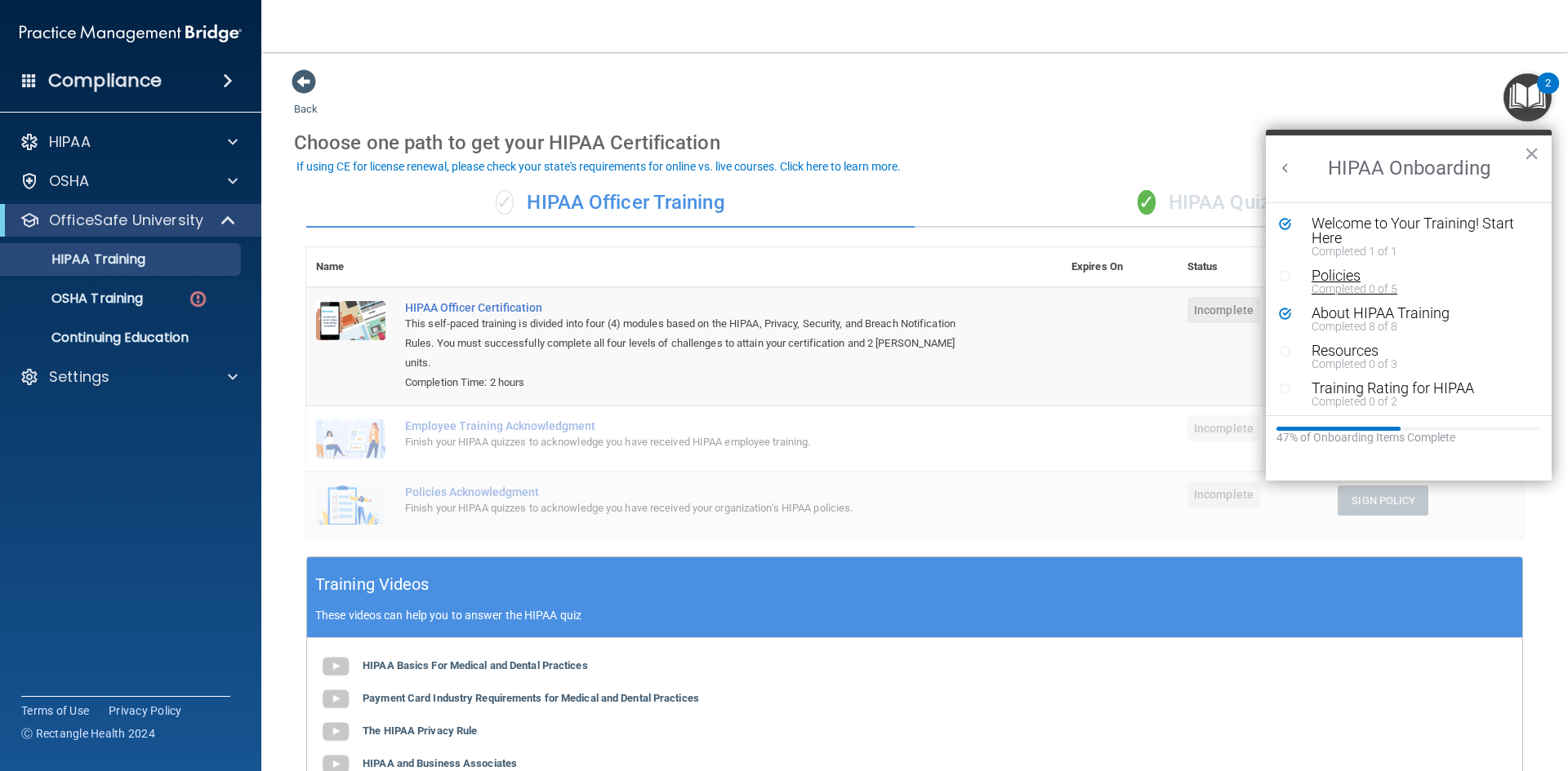
click at [1327, 275] on div "Policies" at bounding box center [1414, 276] width 207 height 14
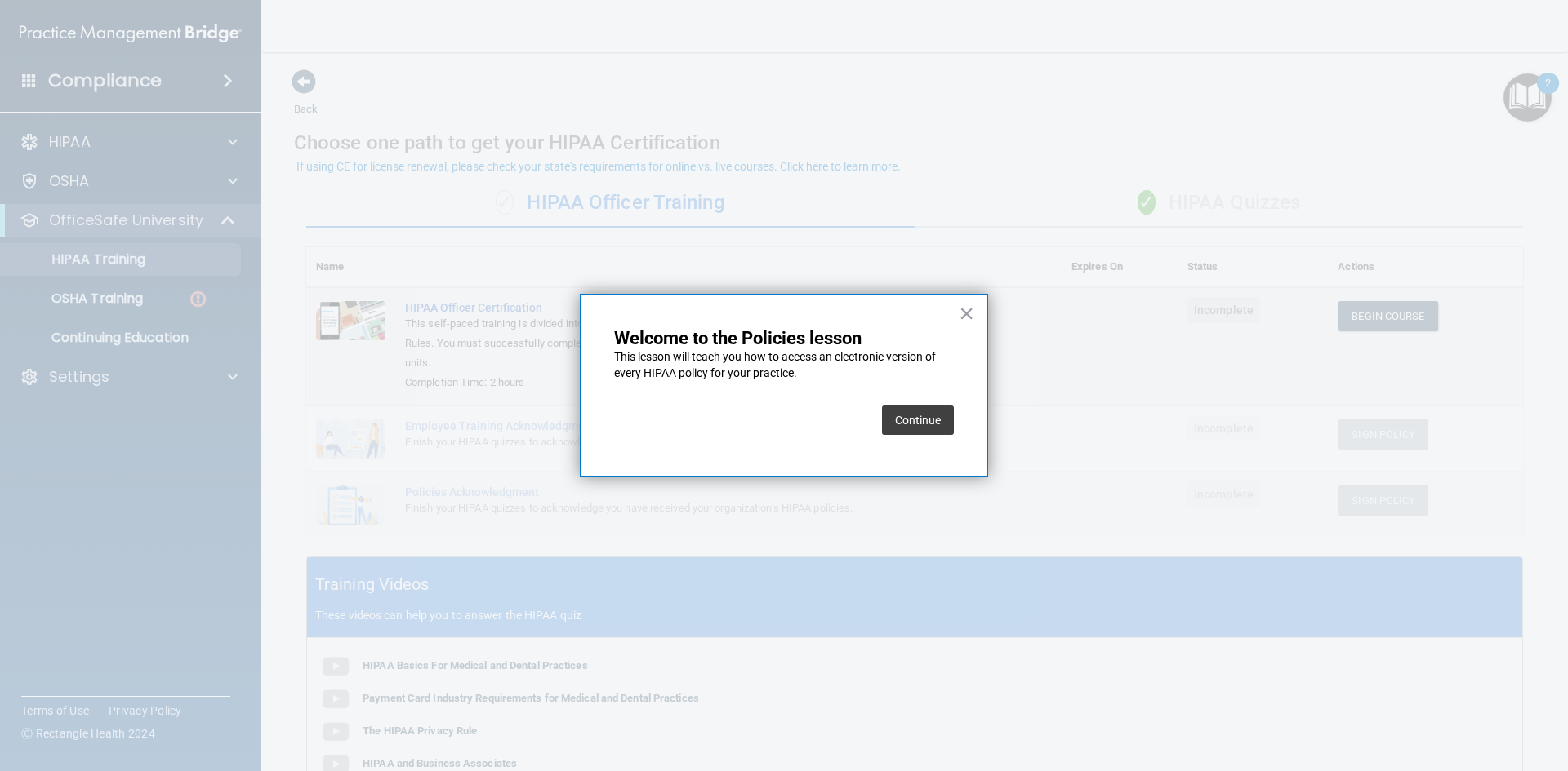
click at [913, 422] on button "Continue" at bounding box center [918, 420] width 72 height 30
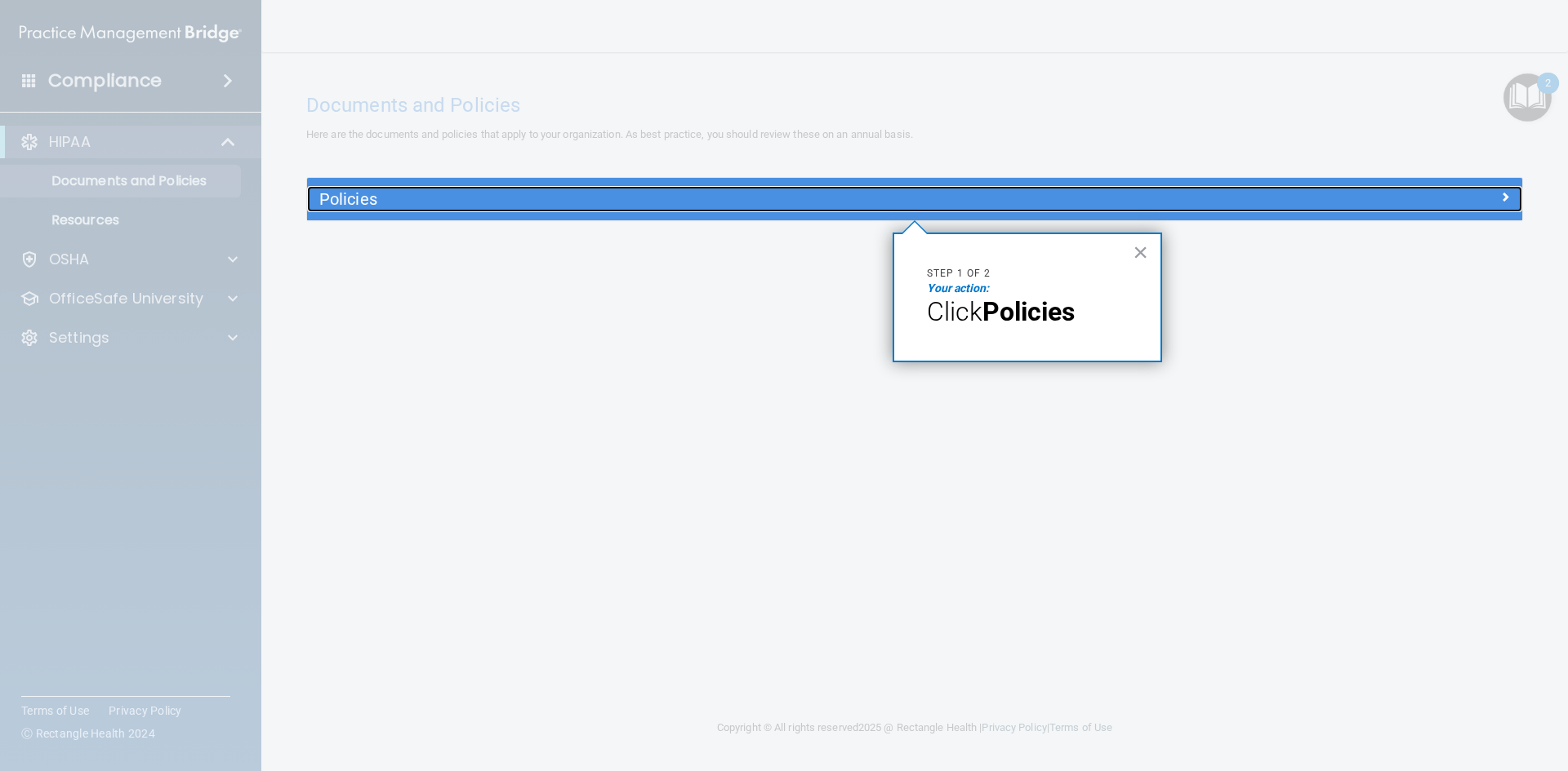
click at [355, 199] on h5 "Policies" at bounding box center [762, 199] width 886 height 18
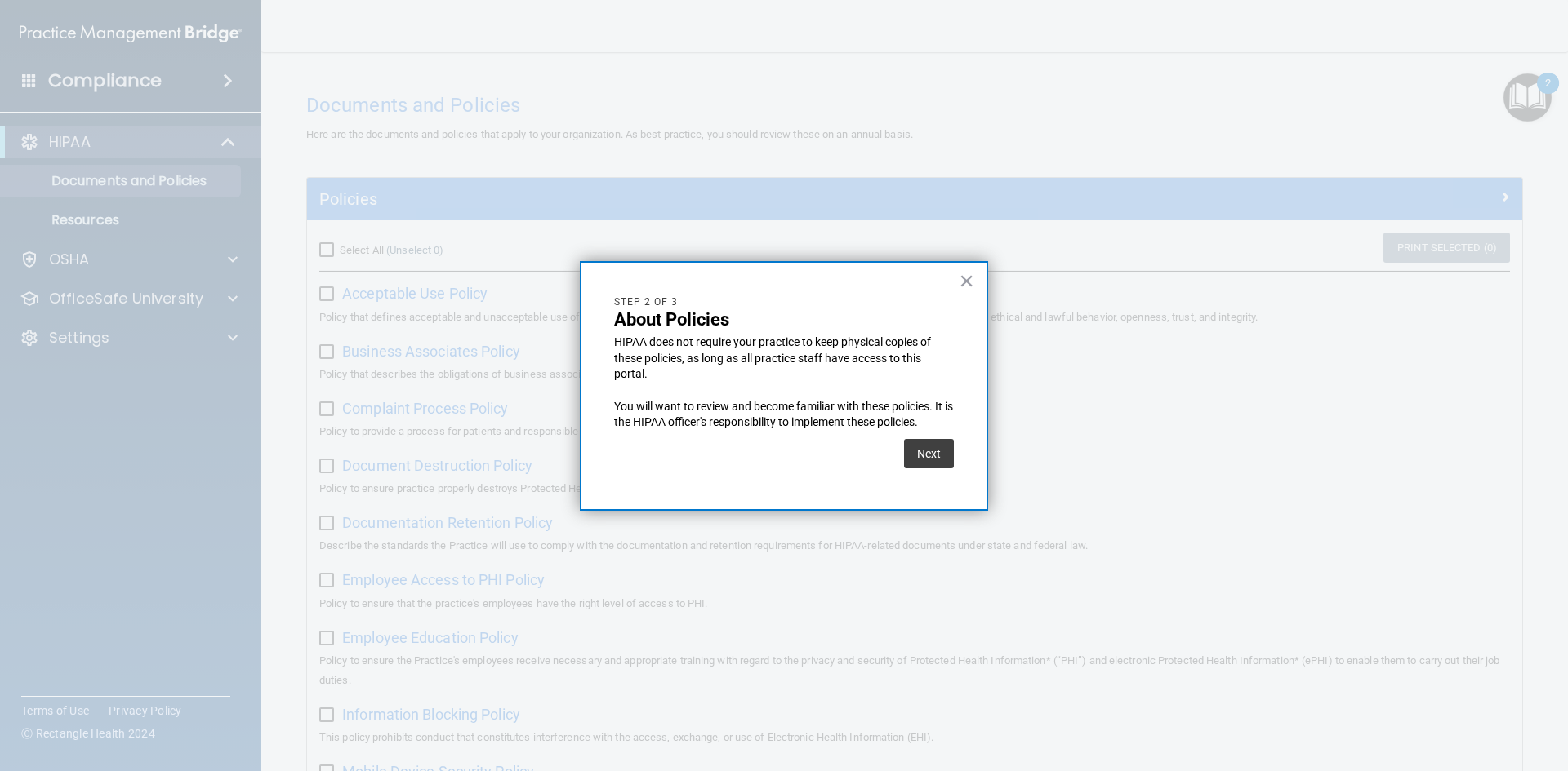
click at [976, 279] on div "× Step 2 of 3 About Policies HIPAA does not require your practice to keep physi…" at bounding box center [784, 386] width 408 height 250
click at [965, 279] on button "×" at bounding box center [966, 280] width 15 height 26
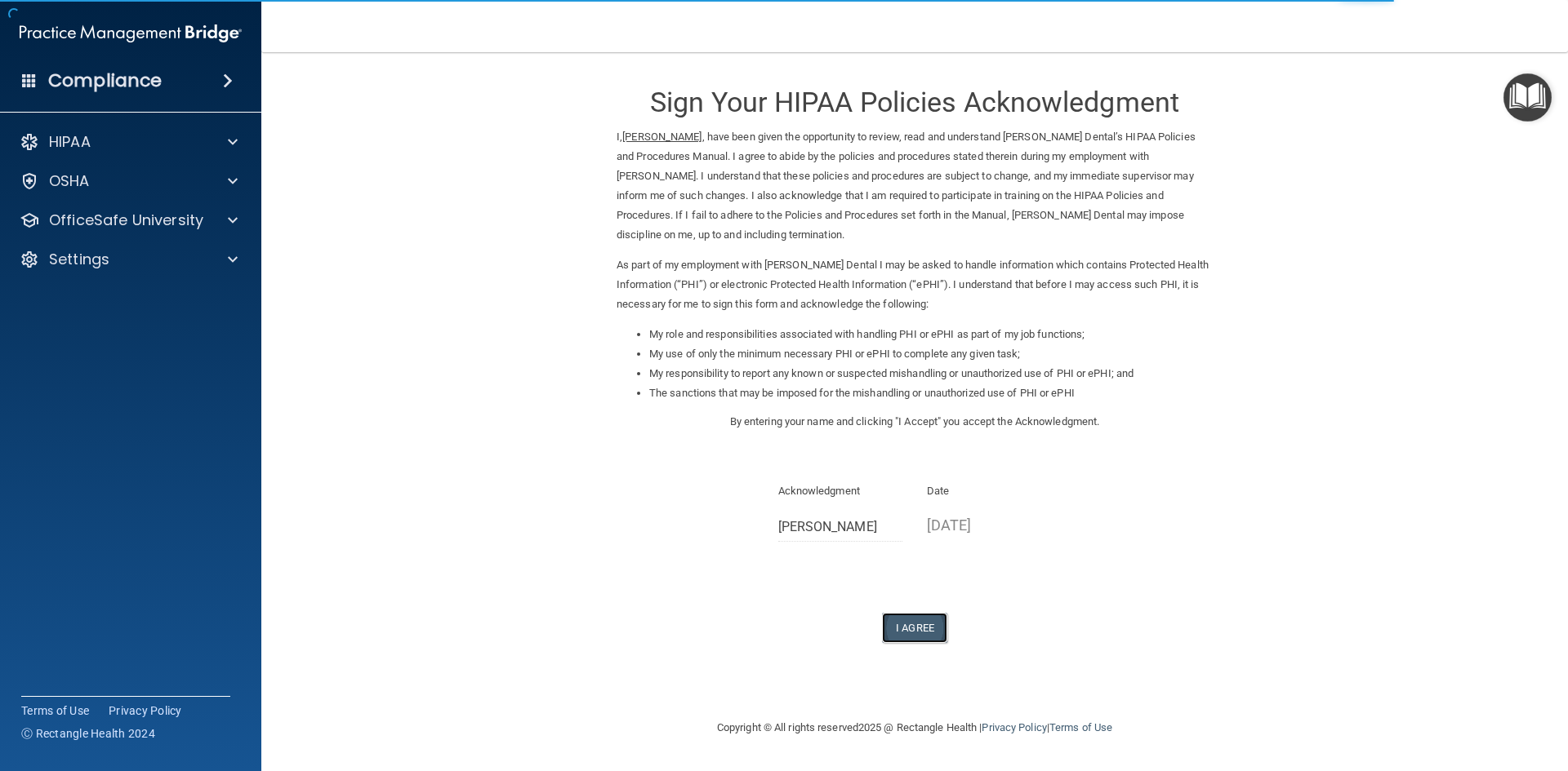
click at [919, 630] on button "I Agree" at bounding box center [914, 628] width 66 height 31
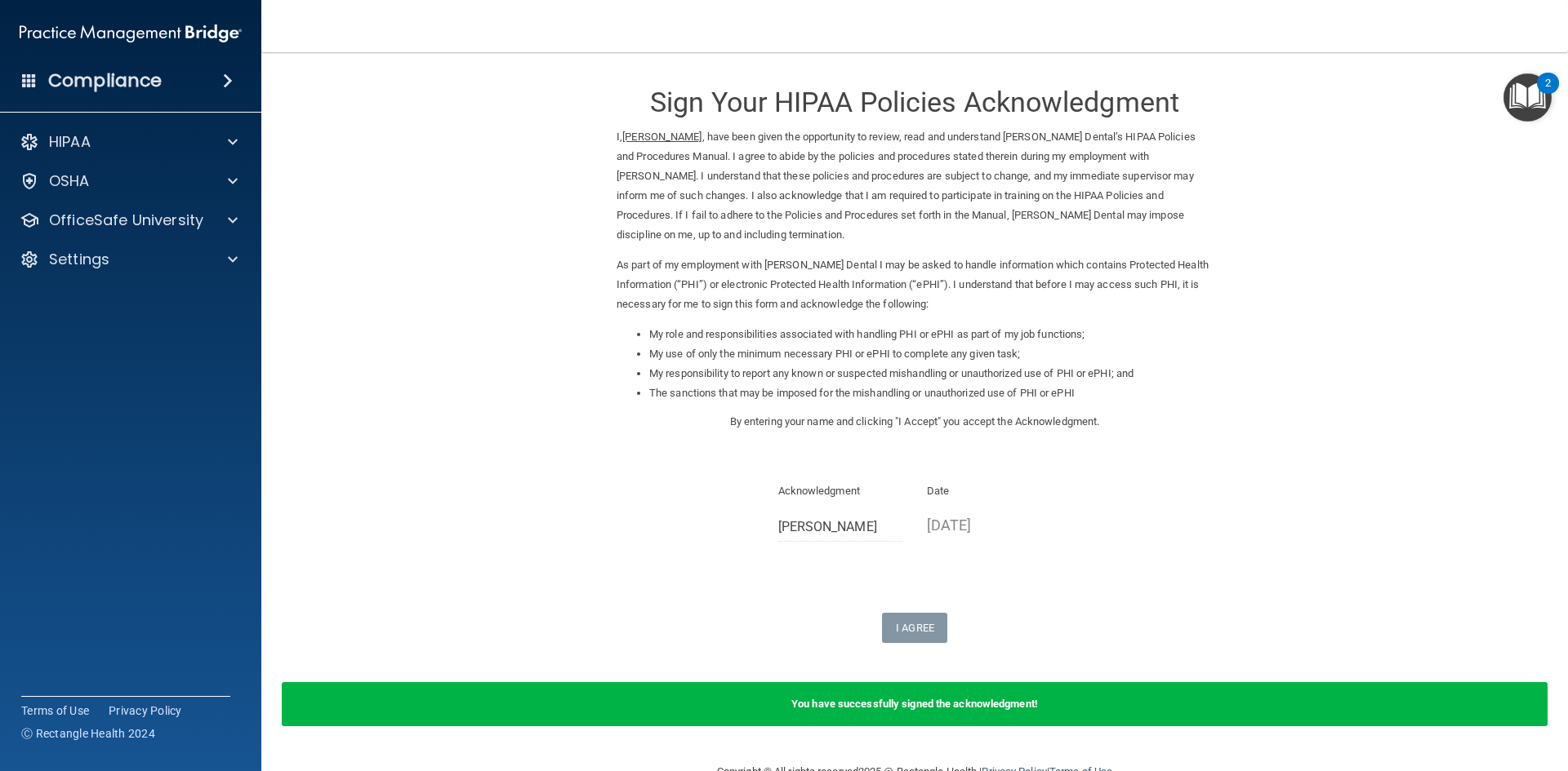
click at [1536, 96] on img "Open Resource Center, 2 new notifications" at bounding box center [1528, 98] width 49 height 49
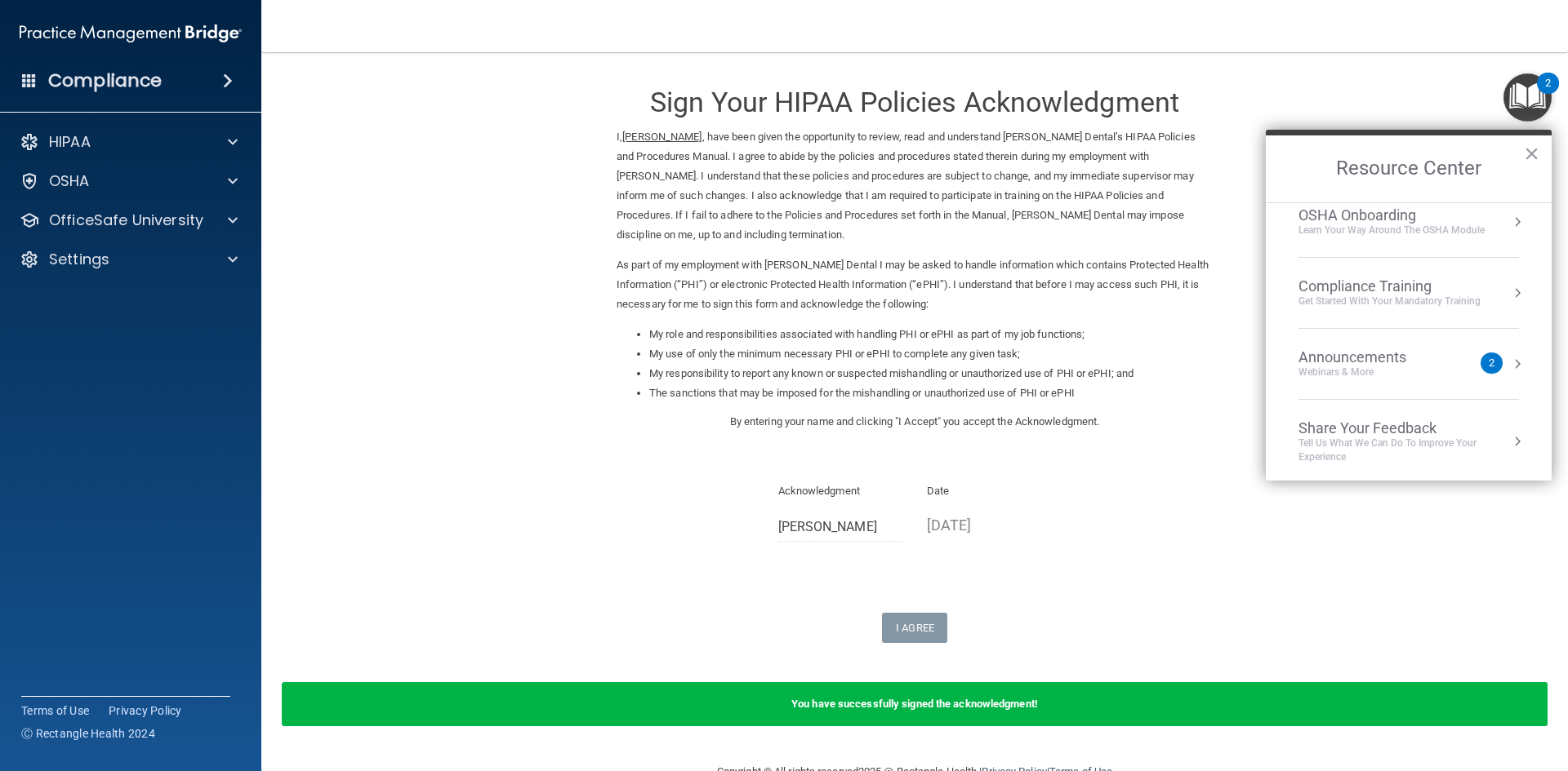
scroll to position [92, 0]
click at [1483, 358] on div "2" at bounding box center [1491, 359] width 22 height 22
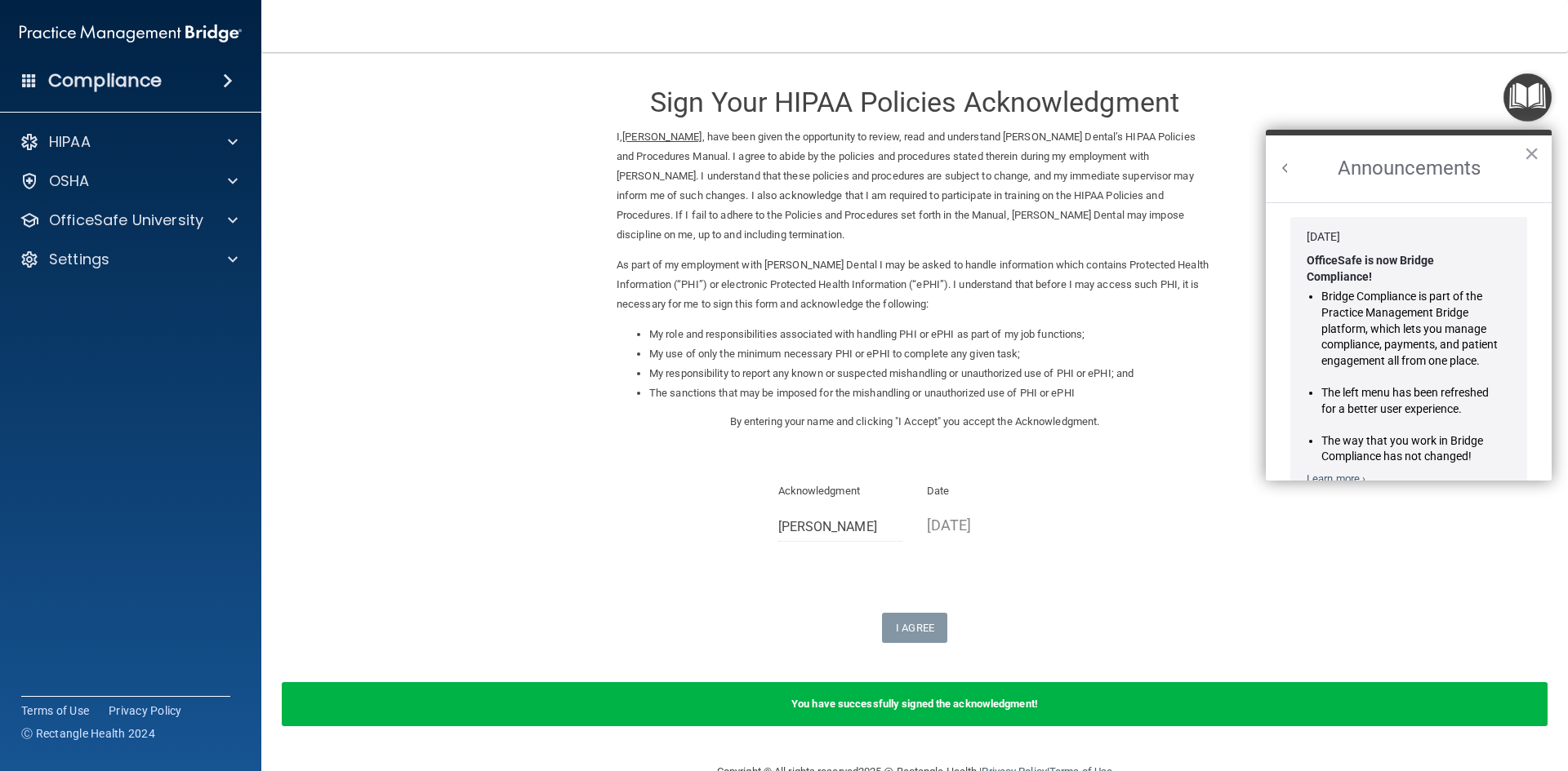
scroll to position [0, 0]
click at [1288, 164] on button "Back to Resource Center Home" at bounding box center [1285, 168] width 16 height 16
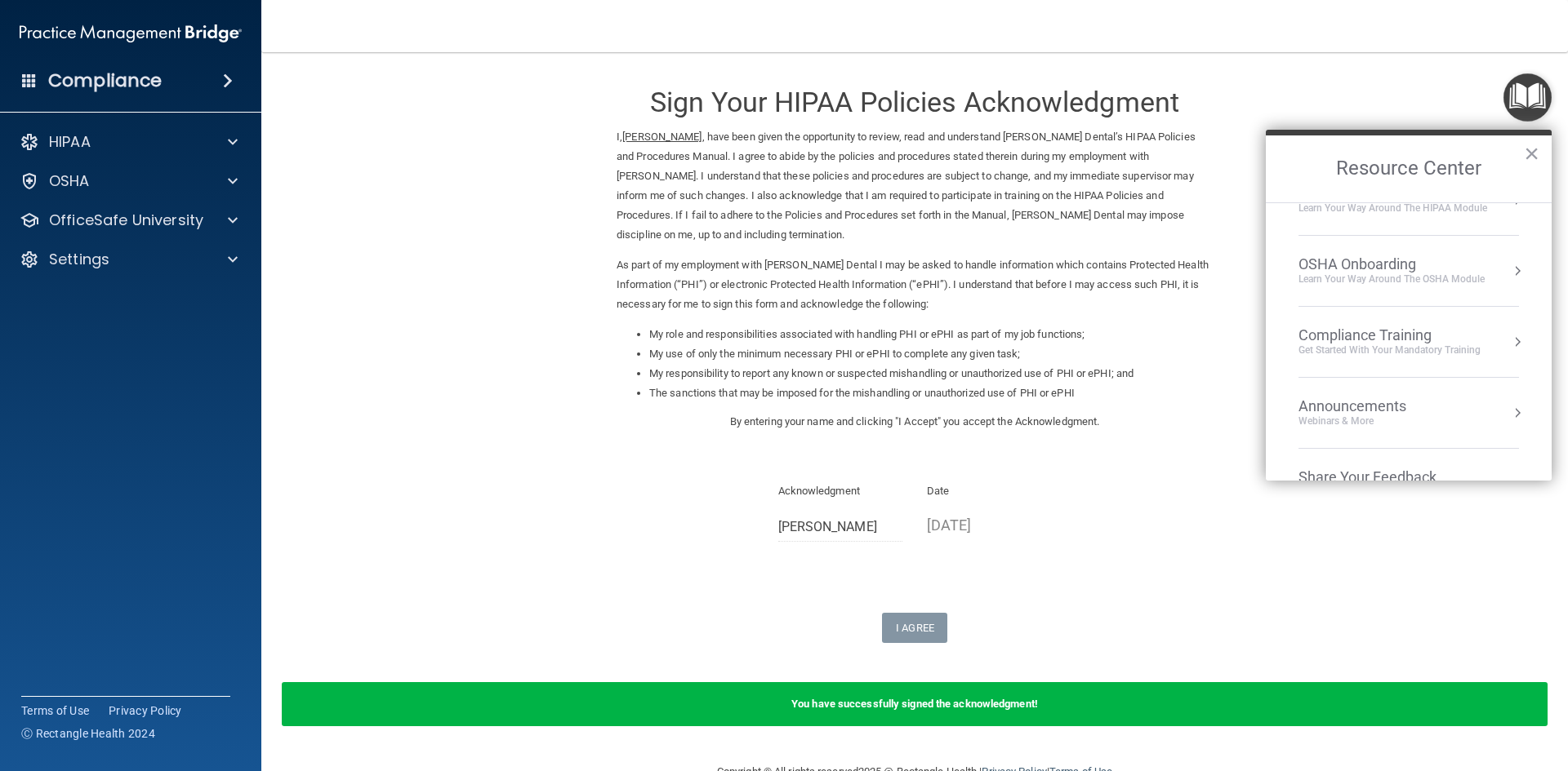
scroll to position [10, 0]
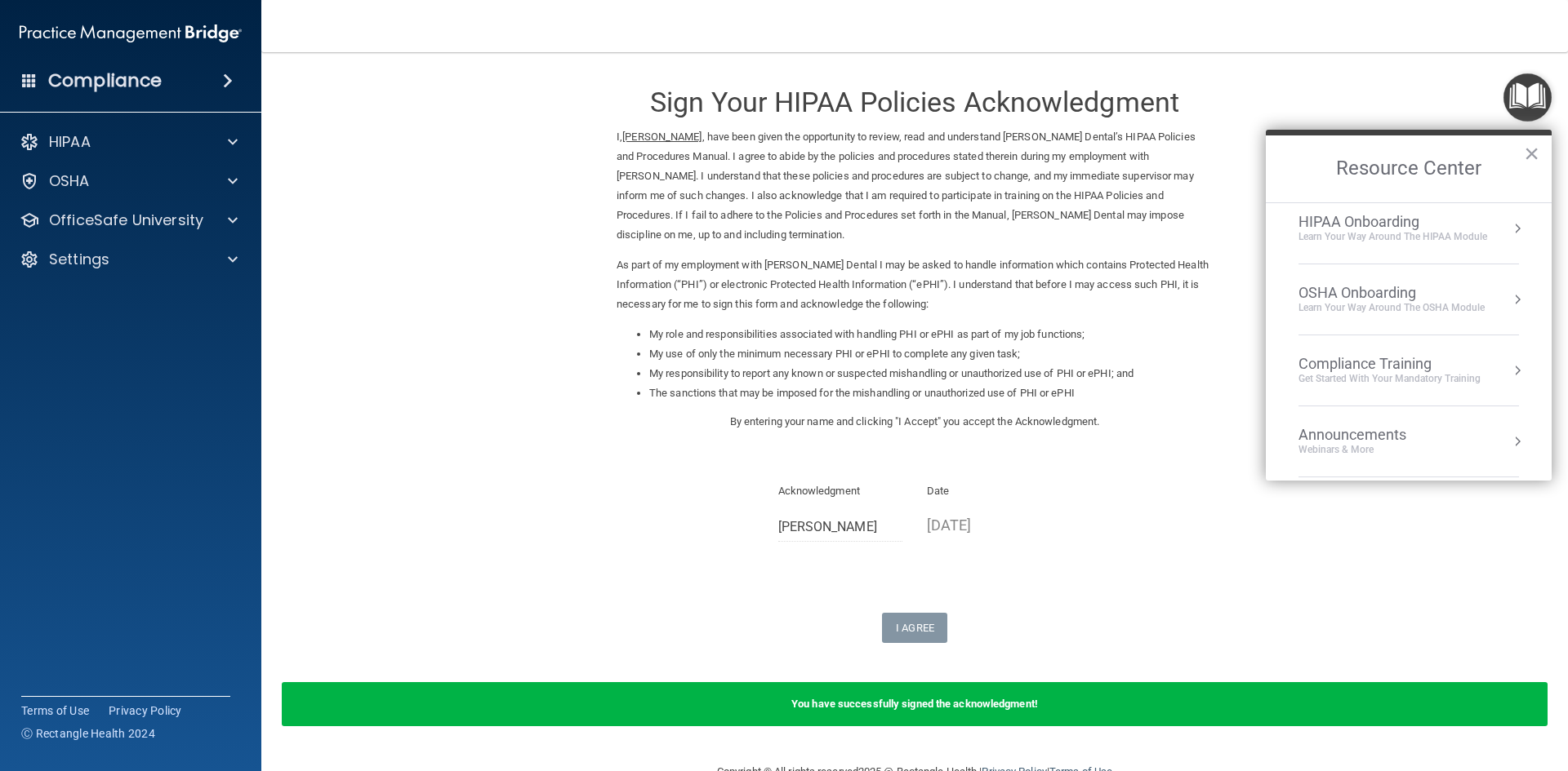
click at [225, 86] on span at bounding box center [227, 81] width 10 height 20
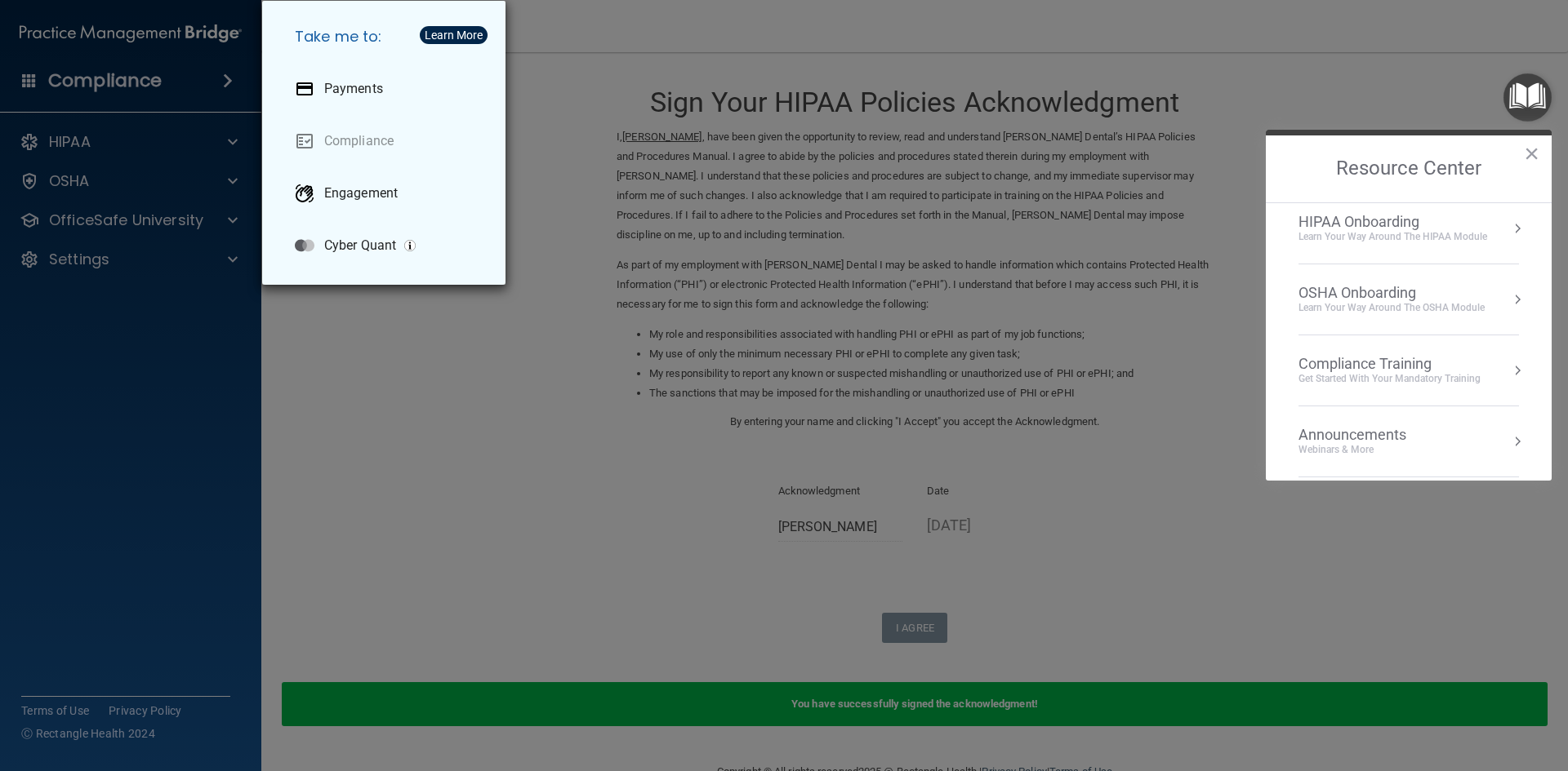
click at [229, 141] on div "Take me to: Payments Compliance Engagement Cyber Quant" at bounding box center [784, 386] width 1568 height 771
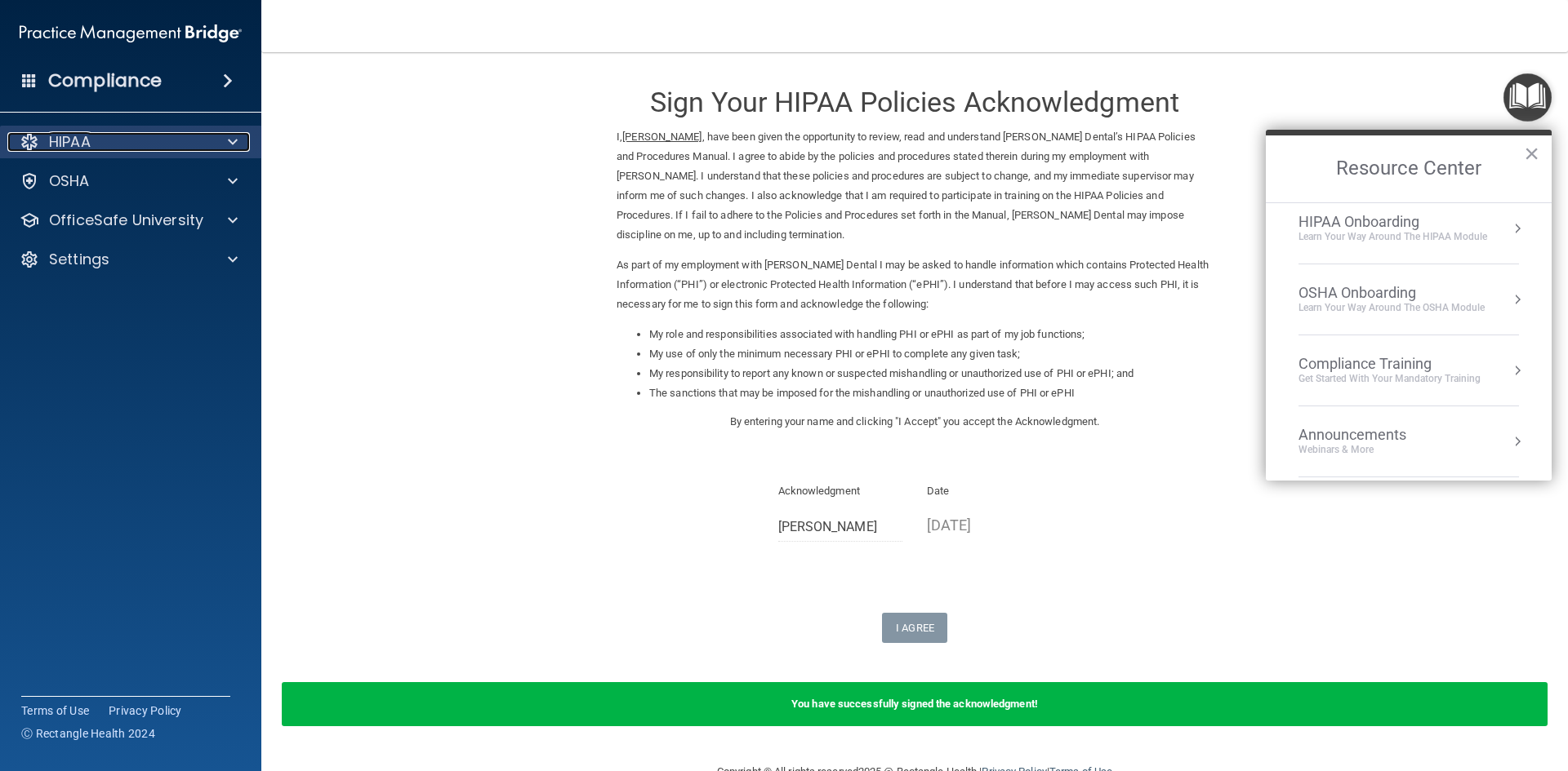
click at [230, 139] on span at bounding box center [232, 142] width 10 height 20
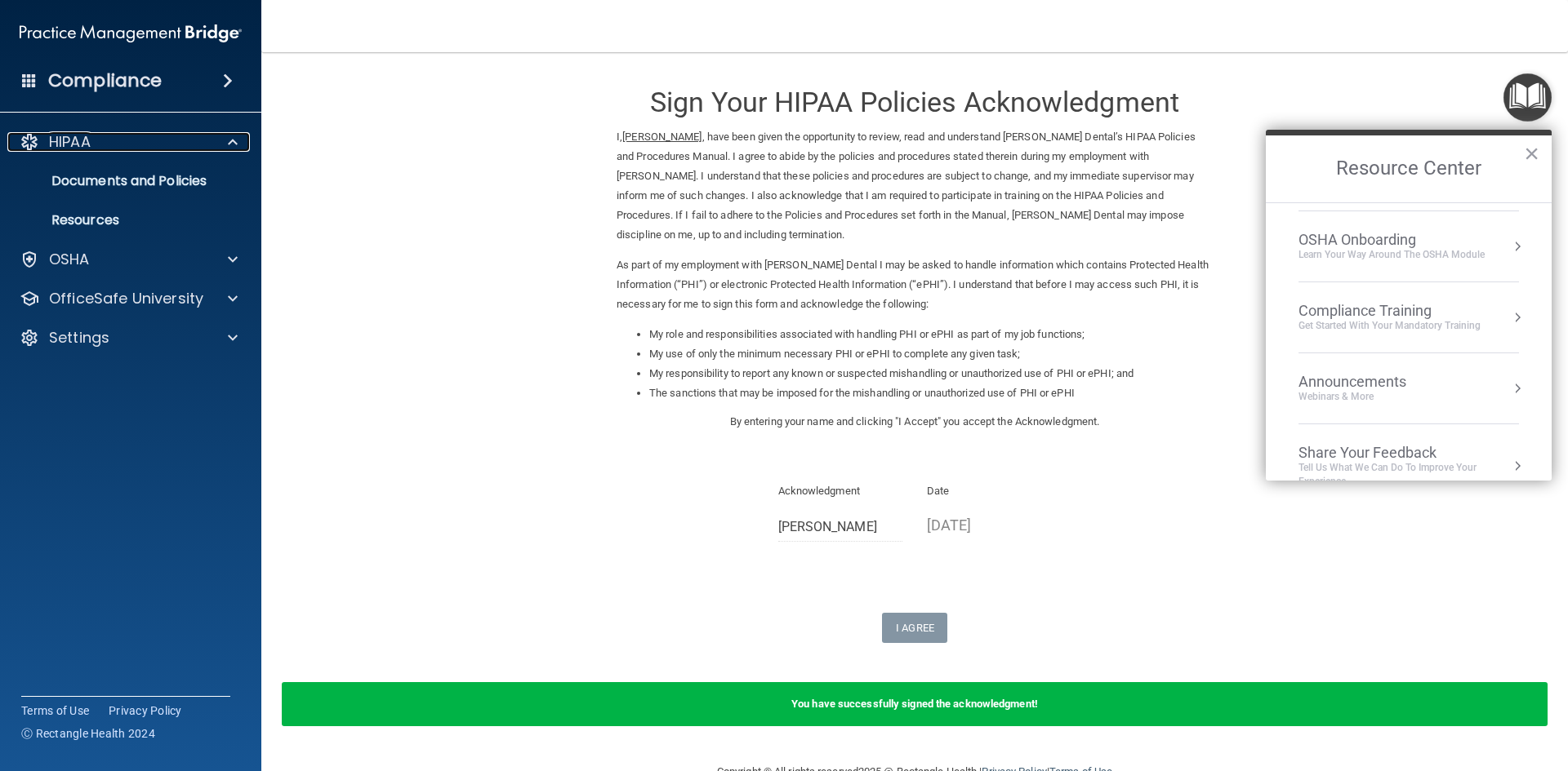
scroll to position [92, 0]
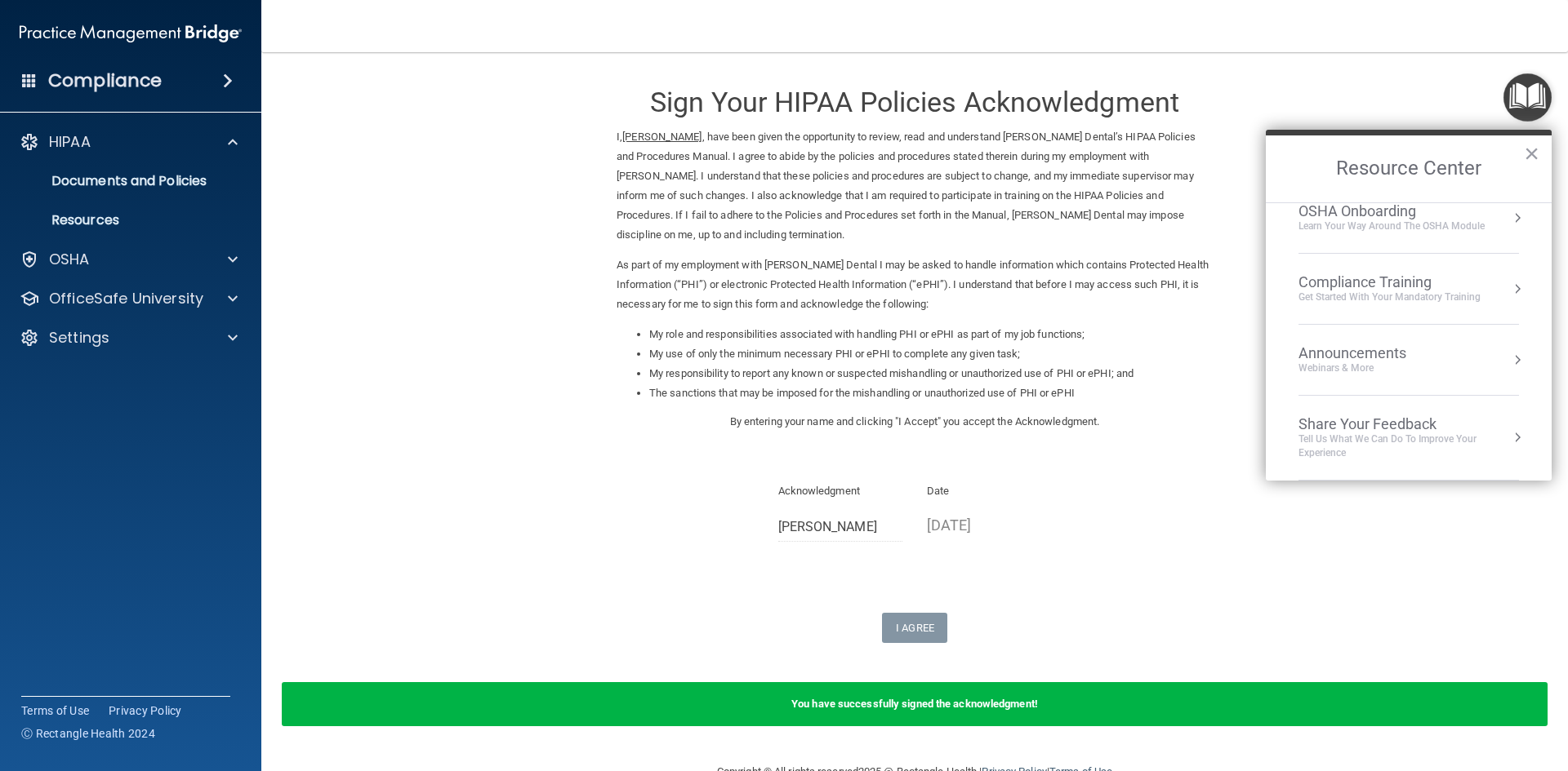
click at [1395, 293] on div "Get Started with your mandatory training" at bounding box center [1389, 297] width 183 height 13
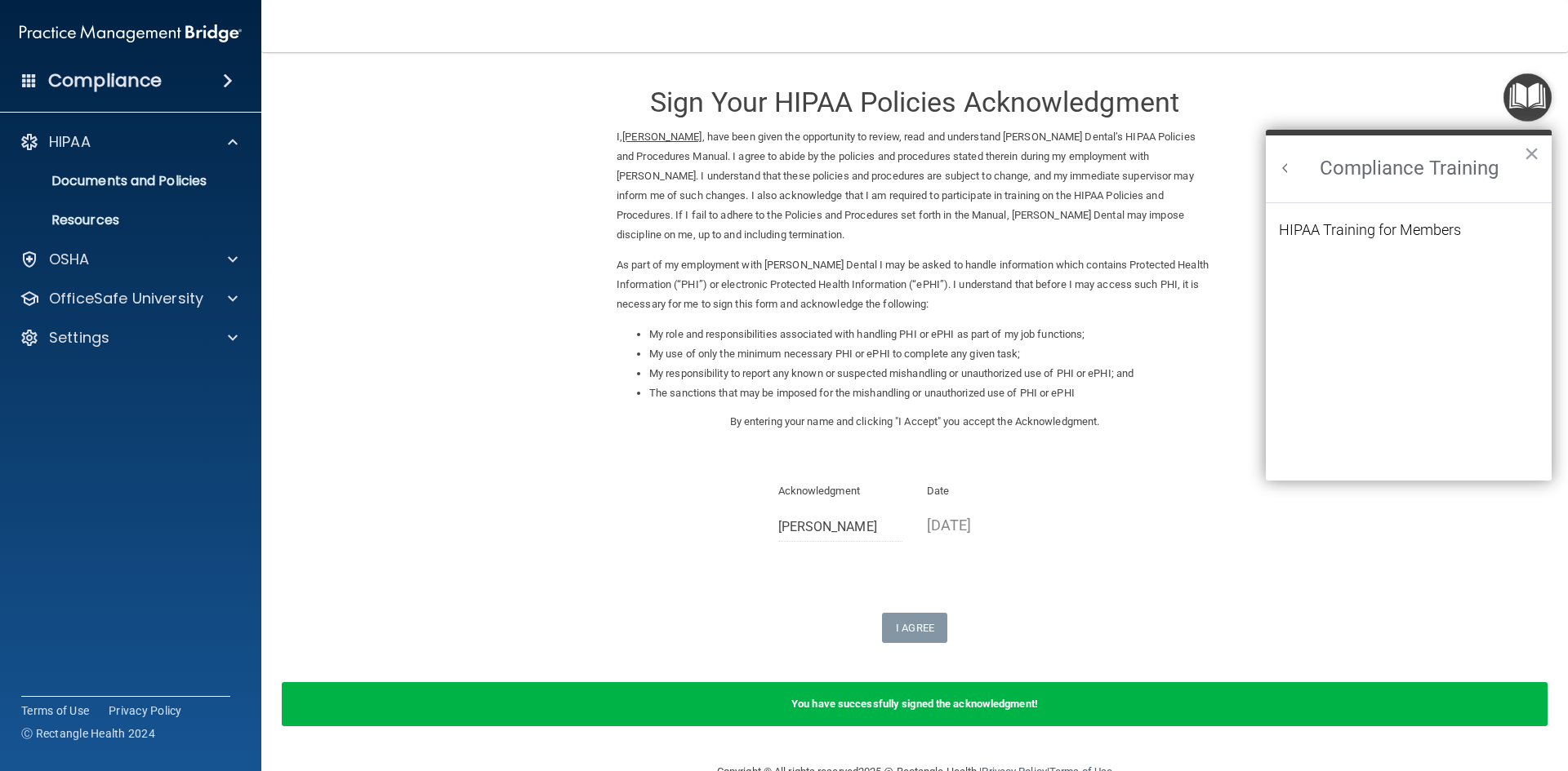
scroll to position [71, 0]
click at [1335, 235] on div "HIPAA Training for Members" at bounding box center [1369, 230] width 183 height 14
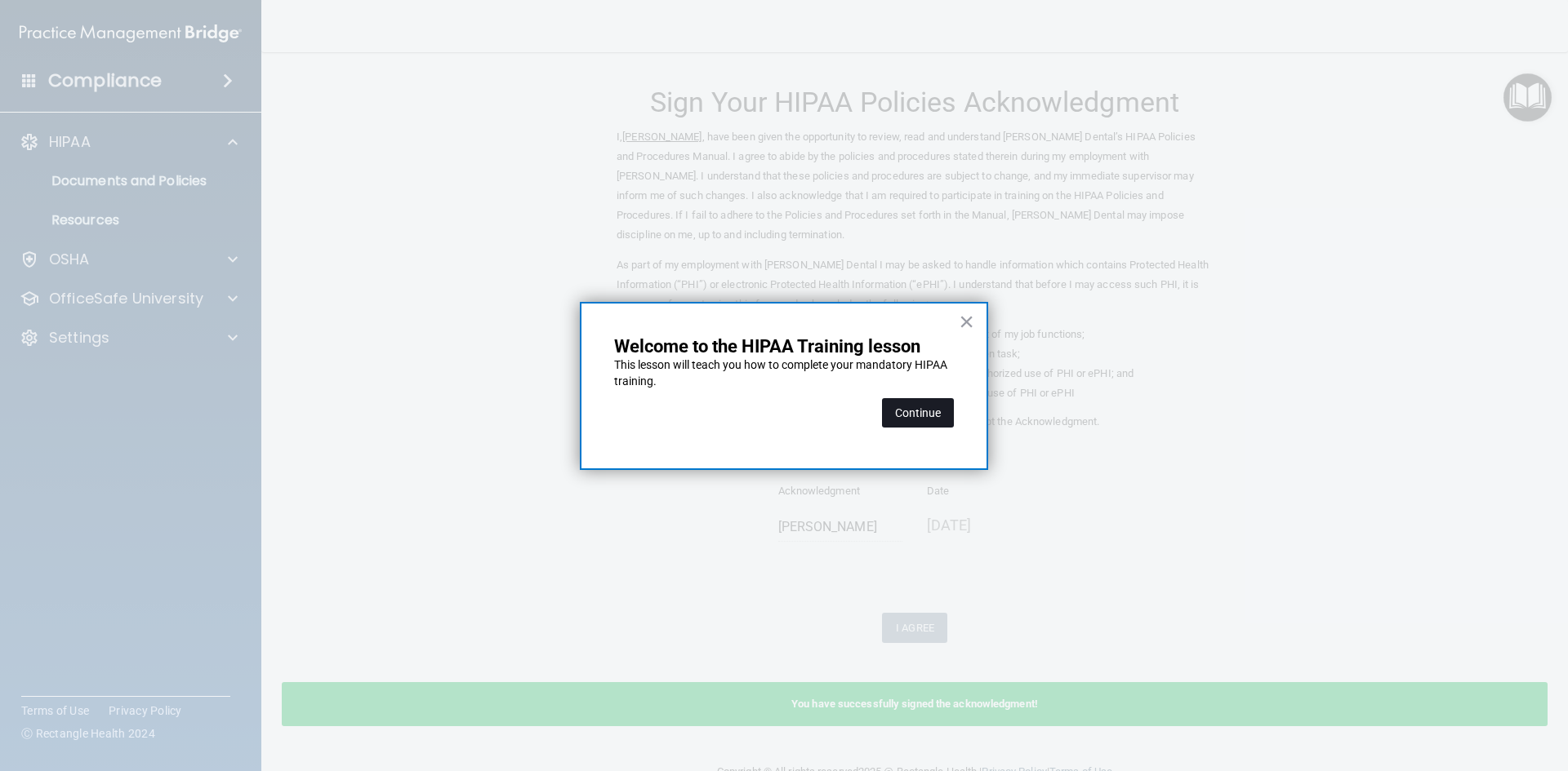
click at [894, 412] on button "Continue" at bounding box center [918, 412] width 72 height 30
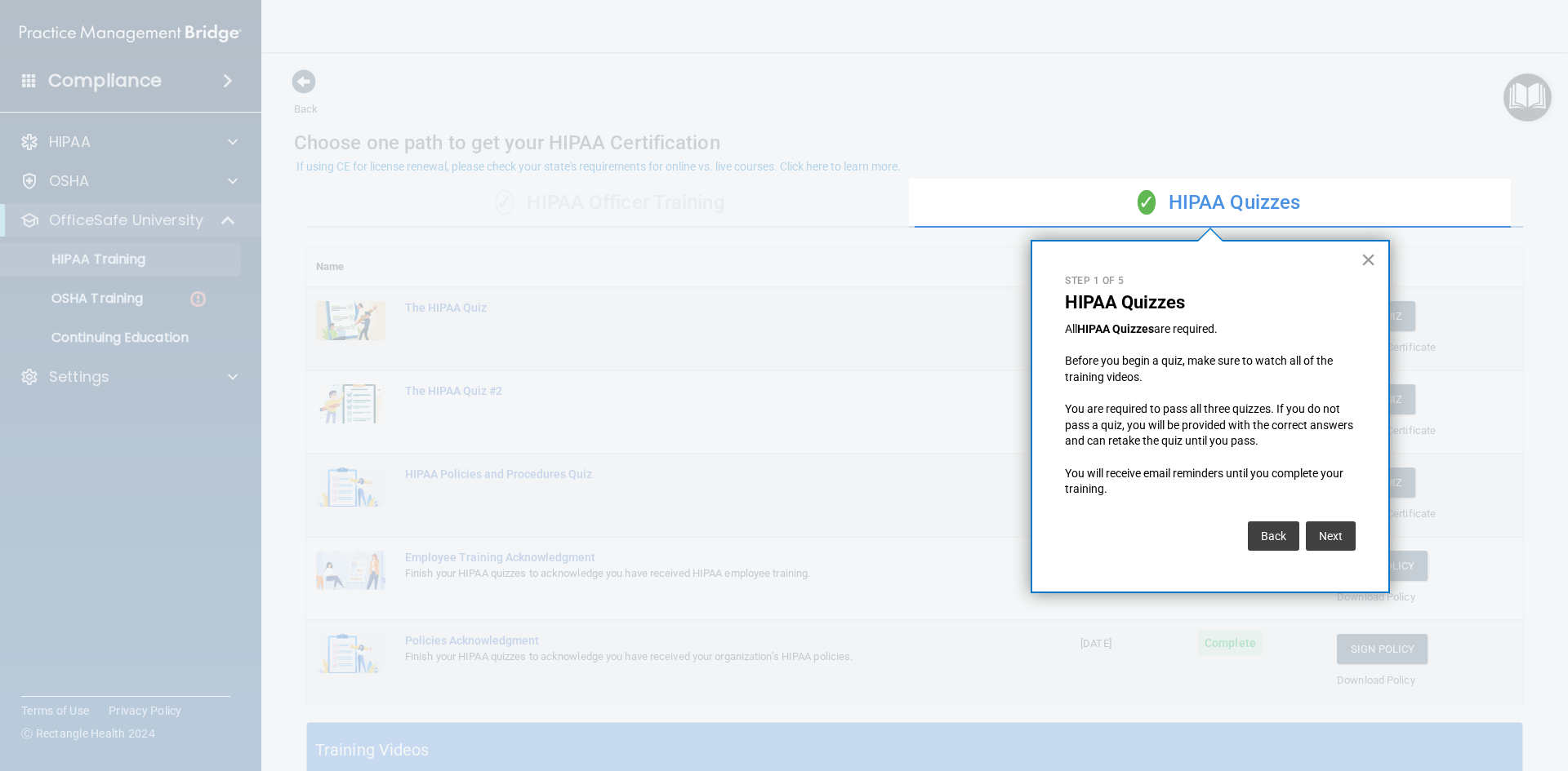
click at [1370, 261] on button "×" at bounding box center [1368, 259] width 15 height 26
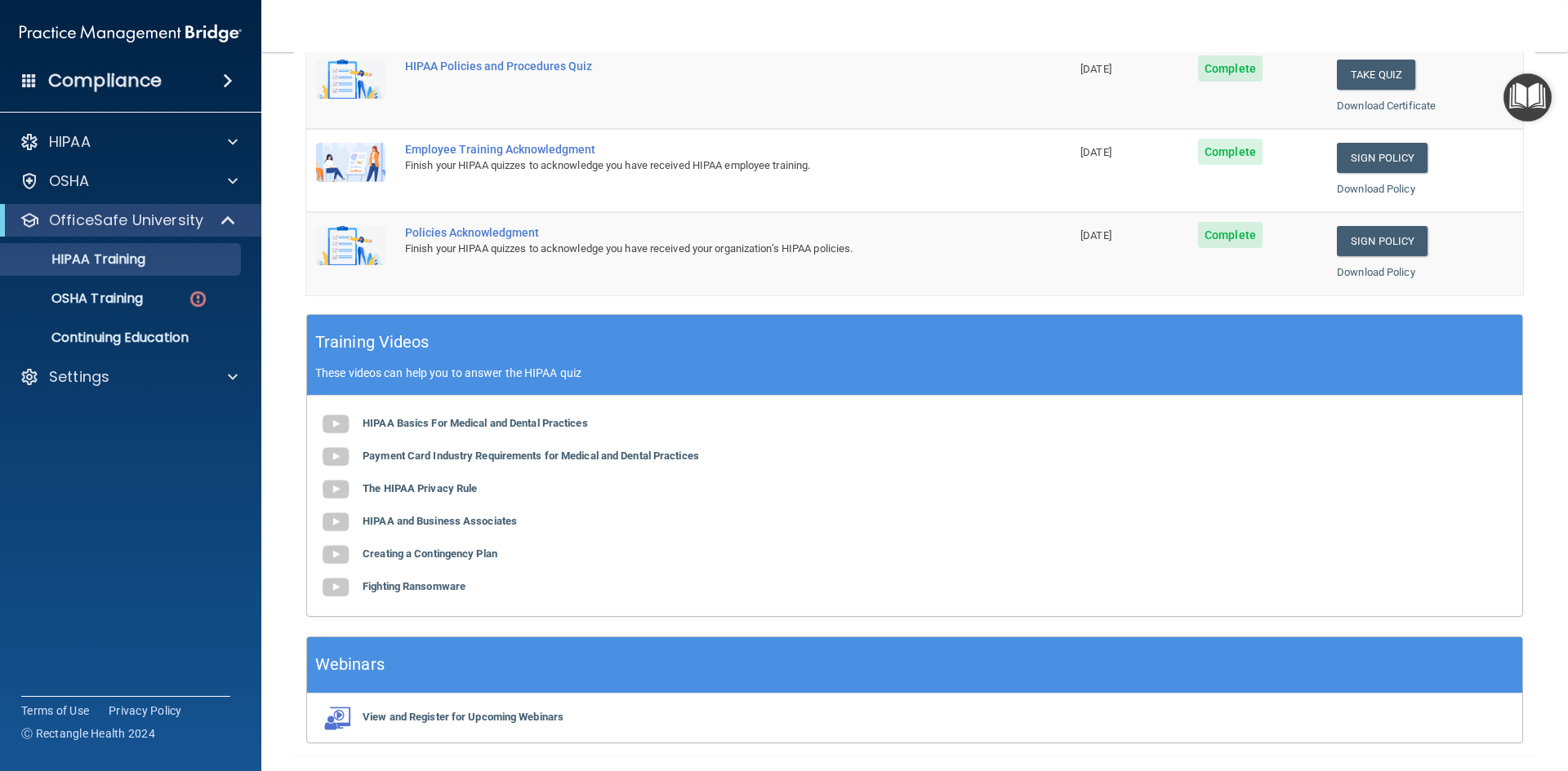
scroll to position [457, 0]
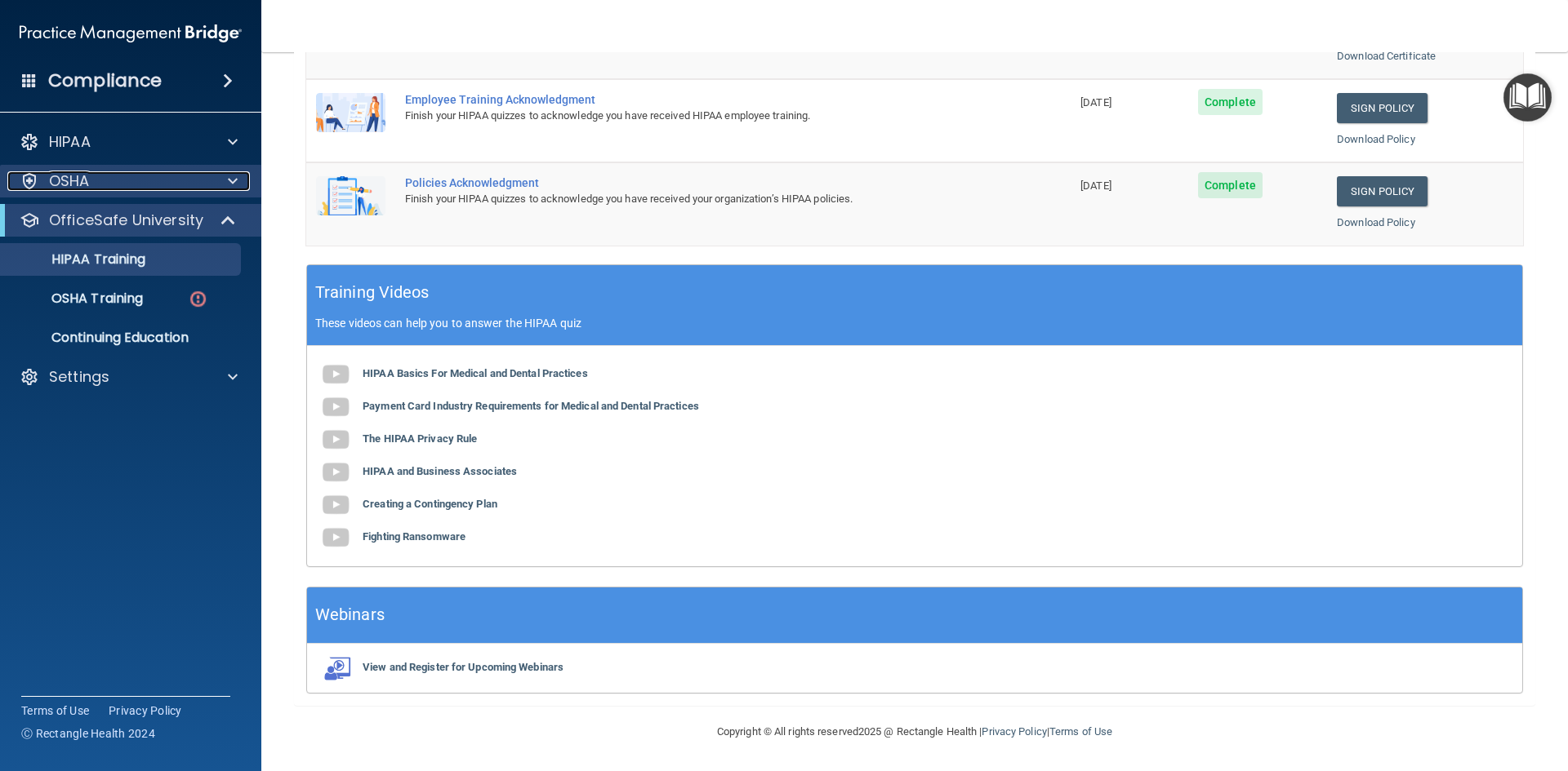
click at [226, 182] on div at bounding box center [229, 182] width 40 height 20
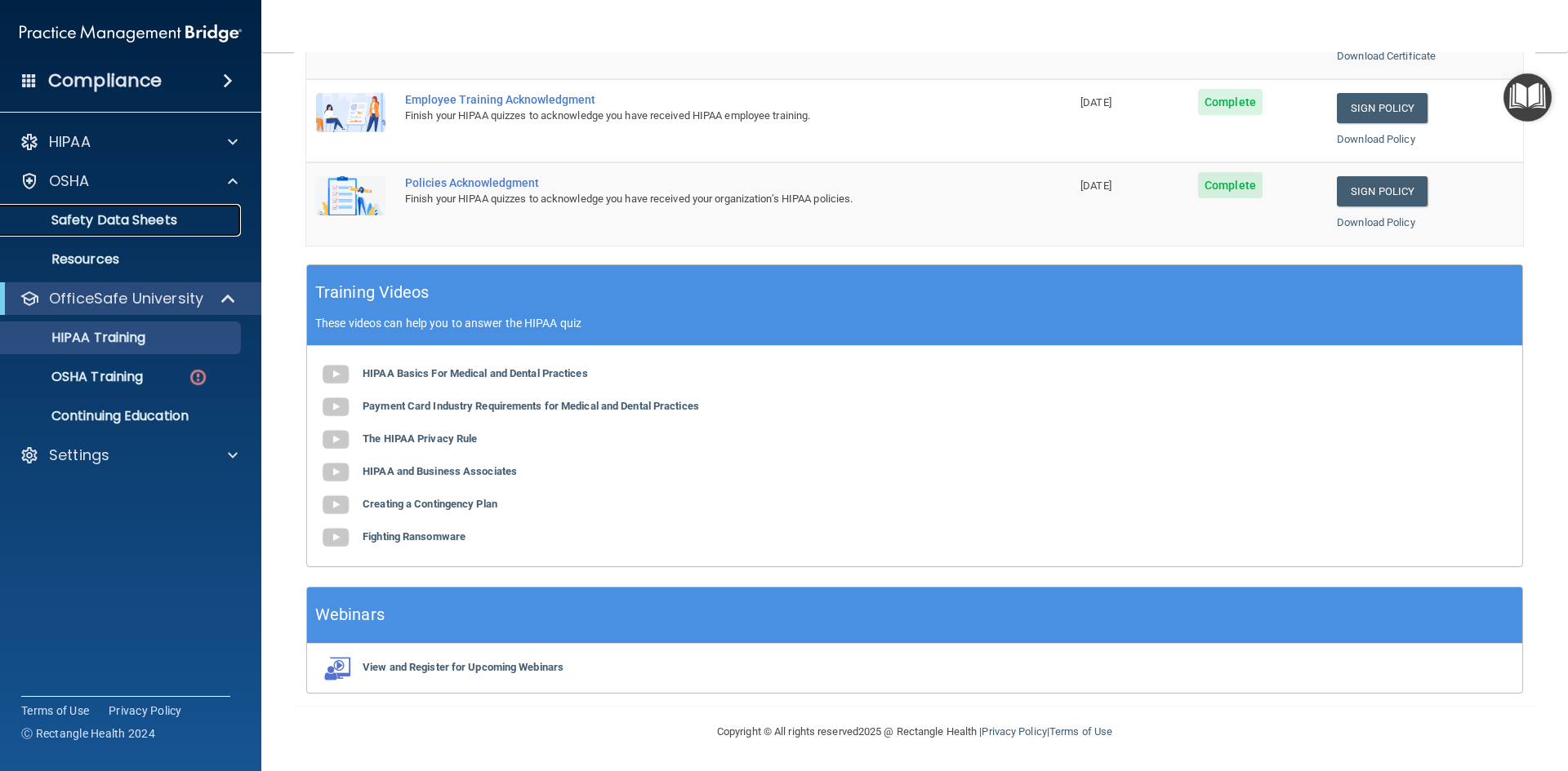
click at [166, 217] on p "Safety Data Sheets" at bounding box center [122, 220] width 223 height 16
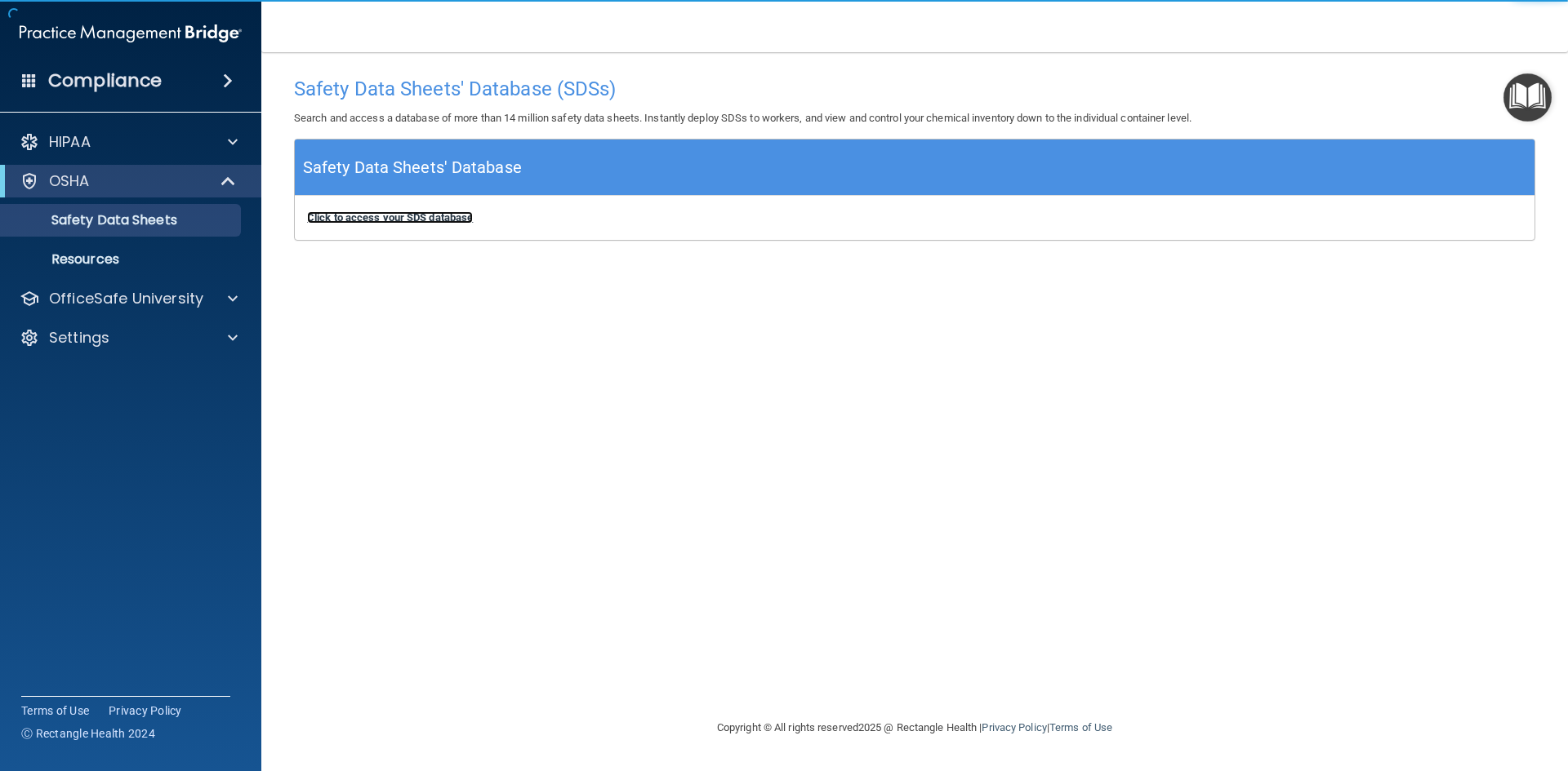
click at [453, 219] on b "Click to access your SDS database" at bounding box center [389, 217] width 165 height 13
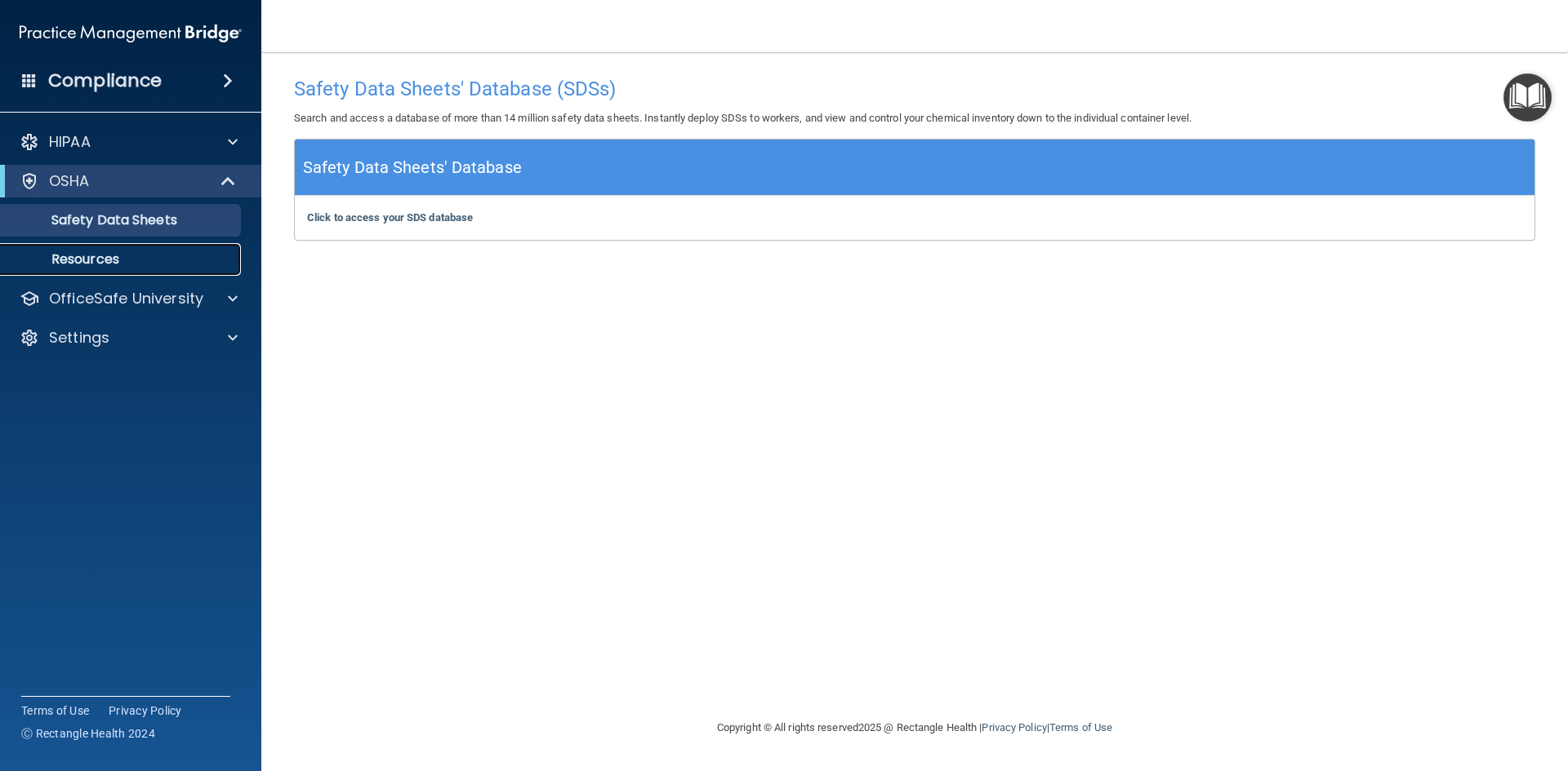
click at [111, 260] on p "Resources" at bounding box center [122, 260] width 223 height 16
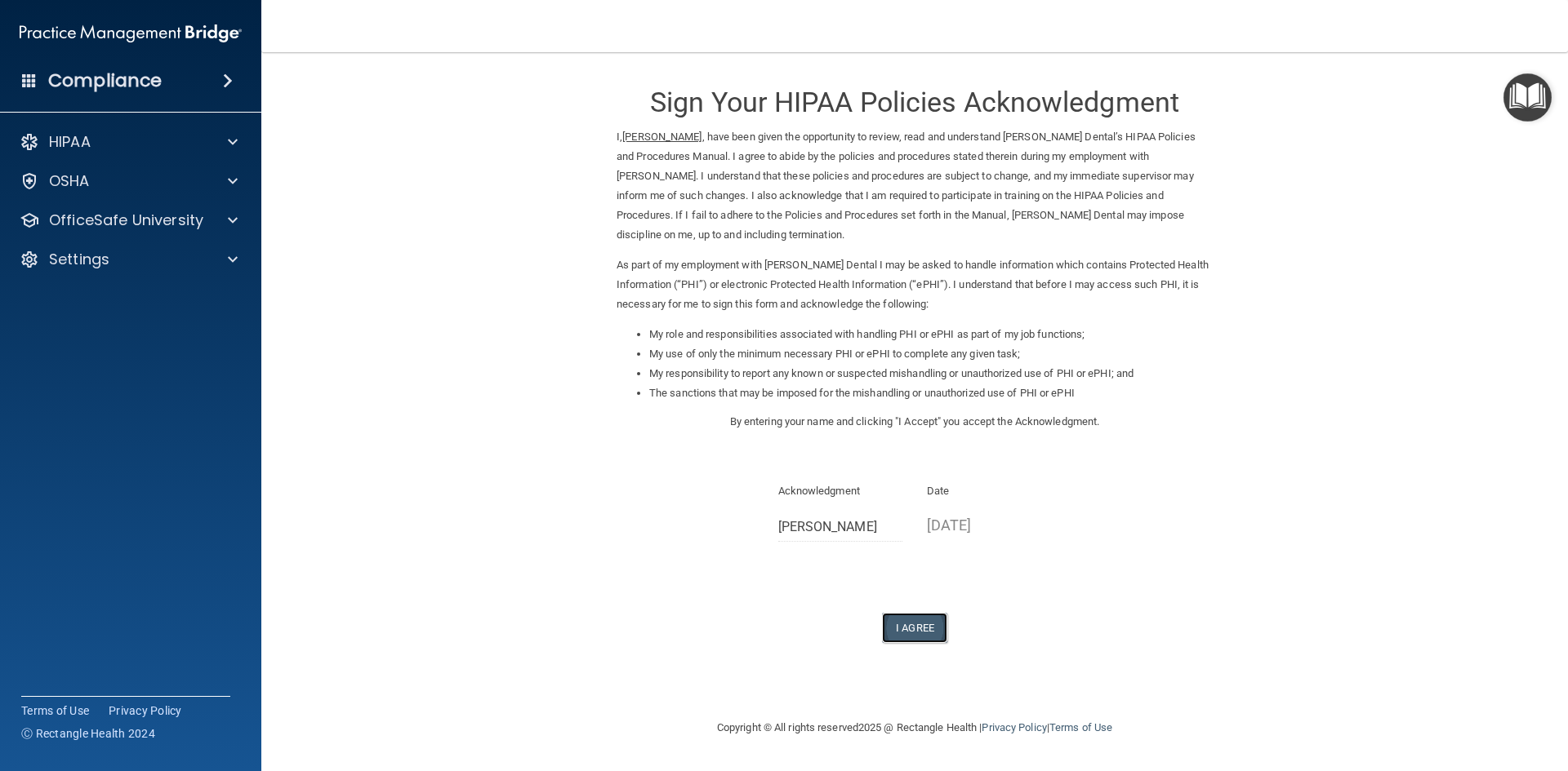
click at [919, 629] on button "I Agree" at bounding box center [914, 628] width 66 height 31
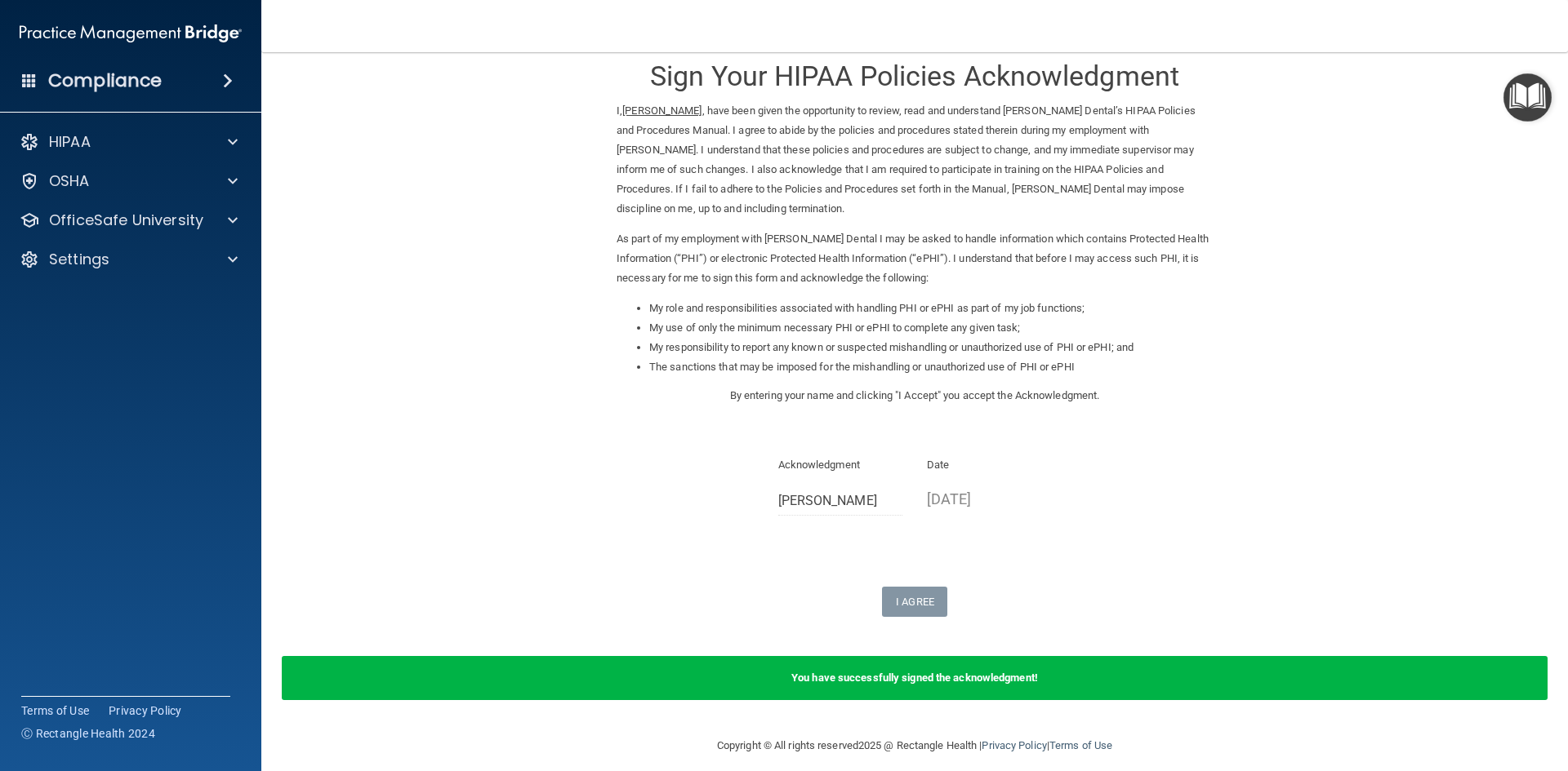
scroll to position [40, 0]
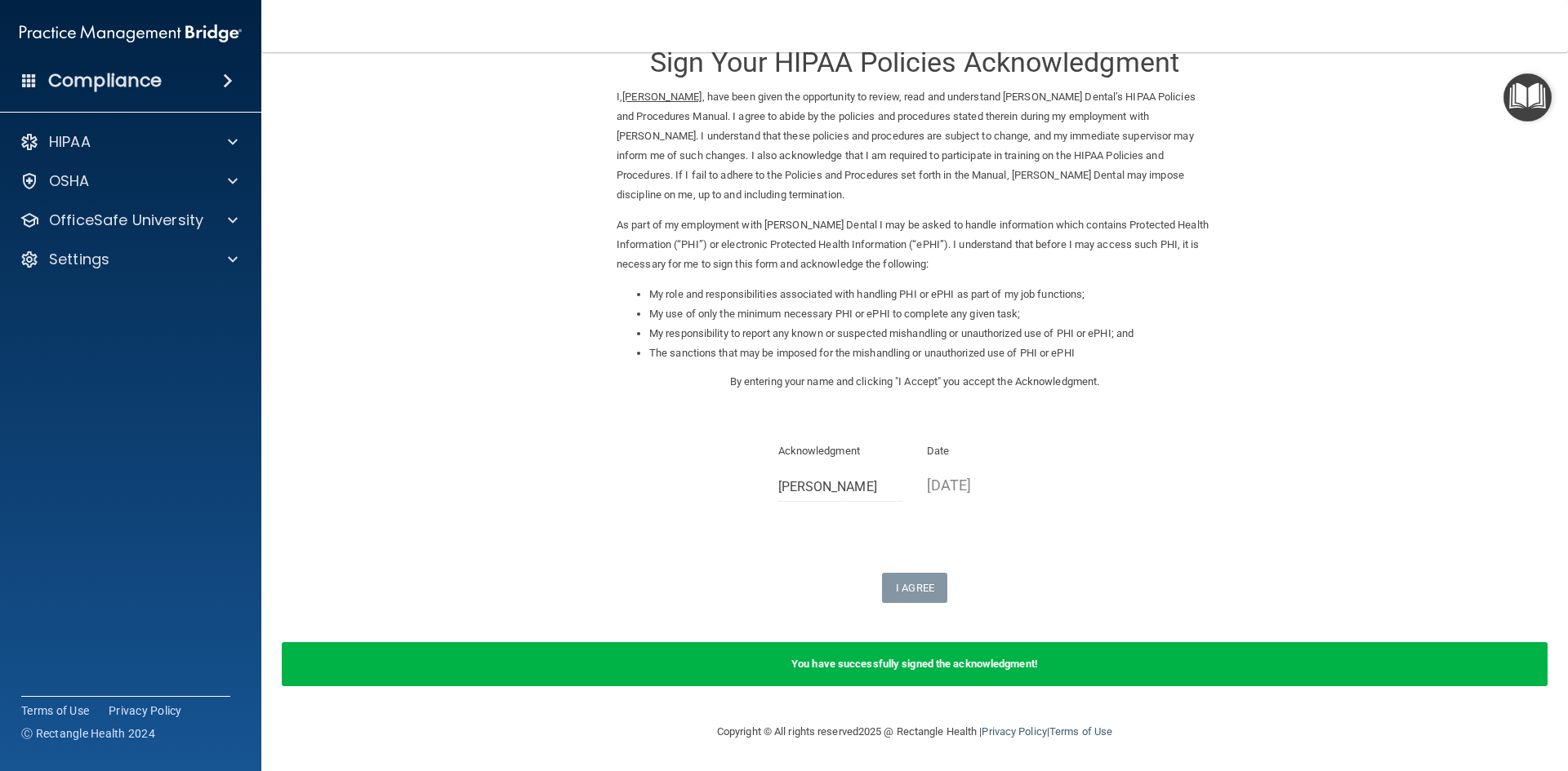
click at [932, 665] on b "You have successfully signed the acknowledgment!" at bounding box center [914, 664] width 246 height 13
click at [200, 77] on div "Compliance" at bounding box center [130, 81] width 262 height 36
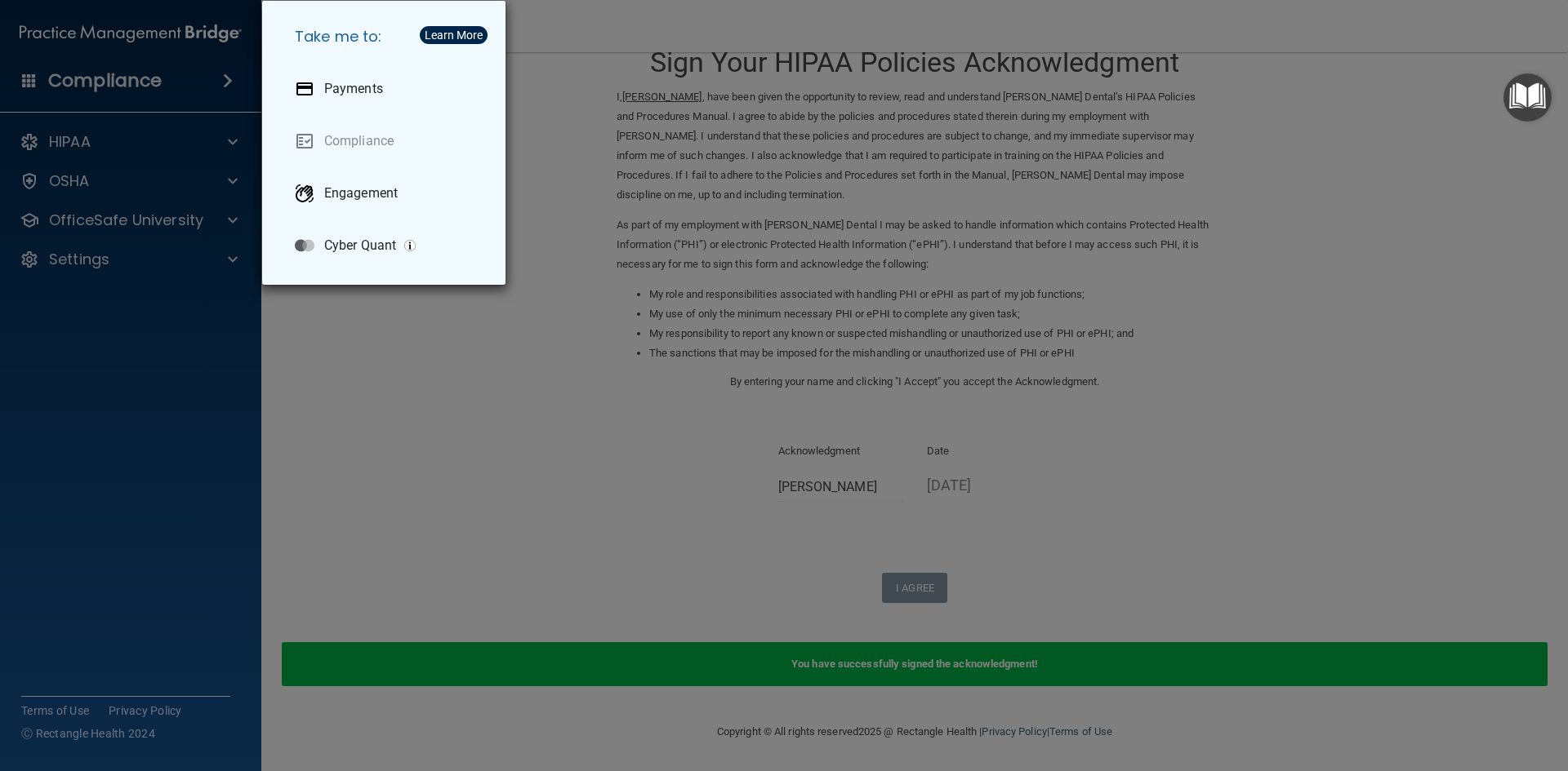
click at [223, 137] on div "Take me to: Payments Compliance Engagement Cyber Quant" at bounding box center [784, 386] width 1568 height 771
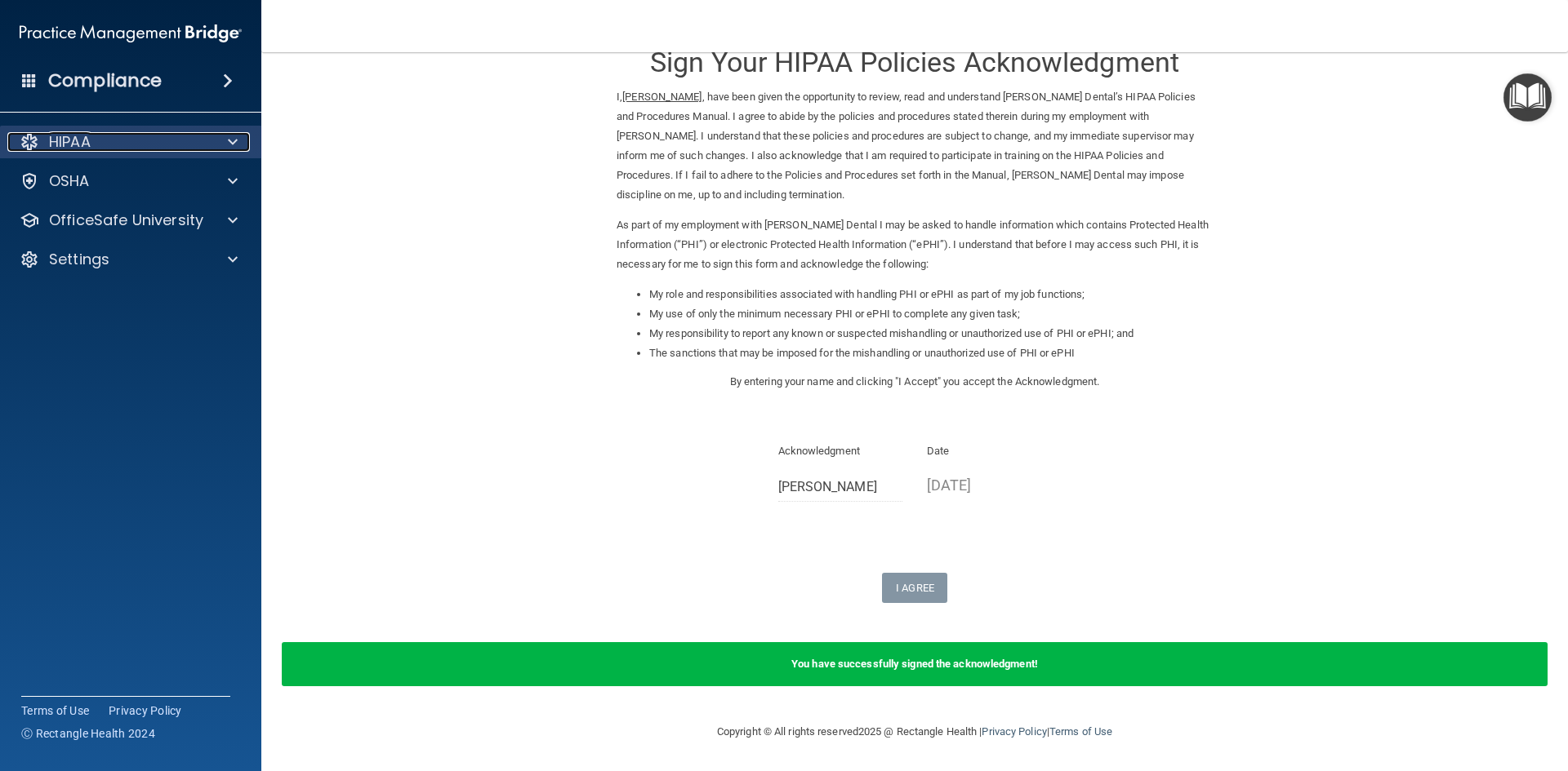
click at [227, 139] on span at bounding box center [232, 142] width 10 height 20
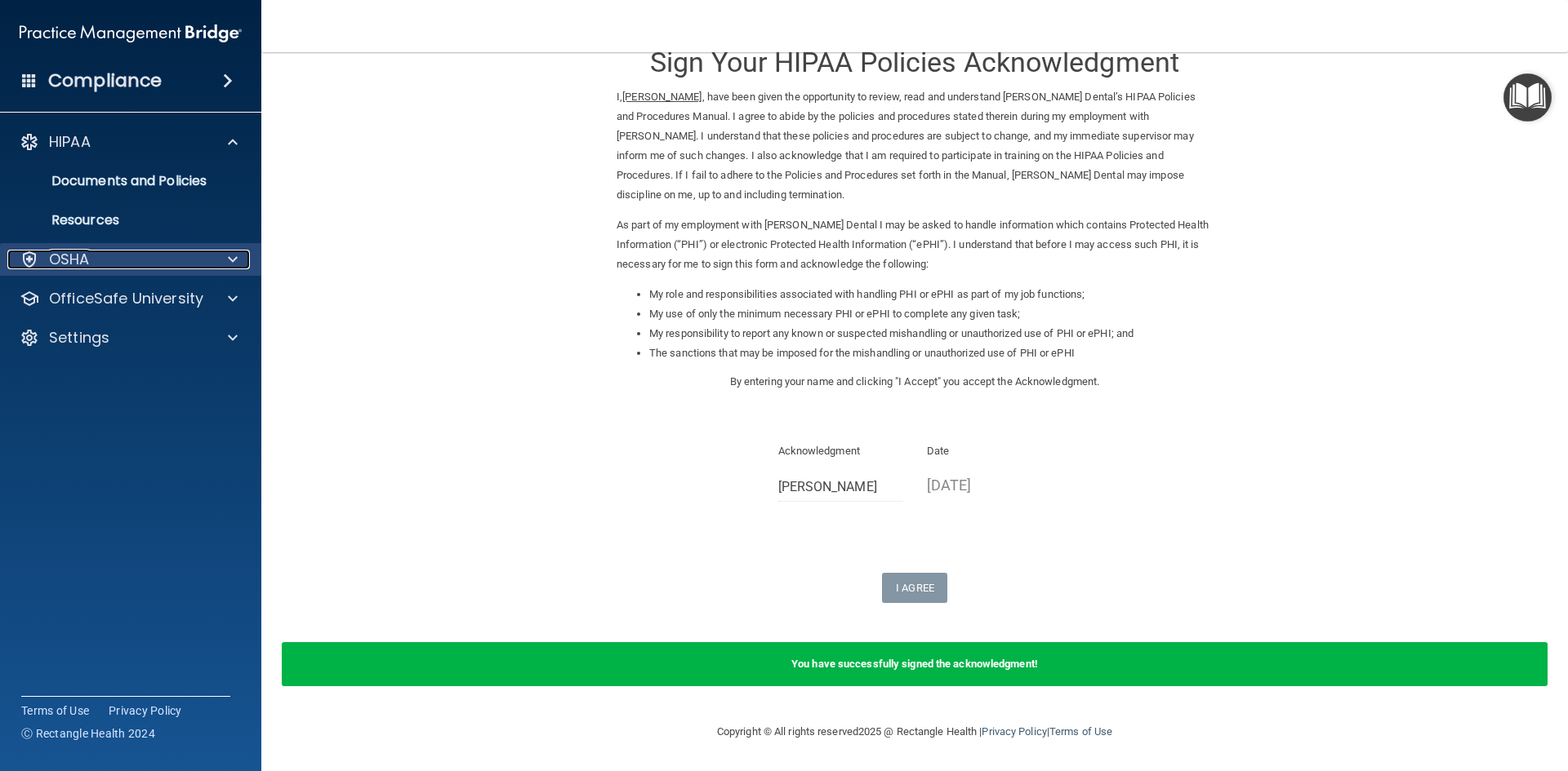
click at [232, 260] on span at bounding box center [232, 260] width 10 height 20
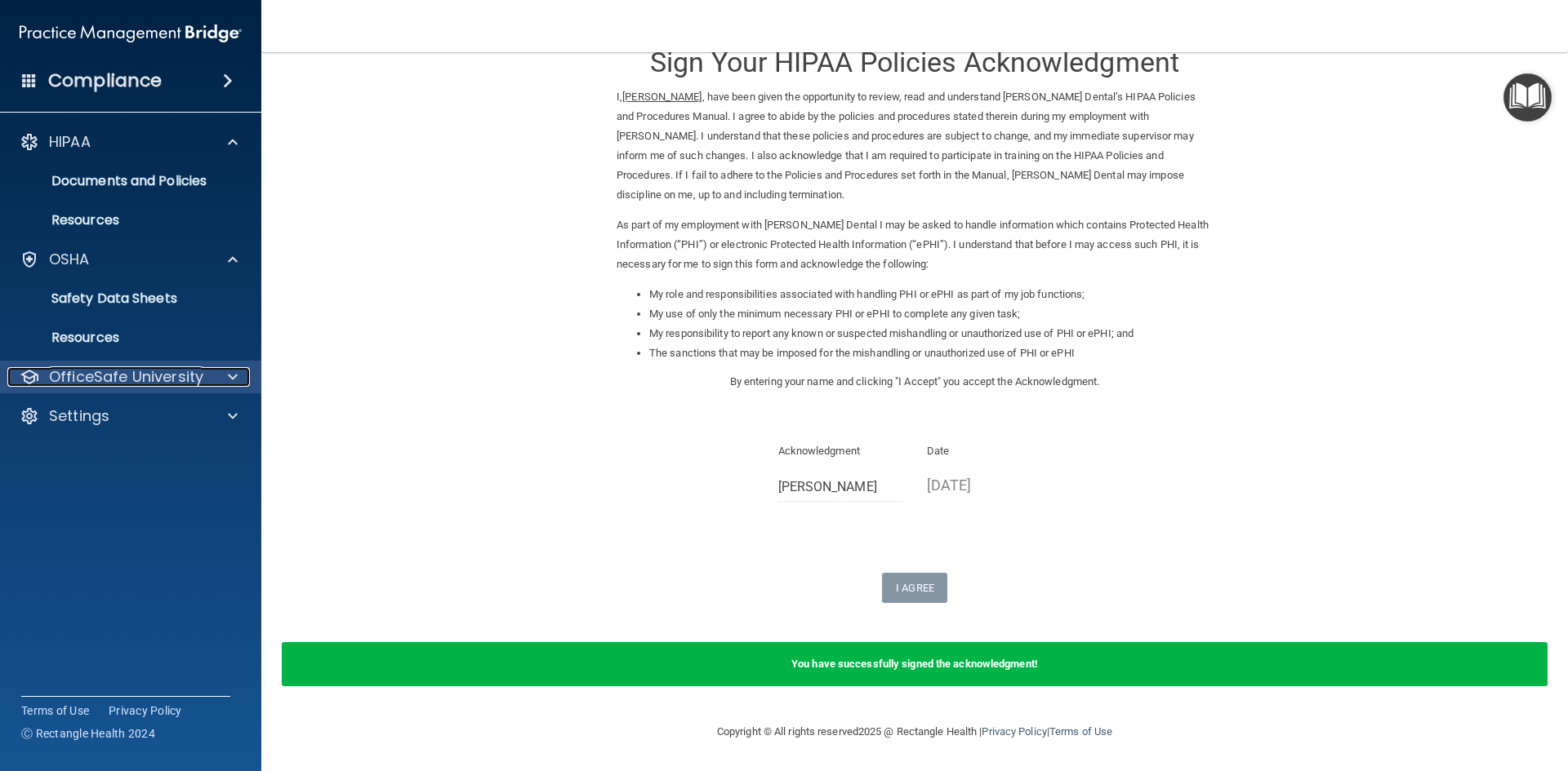
click at [222, 374] on div at bounding box center [229, 377] width 40 height 20
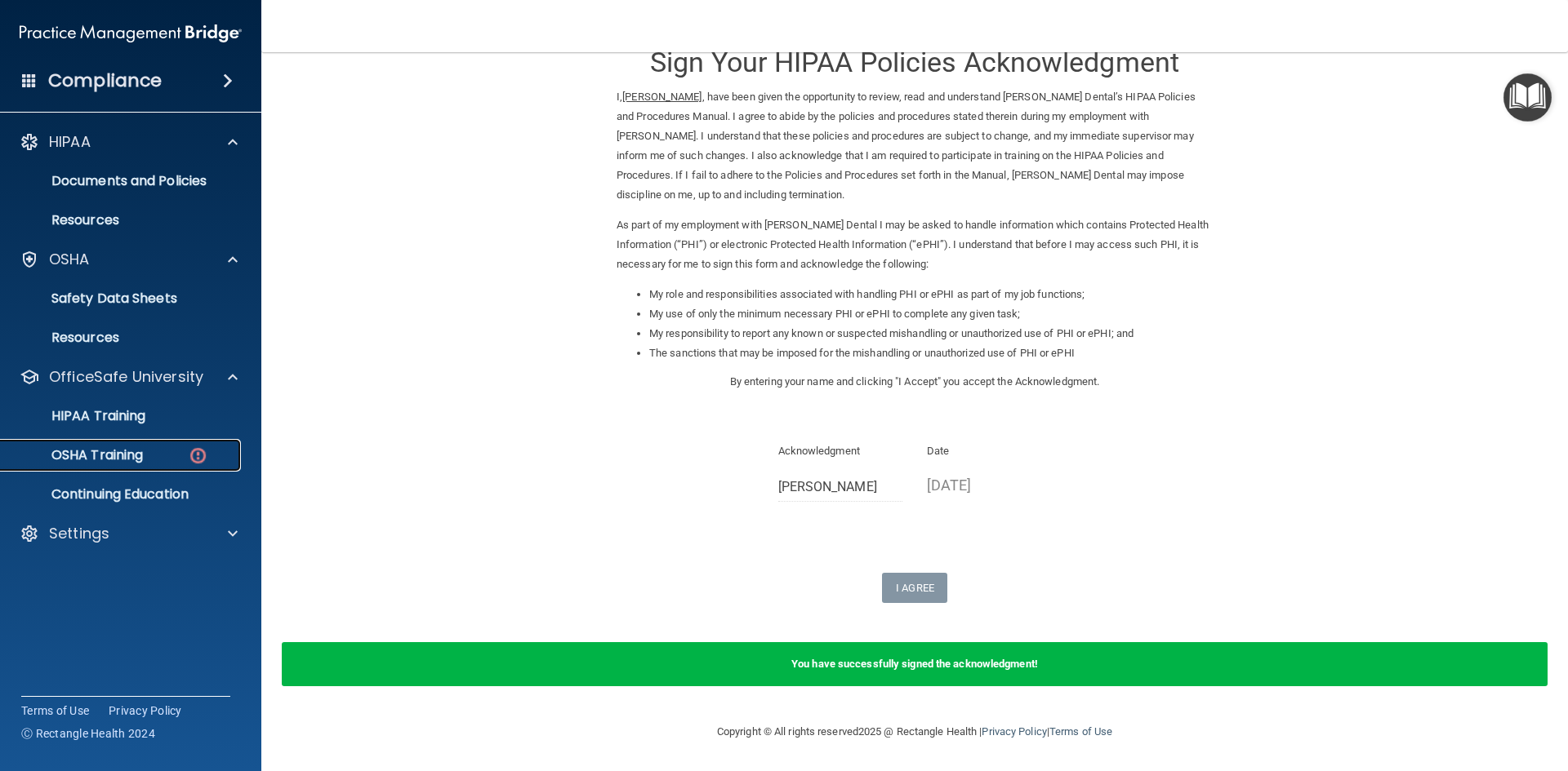
click at [129, 456] on p "OSHA Training" at bounding box center [76, 456] width 132 height 16
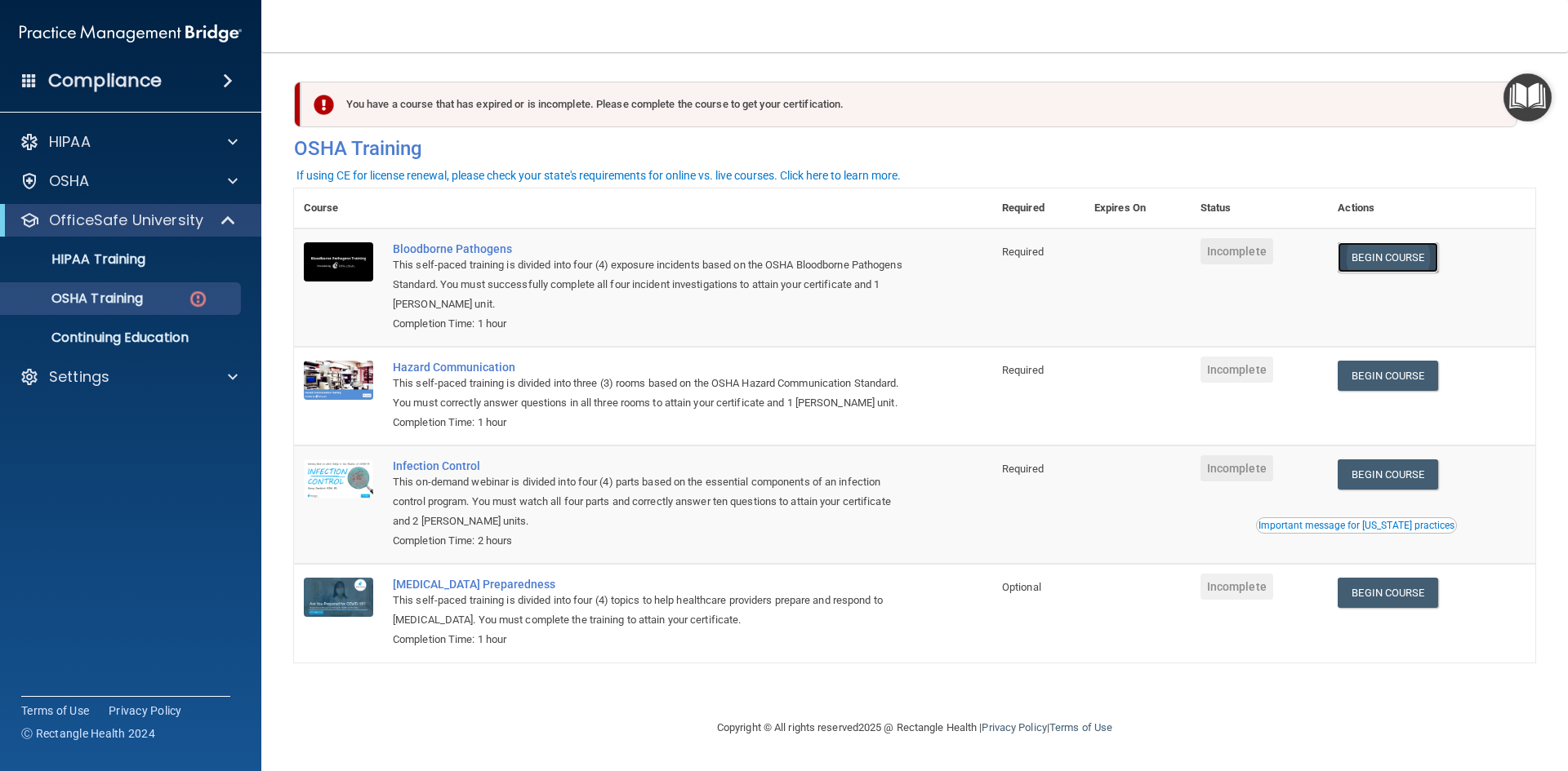
click at [1405, 260] on link "Begin Course" at bounding box center [1386, 258] width 100 height 31
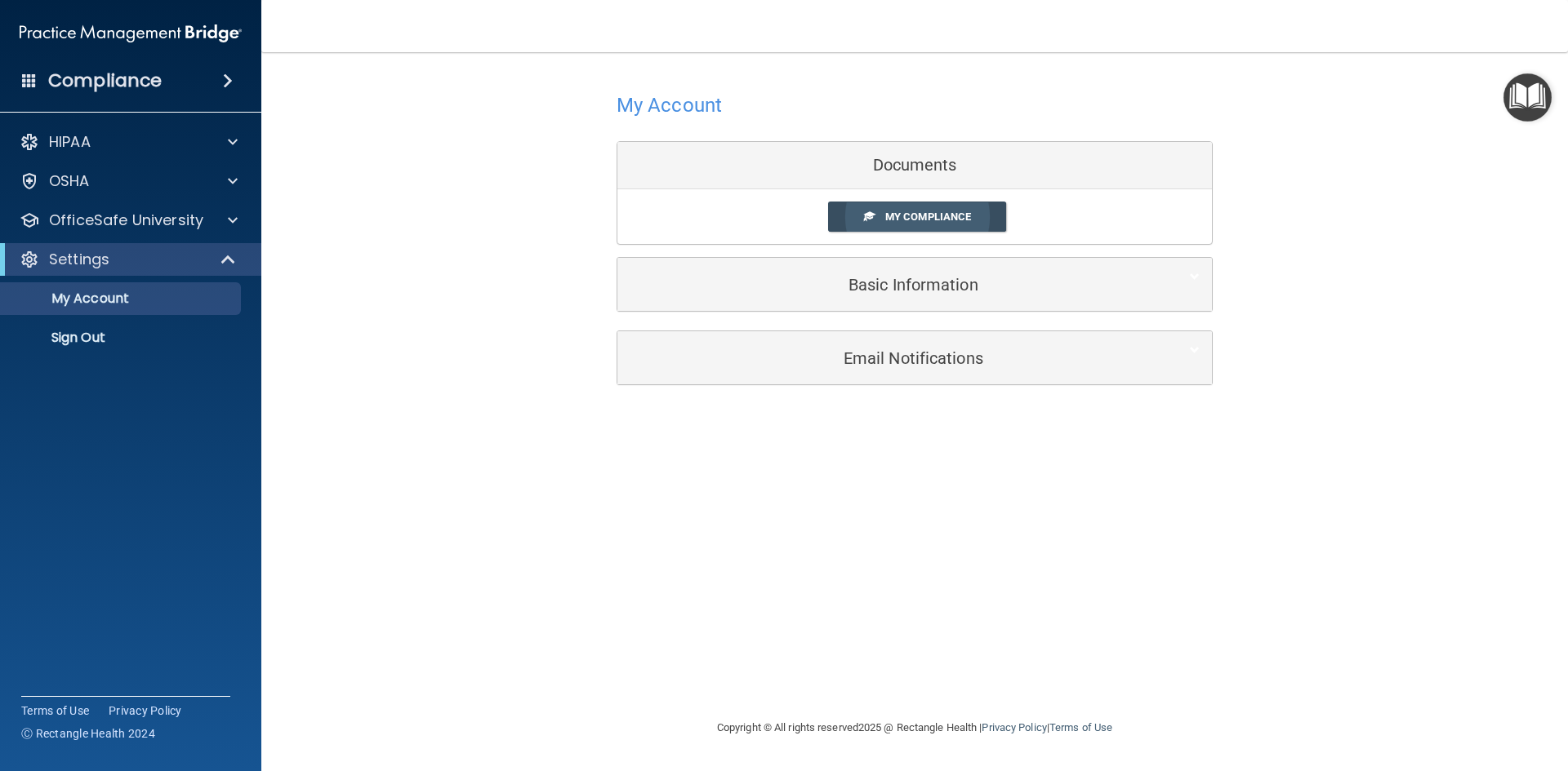
click at [942, 217] on span "My Compliance" at bounding box center [927, 217] width 85 height 13
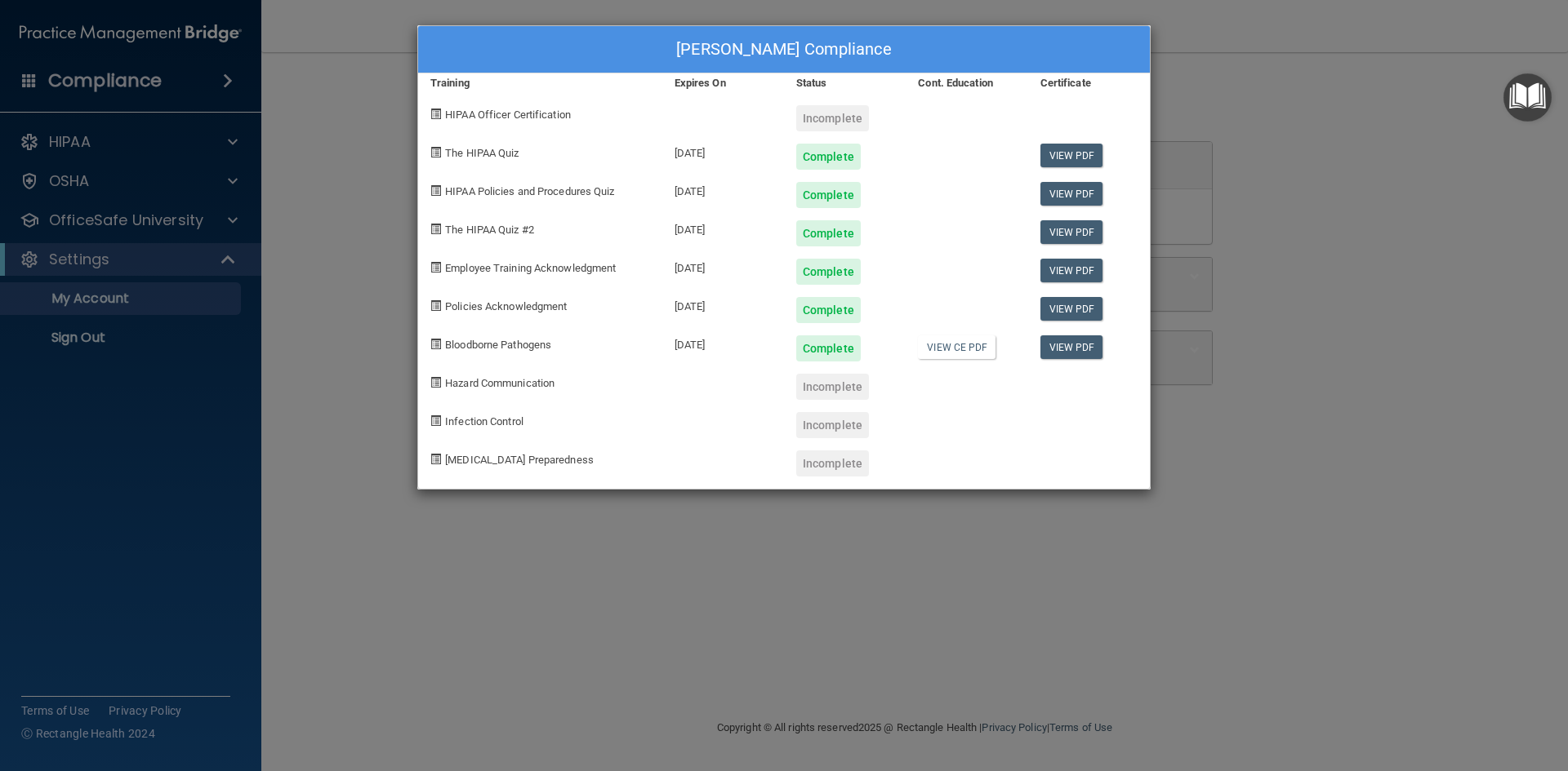
click at [827, 387] on div "Incomplete" at bounding box center [832, 386] width 73 height 26
click at [457, 386] on span "Hazard Communication" at bounding box center [500, 384] width 110 height 13
click at [447, 386] on span "Hazard Communication" at bounding box center [500, 384] width 110 height 13
click at [822, 120] on div "Incomplete" at bounding box center [832, 118] width 73 height 26
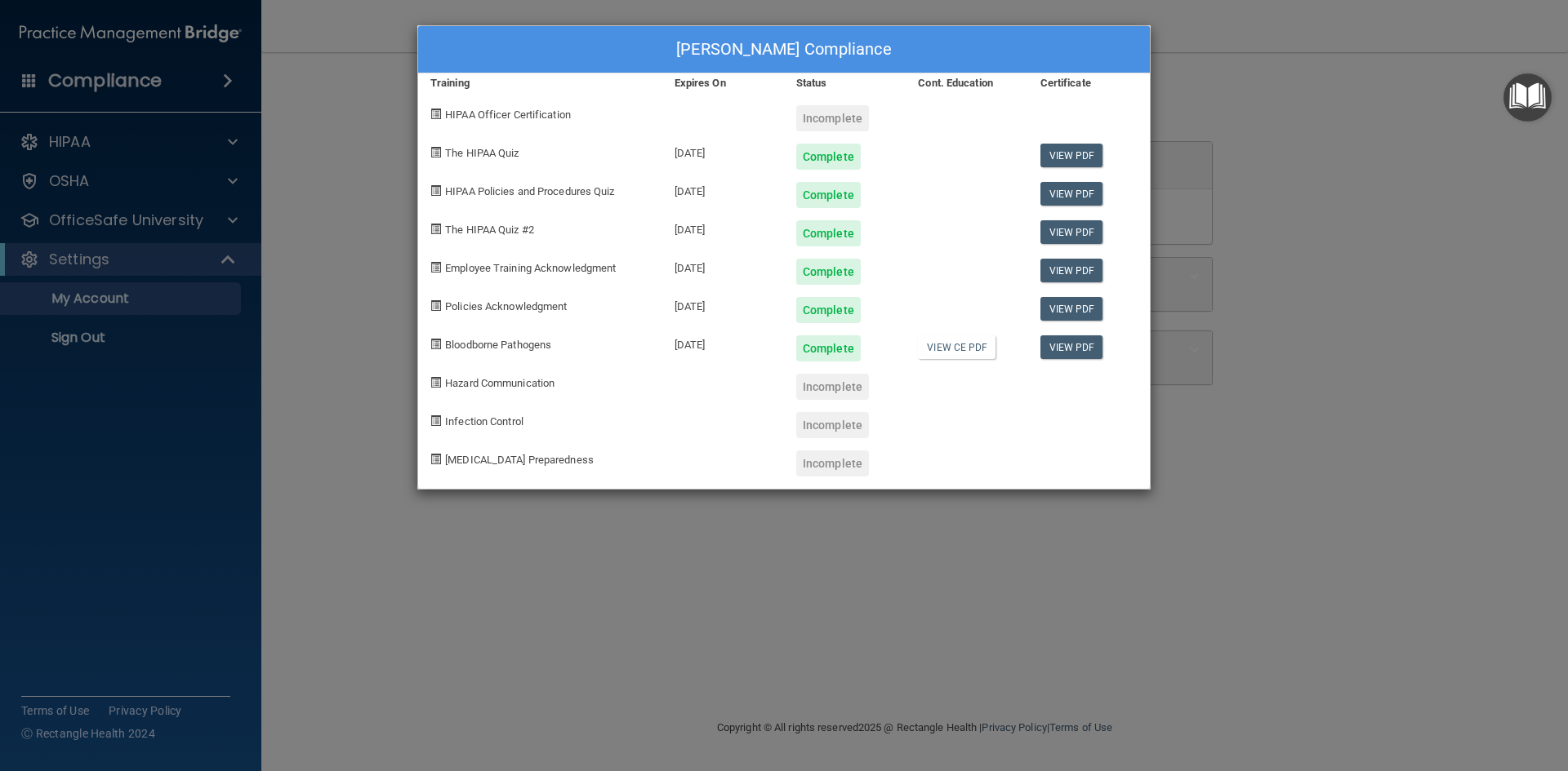
click at [822, 120] on div "Incomplete" at bounding box center [832, 118] width 73 height 26
click at [661, 136] on div "The HIPAA Quiz [DATE] Complete View PDF" at bounding box center [784, 150] width 732 height 39
click at [555, 115] on span "HIPAA Officer Certification" at bounding box center [508, 115] width 126 height 13
click at [863, 389] on div "Incomplete" at bounding box center [832, 386] width 73 height 26
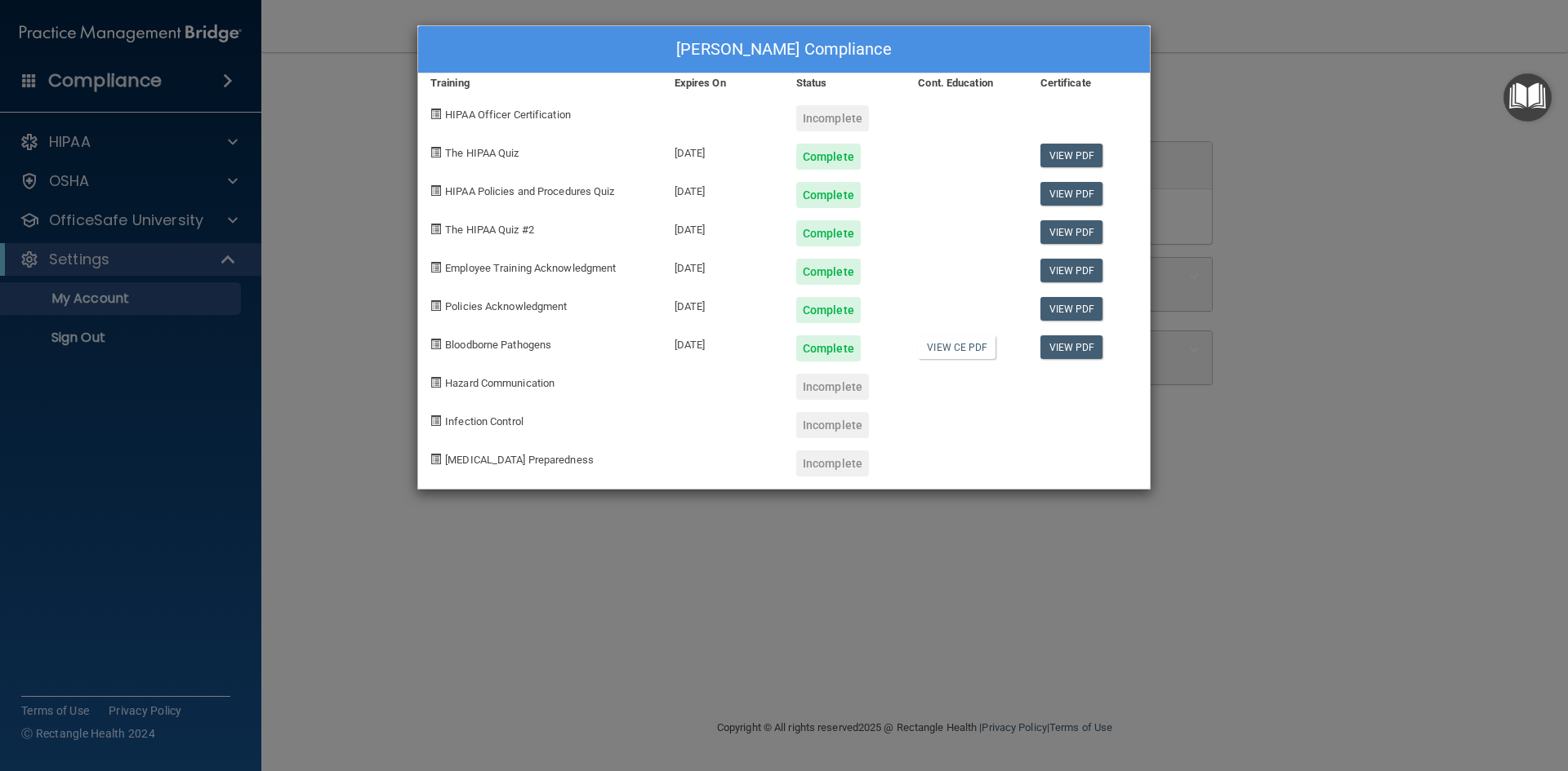
click at [1528, 100] on img "Open Resource Center" at bounding box center [1528, 98] width 49 height 49
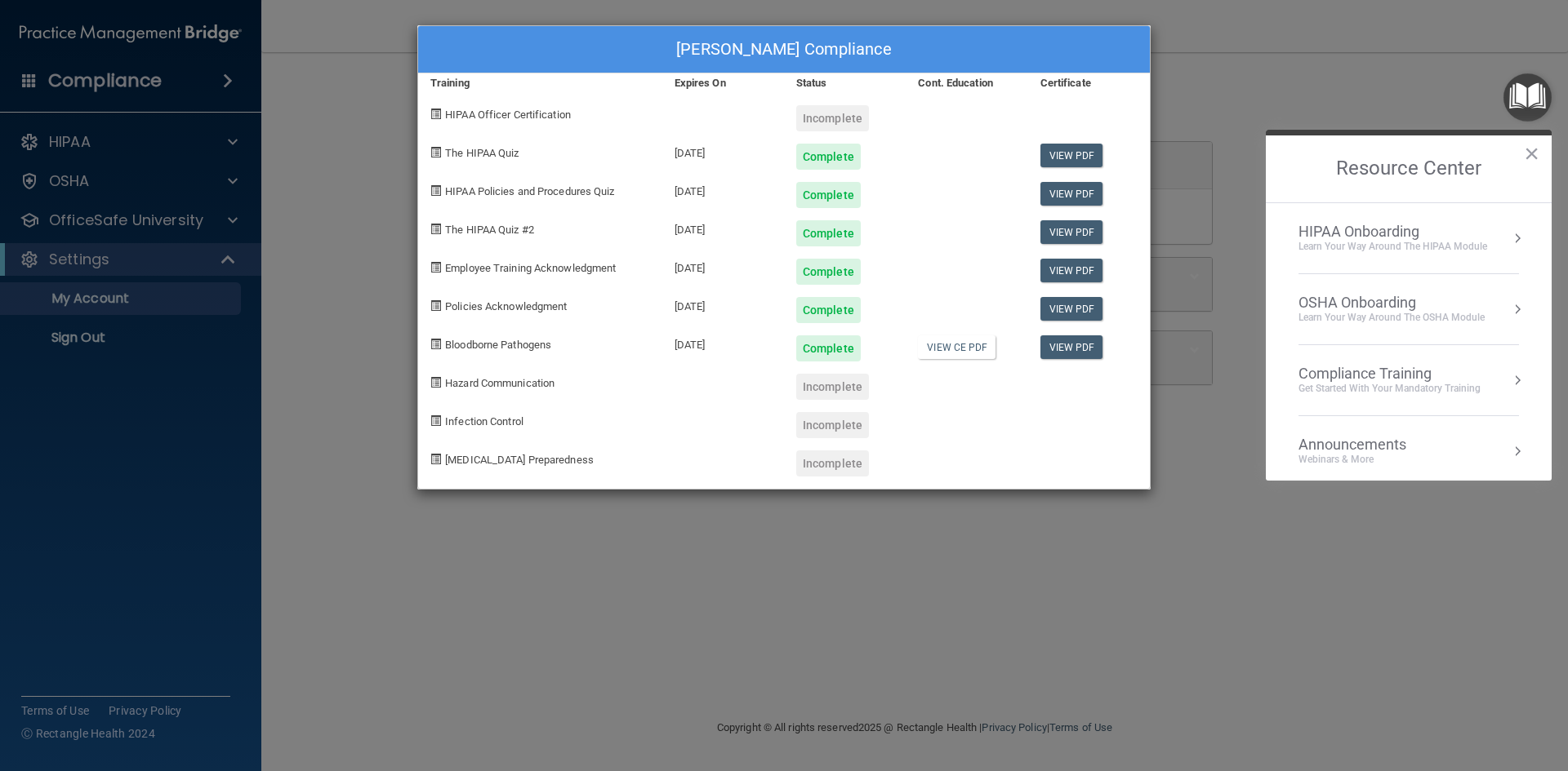
click at [959, 404] on div at bounding box center [966, 419] width 121 height 39
click at [844, 390] on div "Incomplete" at bounding box center [832, 386] width 73 height 26
click at [432, 383] on span at bounding box center [436, 383] width 11 height 11
click at [434, 383] on span at bounding box center [436, 383] width 11 height 11
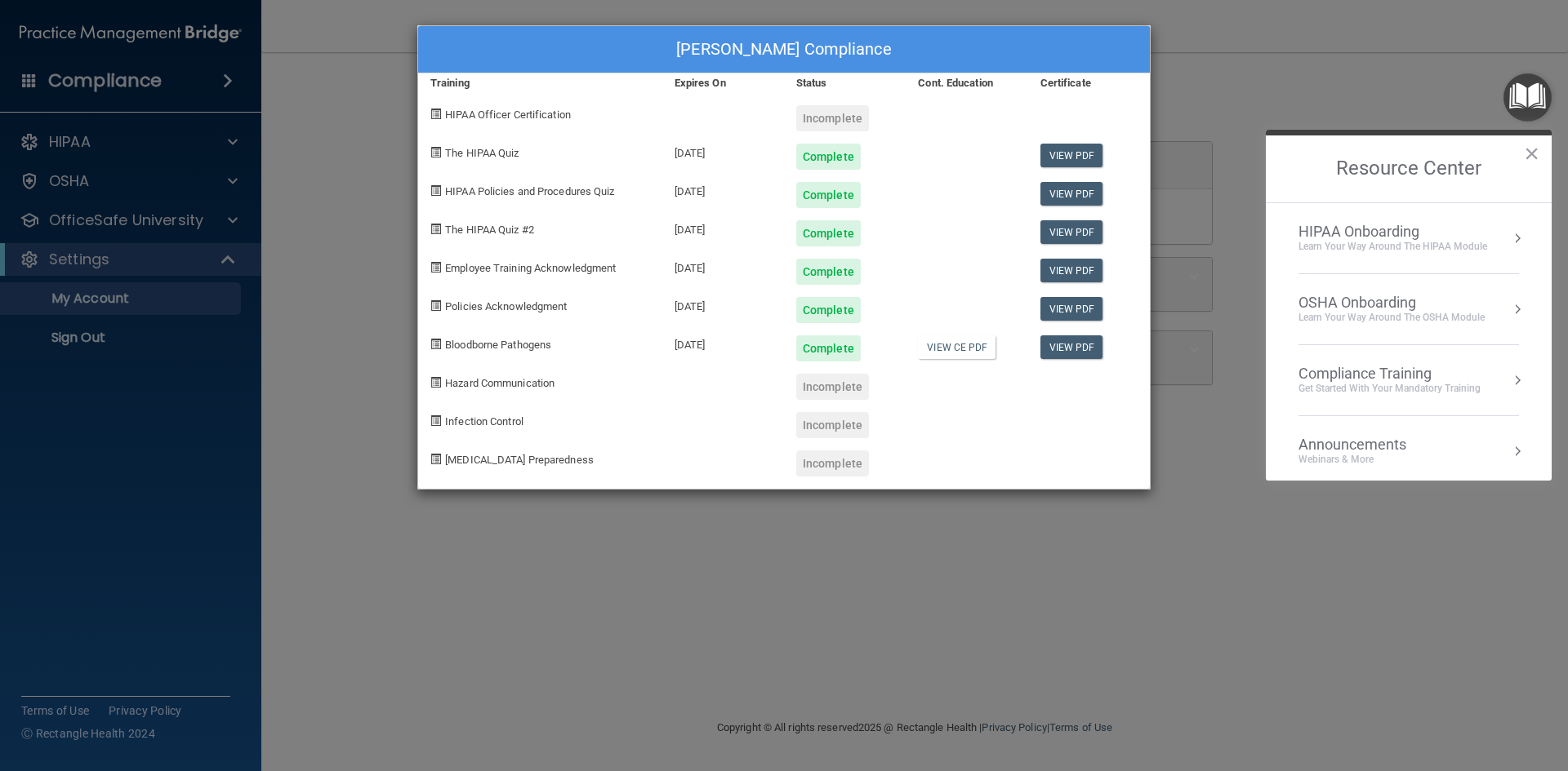
click at [226, 218] on div "Jennifer Bethel's Compliance Training Expires On Status Cont. Education Certifi…" at bounding box center [784, 386] width 1568 height 771
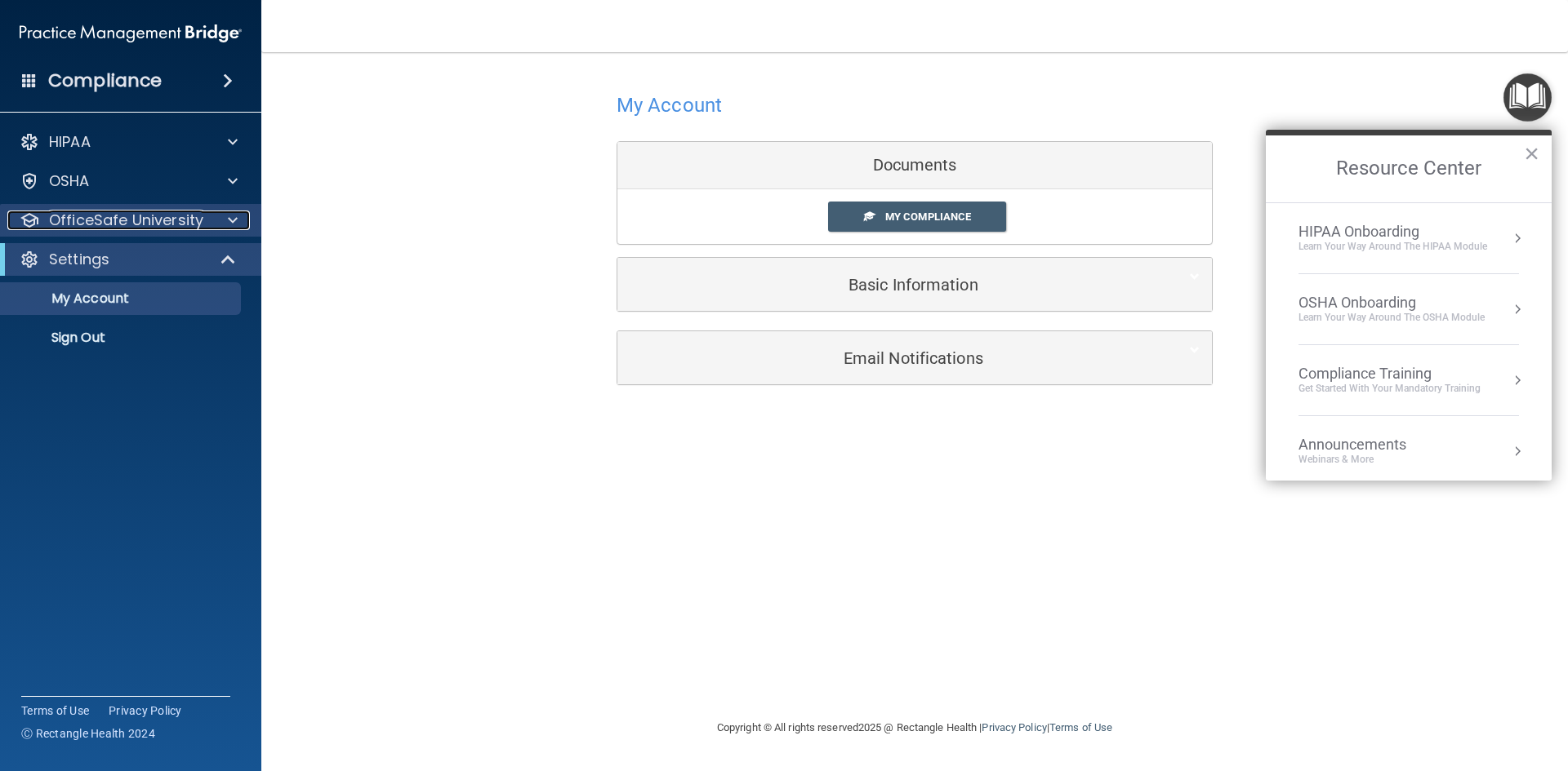
click at [227, 222] on span at bounding box center [232, 220] width 10 height 20
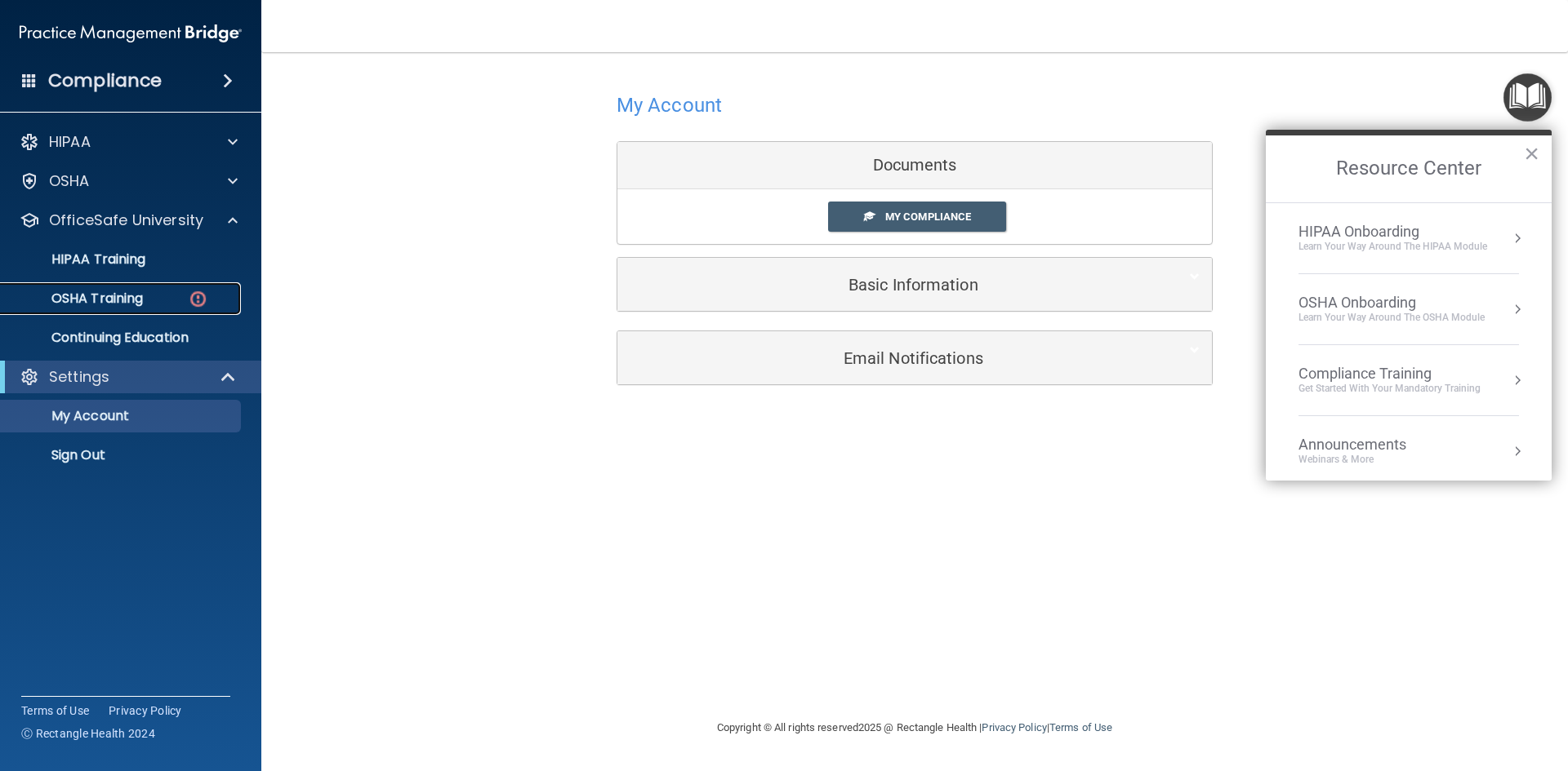
click at [135, 295] on p "OSHA Training" at bounding box center [76, 298] width 132 height 16
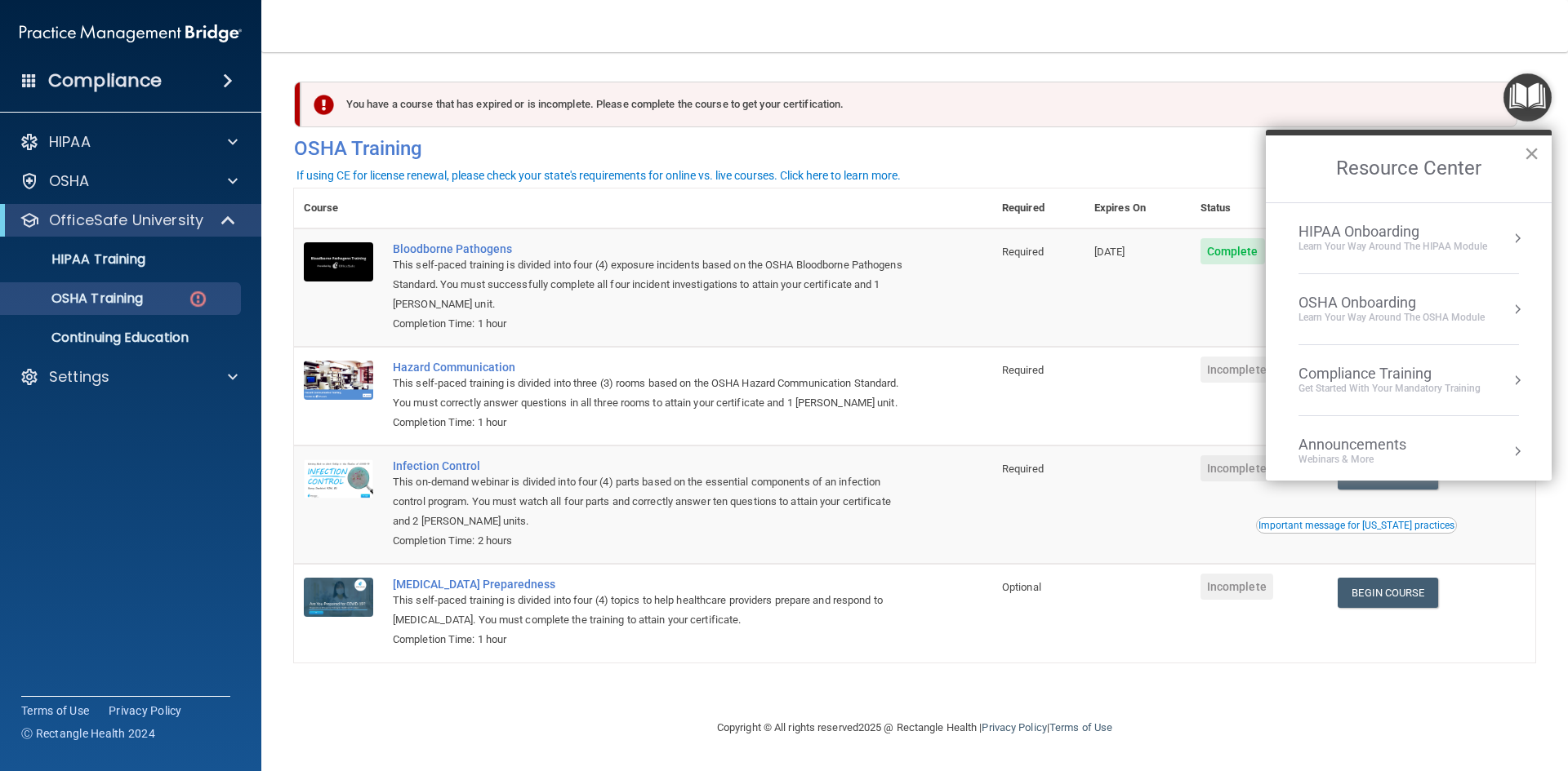
click at [1532, 155] on button "×" at bounding box center [1530, 153] width 15 height 26
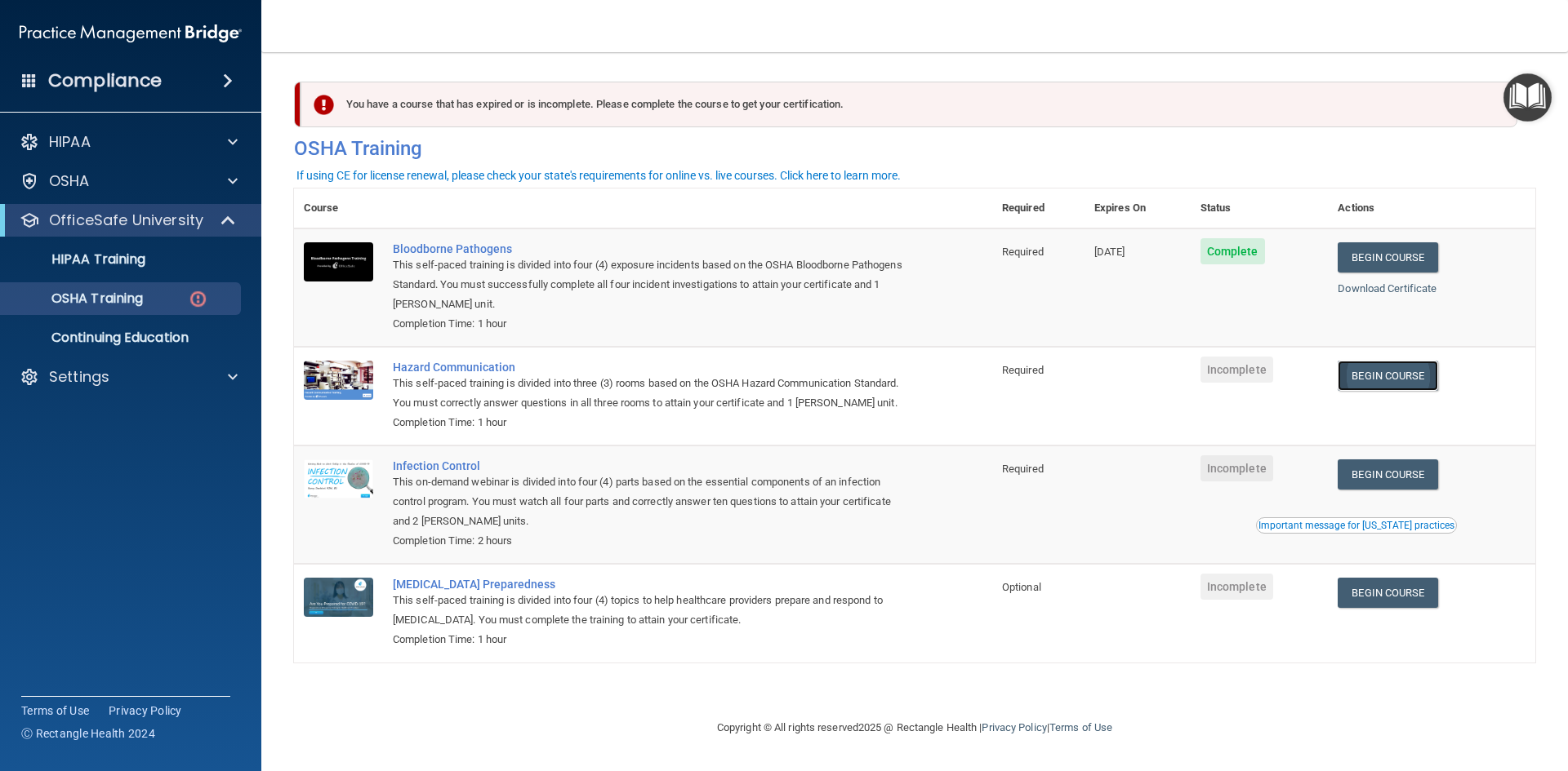
click at [1377, 374] on link "Begin Course" at bounding box center [1386, 376] width 100 height 31
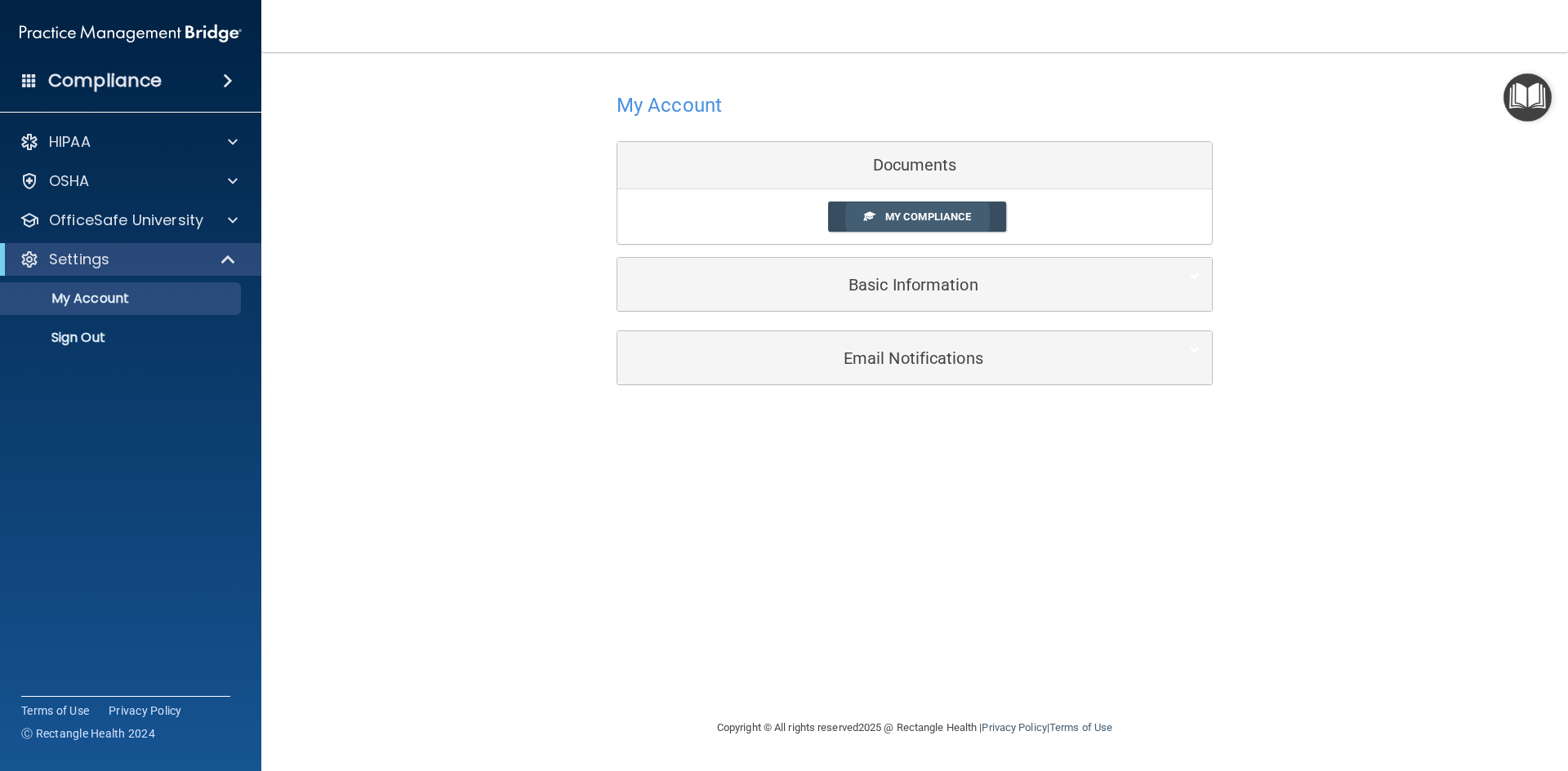
click at [928, 221] on span "My Compliance" at bounding box center [927, 217] width 85 height 13
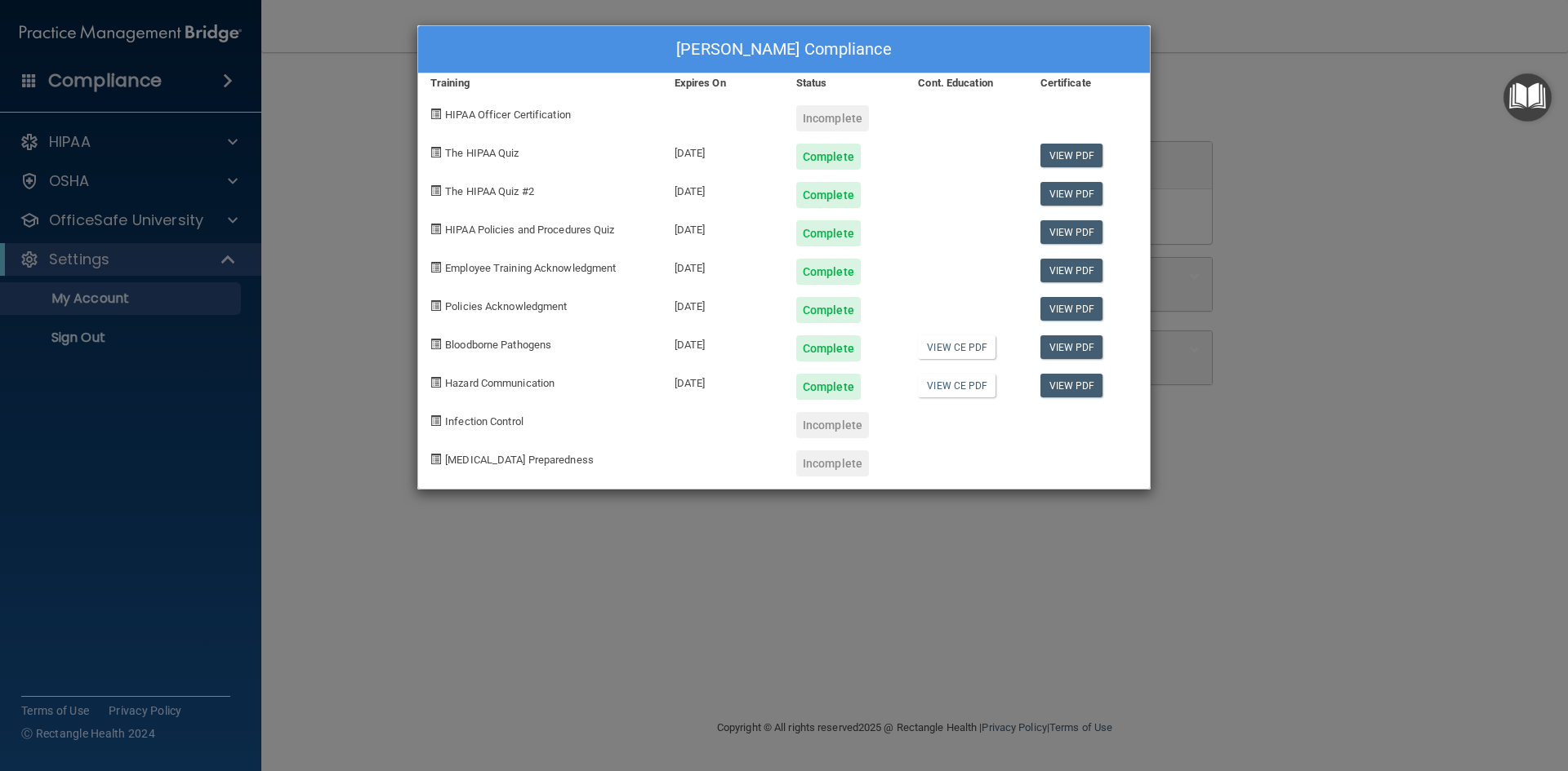
click at [836, 431] on div "Incomplete" at bounding box center [832, 425] width 73 height 26
click at [506, 420] on span "Infection Control" at bounding box center [484, 421] width 78 height 13
click at [227, 220] on div "[PERSON_NAME] Compliance Training Expires On Status Cont. Education Certificate…" at bounding box center [784, 386] width 1568 height 771
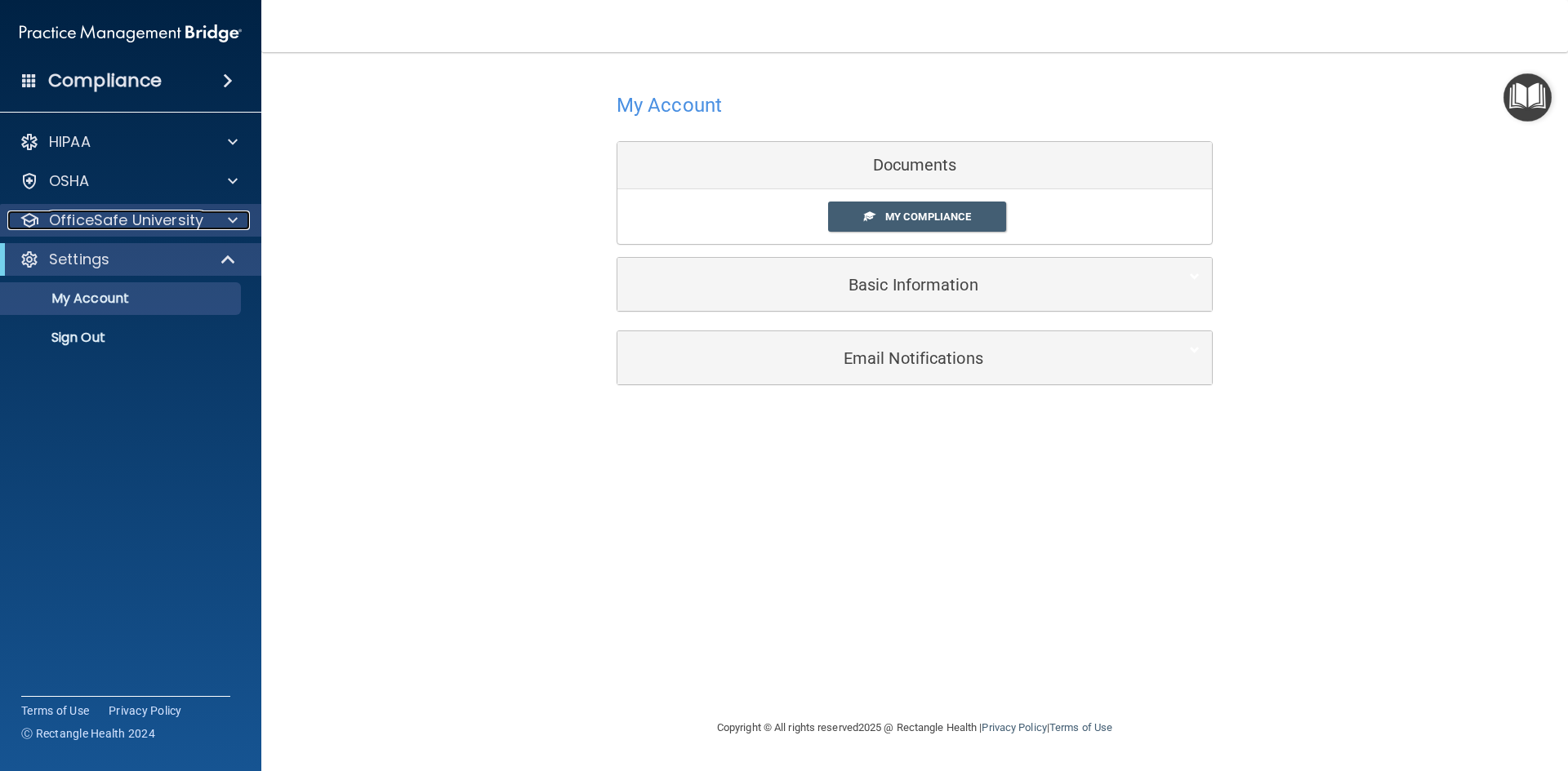
click at [229, 219] on span at bounding box center [232, 220] width 10 height 20
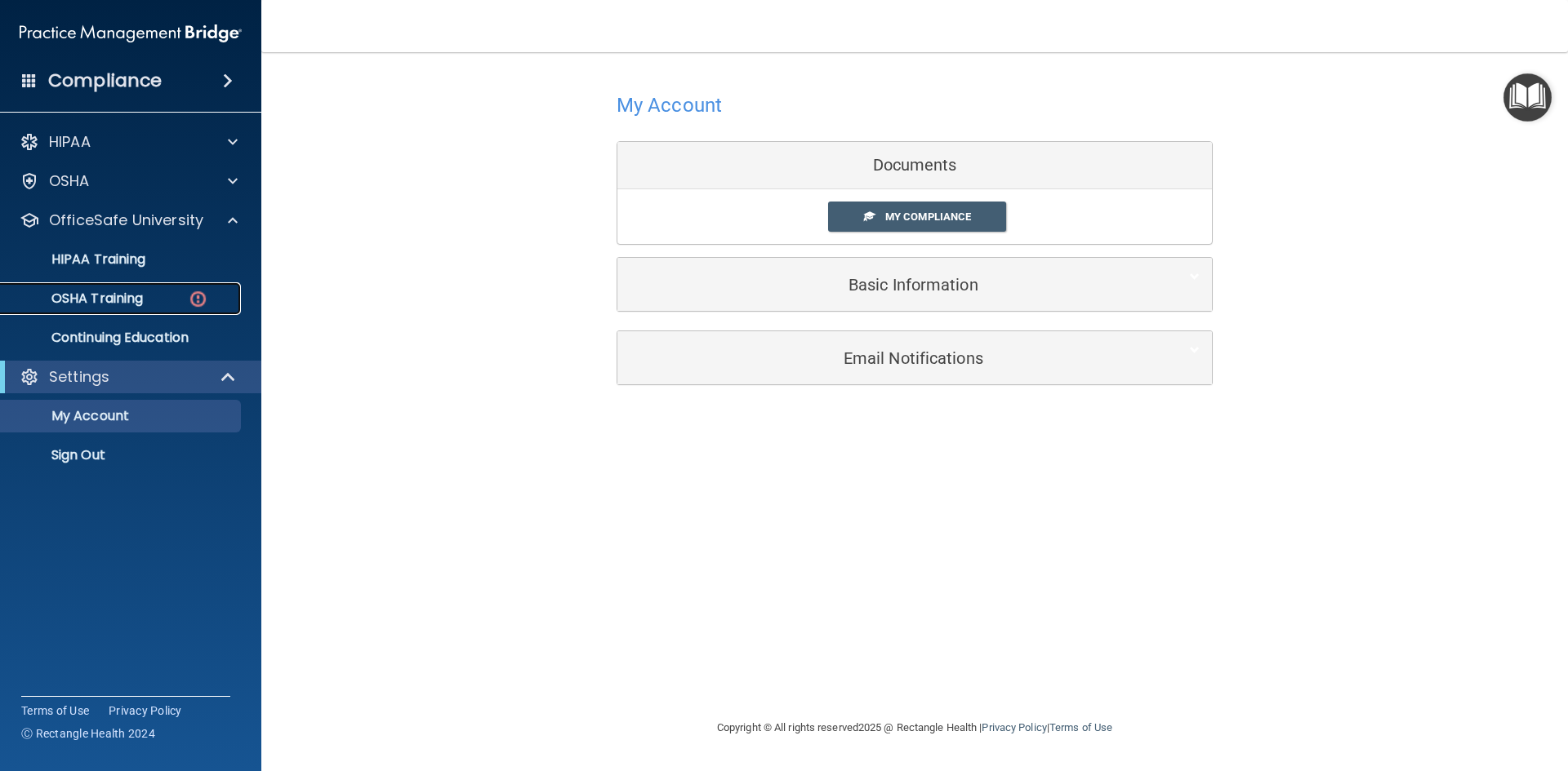
click at [136, 300] on p "OSHA Training" at bounding box center [76, 298] width 132 height 16
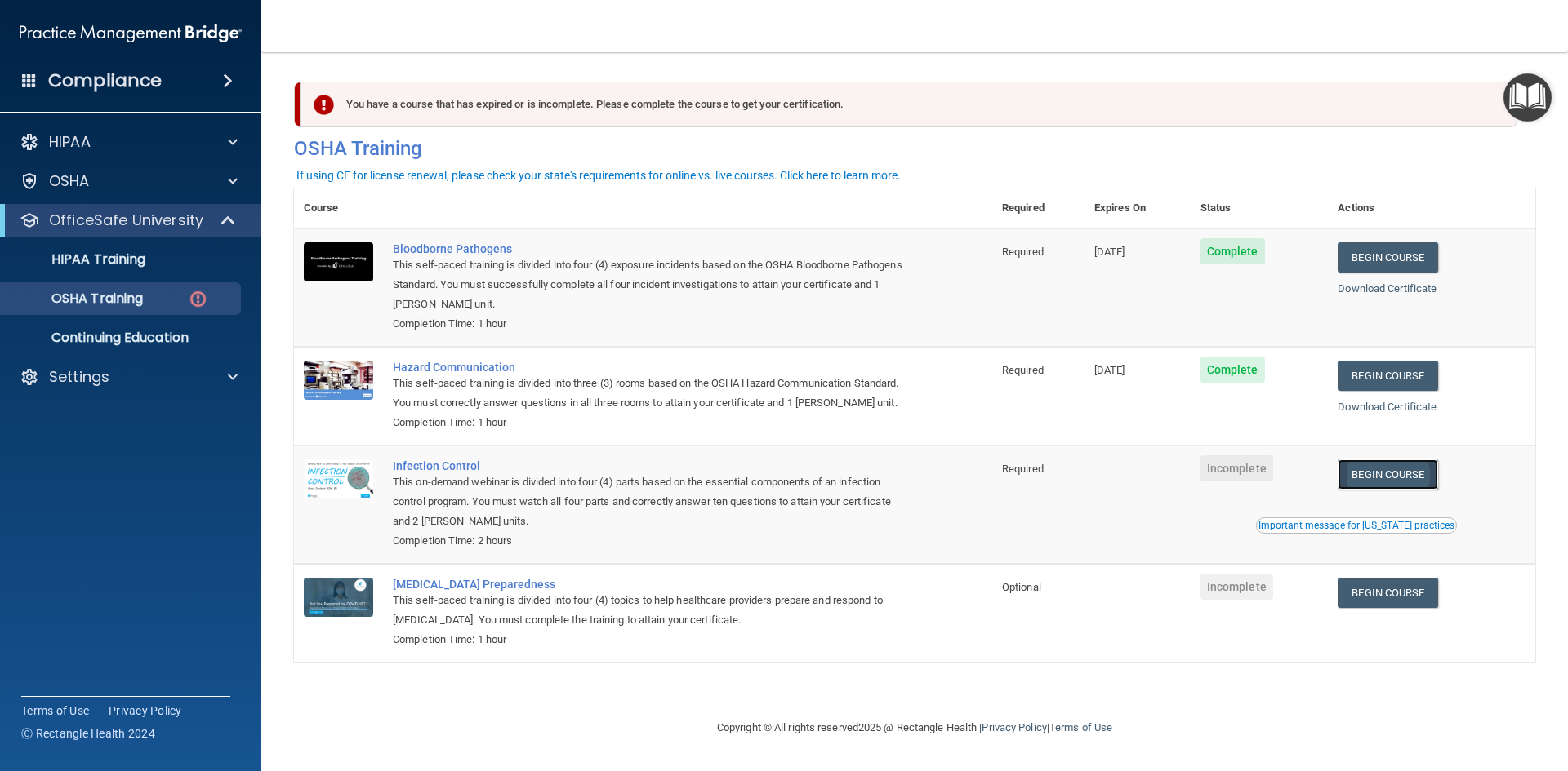
click at [1406, 475] on link "Begin Course" at bounding box center [1386, 474] width 100 height 31
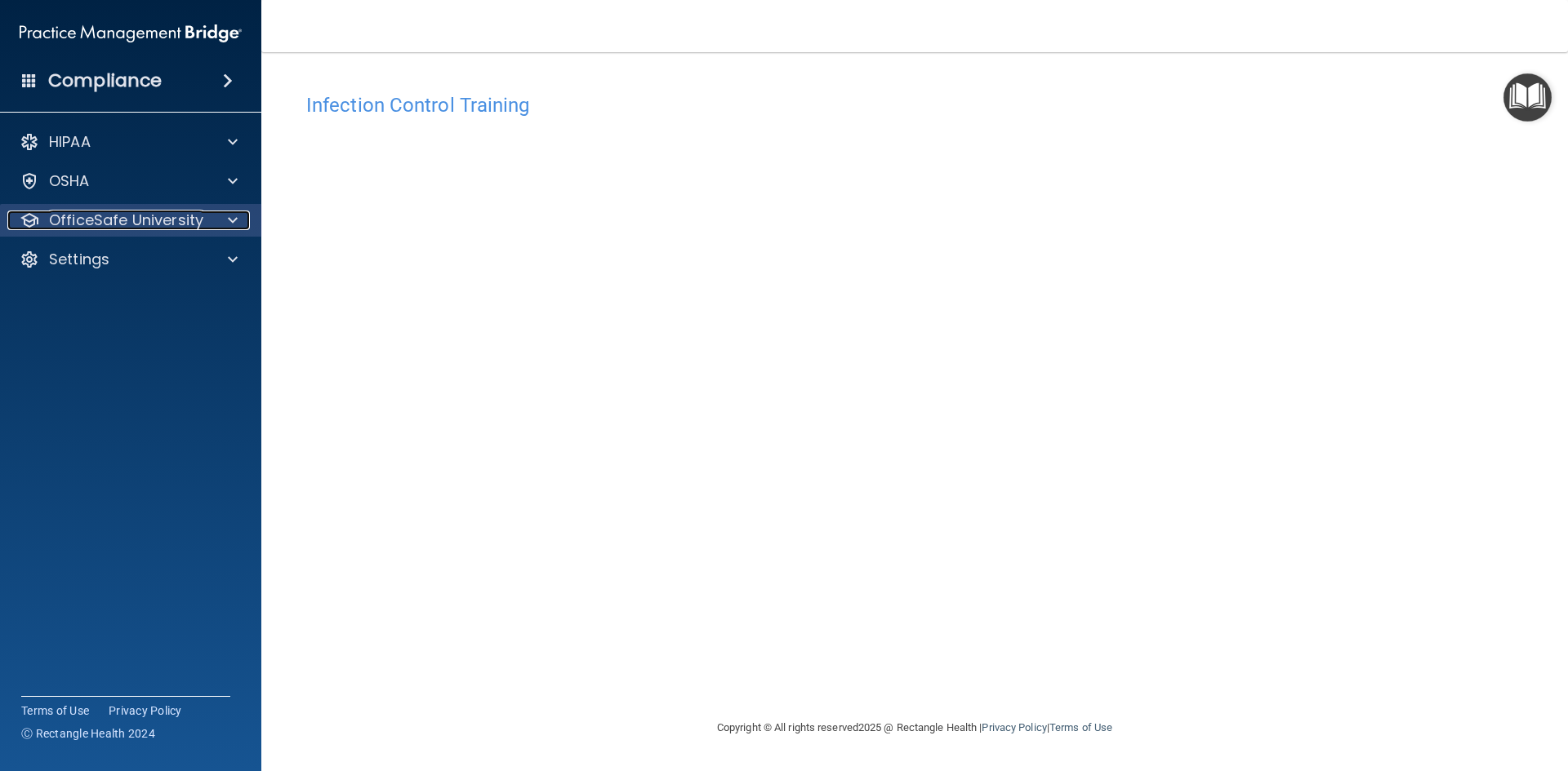
click at [238, 215] on div at bounding box center [229, 220] width 40 height 20
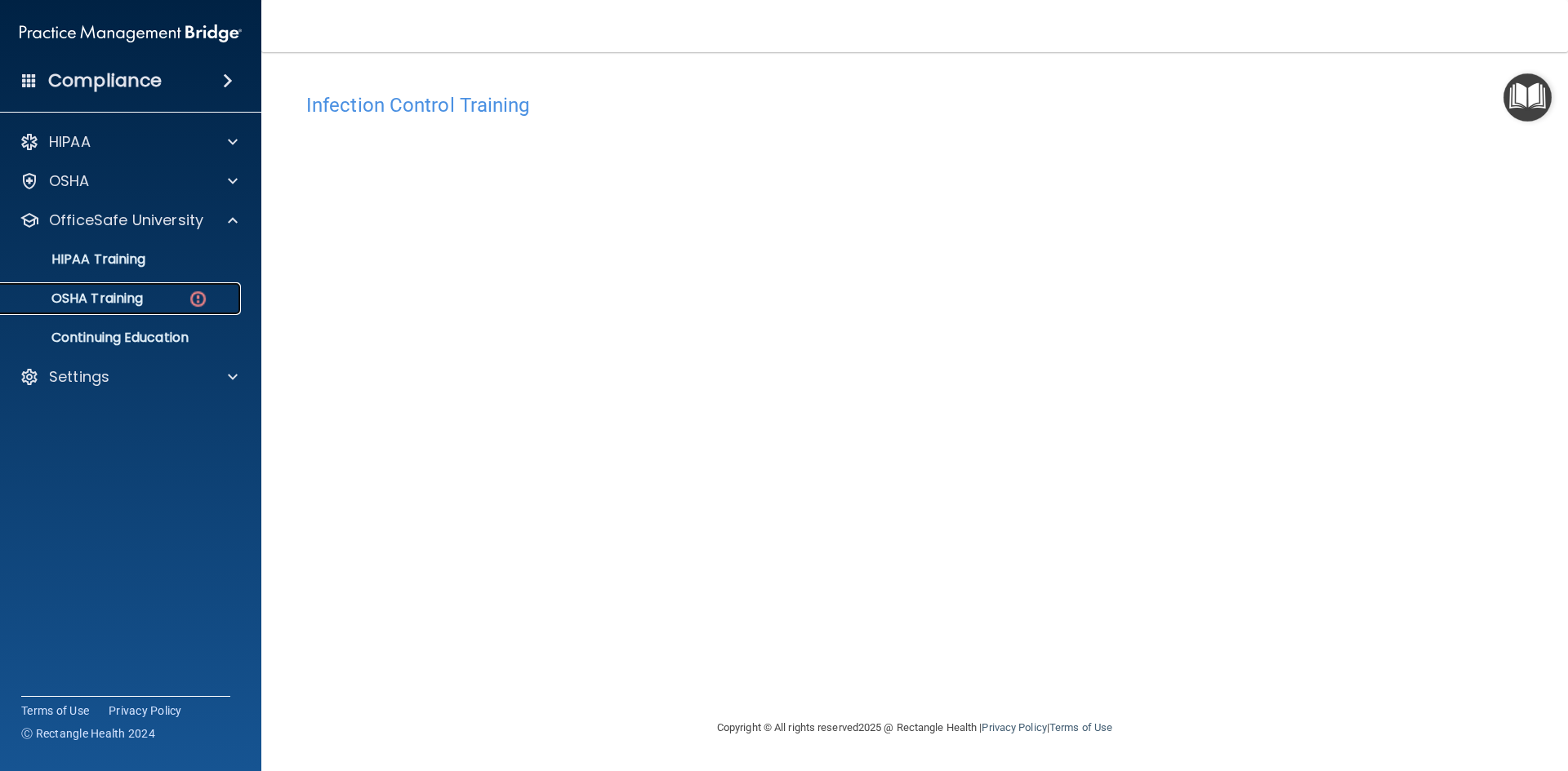
click at [135, 304] on p "OSHA Training" at bounding box center [76, 298] width 132 height 16
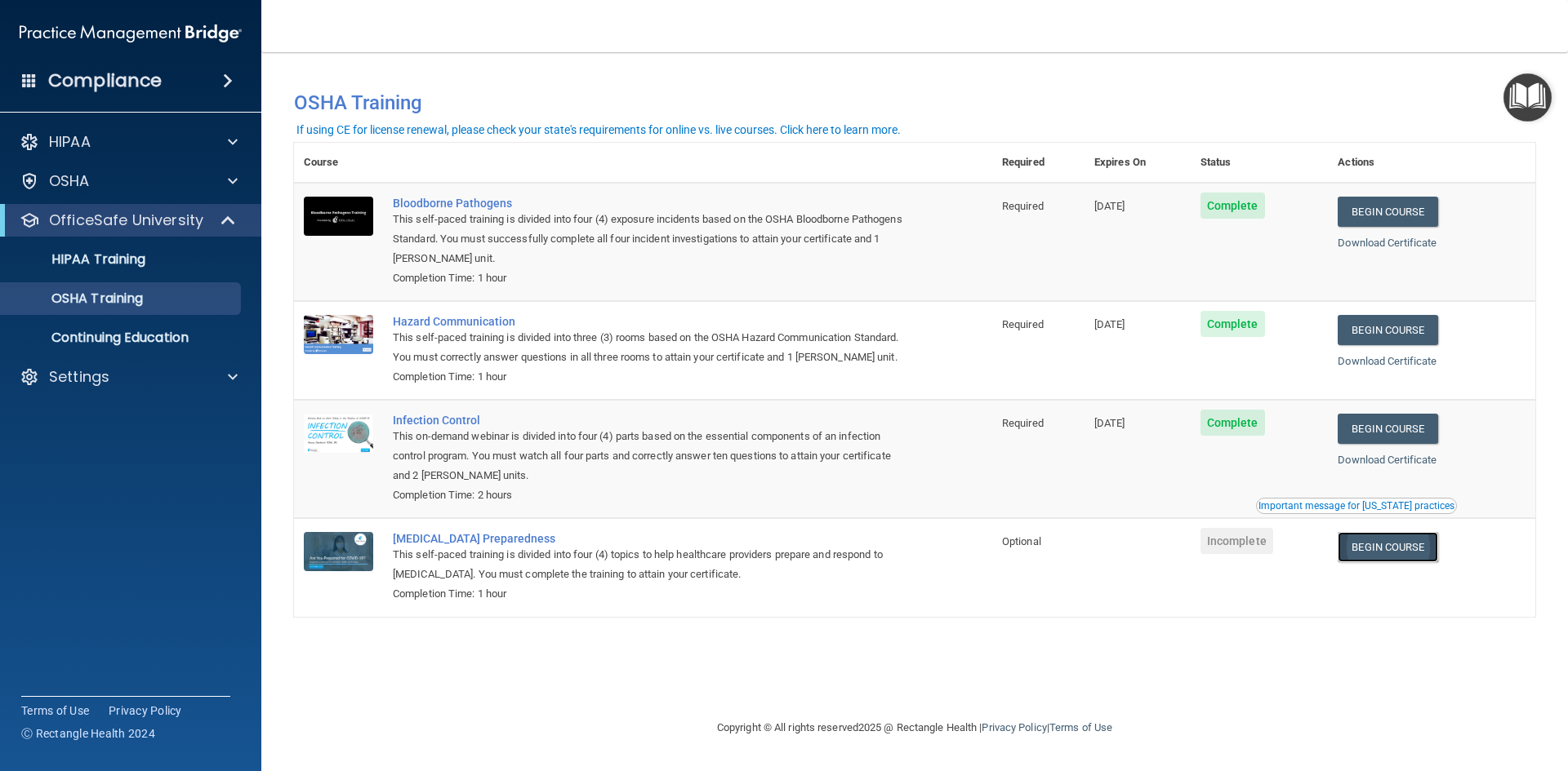
click at [1372, 550] on link "Begin Course" at bounding box center [1386, 547] width 100 height 31
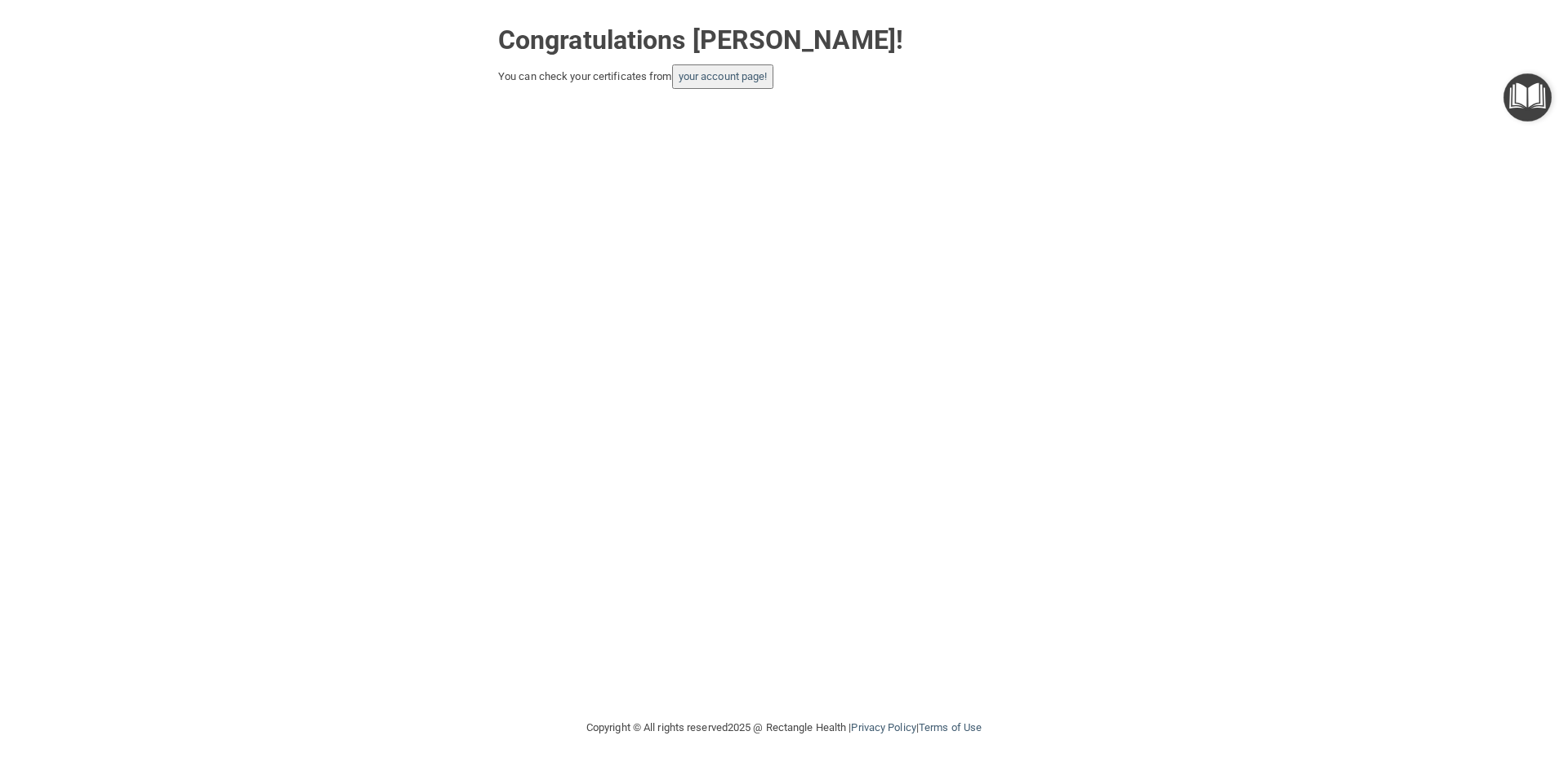
click at [726, 84] on button "your account page!" at bounding box center [723, 76] width 102 height 24
click at [722, 75] on link "your account page!" at bounding box center [723, 76] width 89 height 13
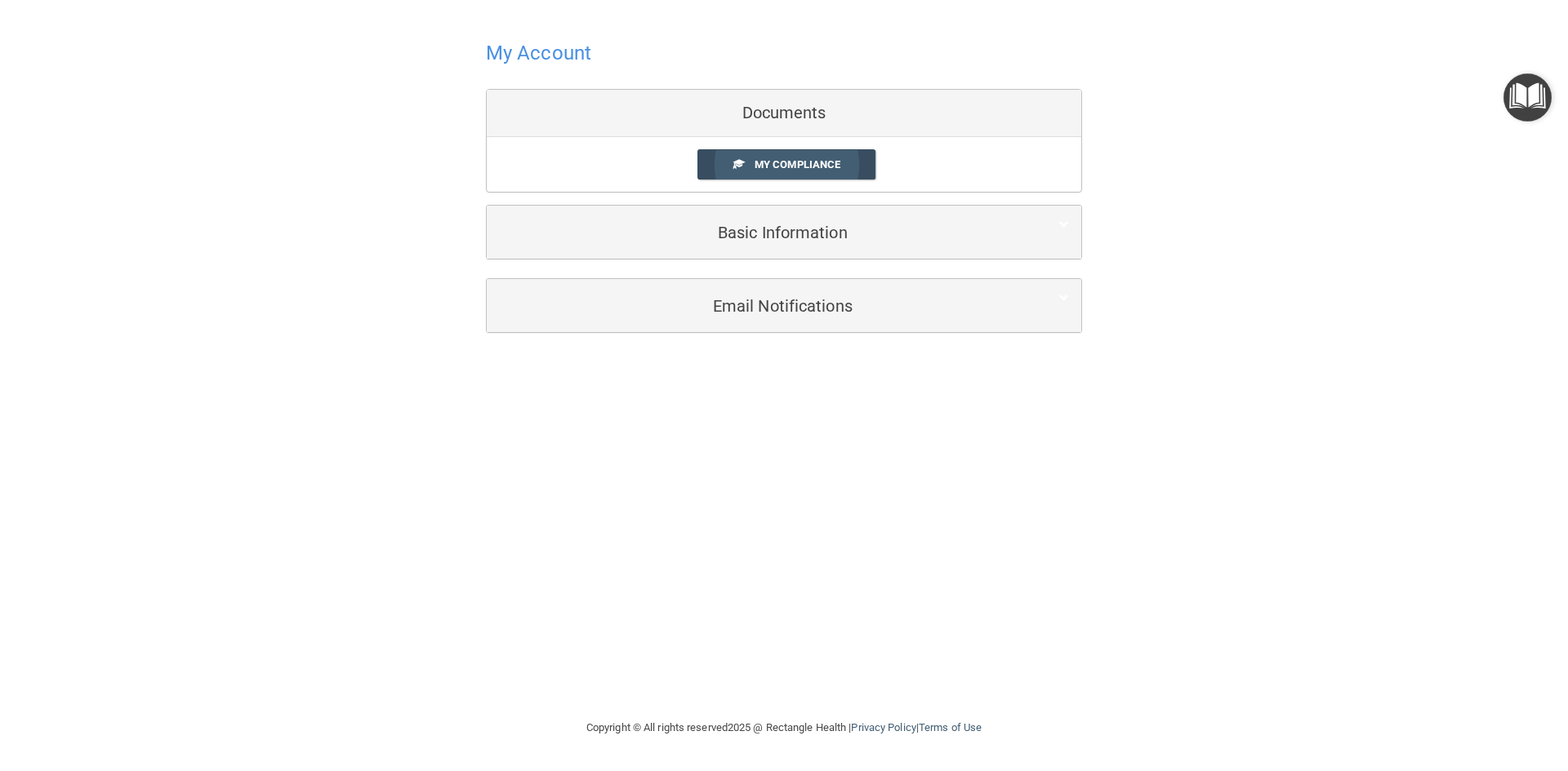
click at [774, 169] on span "My Compliance" at bounding box center [797, 164] width 85 height 13
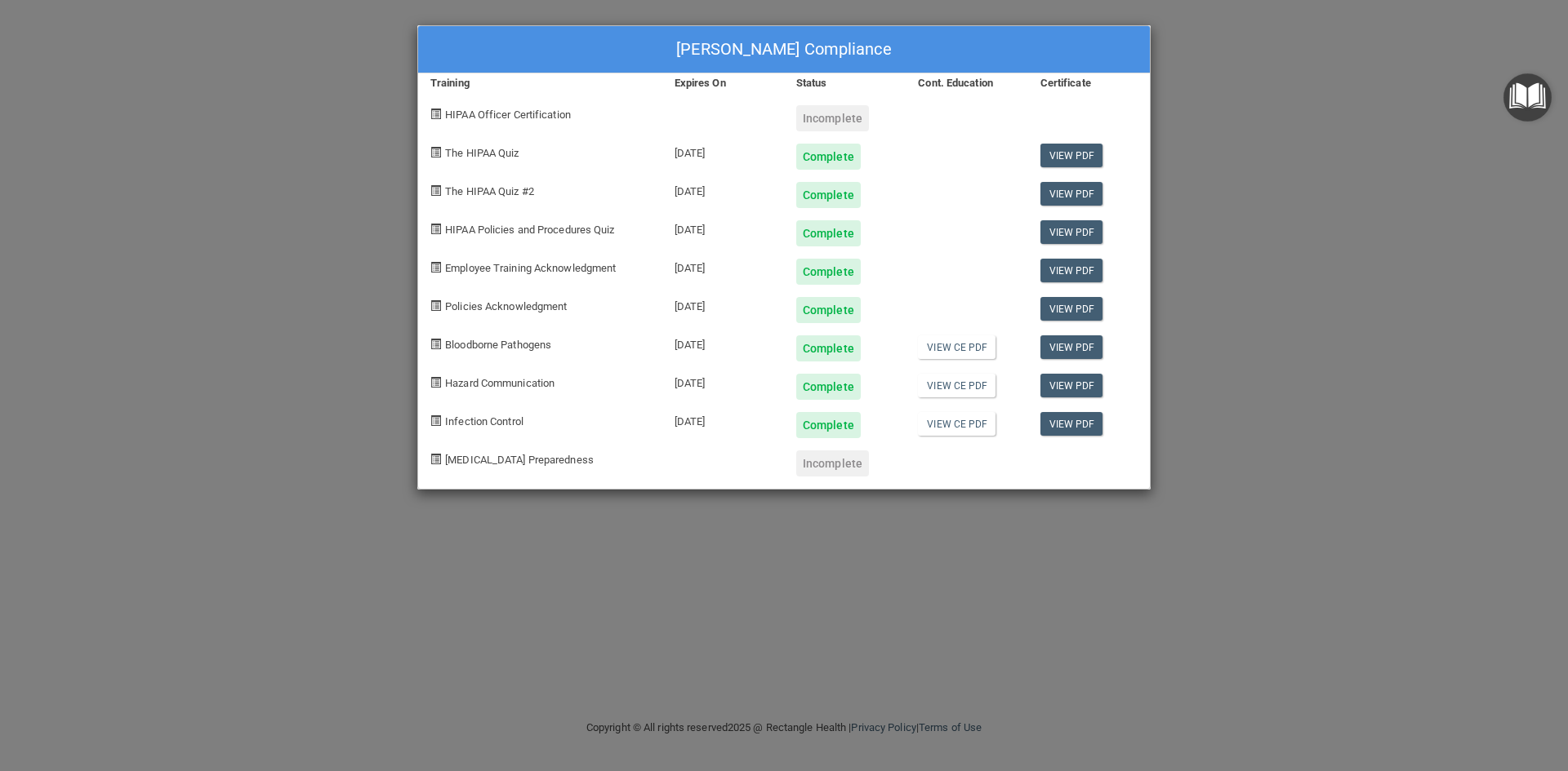
click at [830, 466] on div "Incomplete" at bounding box center [832, 463] width 73 height 26
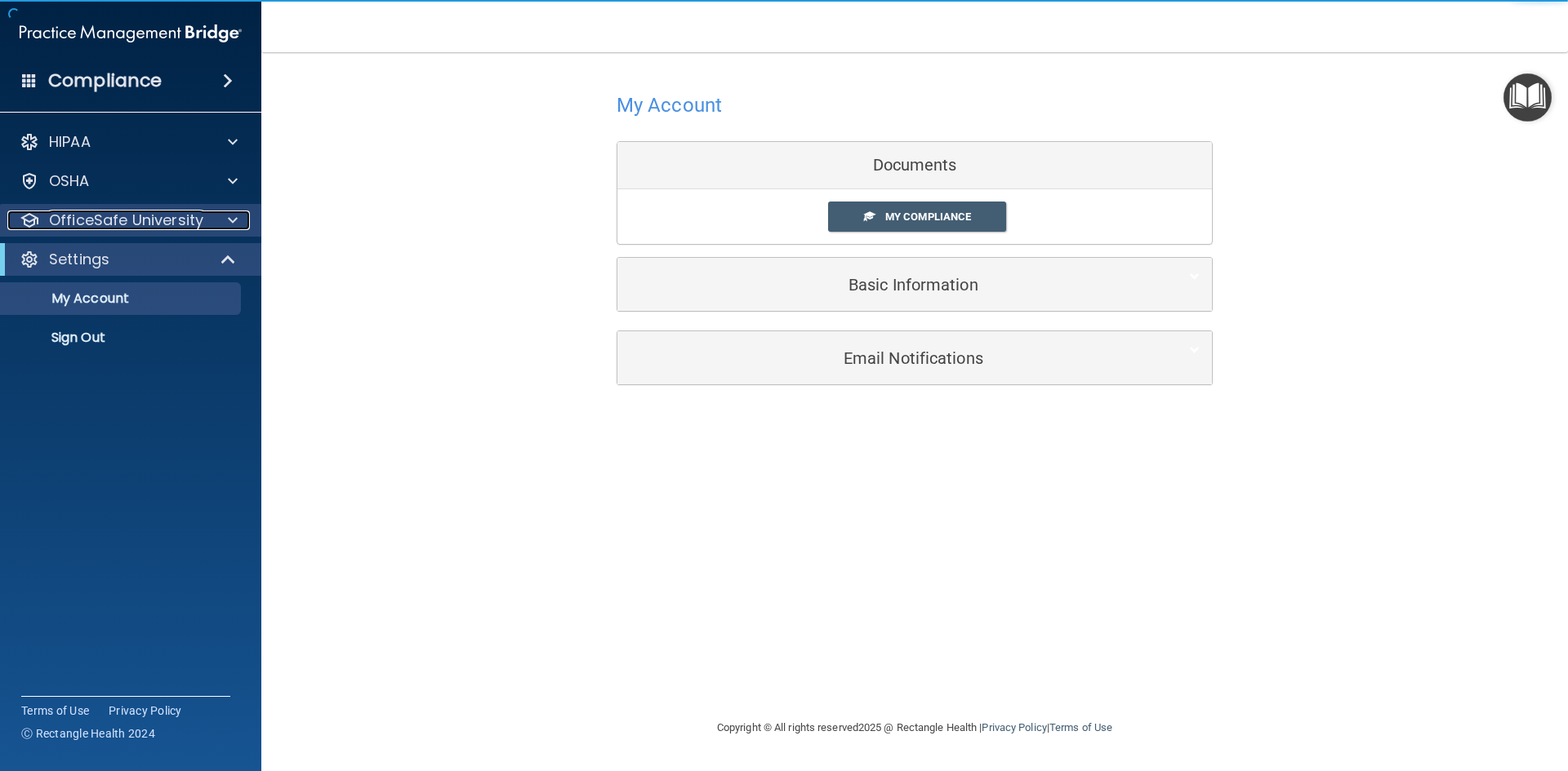
click at [231, 219] on span at bounding box center [232, 220] width 10 height 20
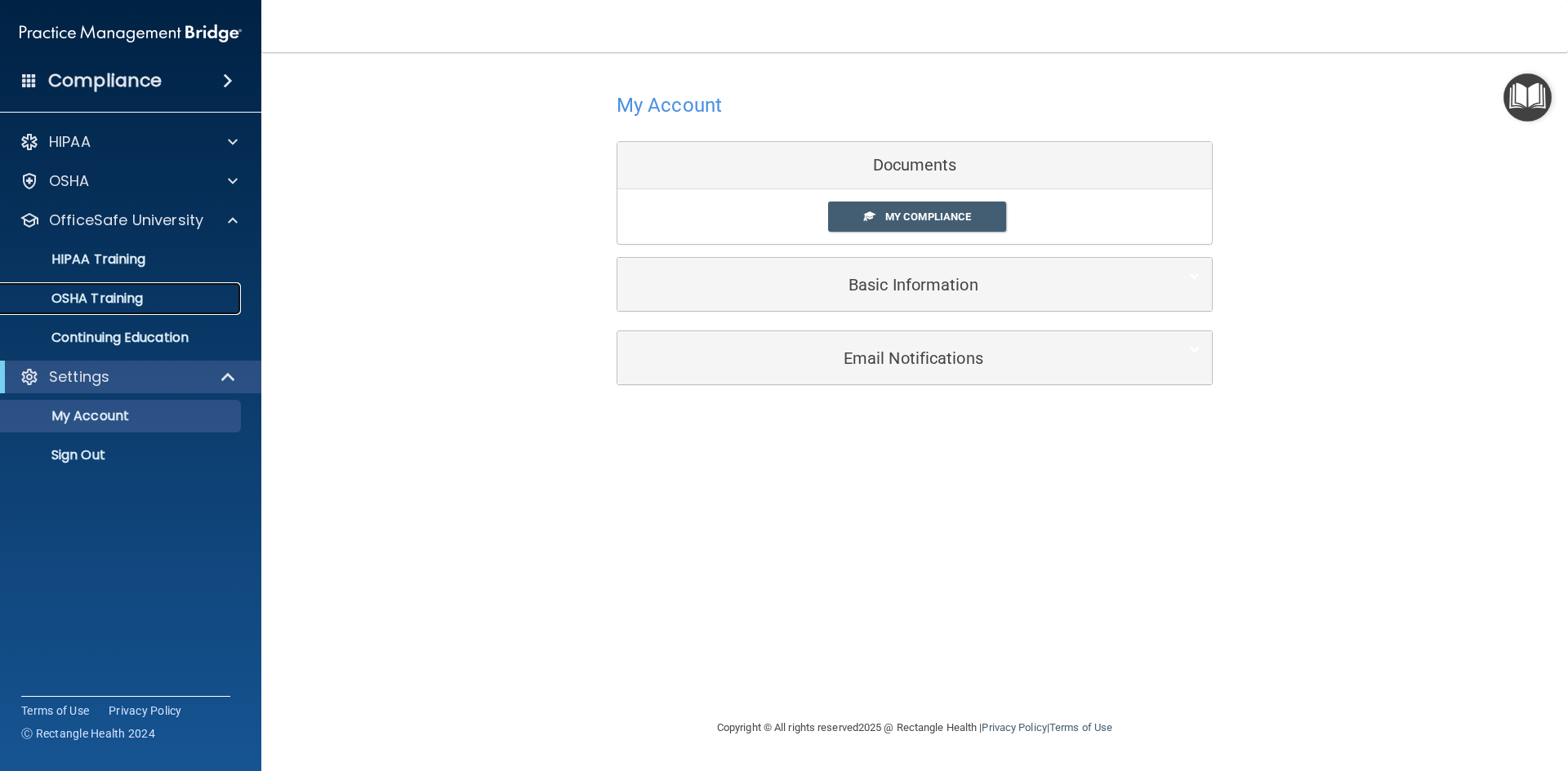
click at [143, 298] on p "OSHA Training" at bounding box center [76, 298] width 132 height 16
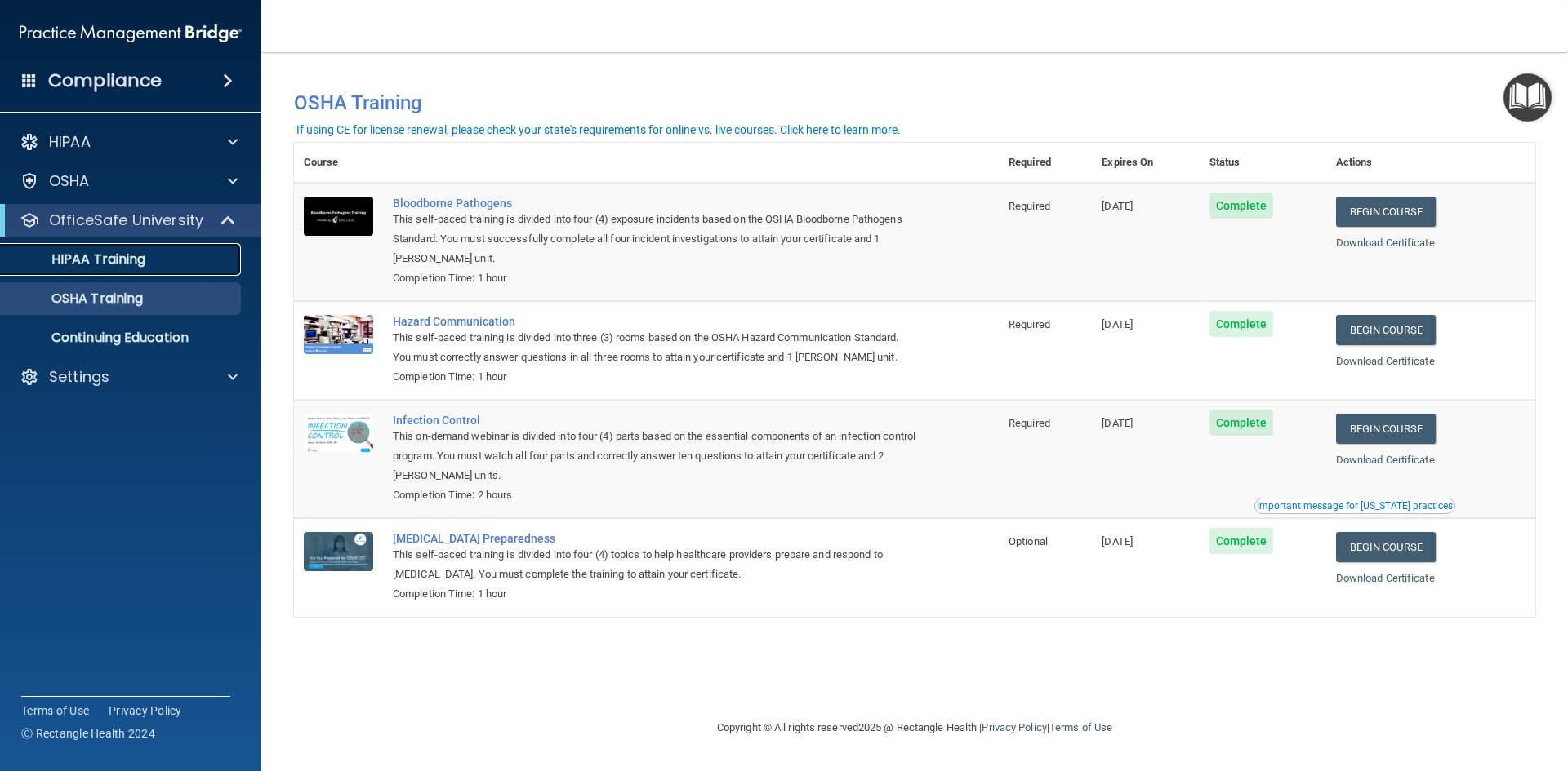
click at [147, 262] on div "HIPAA Training" at bounding box center [122, 260] width 223 height 16
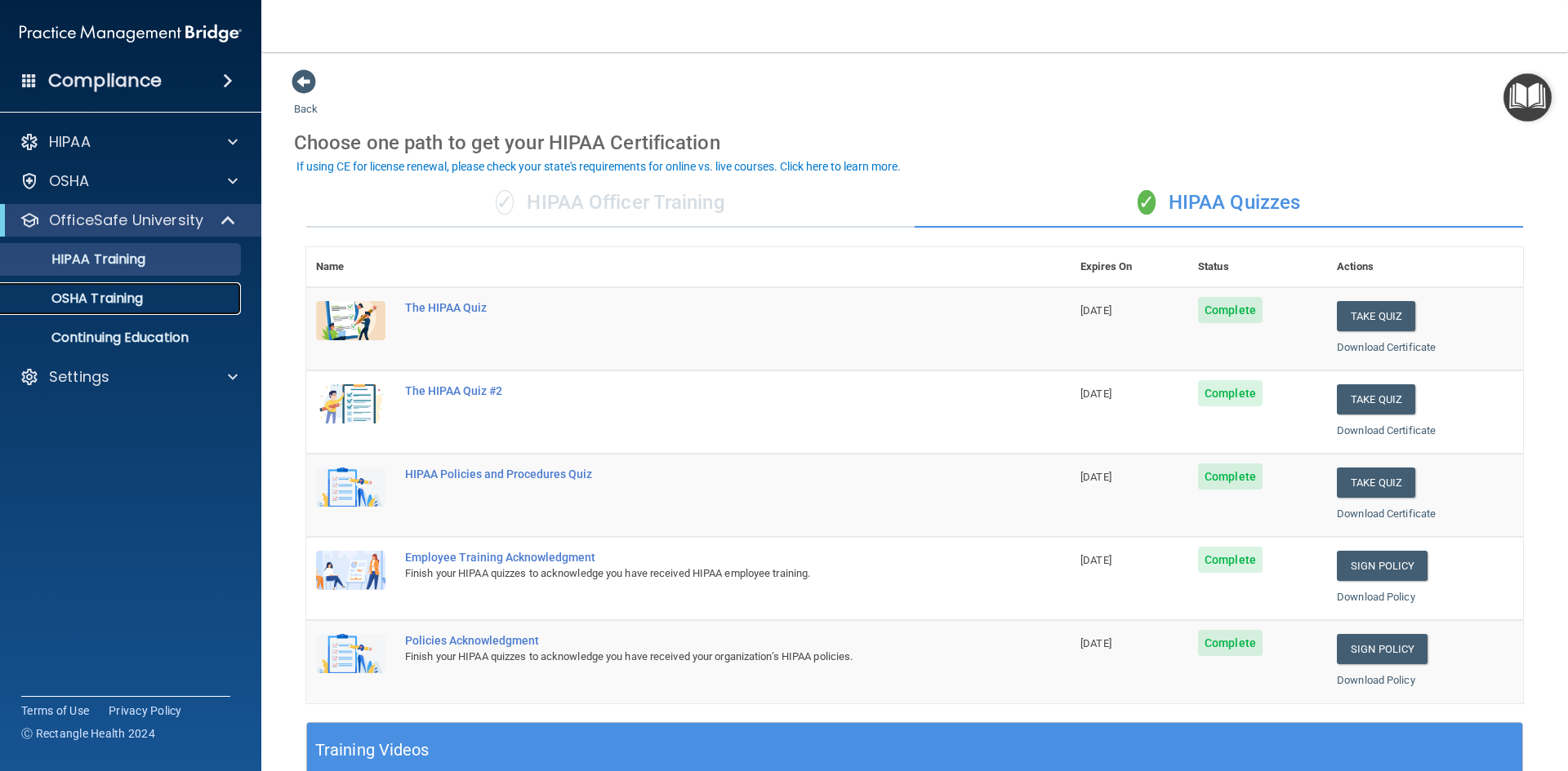
click at [134, 301] on p "OSHA Training" at bounding box center [76, 298] width 132 height 16
